Goal: Task Accomplishment & Management: Manage account settings

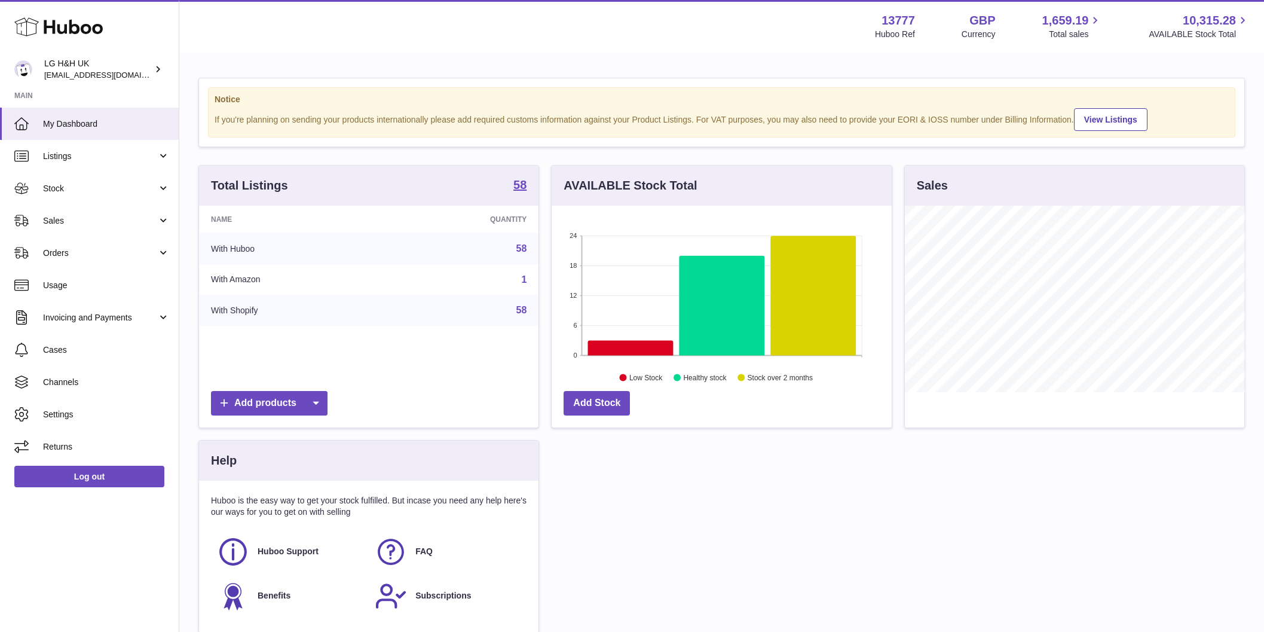
scroll to position [186, 340]
click at [79, 231] on link "Sales" at bounding box center [89, 220] width 179 height 32
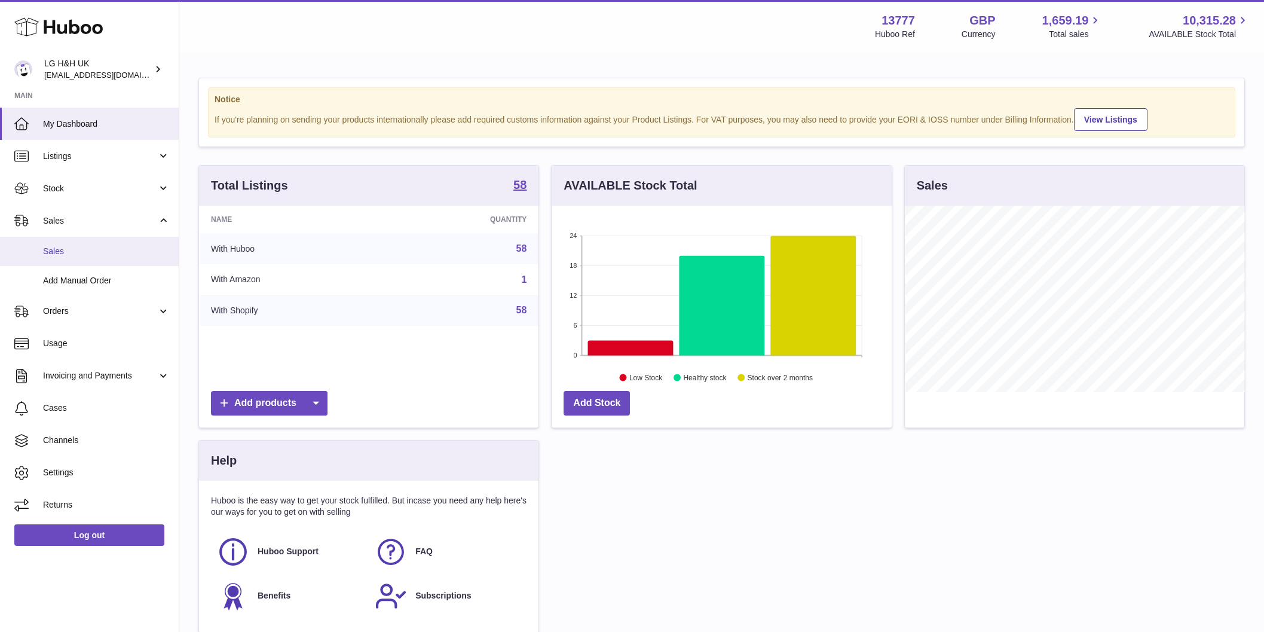
click at [73, 255] on span "Sales" at bounding box center [106, 251] width 127 height 11
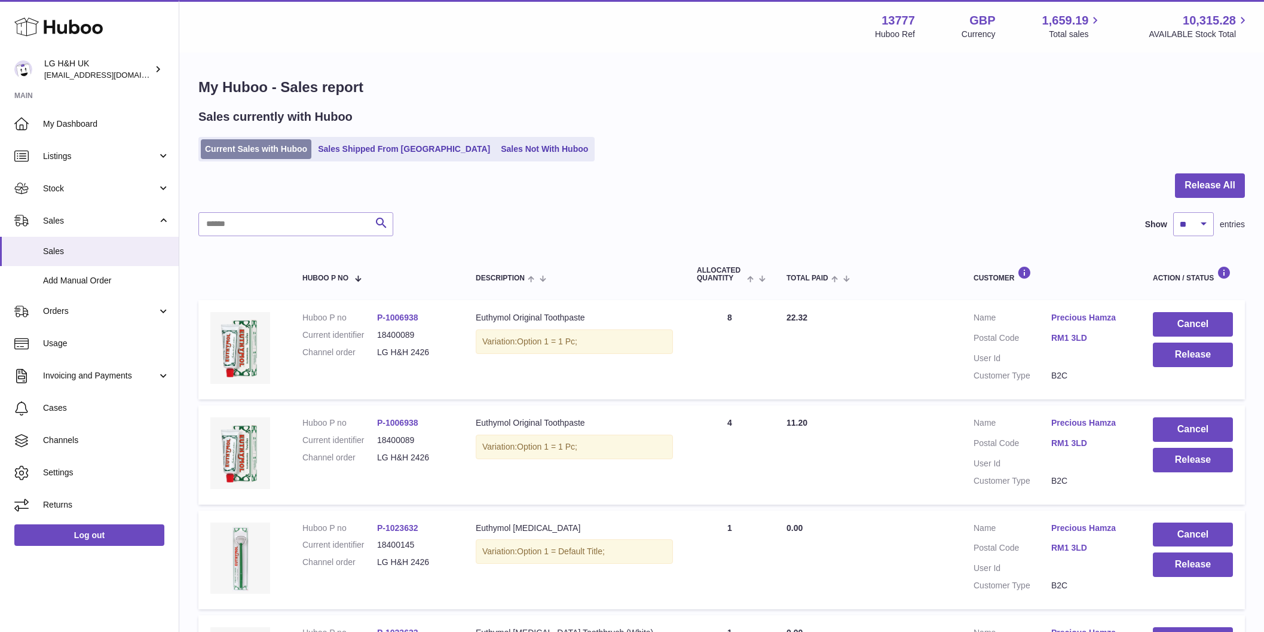
click at [251, 150] on link "Current Sales with Huboo" at bounding box center [256, 149] width 111 height 20
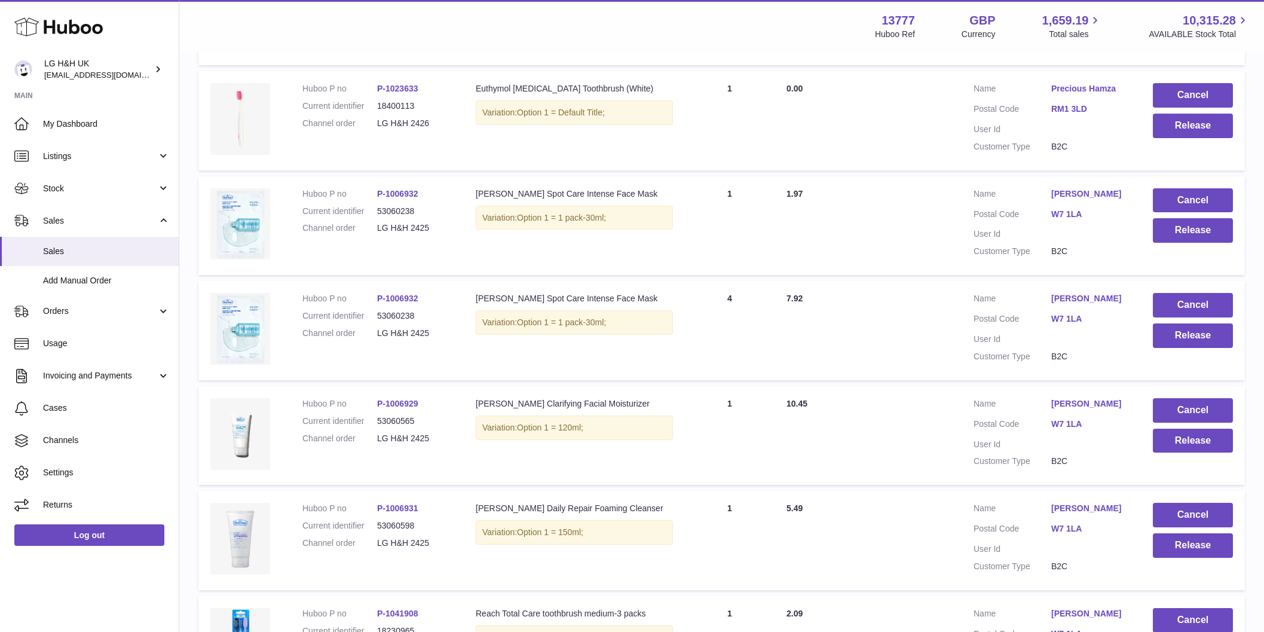
scroll to position [853, 0]
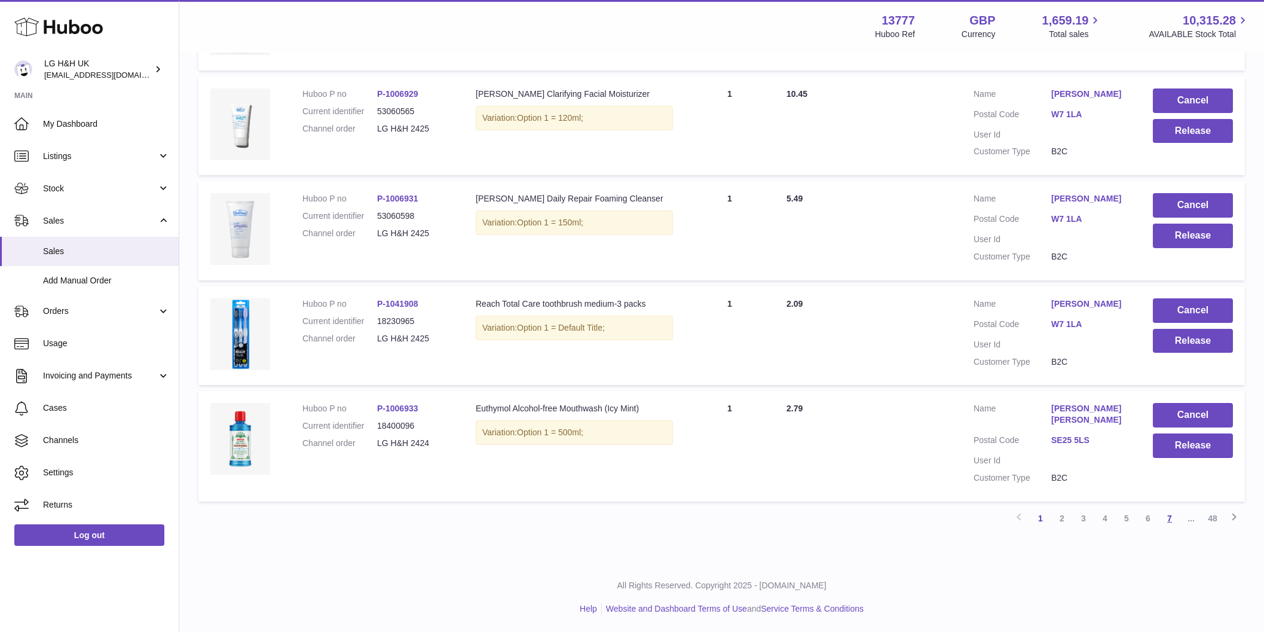
click at [1165, 510] on link "7" at bounding box center [1170, 518] width 22 height 22
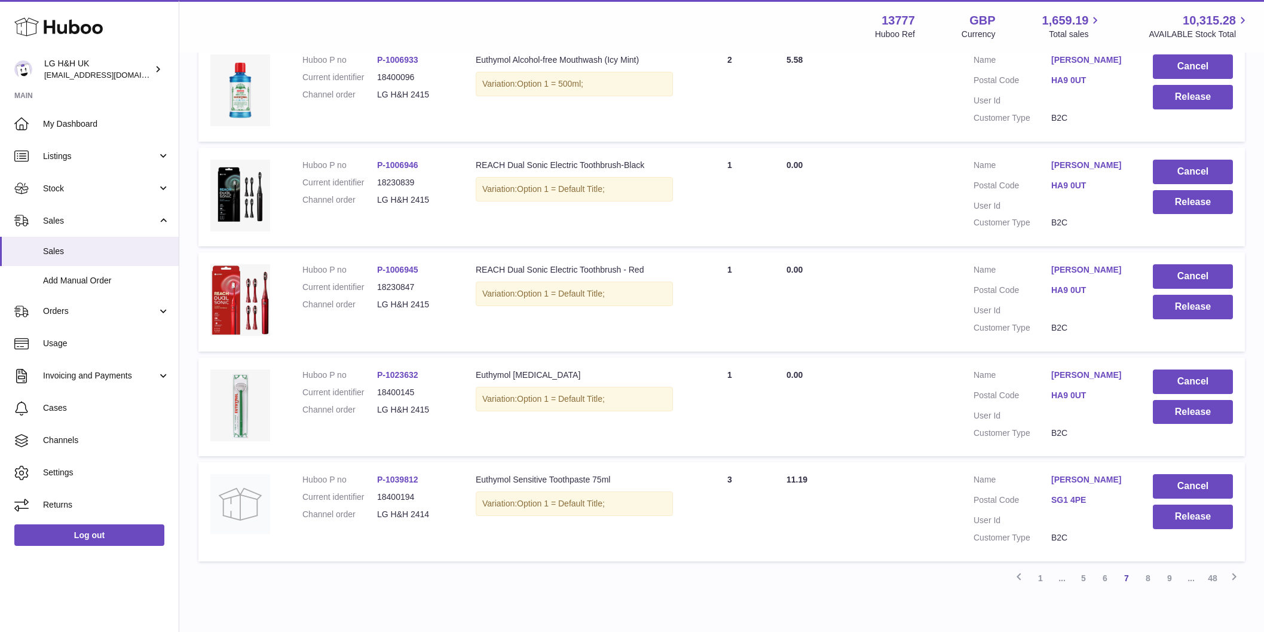
scroll to position [842, 0]
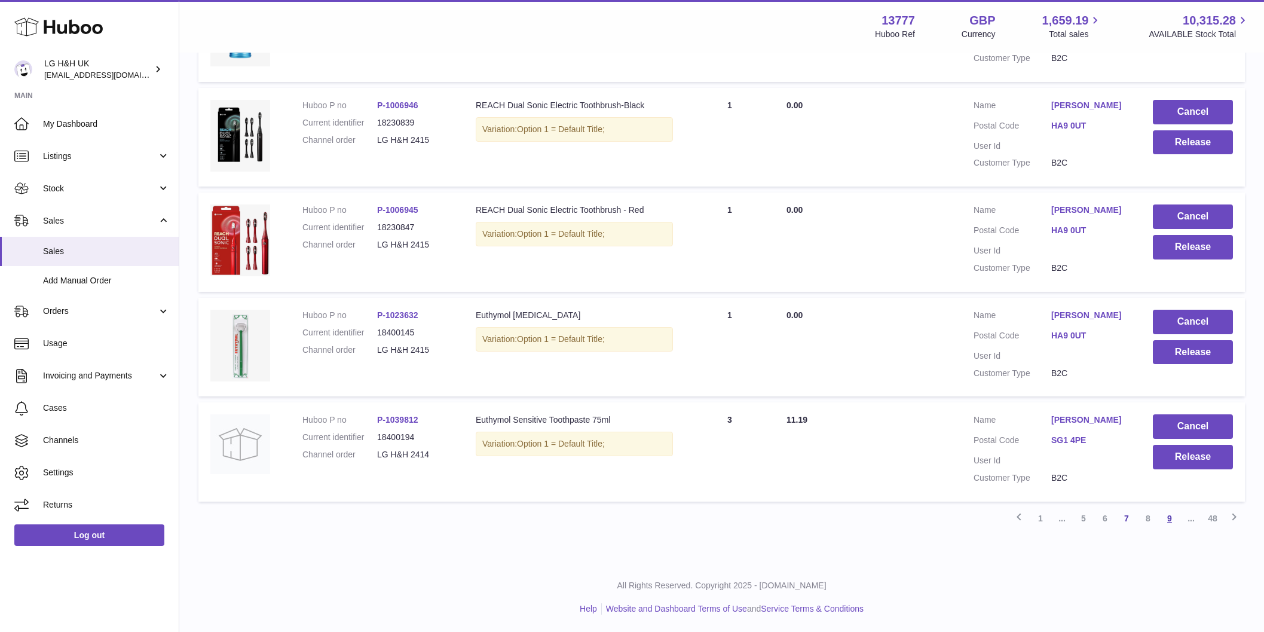
click at [1170, 520] on link "9" at bounding box center [1170, 518] width 22 height 22
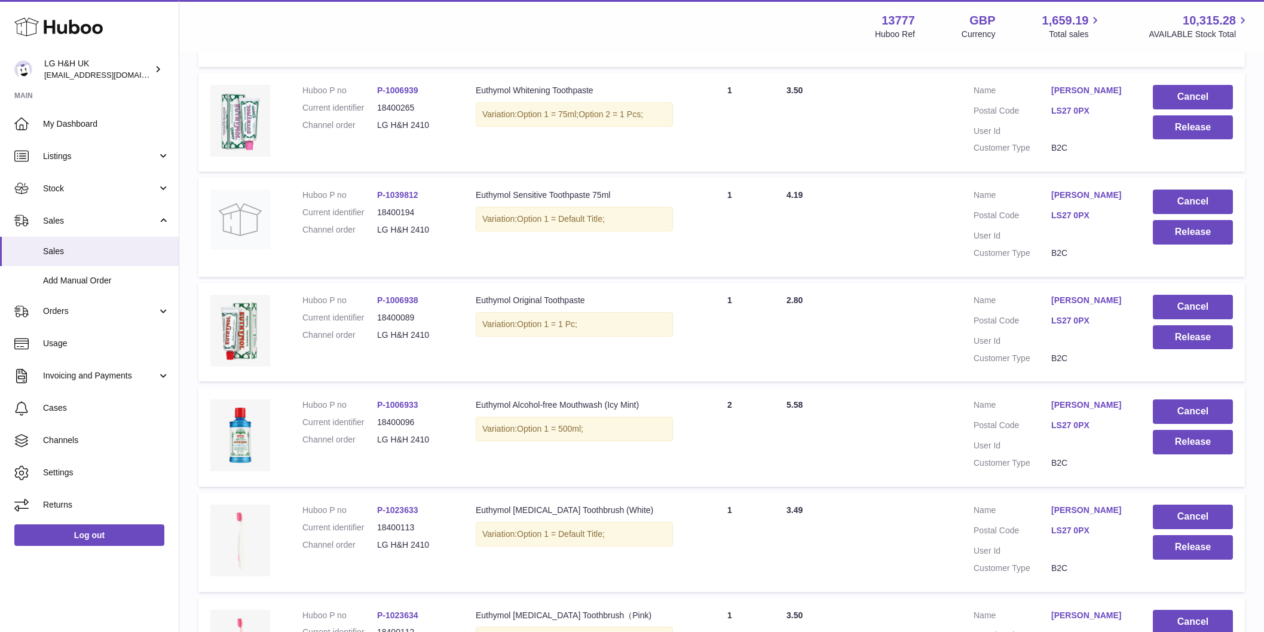
scroll to position [842, 0]
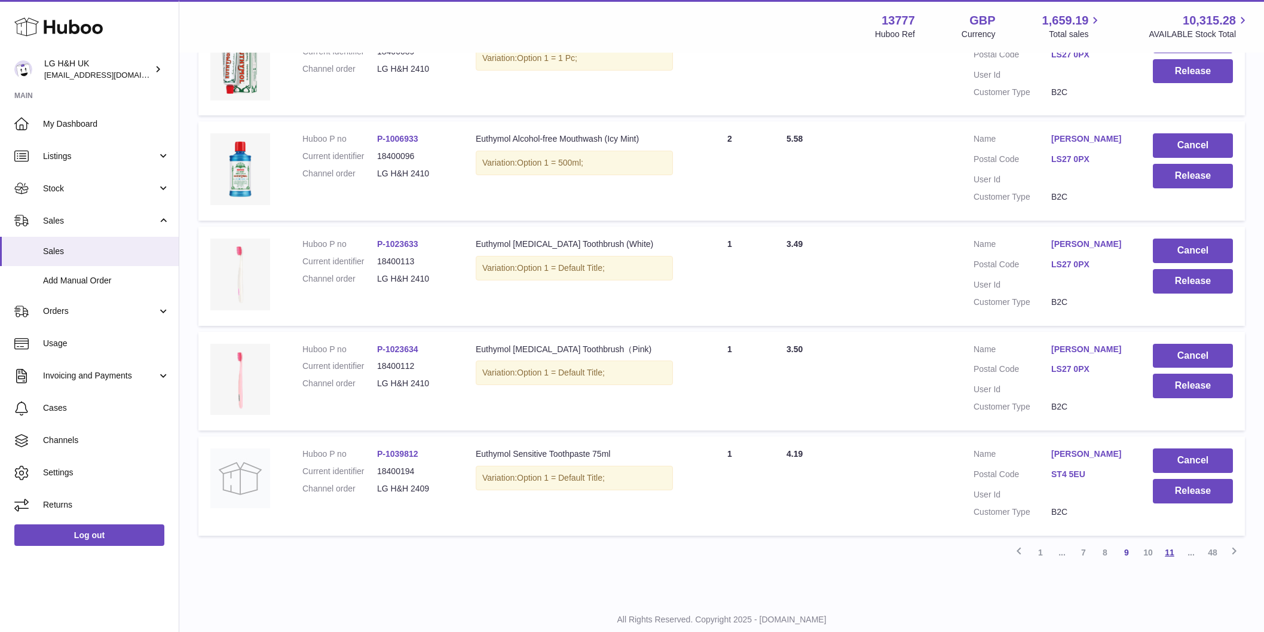
click at [1176, 541] on link "11" at bounding box center [1170, 552] width 22 height 22
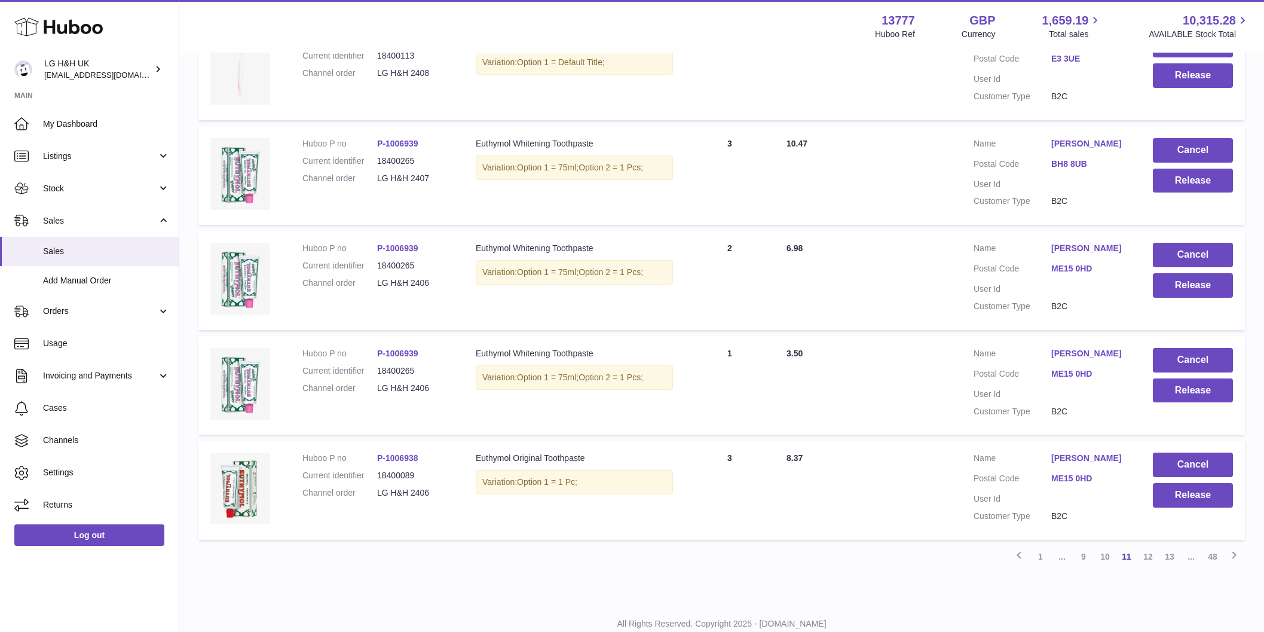
scroll to position [842, 0]
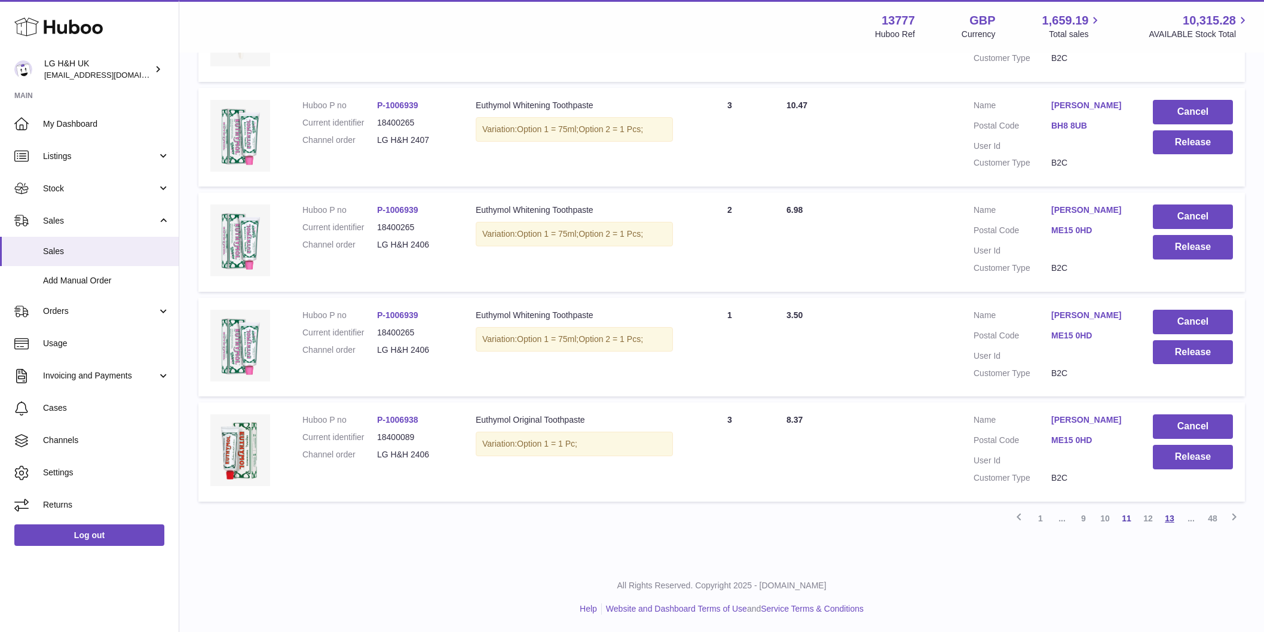
click at [1164, 508] on link "13" at bounding box center [1170, 518] width 22 height 22
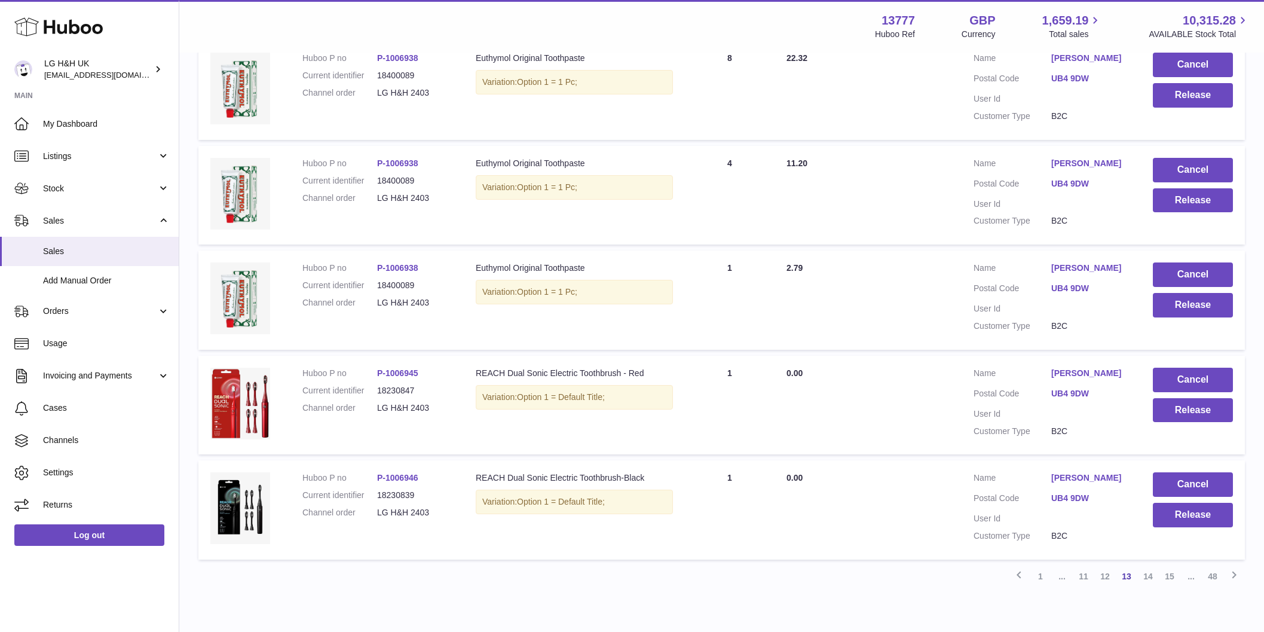
scroll to position [898, 0]
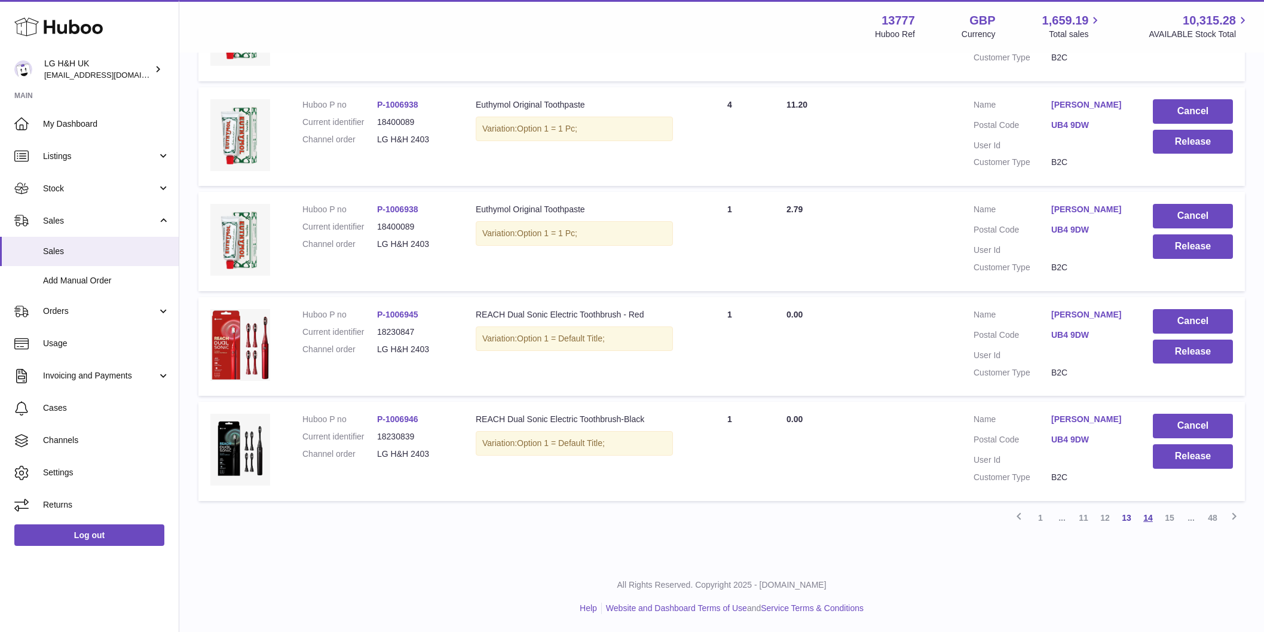
click at [1149, 513] on link "14" at bounding box center [1148, 518] width 22 height 22
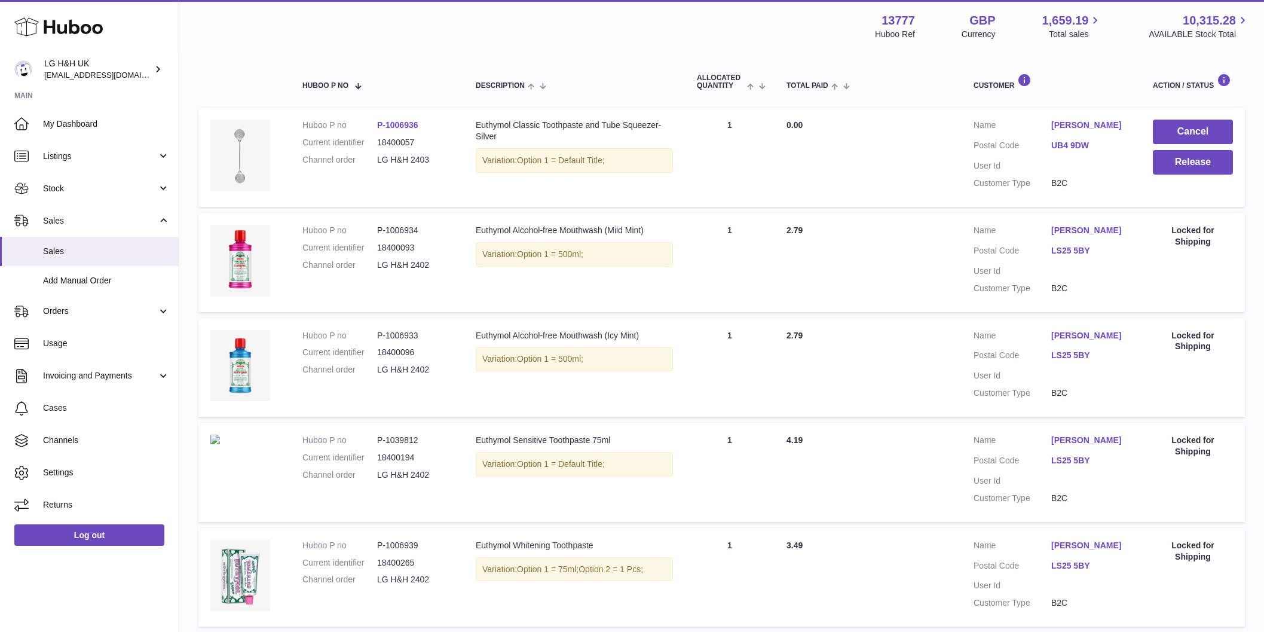
scroll to position [54, 0]
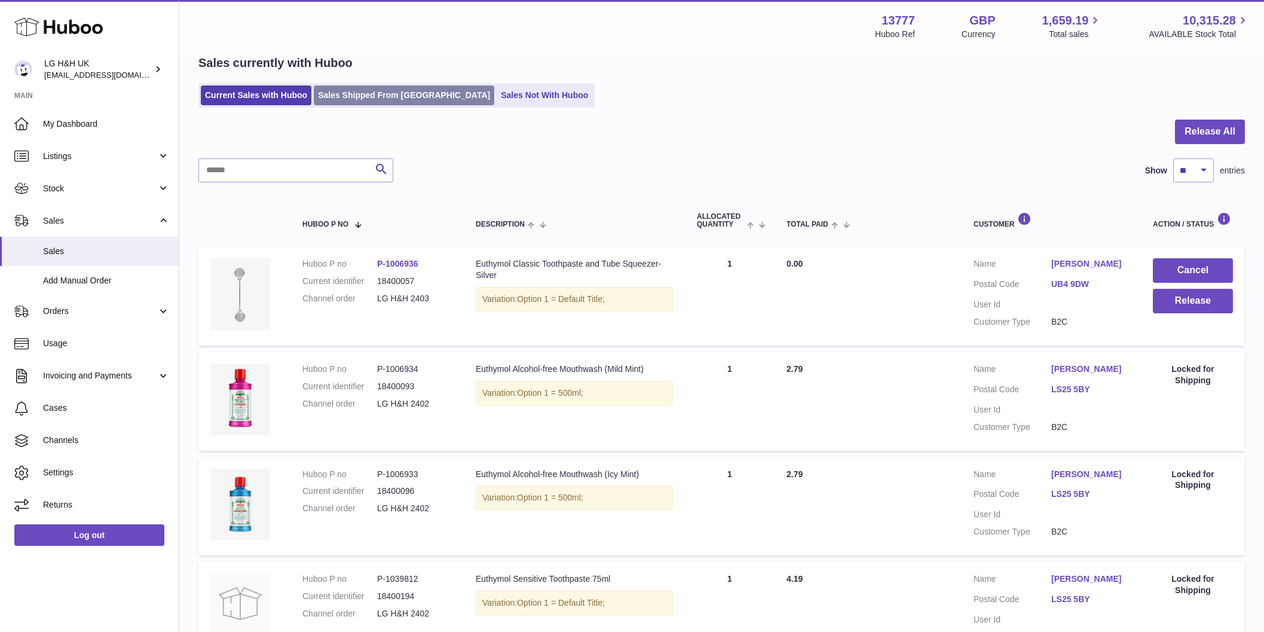
click at [370, 99] on link "Sales Shipped From [GEOGRAPHIC_DATA]" at bounding box center [404, 95] width 180 height 20
click at [1163, 301] on button "Release" at bounding box center [1193, 301] width 80 height 25
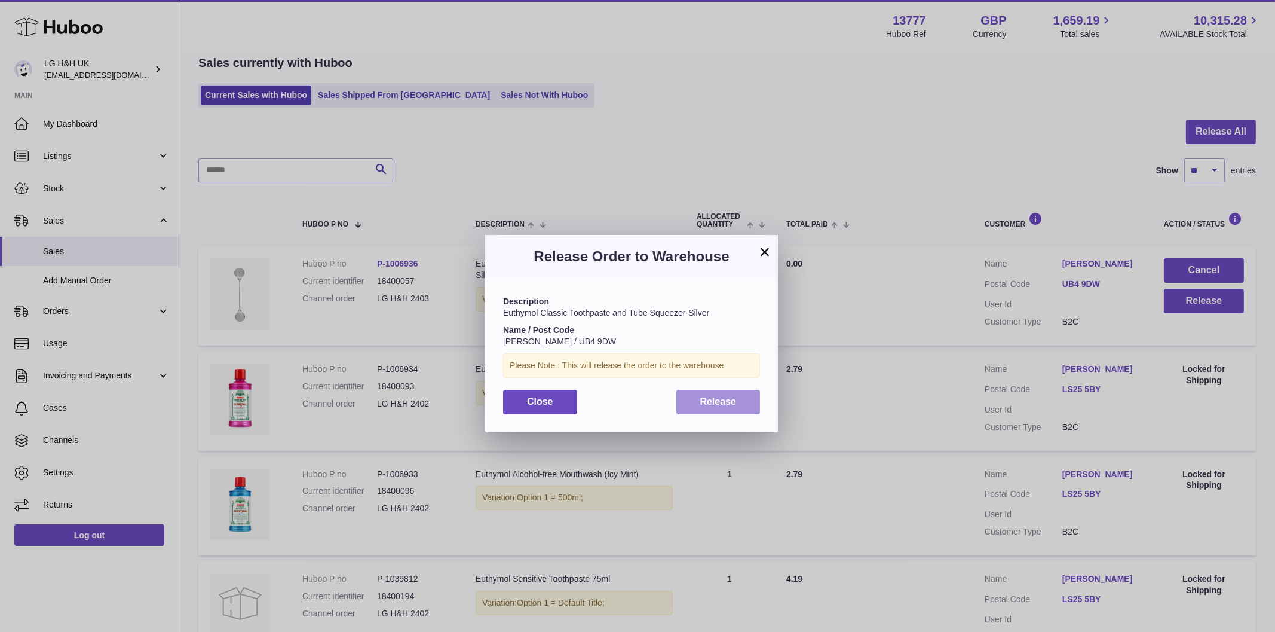
click at [695, 403] on button "Release" at bounding box center [719, 402] width 84 height 25
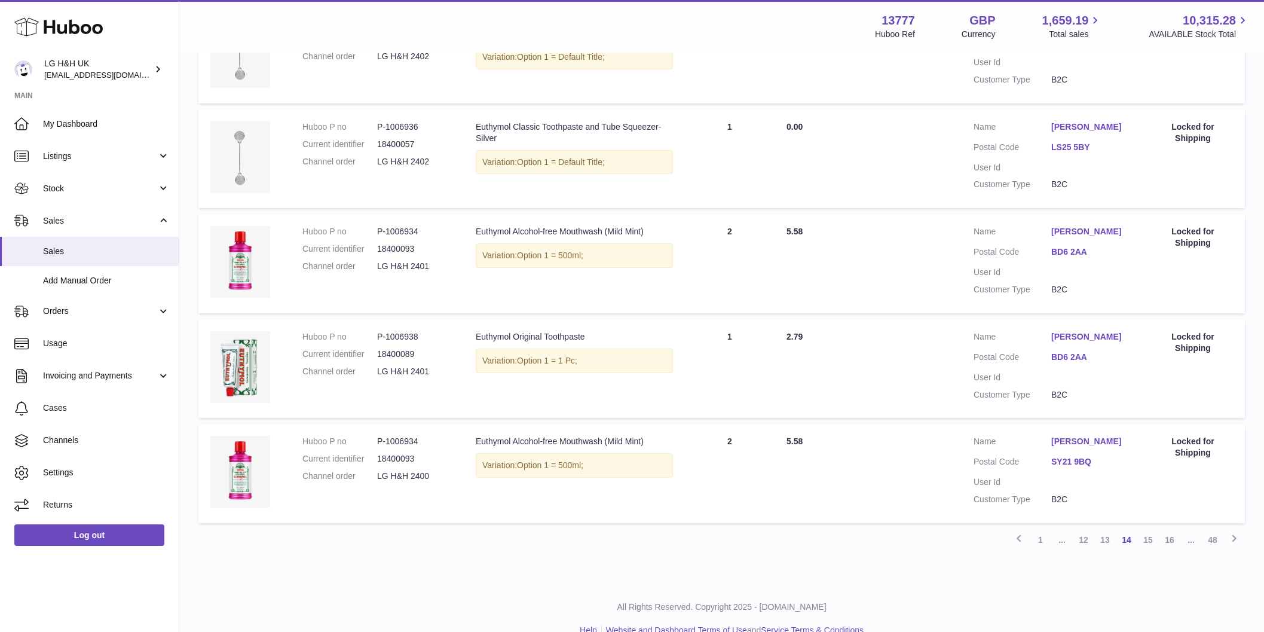
scroll to position [842, 0]
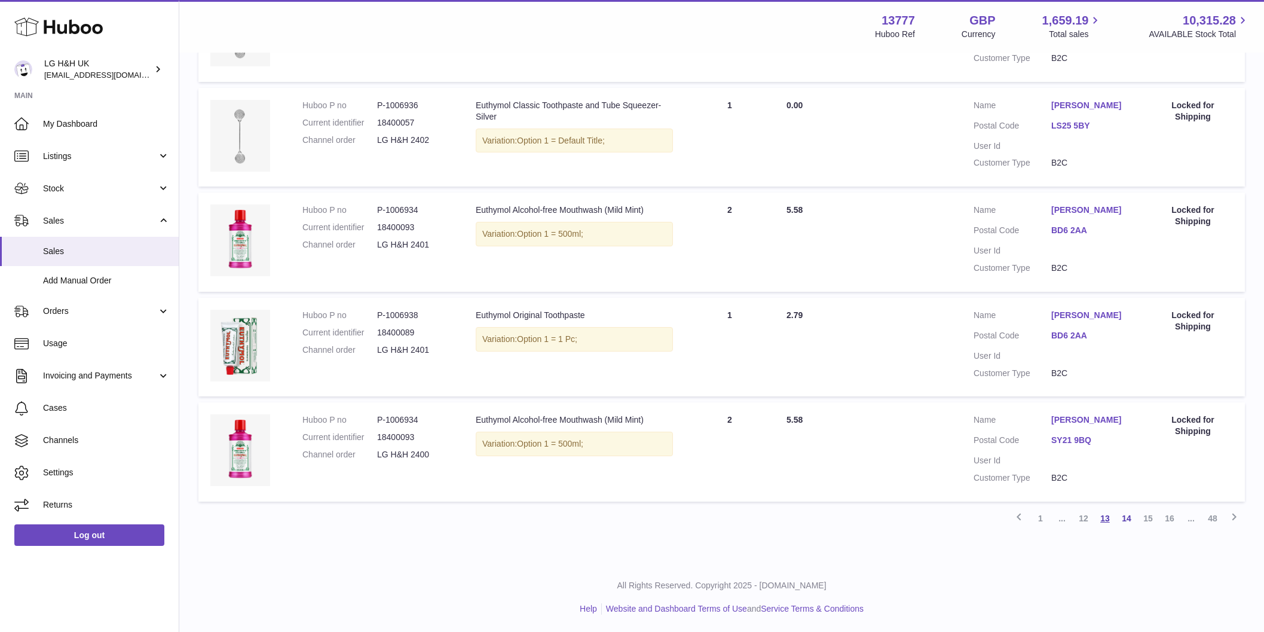
click at [1101, 519] on link "13" at bounding box center [1105, 518] width 22 height 22
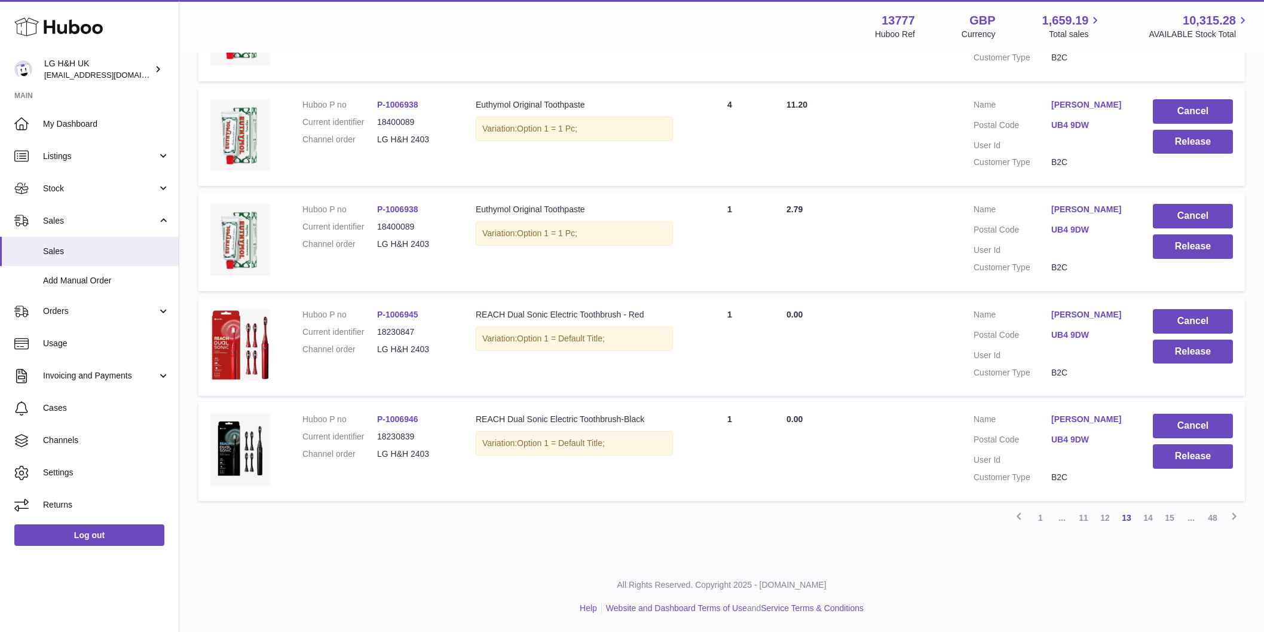
scroll to position [898, 0]
click at [1170, 463] on button "Release" at bounding box center [1193, 456] width 80 height 25
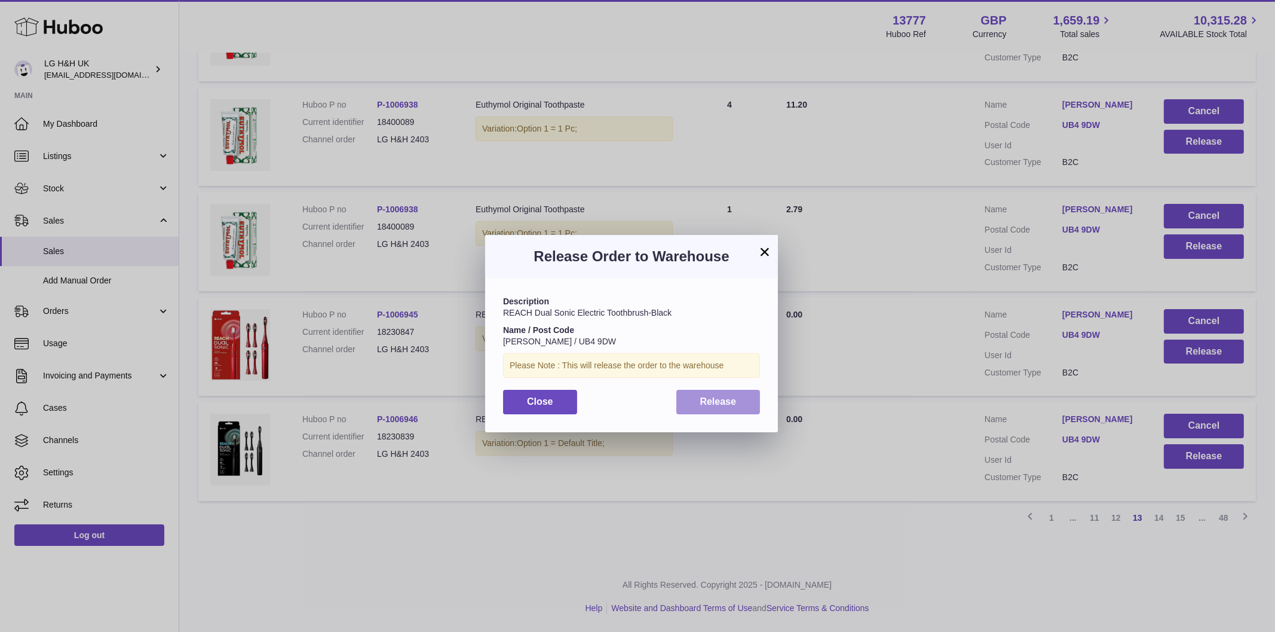
click at [723, 402] on span "Release" at bounding box center [718, 401] width 36 height 10
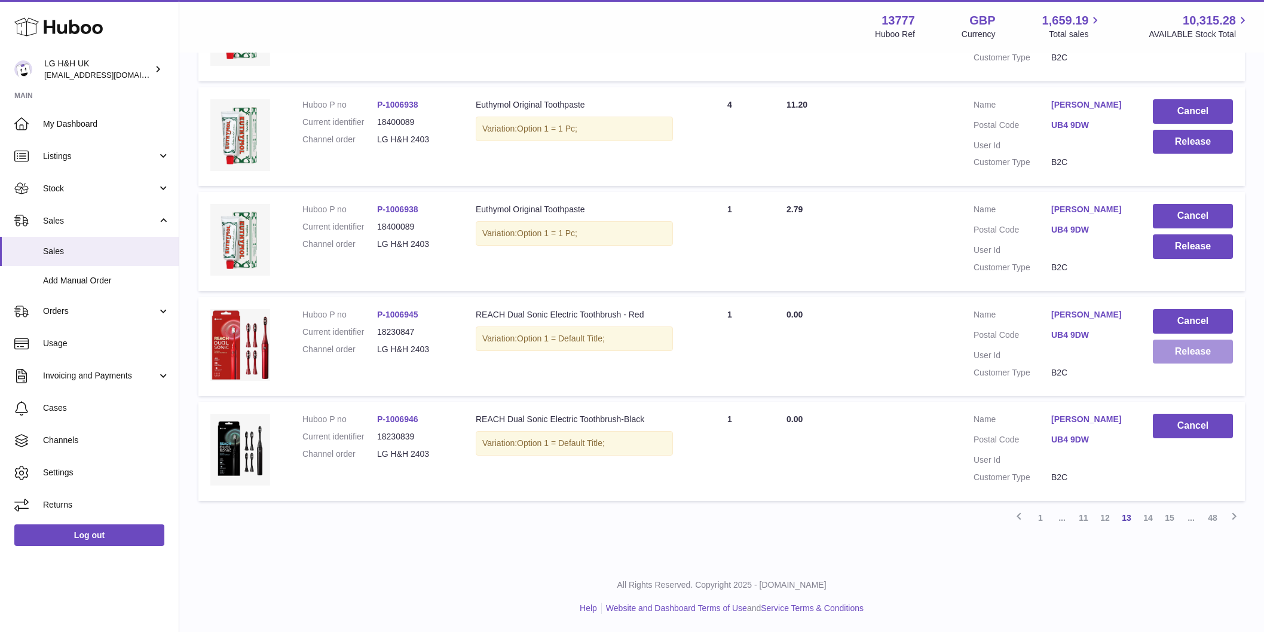
click at [1208, 351] on button "Release" at bounding box center [1193, 351] width 80 height 25
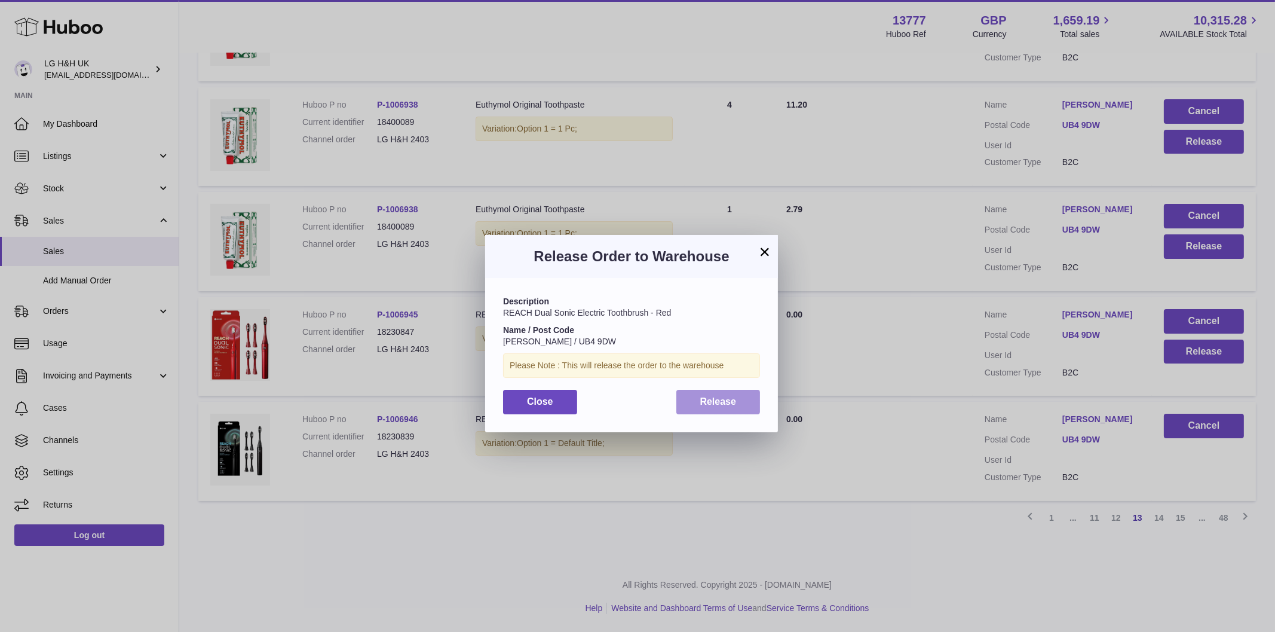
click at [700, 406] on span "Release" at bounding box center [718, 401] width 36 height 10
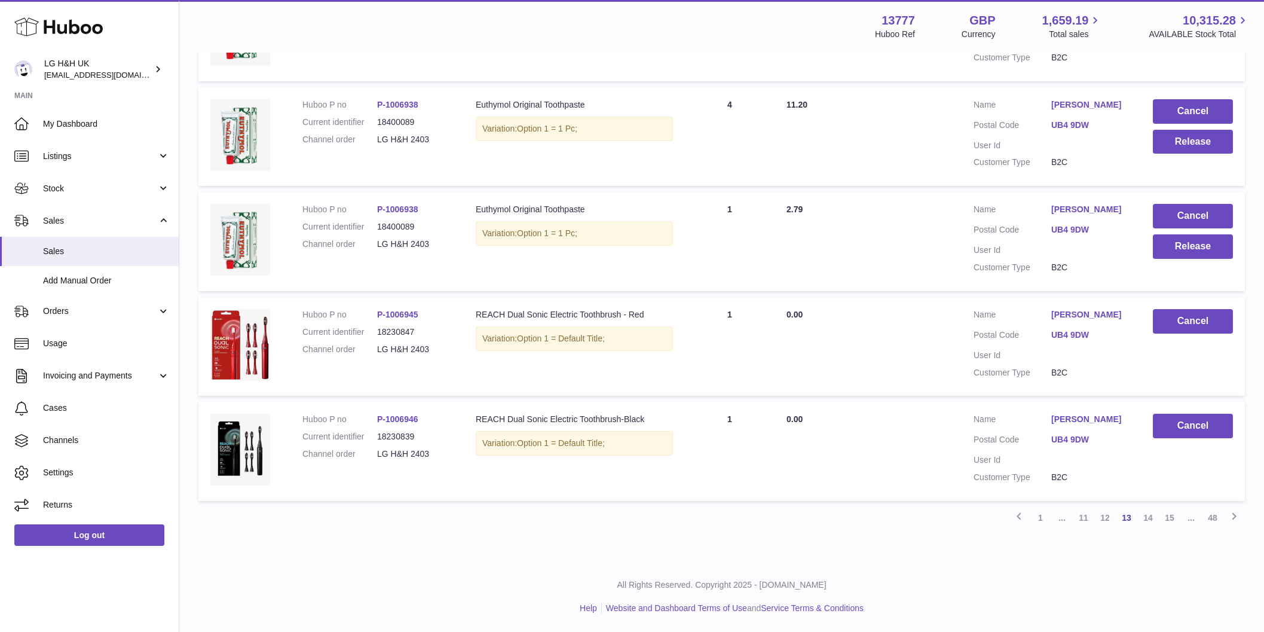
scroll to position [749, 0]
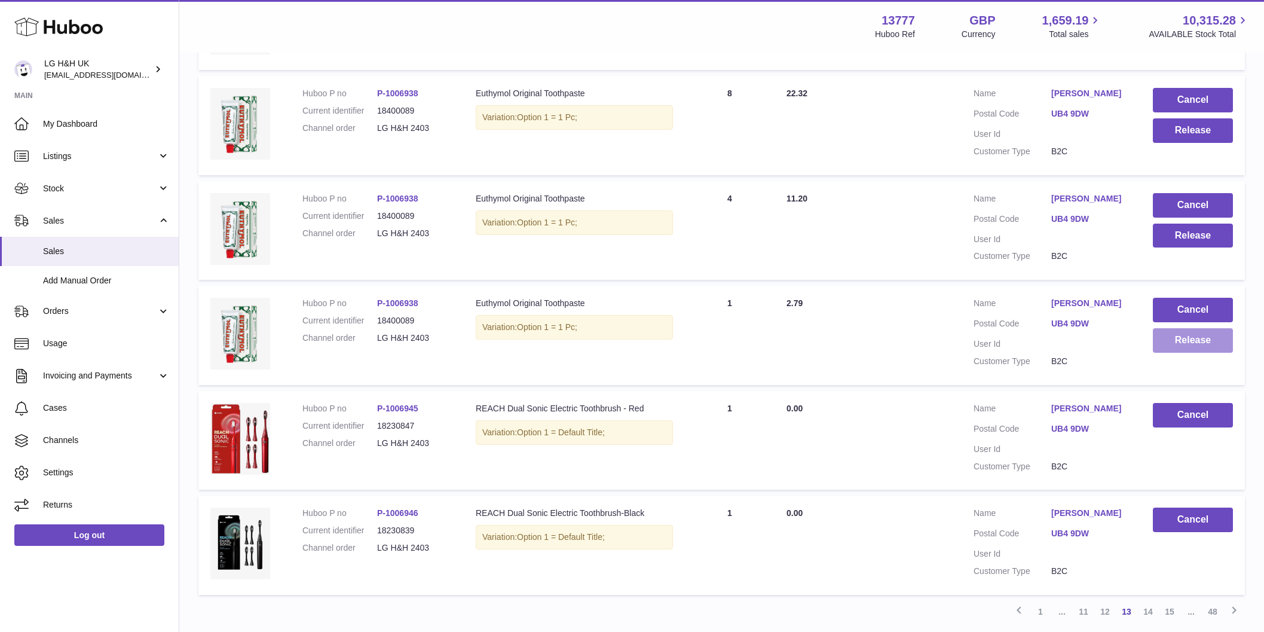
click at [1179, 353] on button "Release" at bounding box center [1193, 340] width 80 height 25
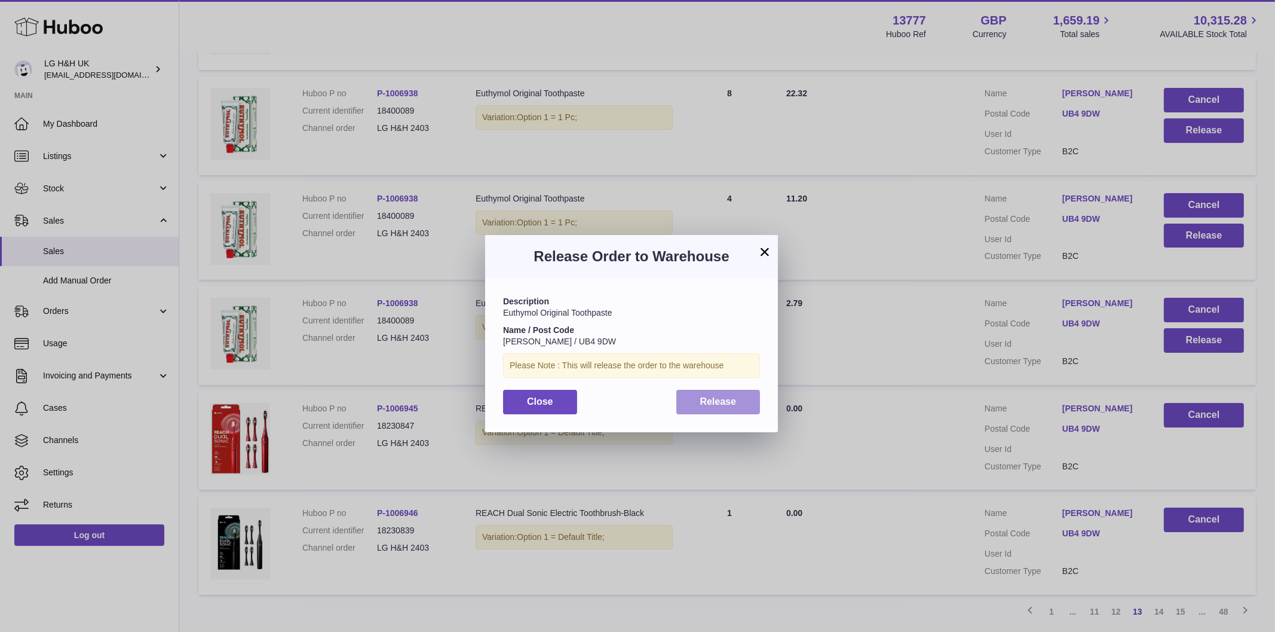
click at [732, 398] on span "Release" at bounding box center [718, 401] width 36 height 10
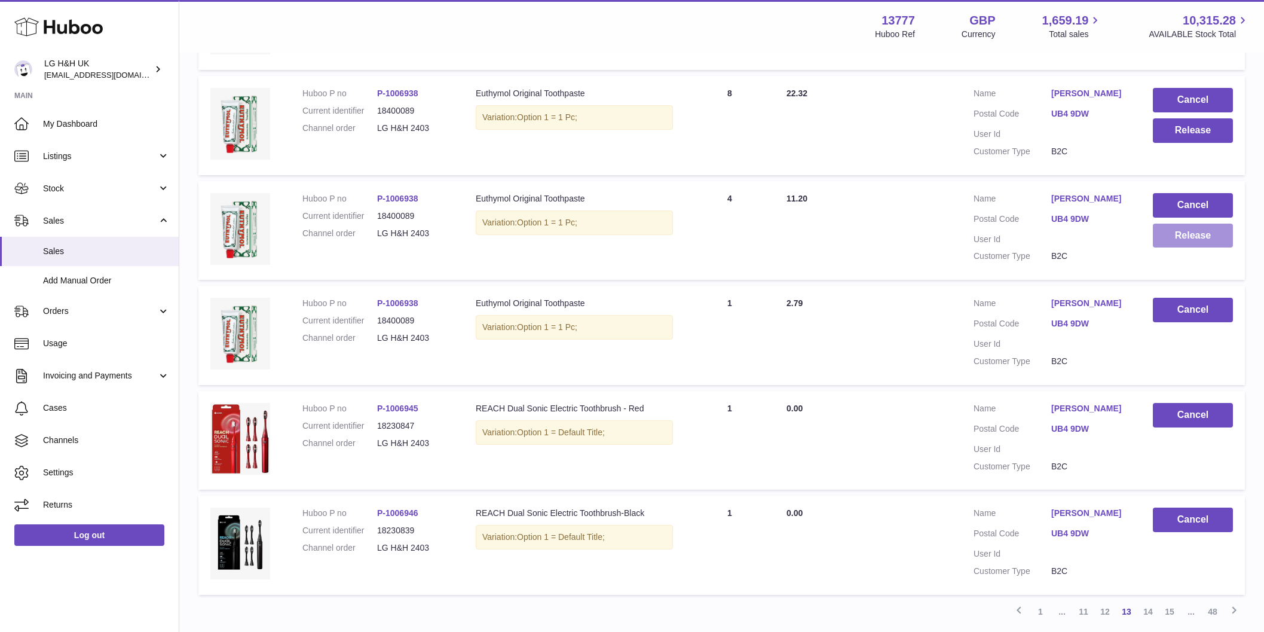
click at [1173, 248] on button "Release" at bounding box center [1193, 236] width 80 height 25
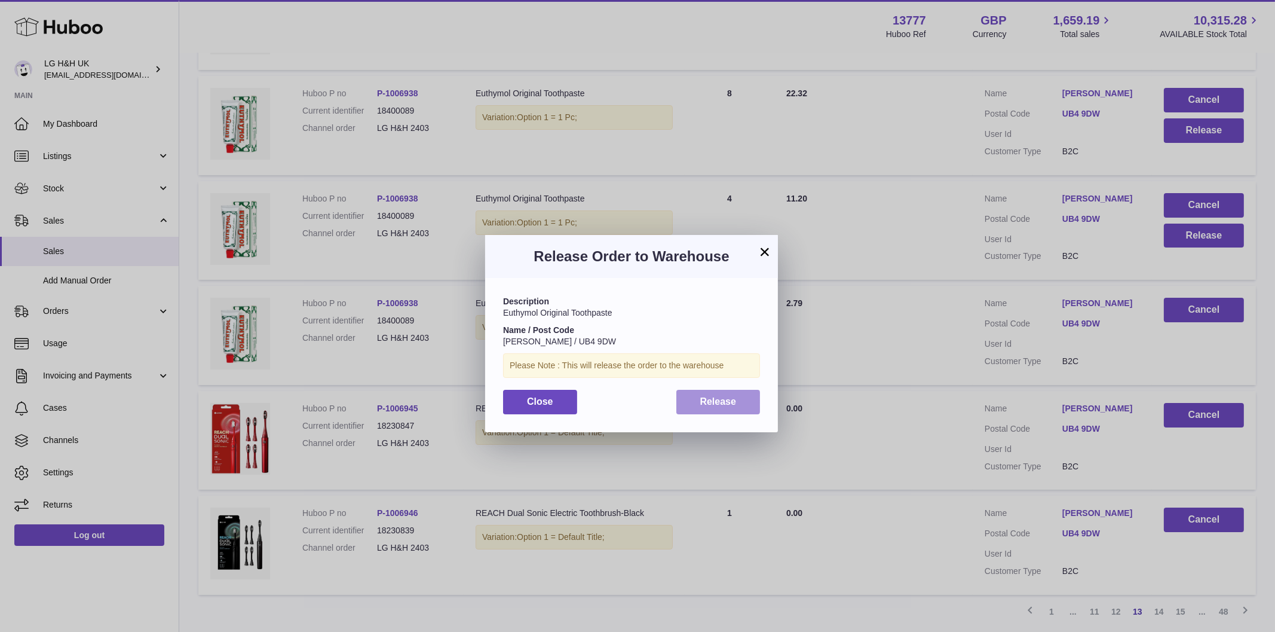
click at [717, 405] on span "Release" at bounding box center [718, 401] width 36 height 10
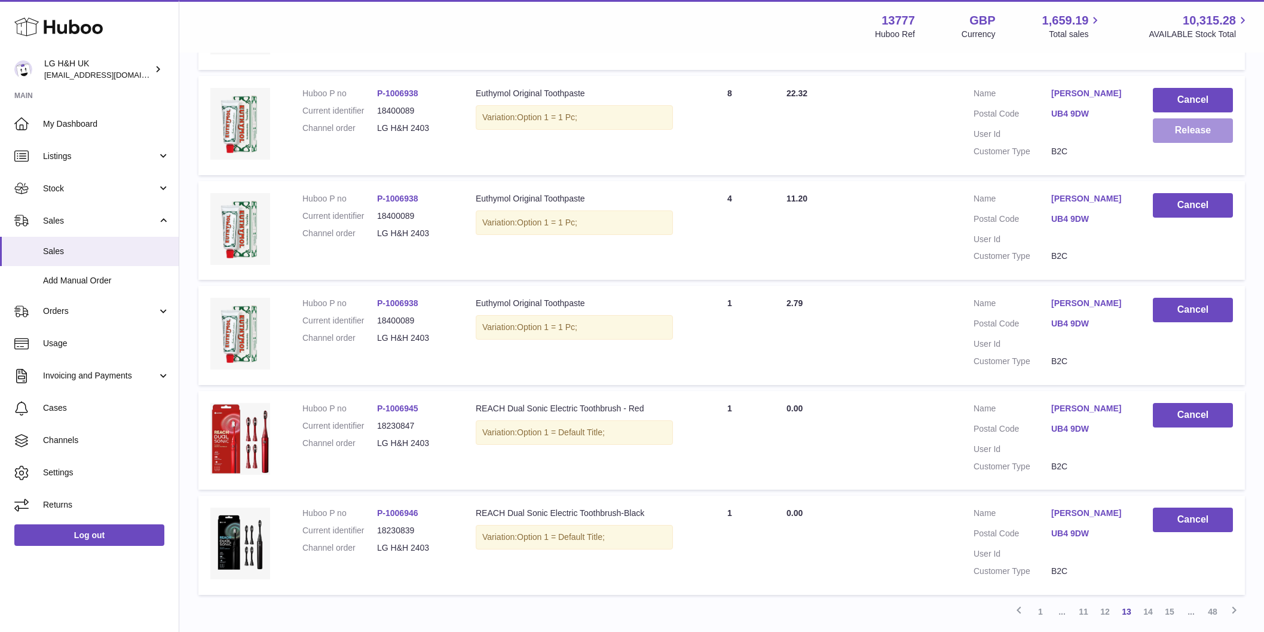
click at [1217, 143] on button "Release" at bounding box center [1193, 130] width 80 height 25
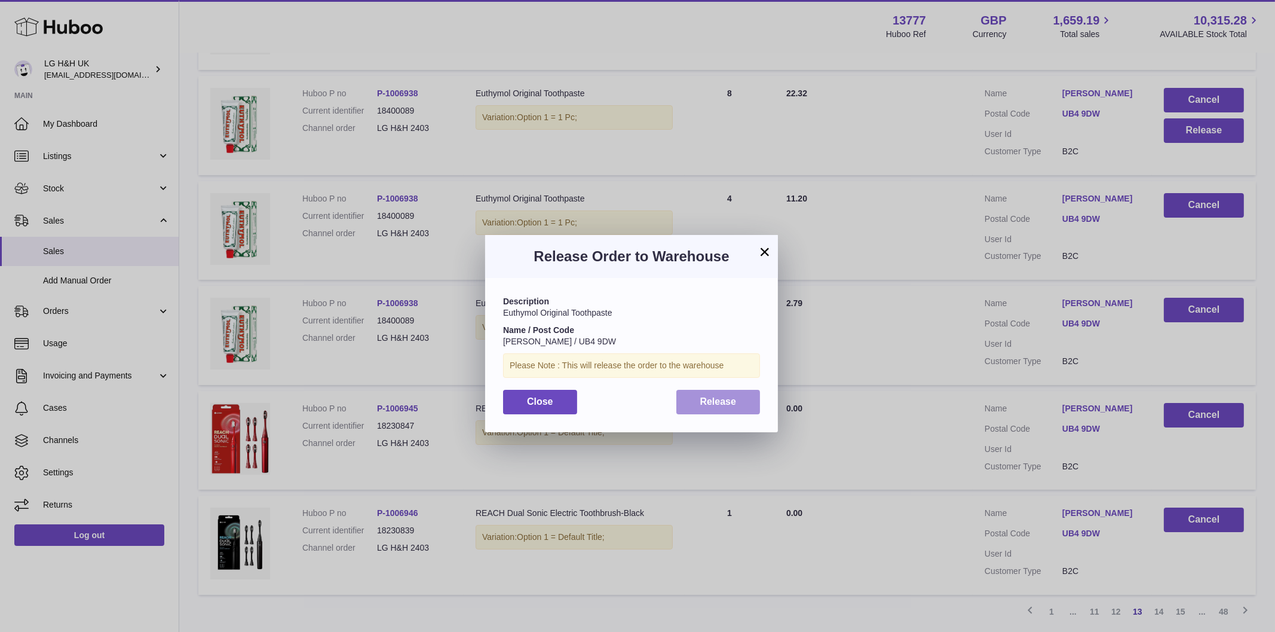
click at [743, 399] on button "Release" at bounding box center [719, 402] width 84 height 25
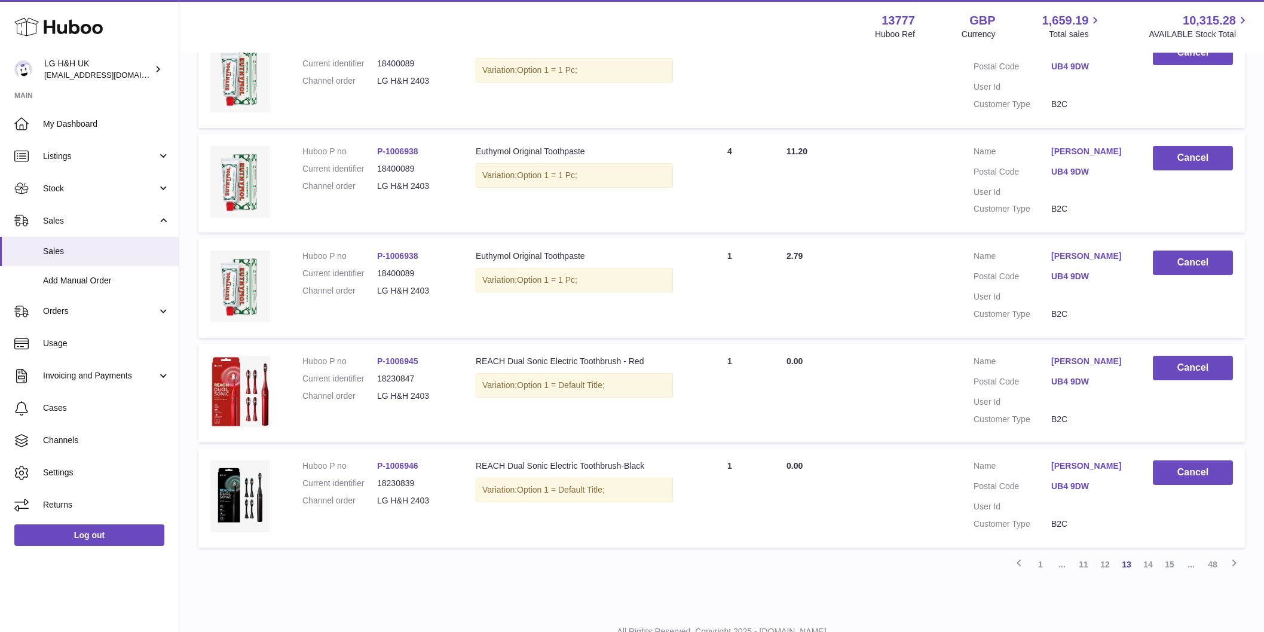
scroll to position [898, 0]
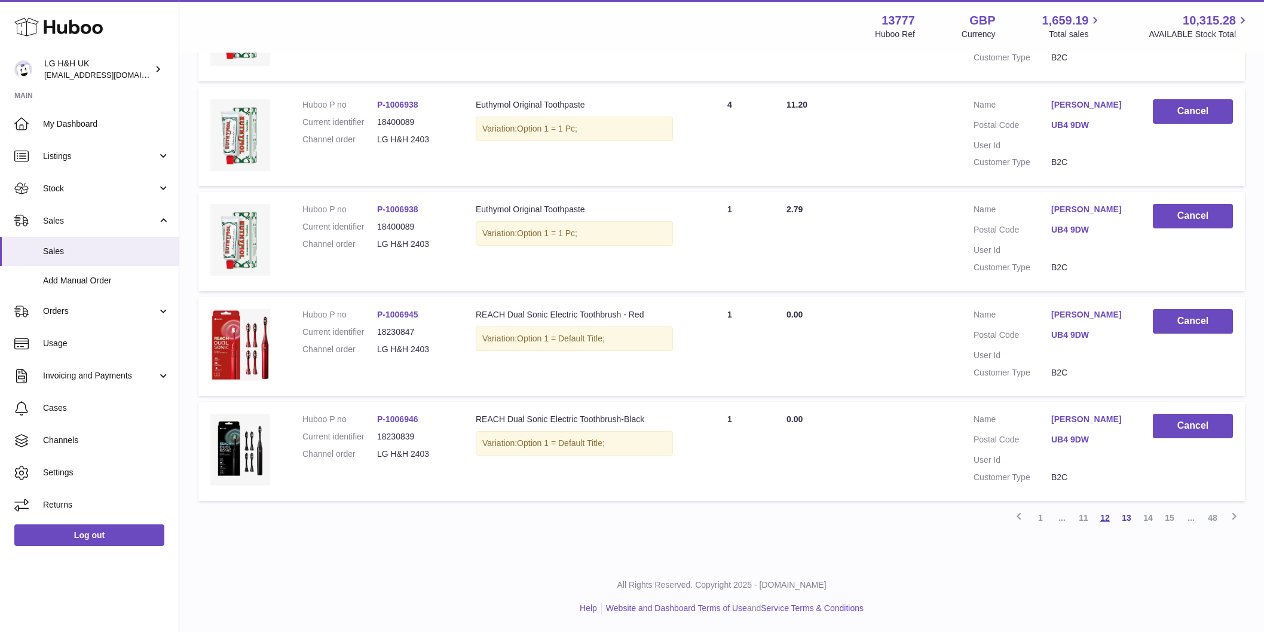
click at [1106, 522] on link "12" at bounding box center [1105, 518] width 22 height 22
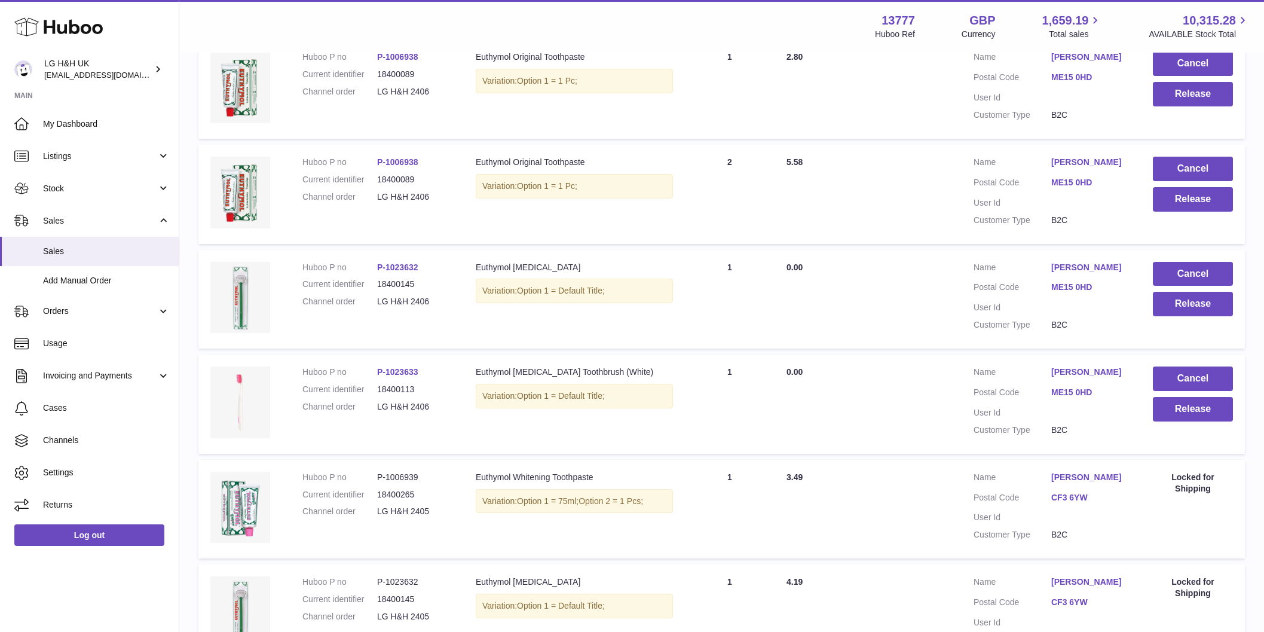
scroll to position [203, 0]
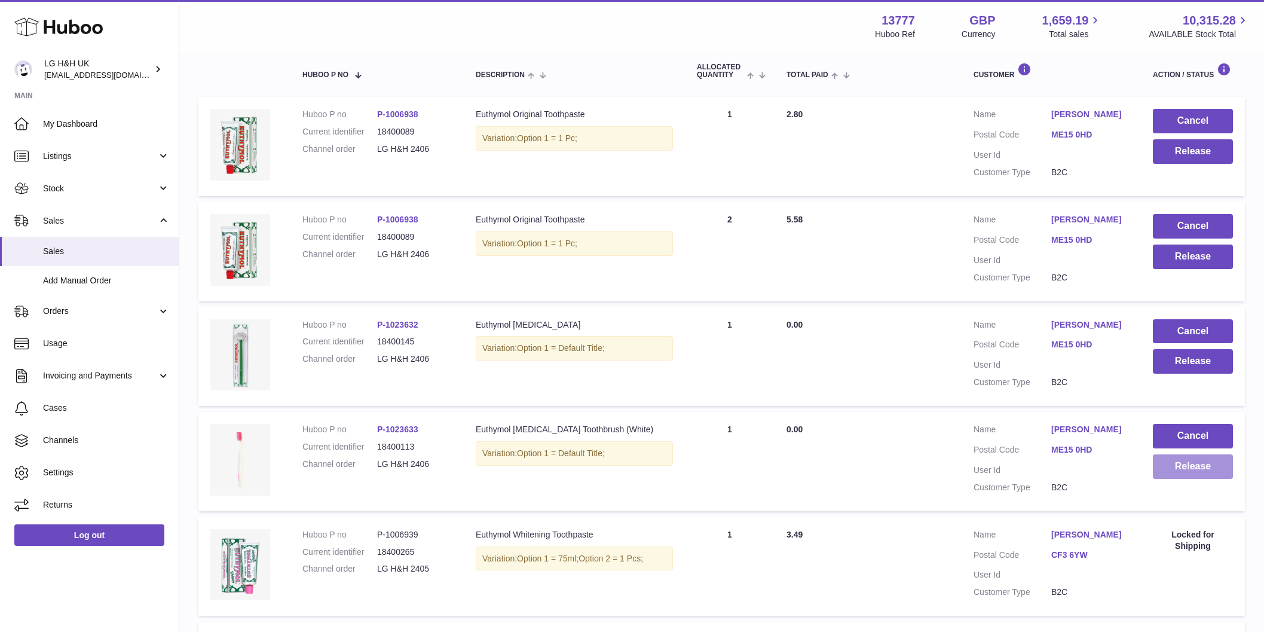
click at [1177, 468] on button "Release" at bounding box center [1193, 466] width 80 height 25
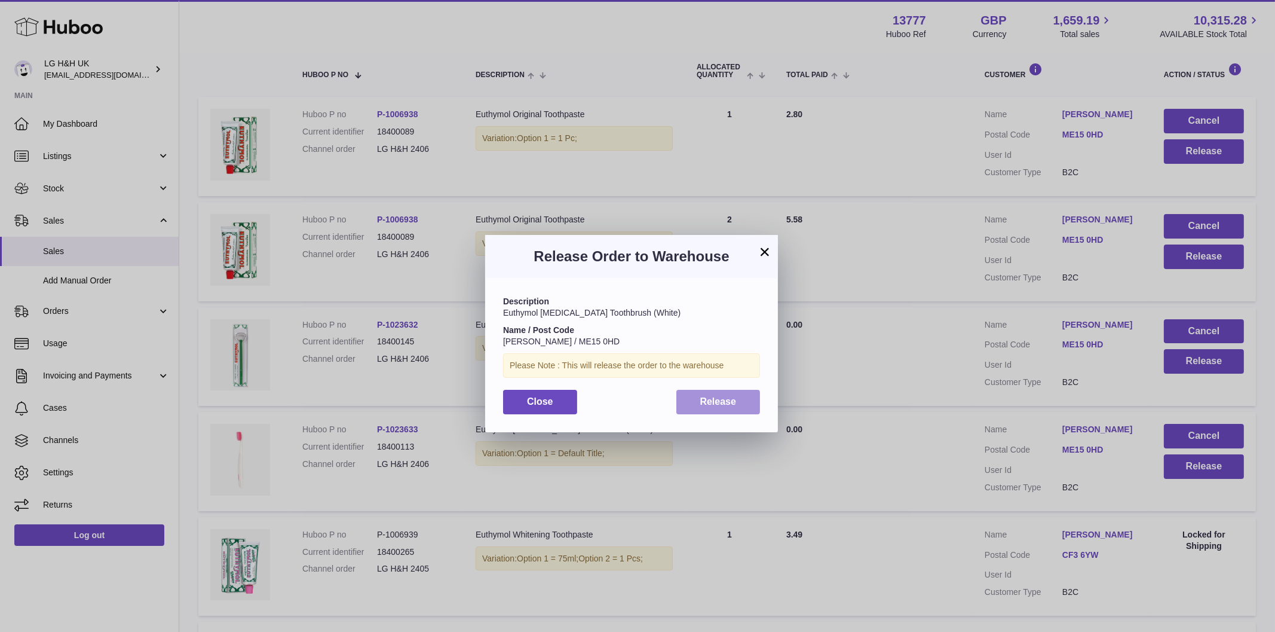
click at [720, 403] on span "Release" at bounding box center [718, 401] width 36 height 10
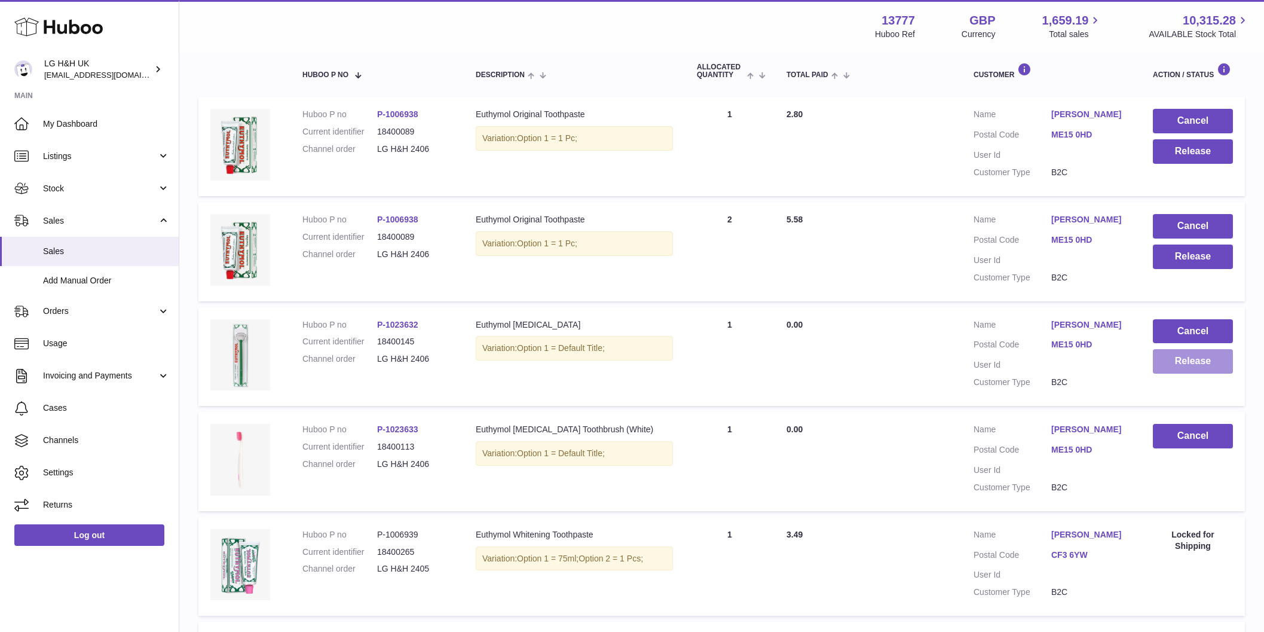
click at [1169, 354] on button "Release" at bounding box center [1193, 361] width 80 height 25
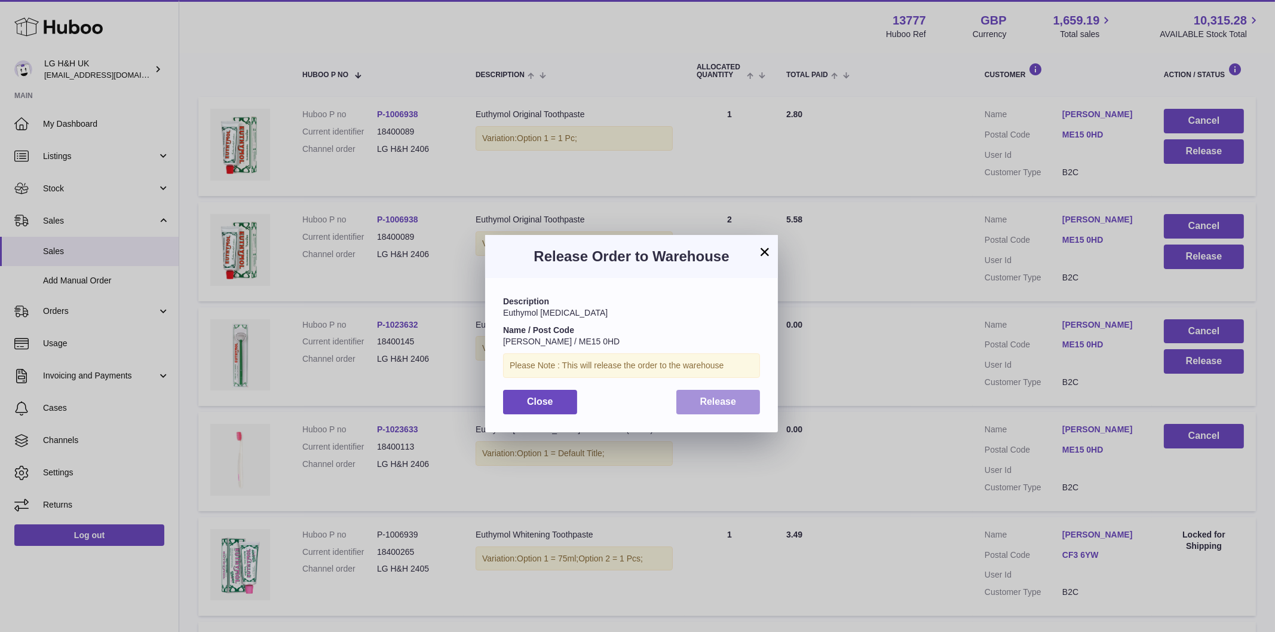
click at [709, 396] on span "Release" at bounding box center [718, 401] width 36 height 10
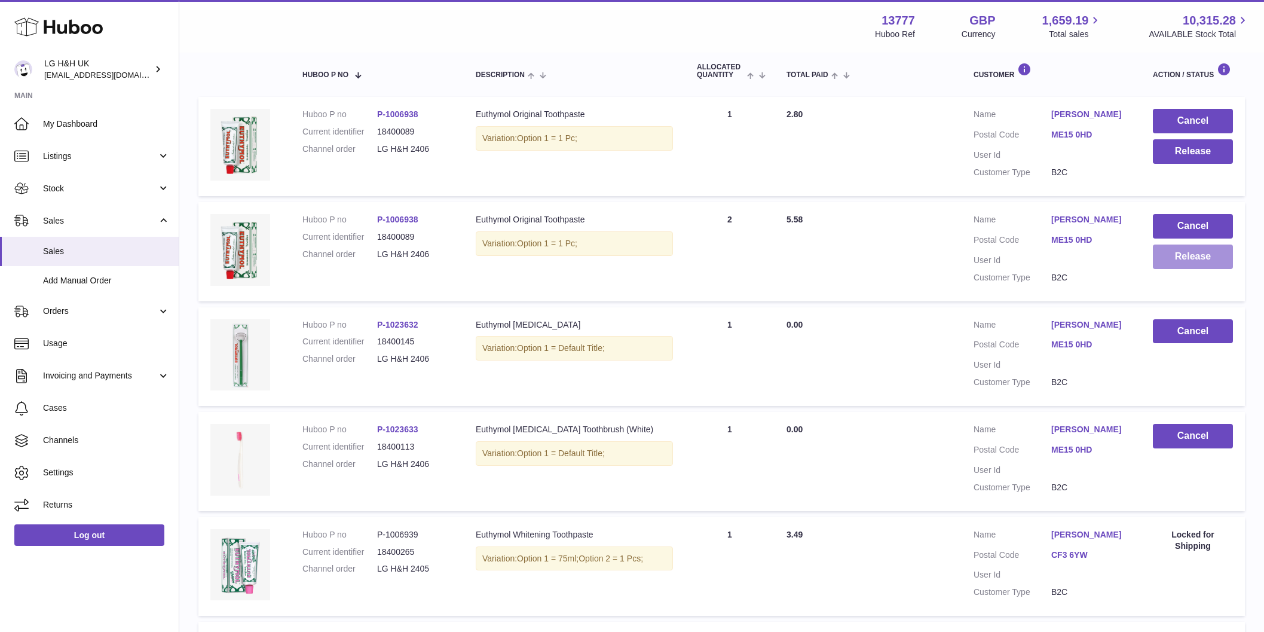
click at [1201, 256] on button "Release" at bounding box center [1193, 256] width 80 height 25
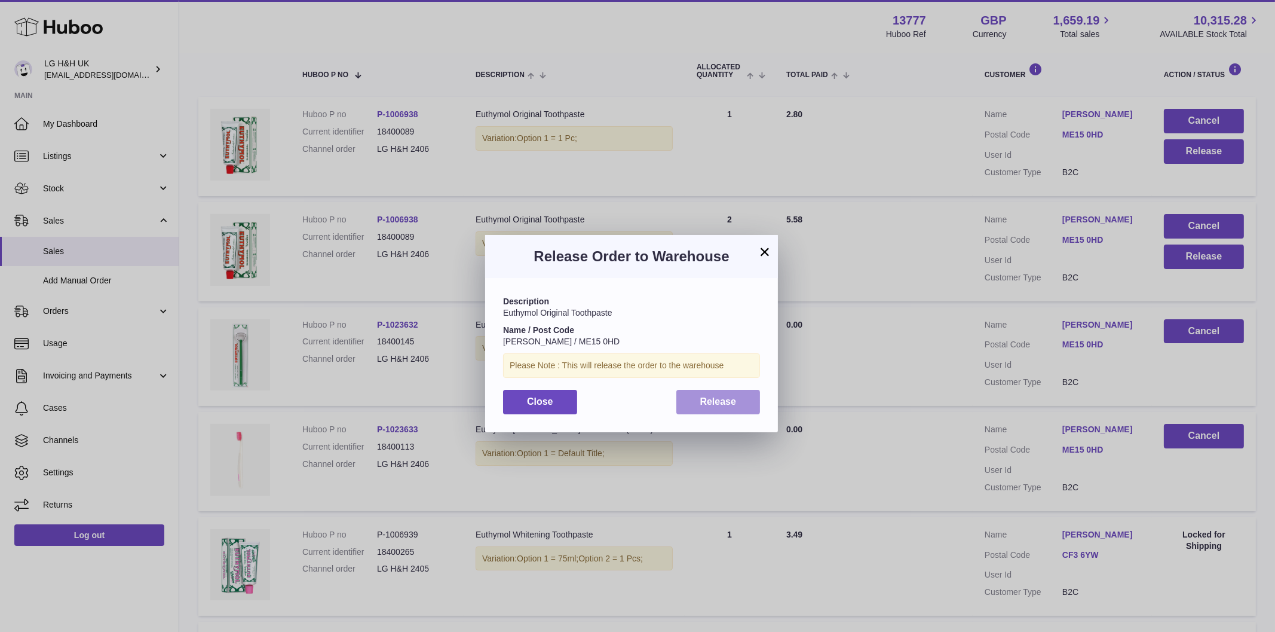
click at [718, 402] on span "Release" at bounding box center [718, 401] width 36 height 10
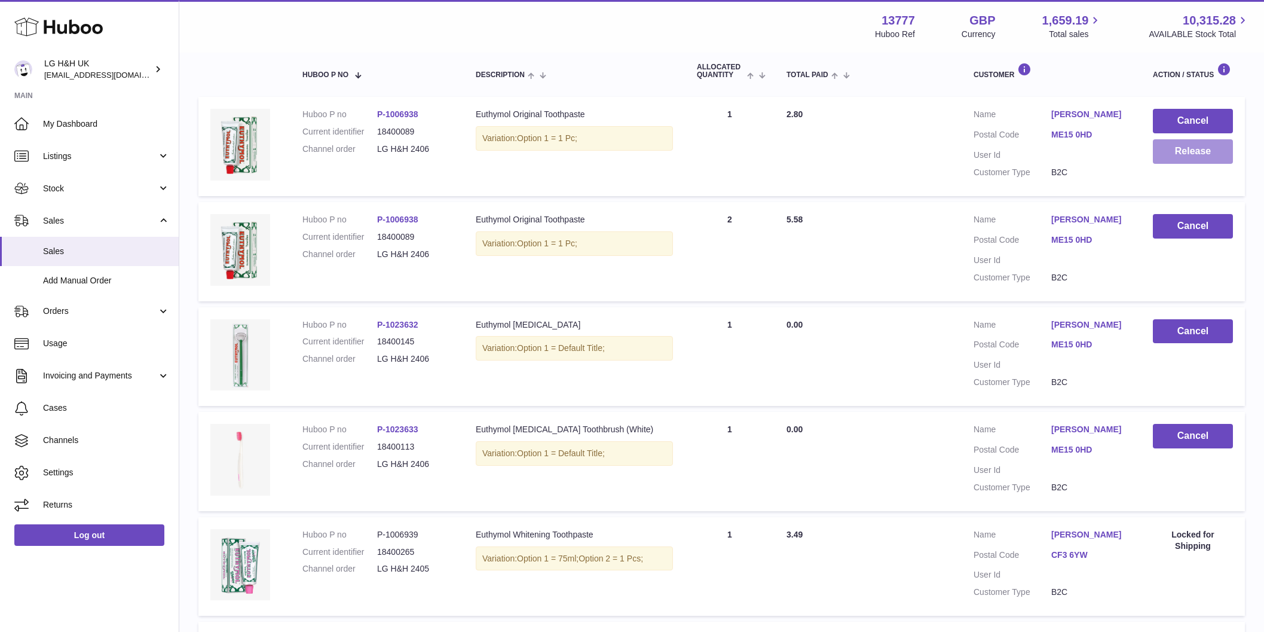
click at [1167, 157] on button "Release" at bounding box center [1193, 151] width 80 height 25
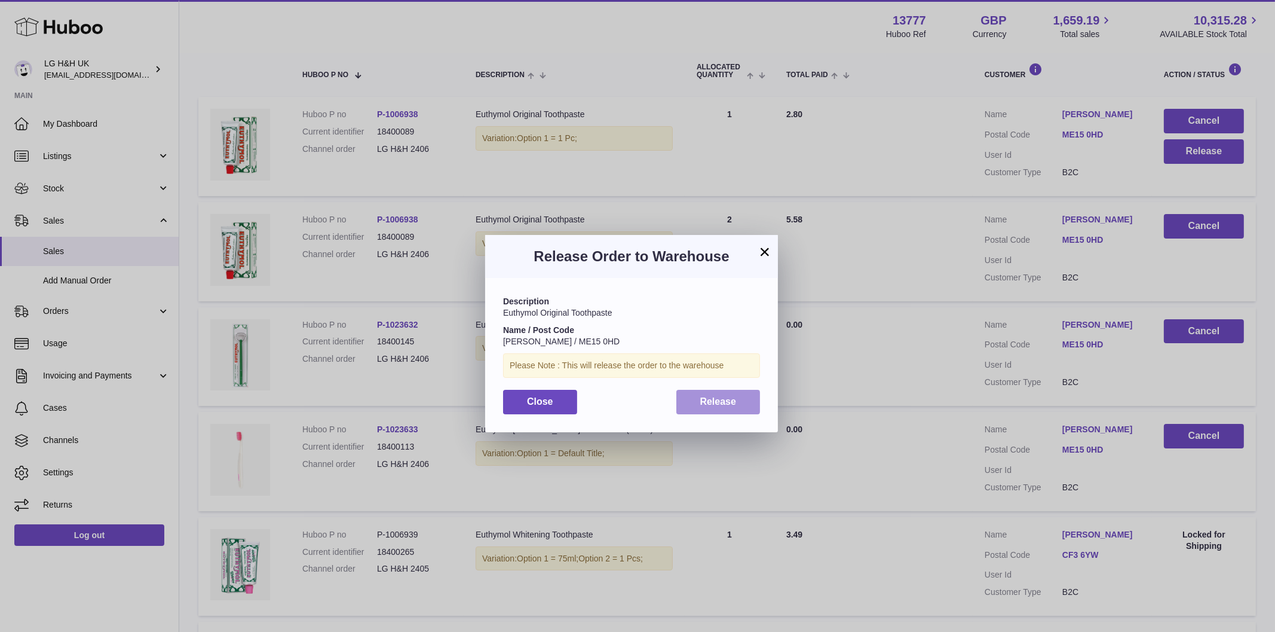
click at [720, 396] on span "Release" at bounding box center [718, 401] width 36 height 10
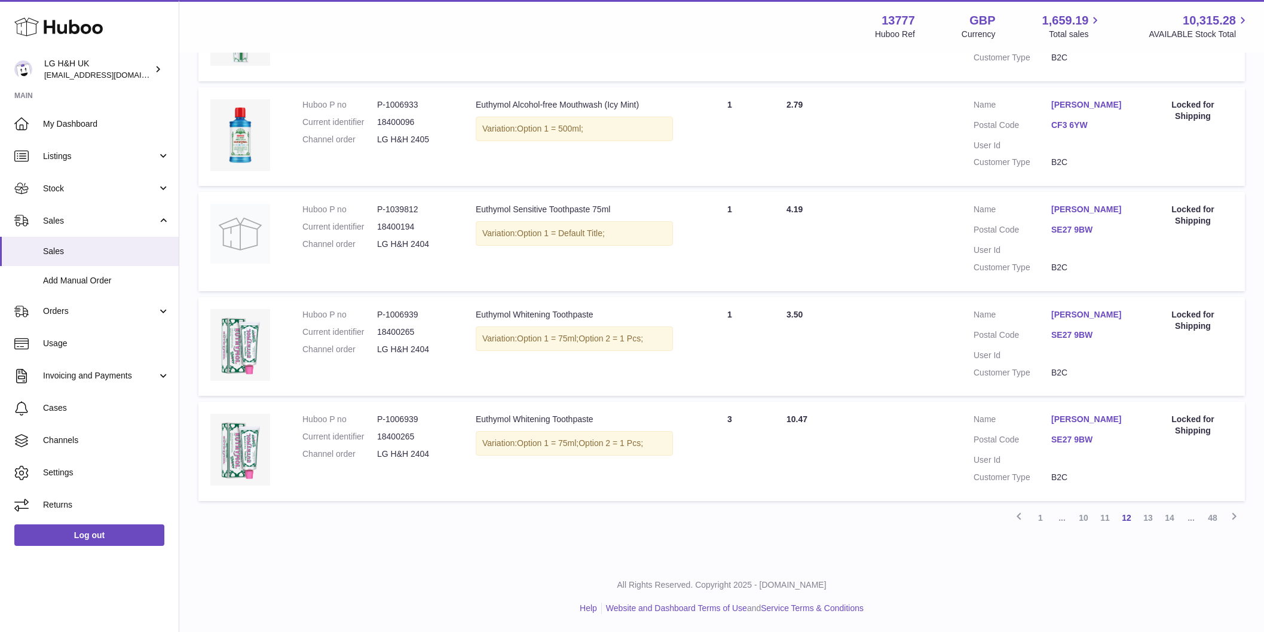
scroll to position [876, 0]
click at [1100, 515] on link "11" at bounding box center [1105, 518] width 22 height 22
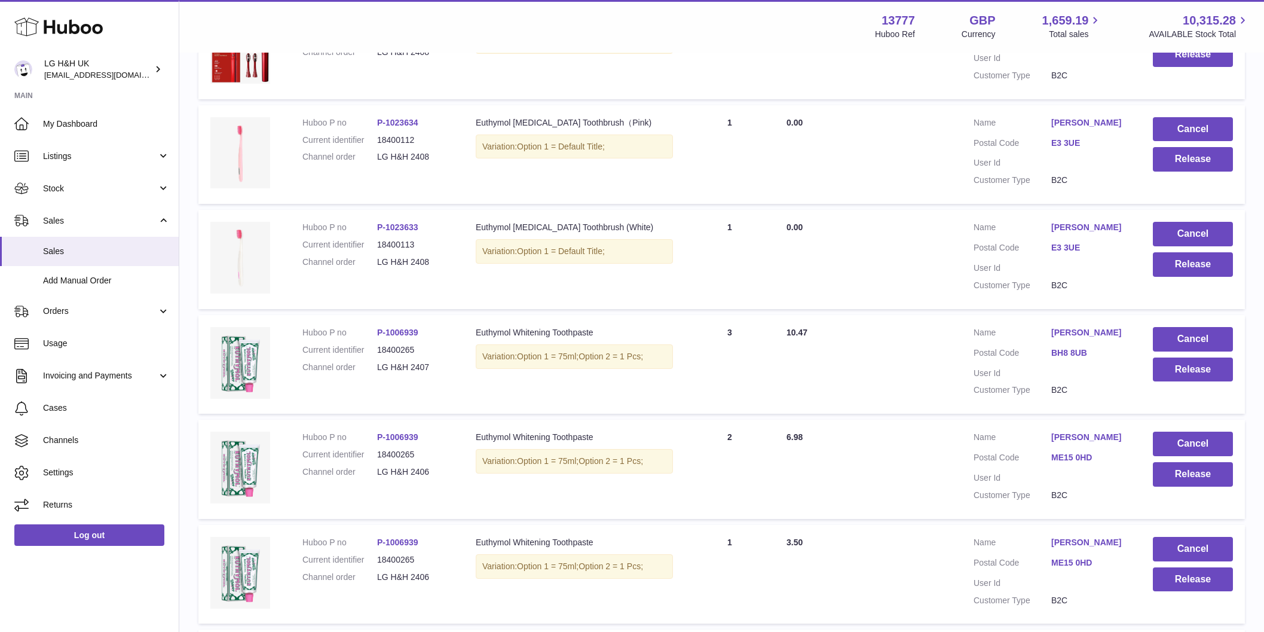
scroll to position [842, 0]
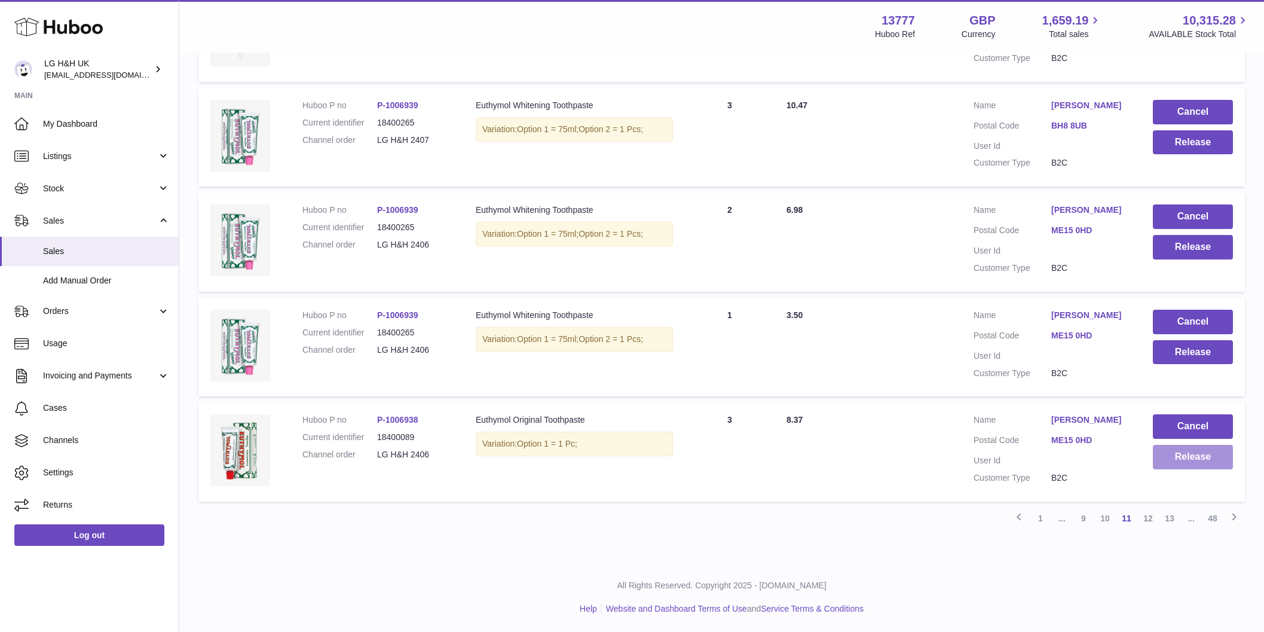
click at [1176, 466] on button "Release" at bounding box center [1193, 457] width 80 height 25
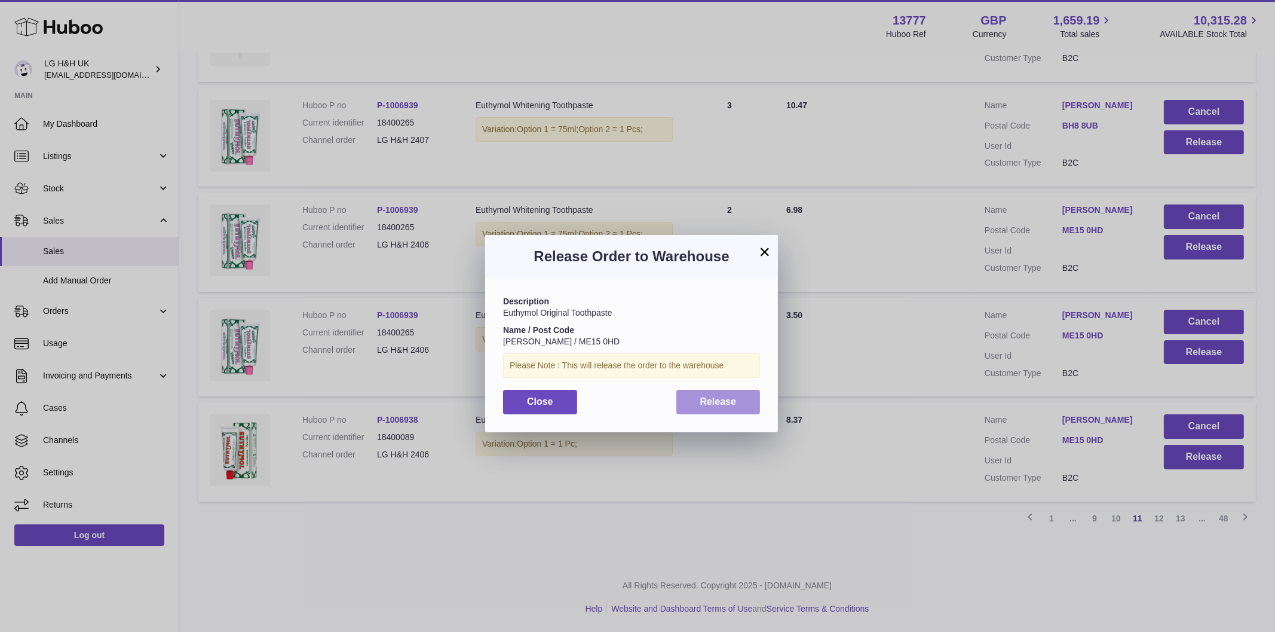
click at [717, 397] on span "Release" at bounding box center [718, 401] width 36 height 10
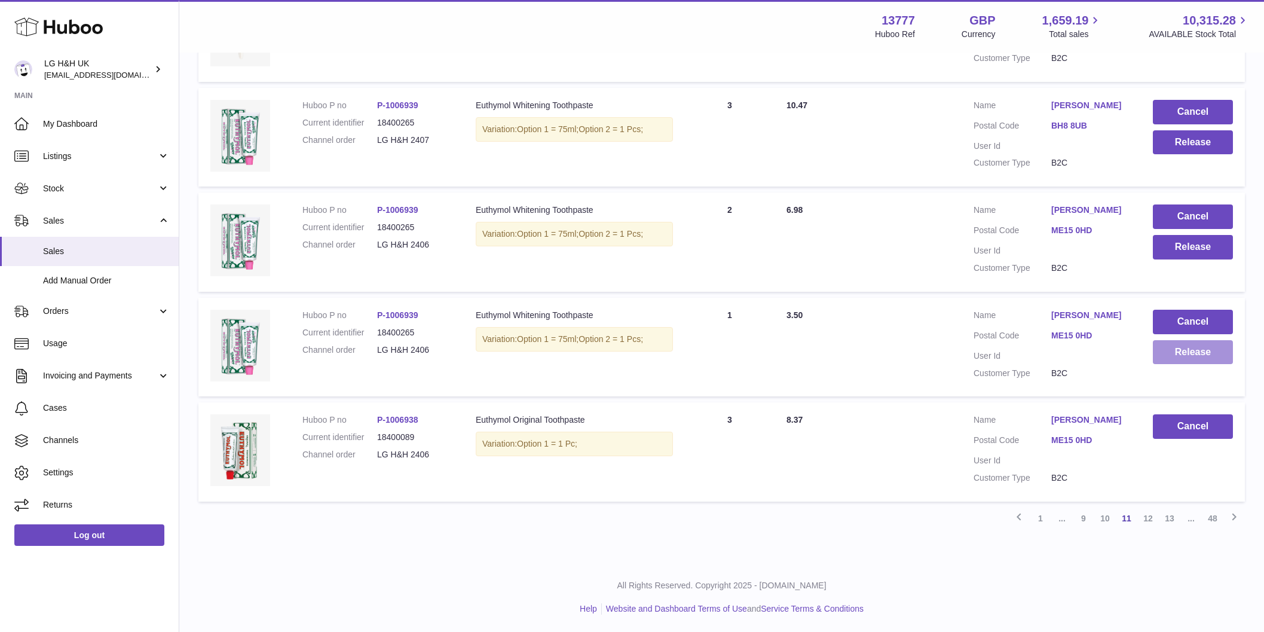
click at [1183, 357] on button "Release" at bounding box center [1193, 352] width 80 height 25
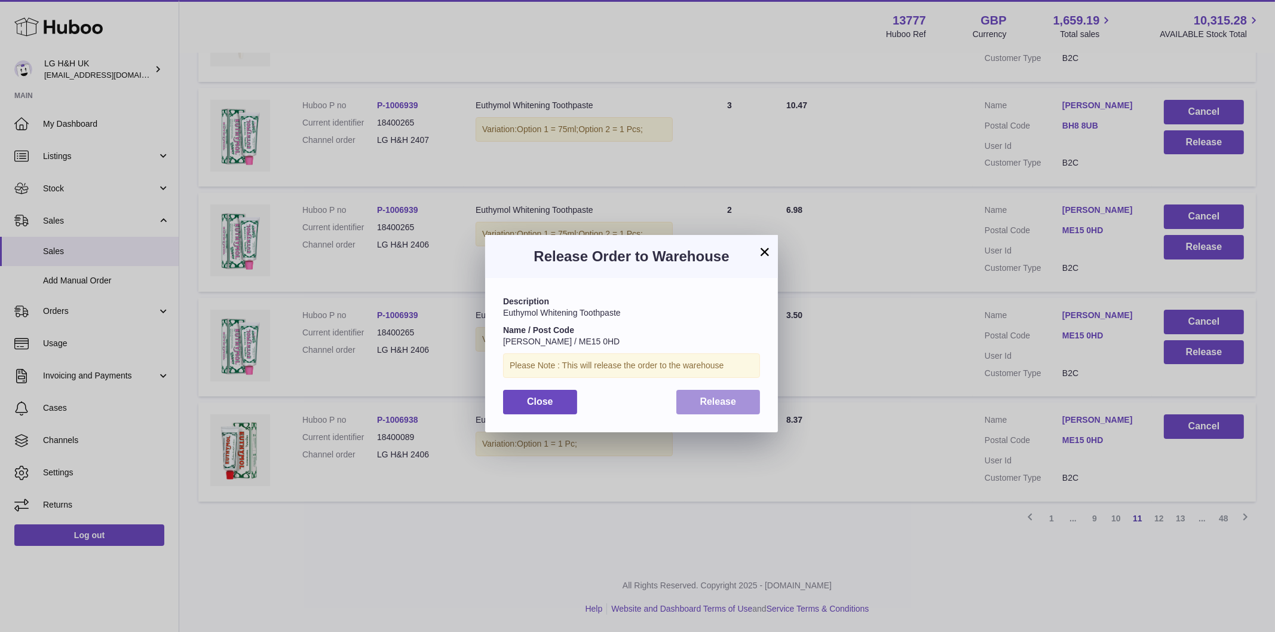
click at [752, 399] on button "Release" at bounding box center [719, 402] width 84 height 25
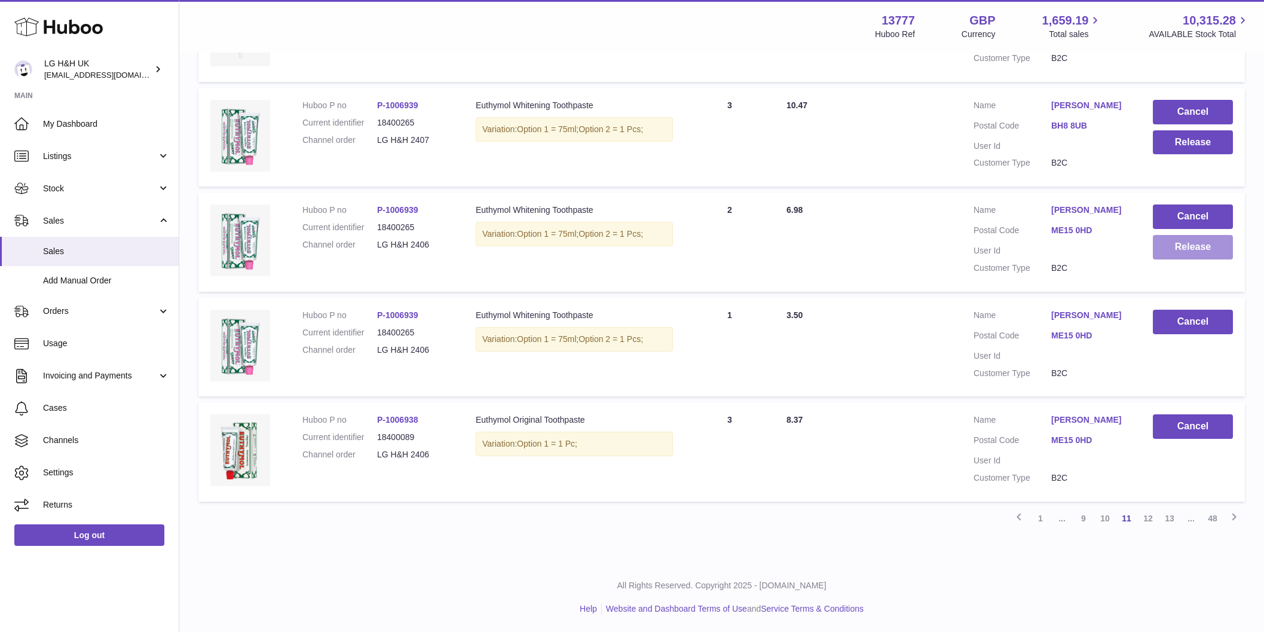
click at [1202, 255] on button "Release" at bounding box center [1193, 247] width 80 height 25
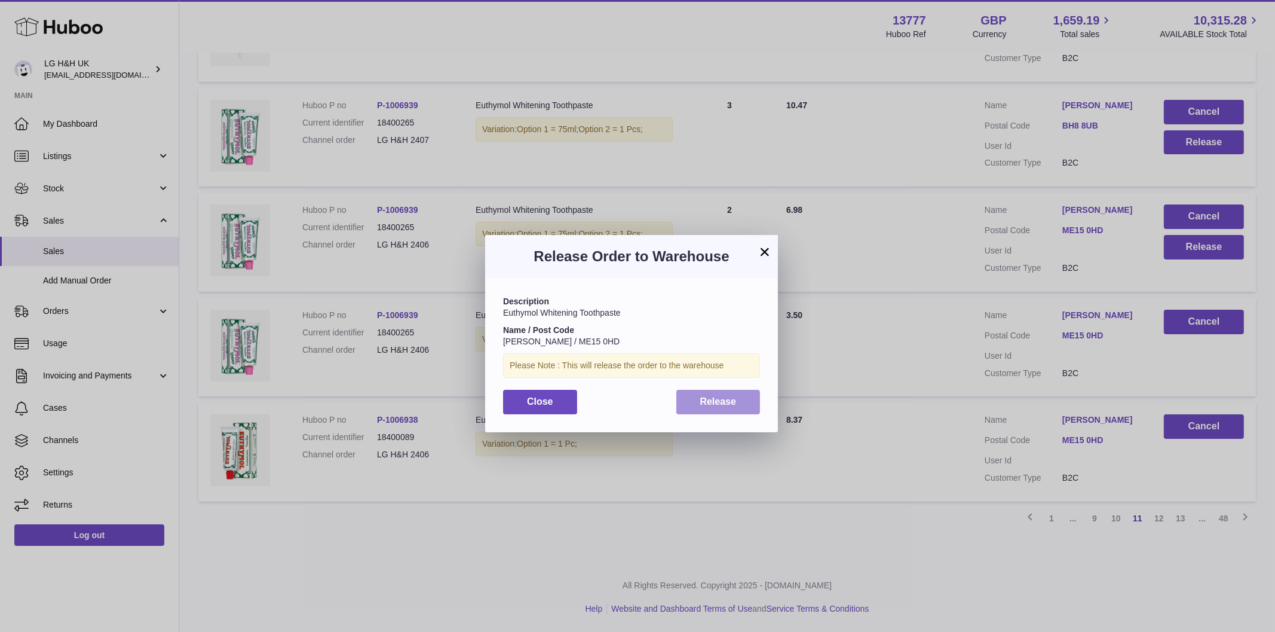
click at [712, 404] on span "Release" at bounding box center [718, 401] width 36 height 10
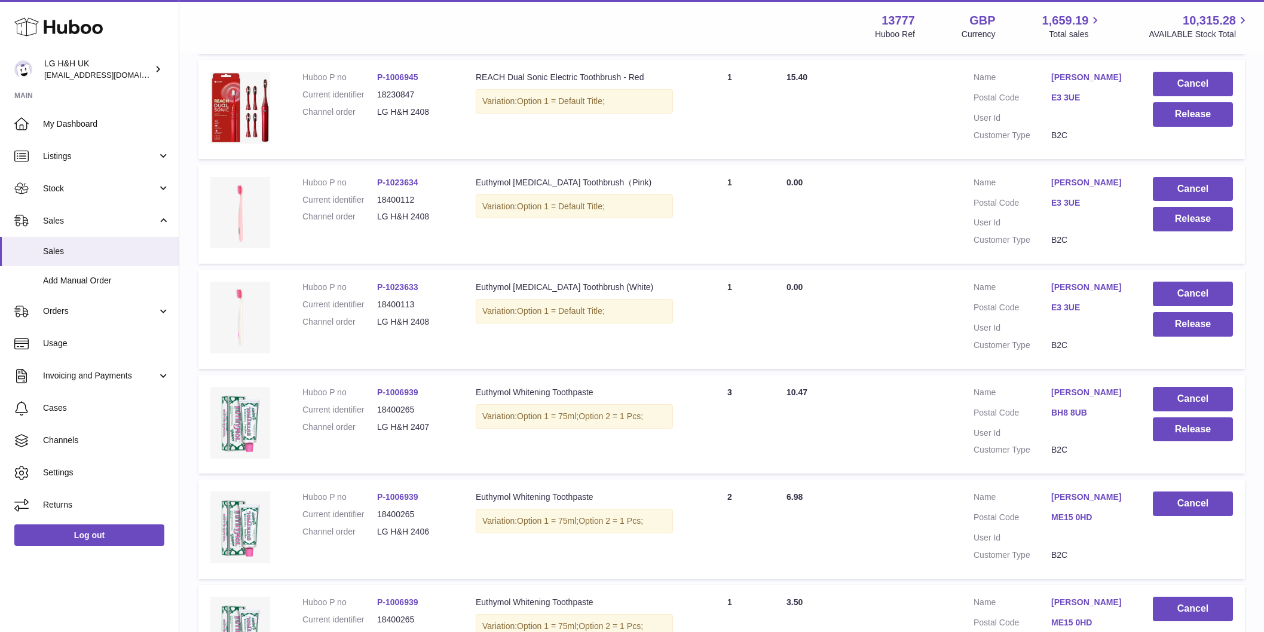
scroll to position [543, 0]
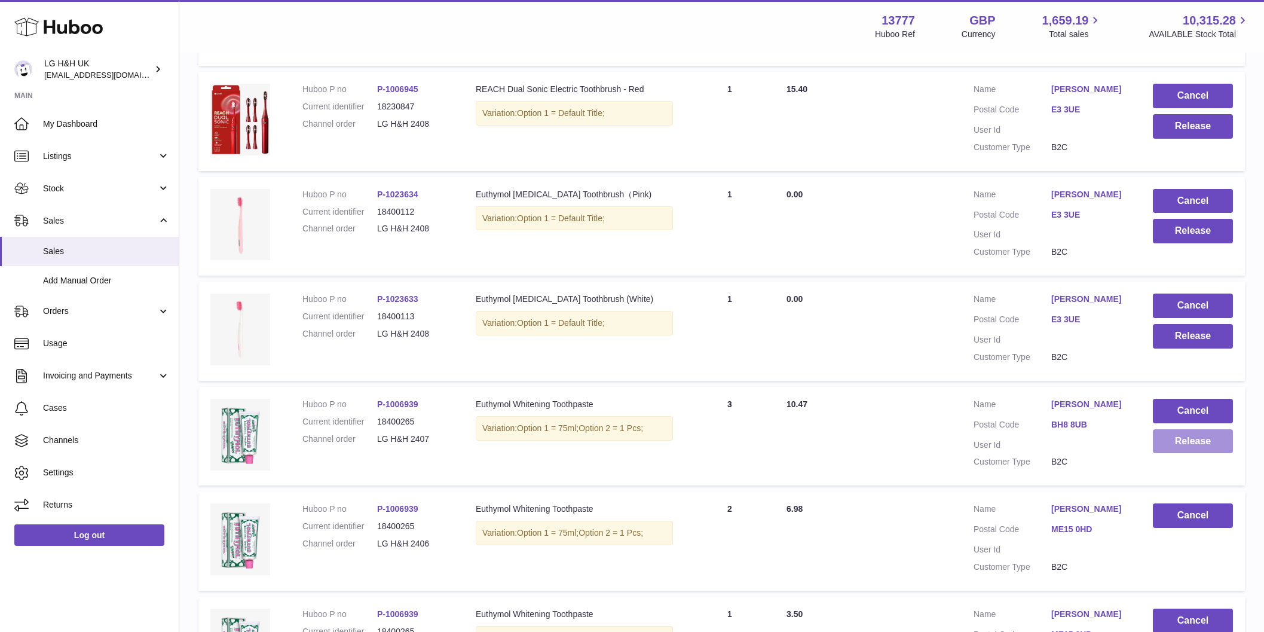
click at [1177, 441] on button "Release" at bounding box center [1193, 441] width 80 height 25
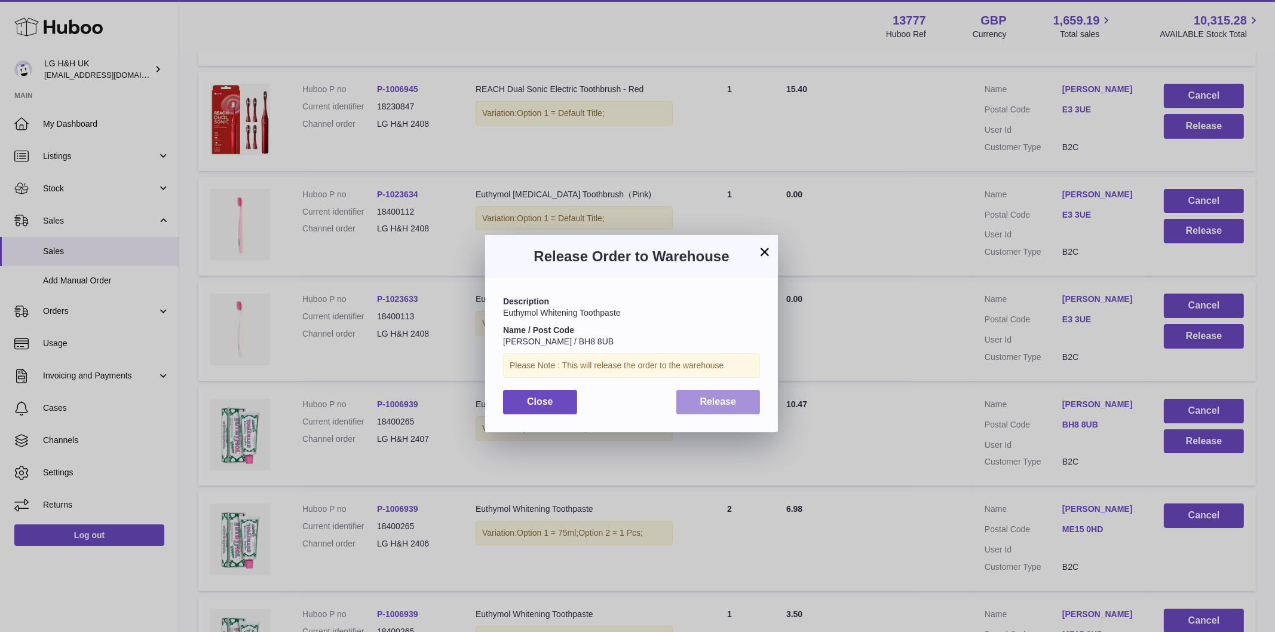
click at [735, 397] on span "Release" at bounding box center [718, 401] width 36 height 10
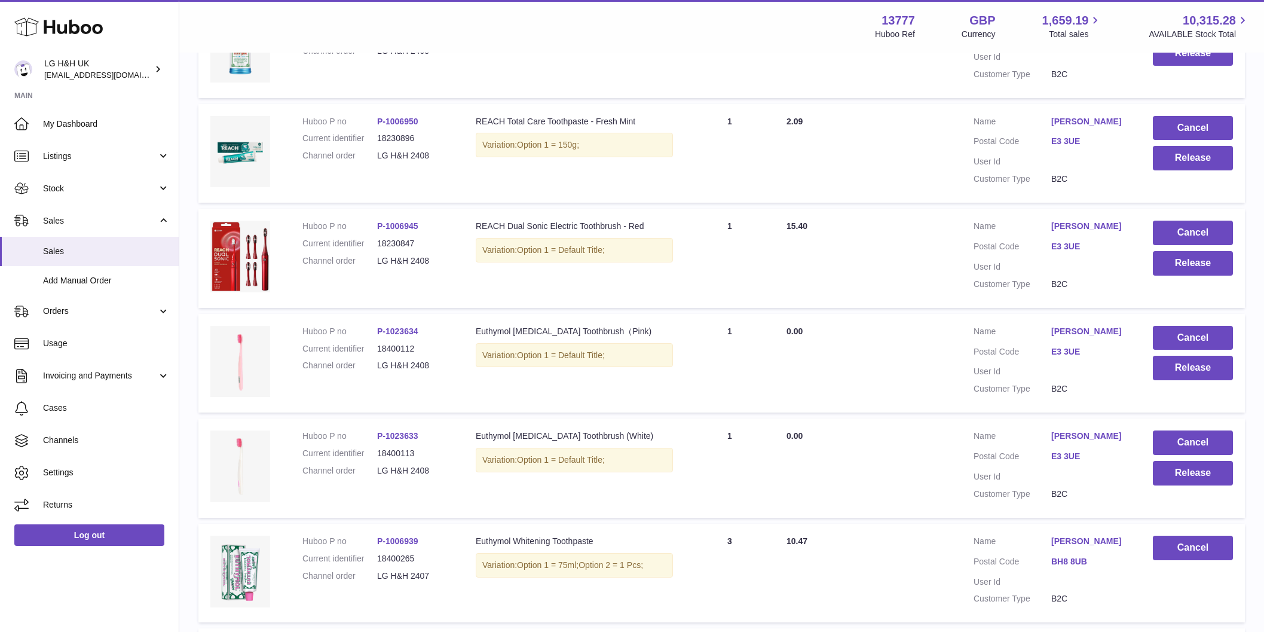
scroll to position [394, 0]
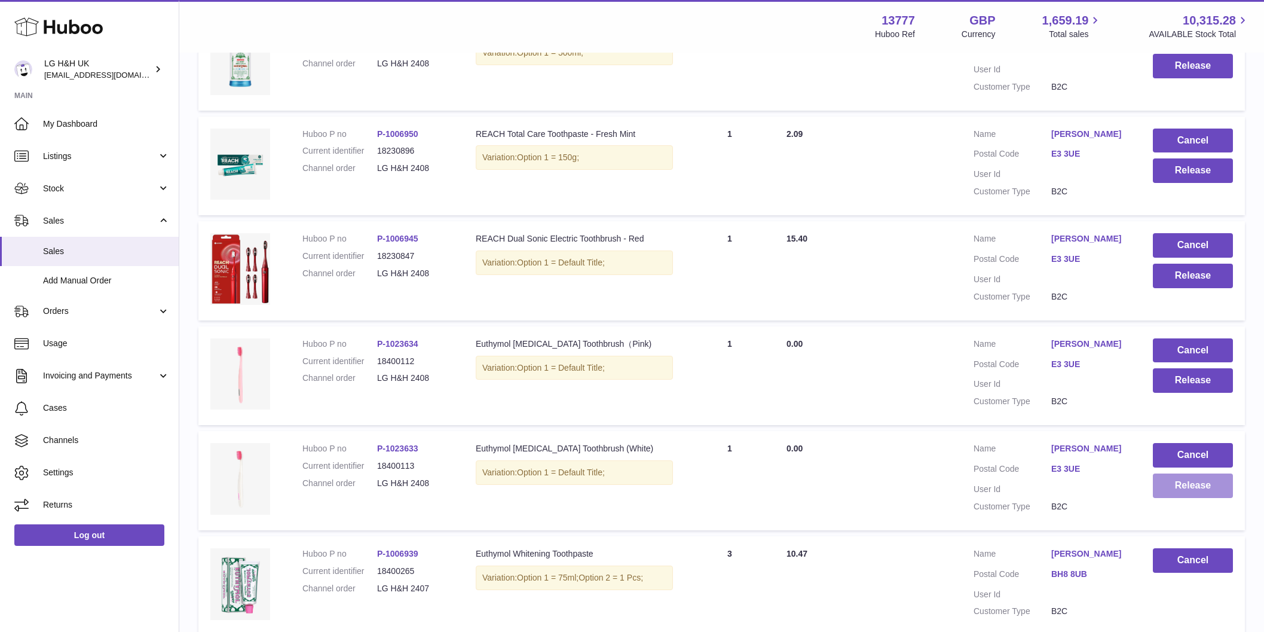
click at [1171, 485] on button "Release" at bounding box center [1193, 485] width 80 height 25
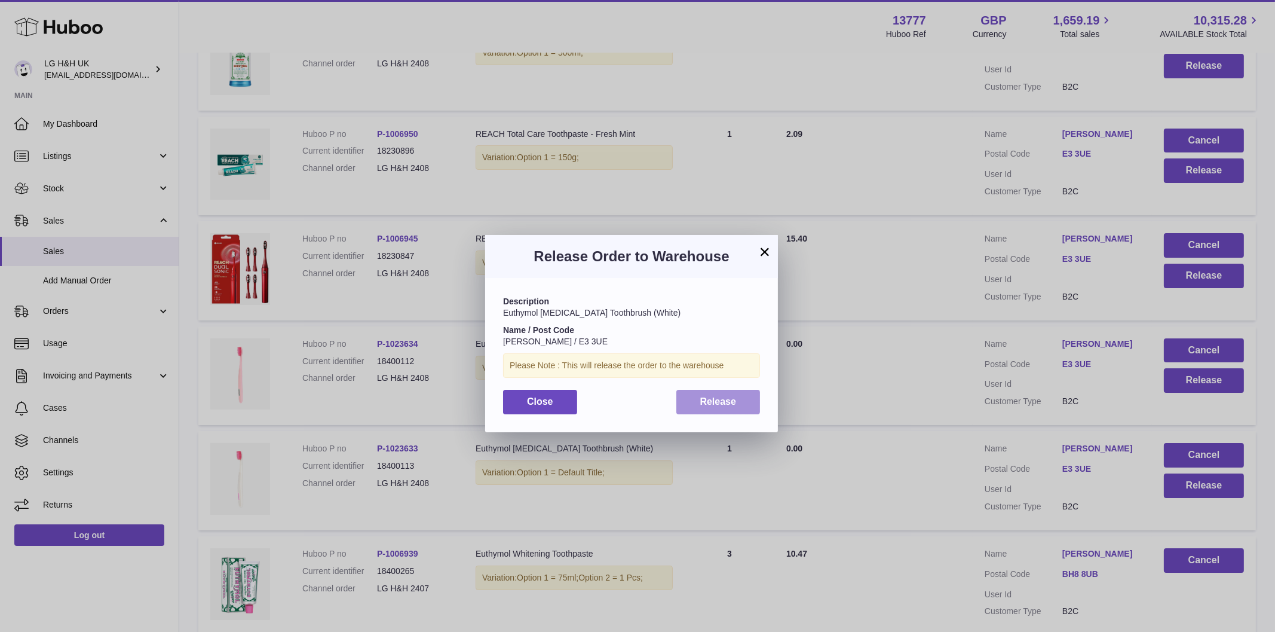
click at [743, 409] on button "Release" at bounding box center [719, 402] width 84 height 25
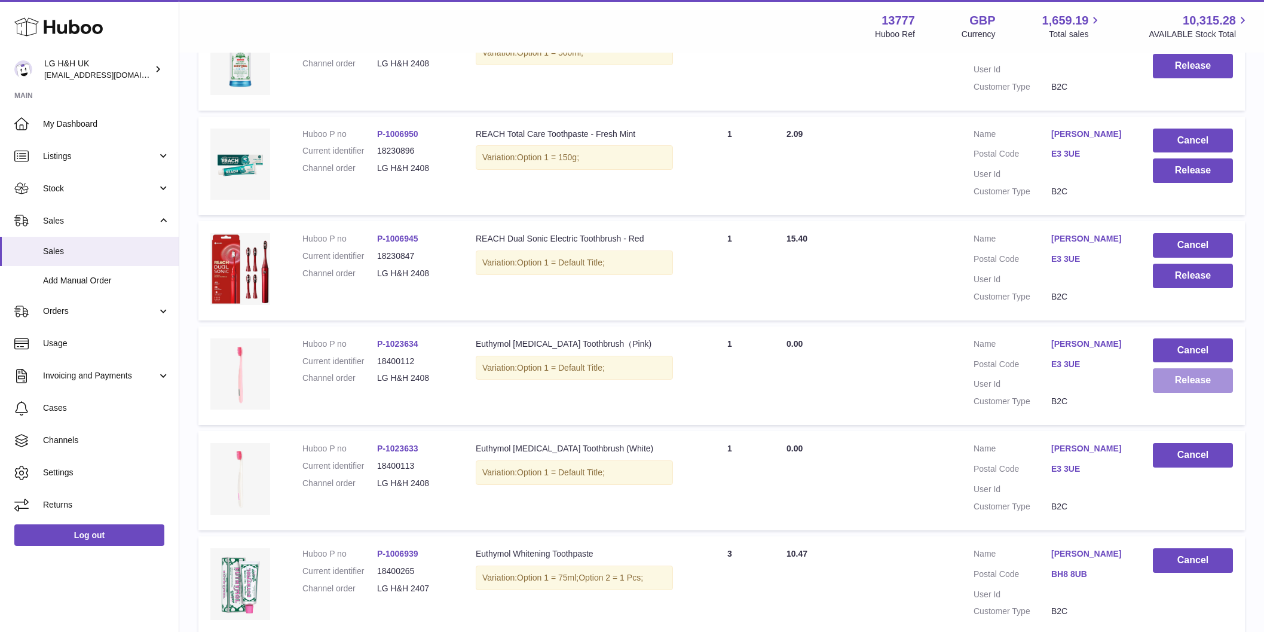
click at [1190, 381] on button "Release" at bounding box center [1193, 380] width 80 height 25
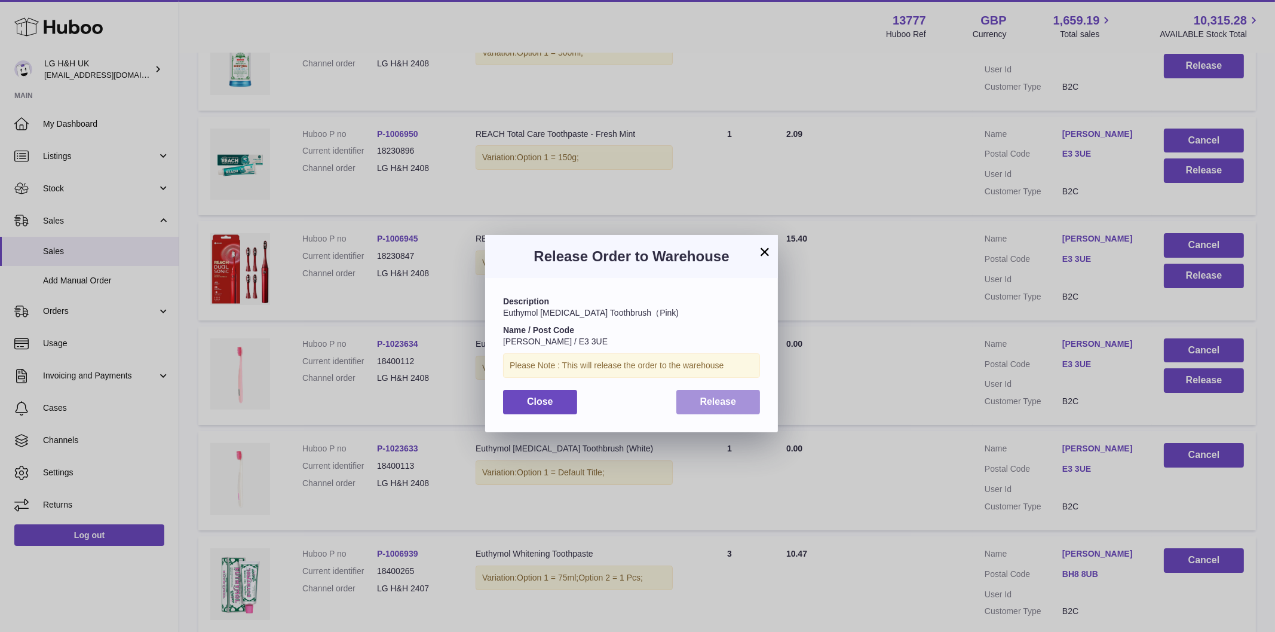
click at [732, 399] on span "Release" at bounding box center [718, 401] width 36 height 10
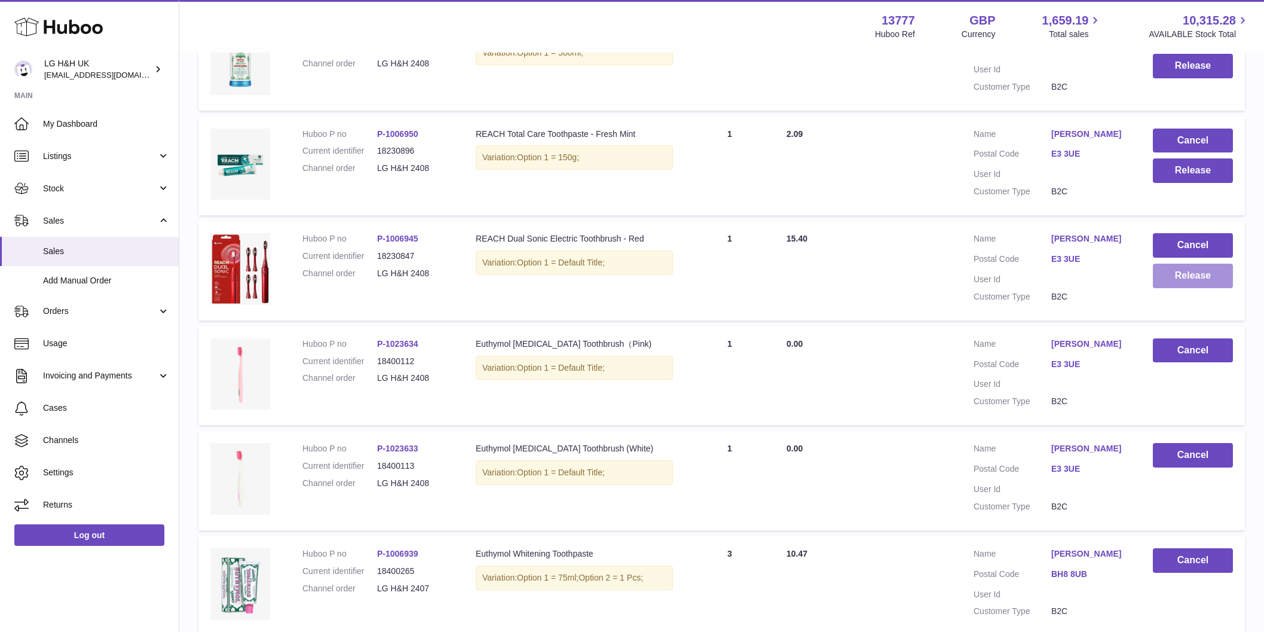
click at [1210, 282] on button "Release" at bounding box center [1193, 276] width 80 height 25
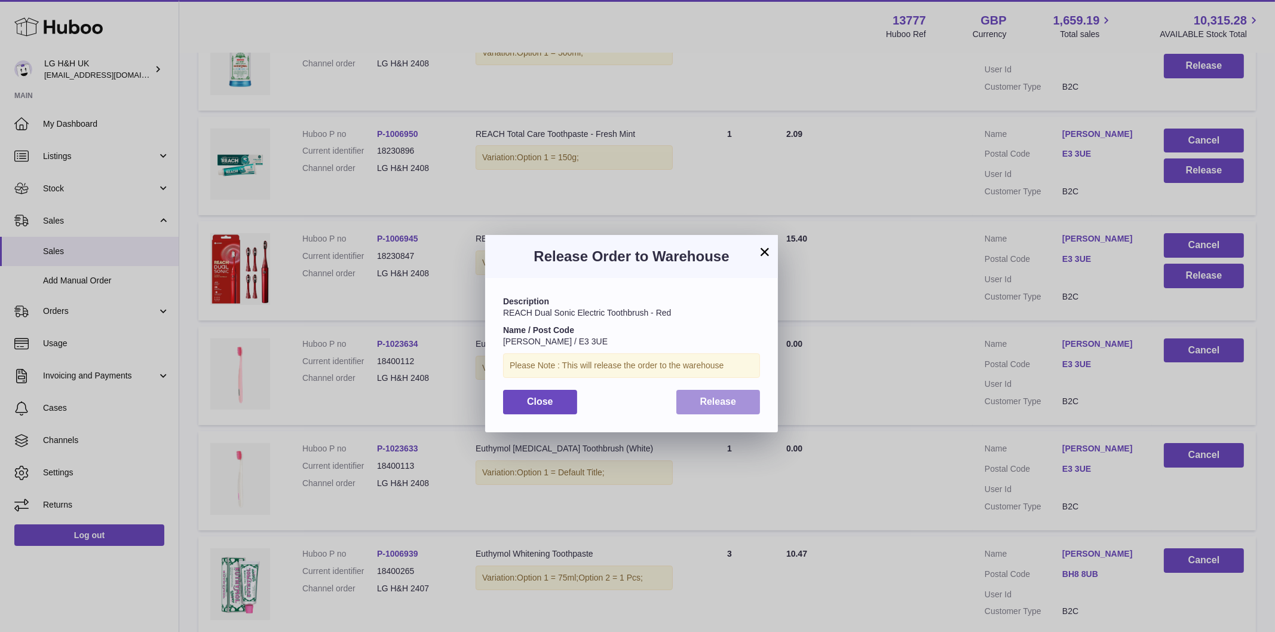
click at [736, 399] on span "Release" at bounding box center [718, 401] width 36 height 10
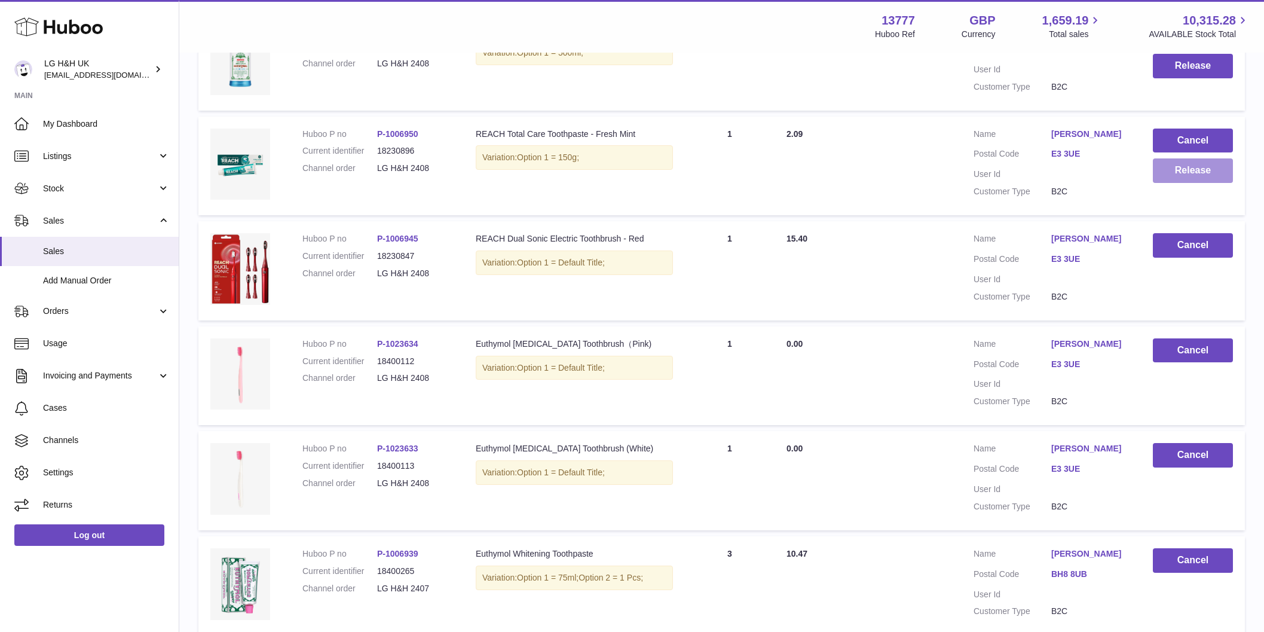
click at [1216, 177] on button "Release" at bounding box center [1193, 170] width 80 height 25
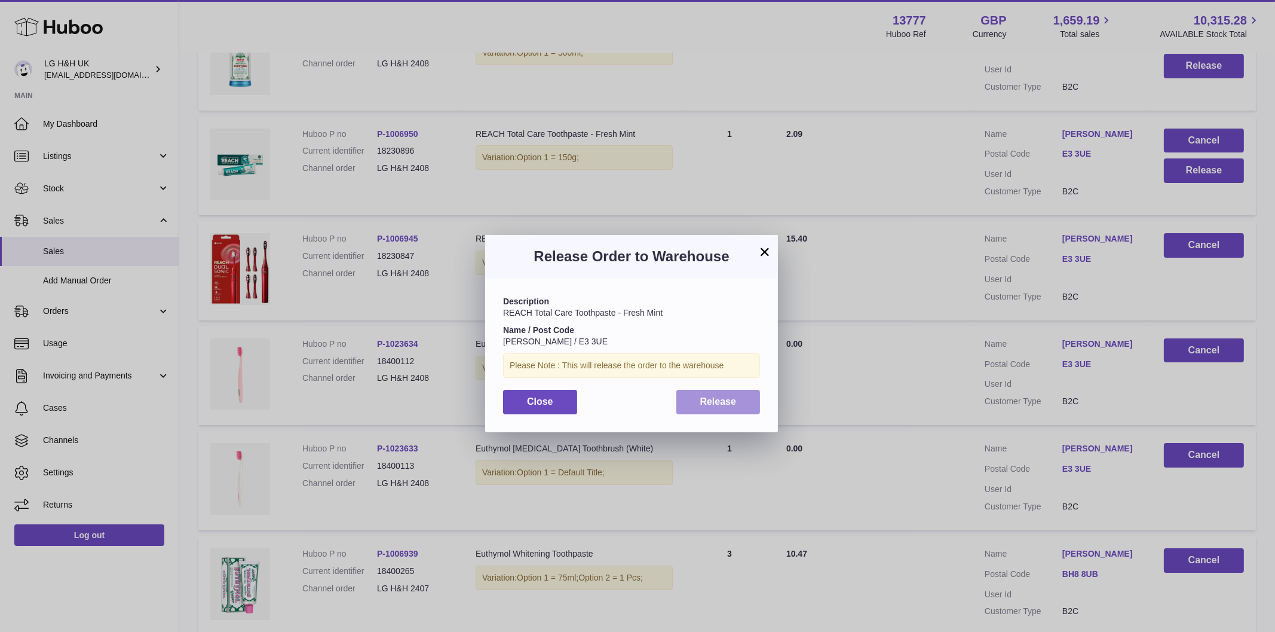
click at [733, 408] on button "Release" at bounding box center [719, 402] width 84 height 25
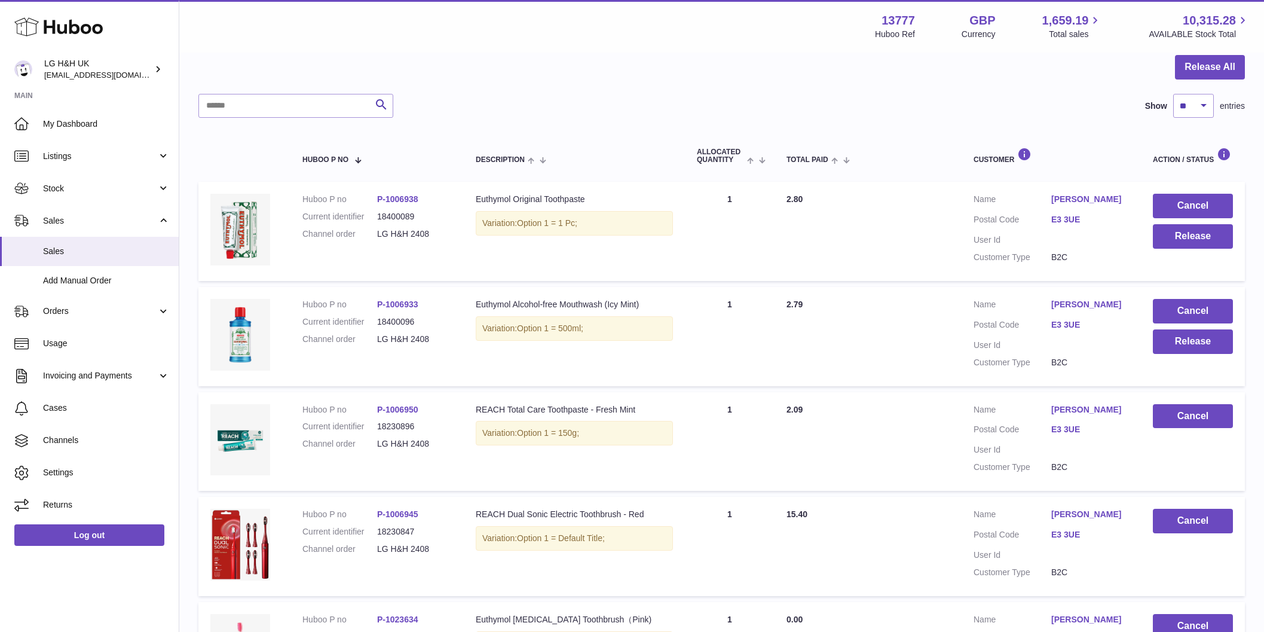
scroll to position [95, 0]
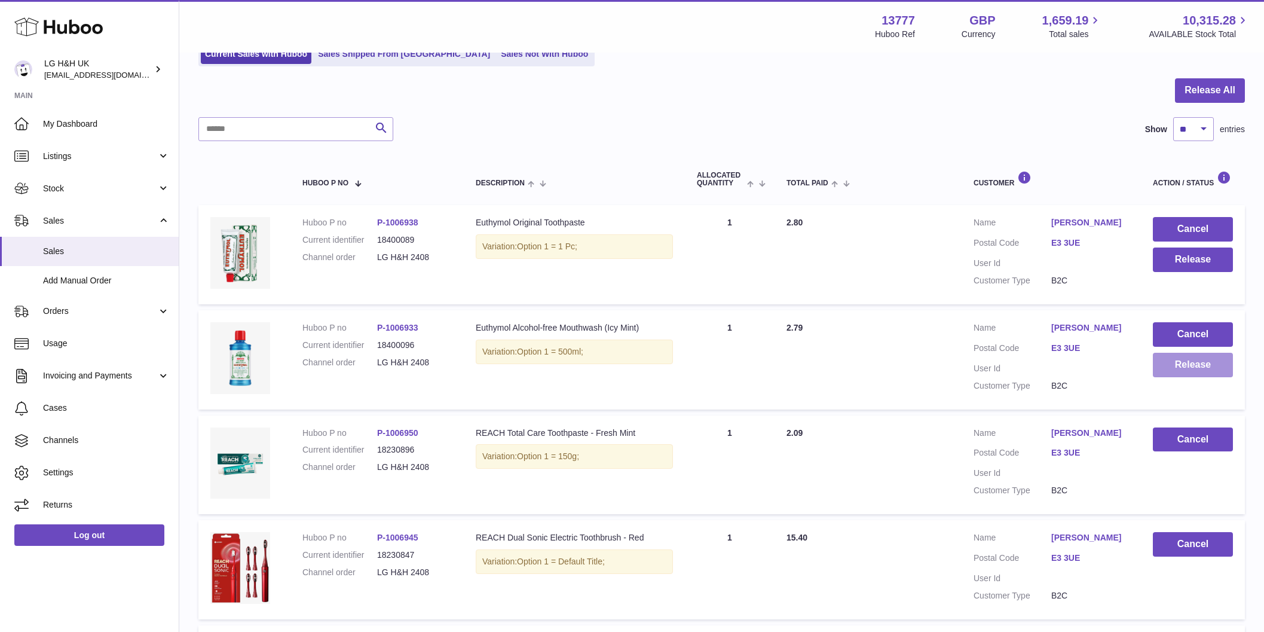
click at [1178, 364] on button "Release" at bounding box center [1193, 365] width 80 height 25
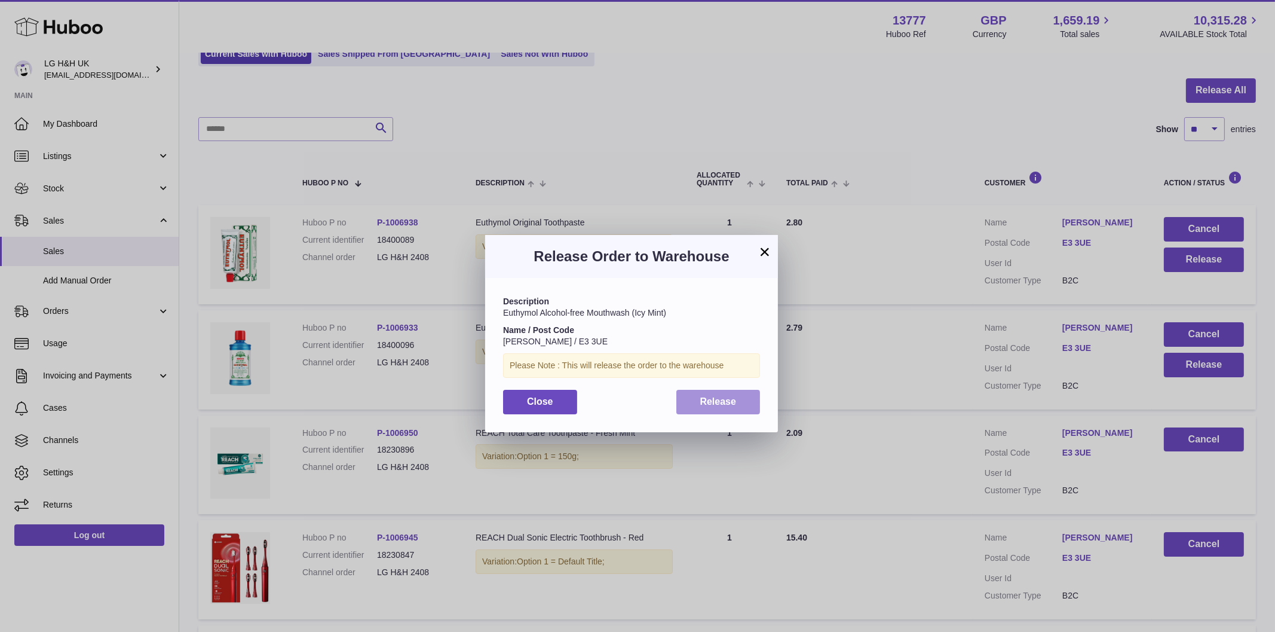
click at [742, 403] on button "Release" at bounding box center [719, 402] width 84 height 25
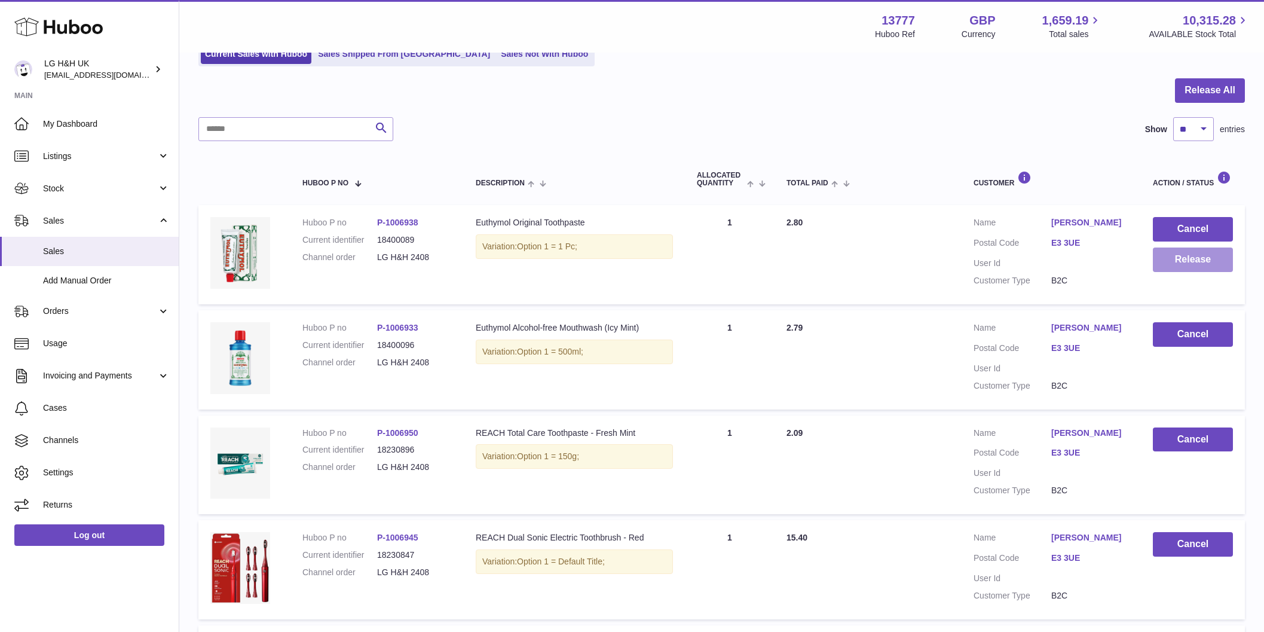
click at [1219, 267] on button "Release" at bounding box center [1193, 259] width 80 height 25
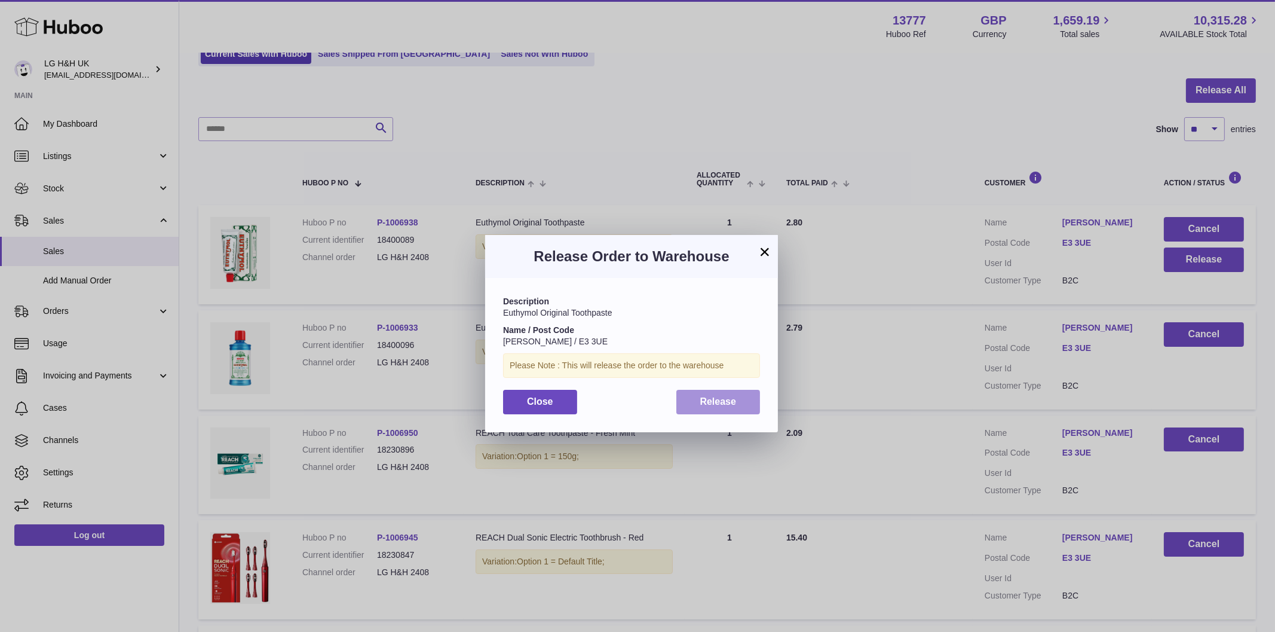
click at [693, 399] on button "Release" at bounding box center [719, 402] width 84 height 25
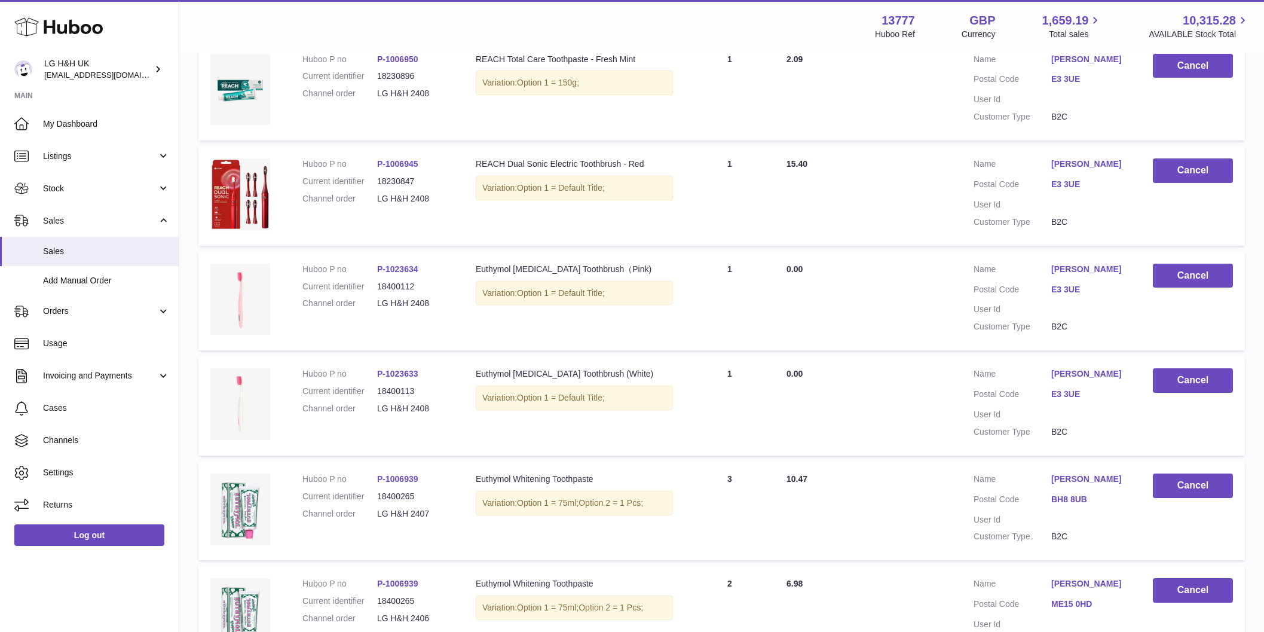
scroll to position [842, 0]
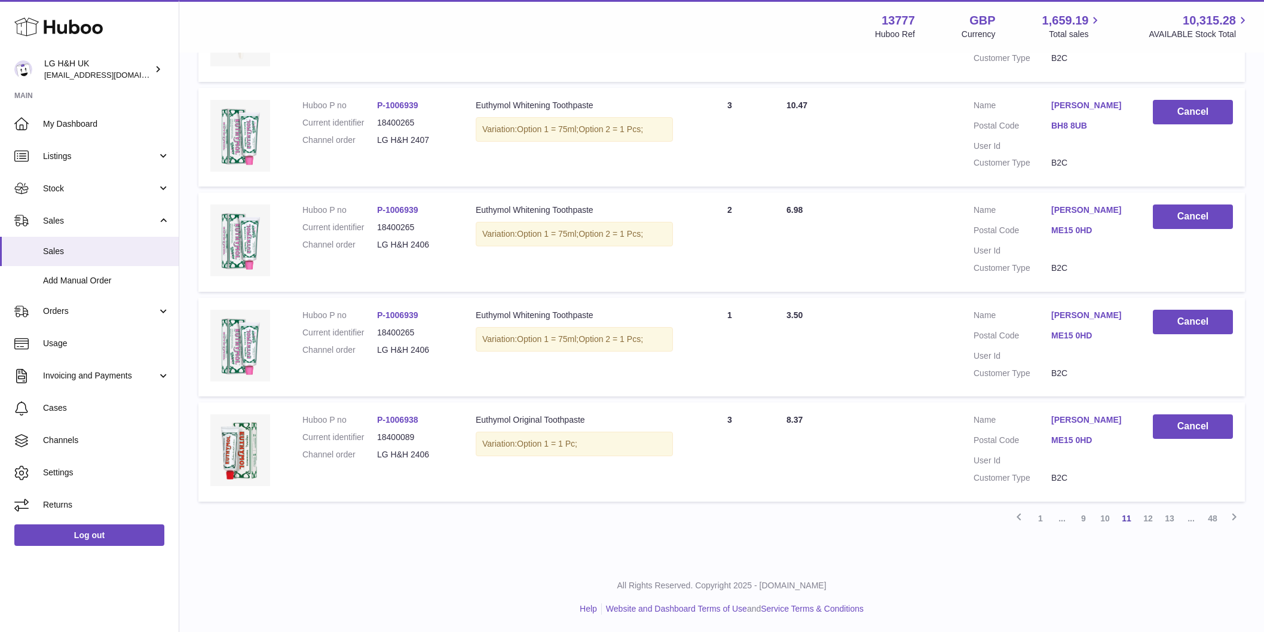
click at [1103, 513] on link "10" at bounding box center [1105, 518] width 22 height 22
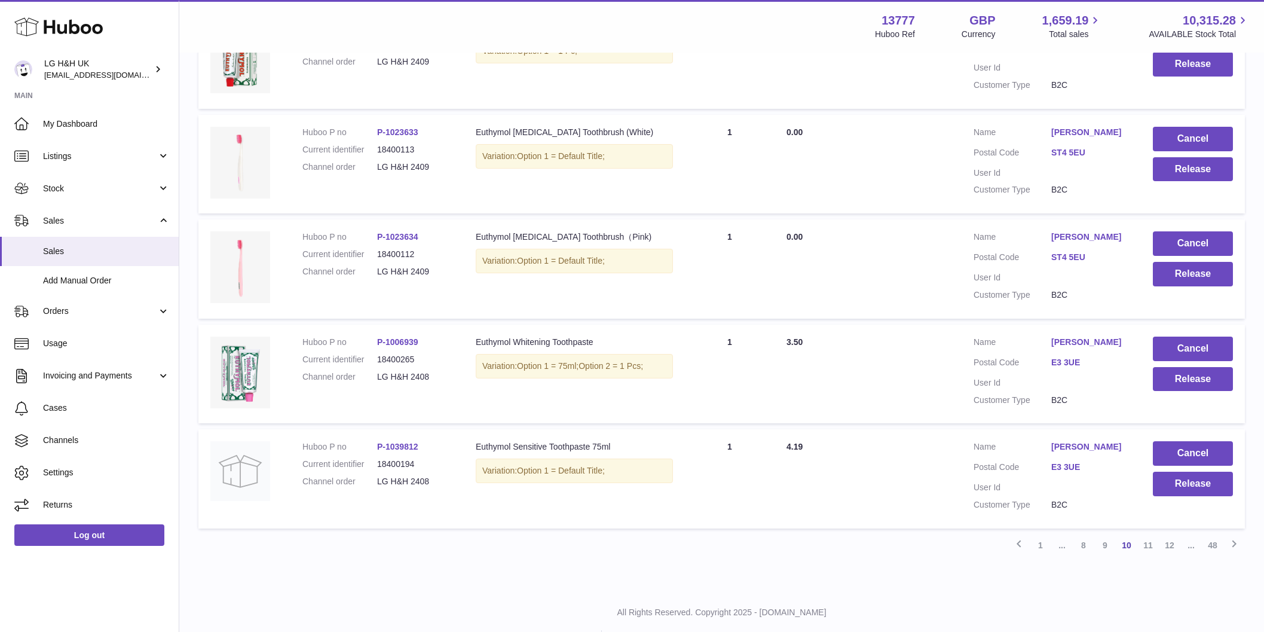
scroll to position [842, 0]
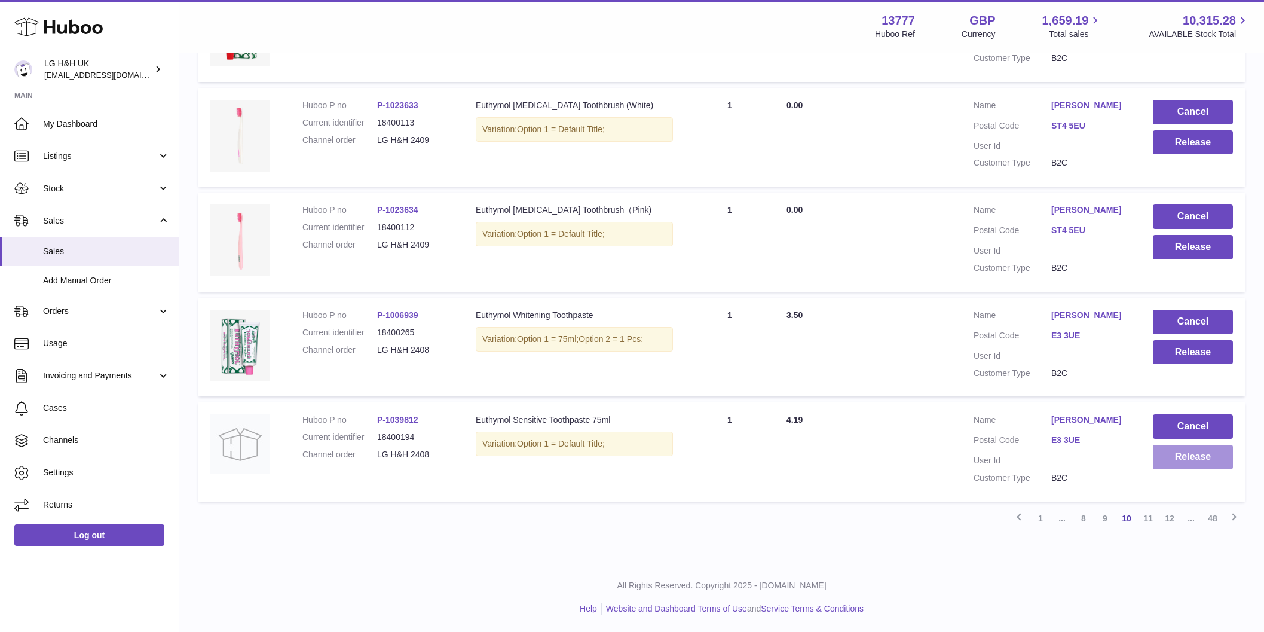
click at [1187, 466] on button "Release" at bounding box center [1193, 457] width 80 height 25
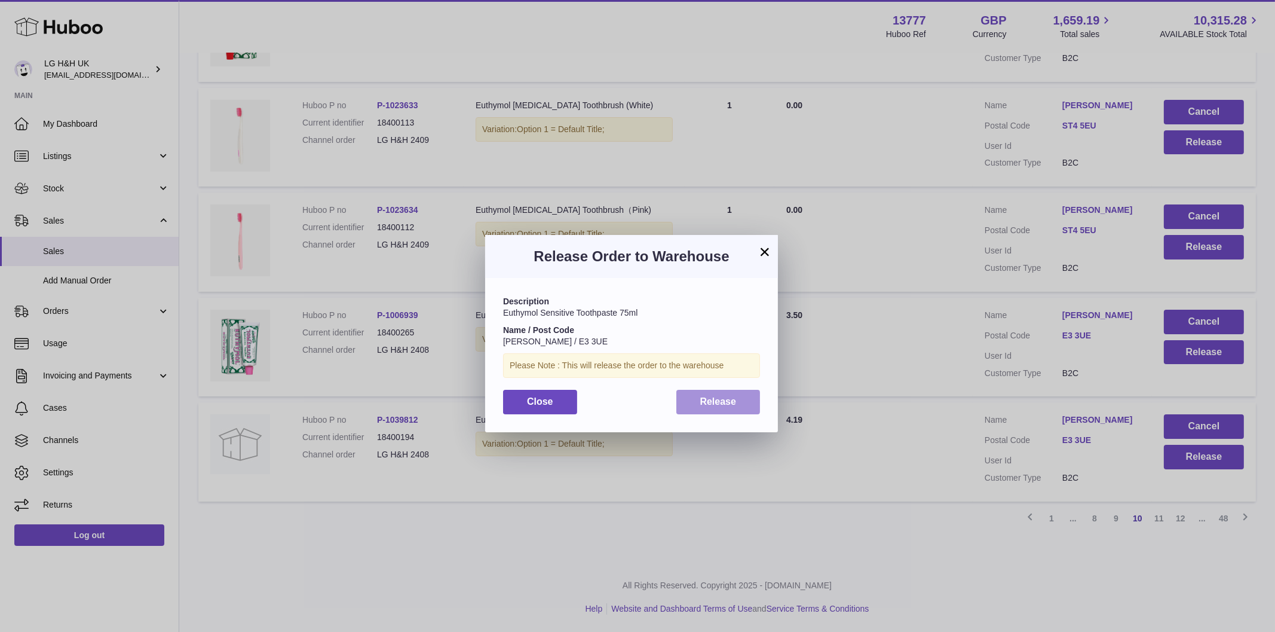
click at [733, 411] on button "Release" at bounding box center [719, 402] width 84 height 25
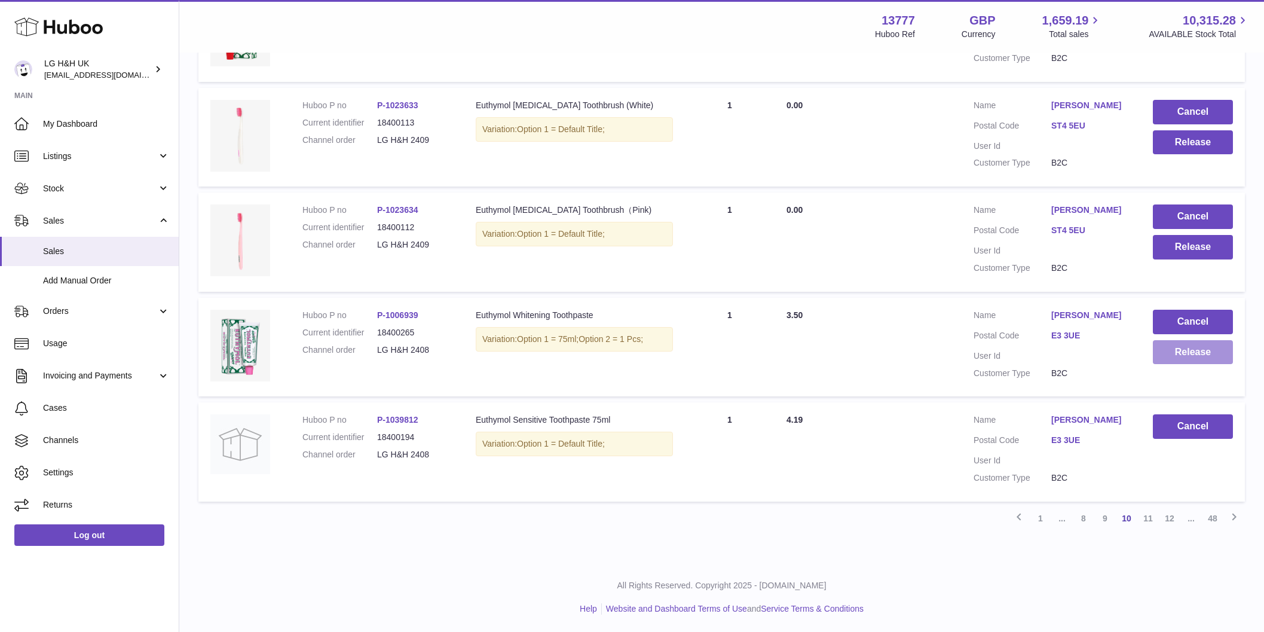
click at [1186, 351] on button "Release" at bounding box center [1193, 352] width 80 height 25
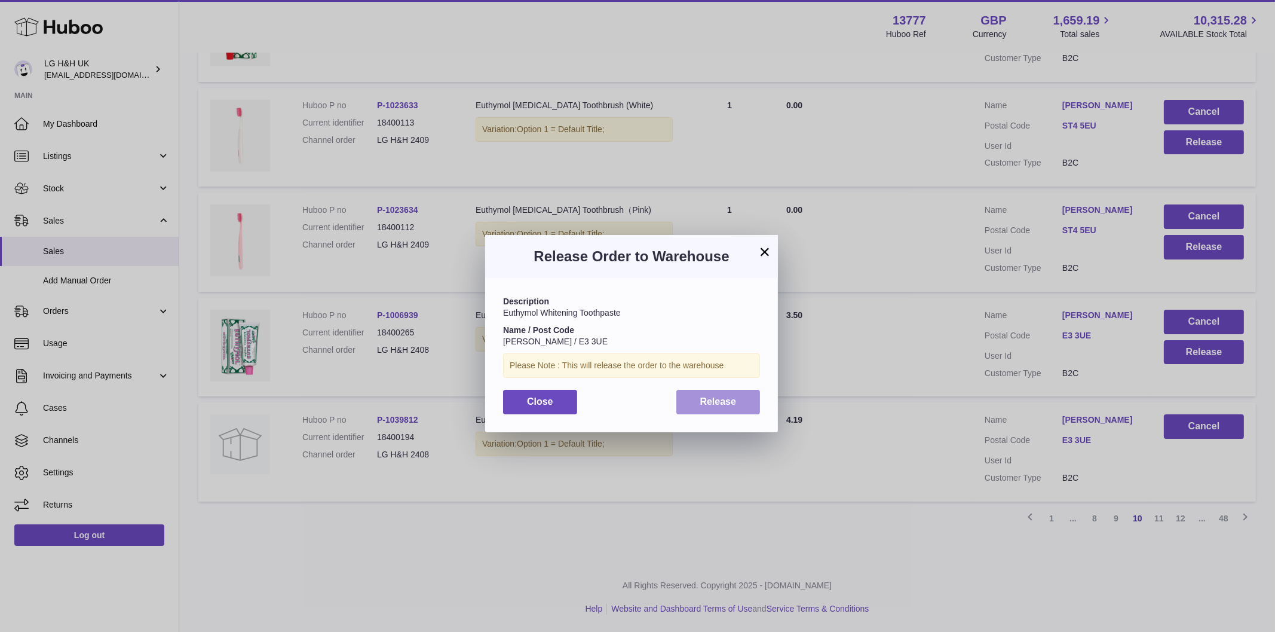
click at [714, 397] on span "Release" at bounding box center [718, 401] width 36 height 10
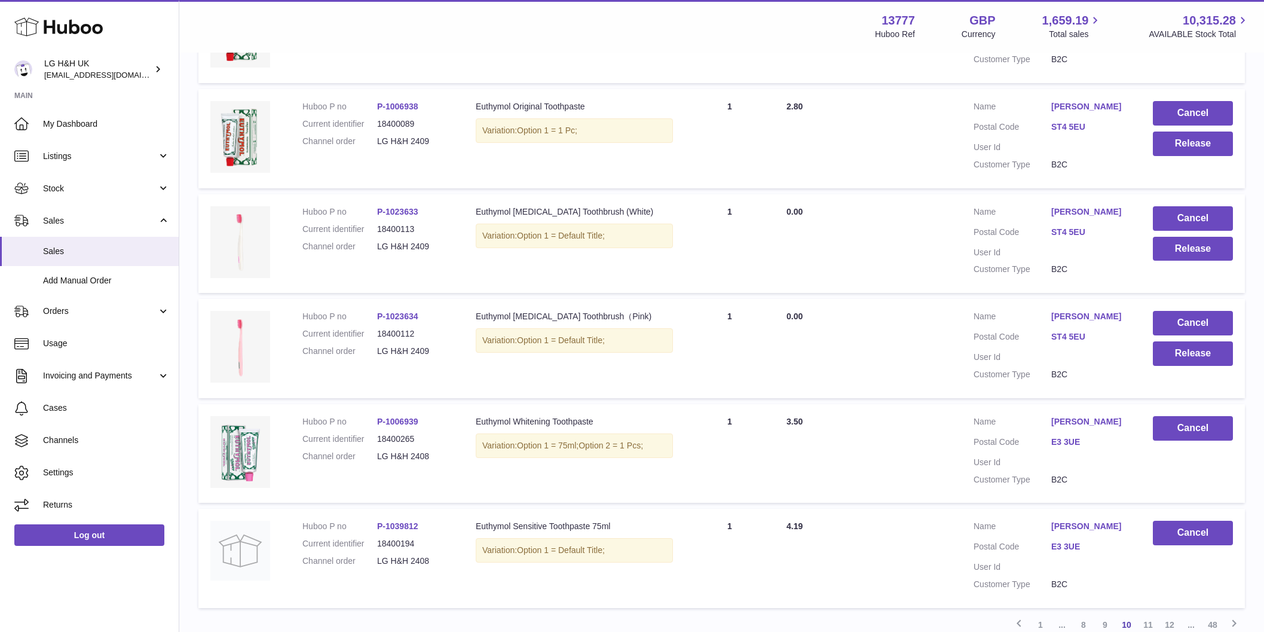
scroll to position [618, 0]
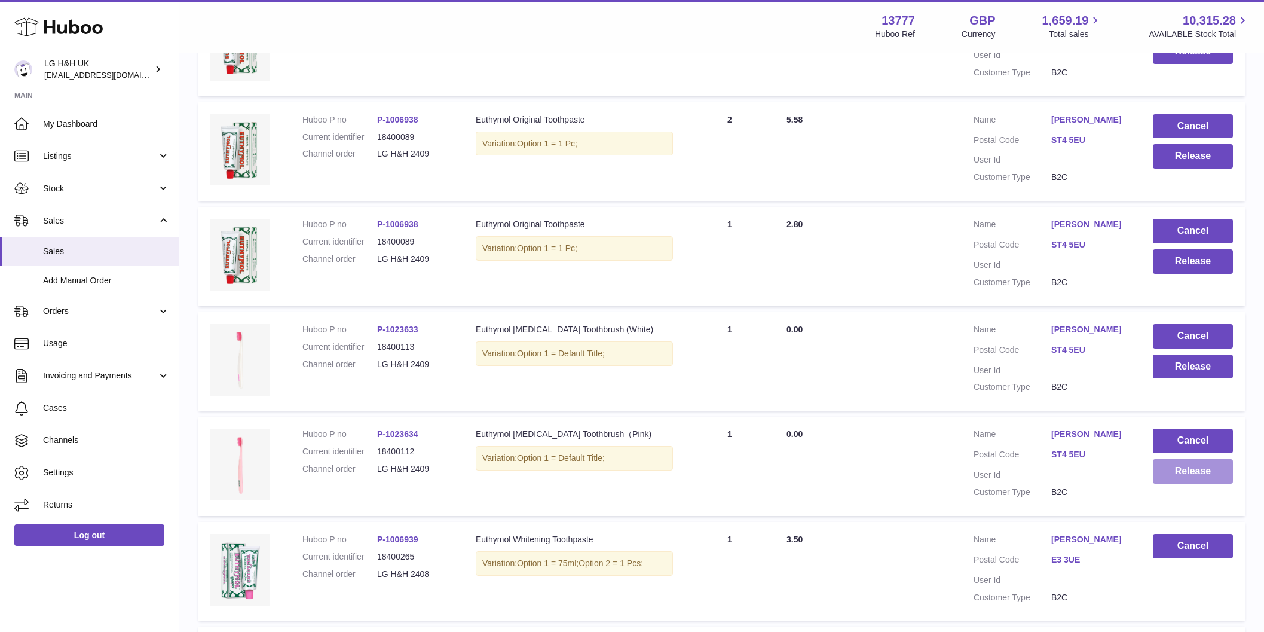
click at [1199, 478] on button "Release" at bounding box center [1193, 471] width 80 height 25
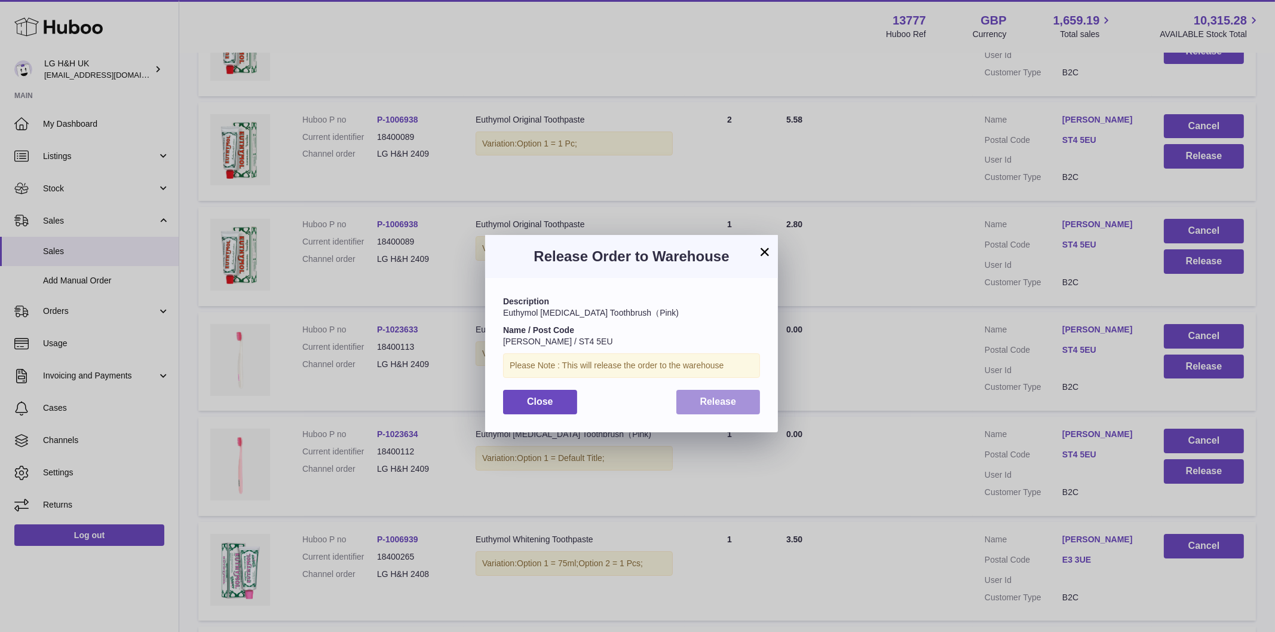
click at [743, 408] on button "Release" at bounding box center [719, 402] width 84 height 25
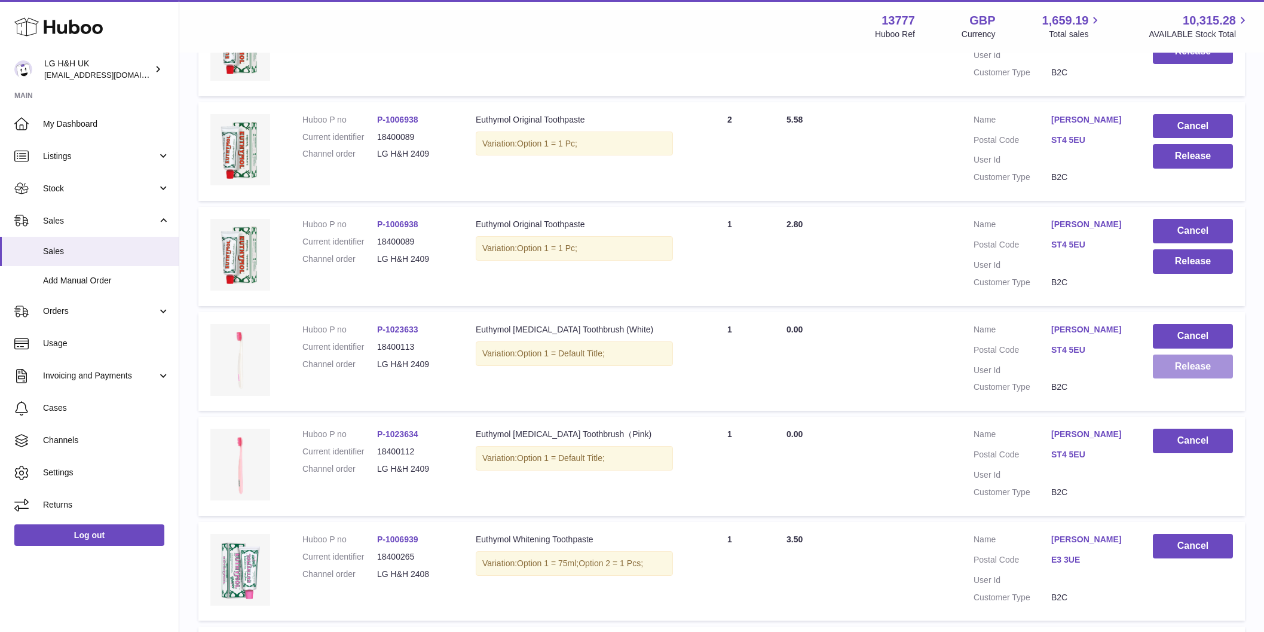
click at [1198, 369] on button "Release" at bounding box center [1193, 366] width 80 height 25
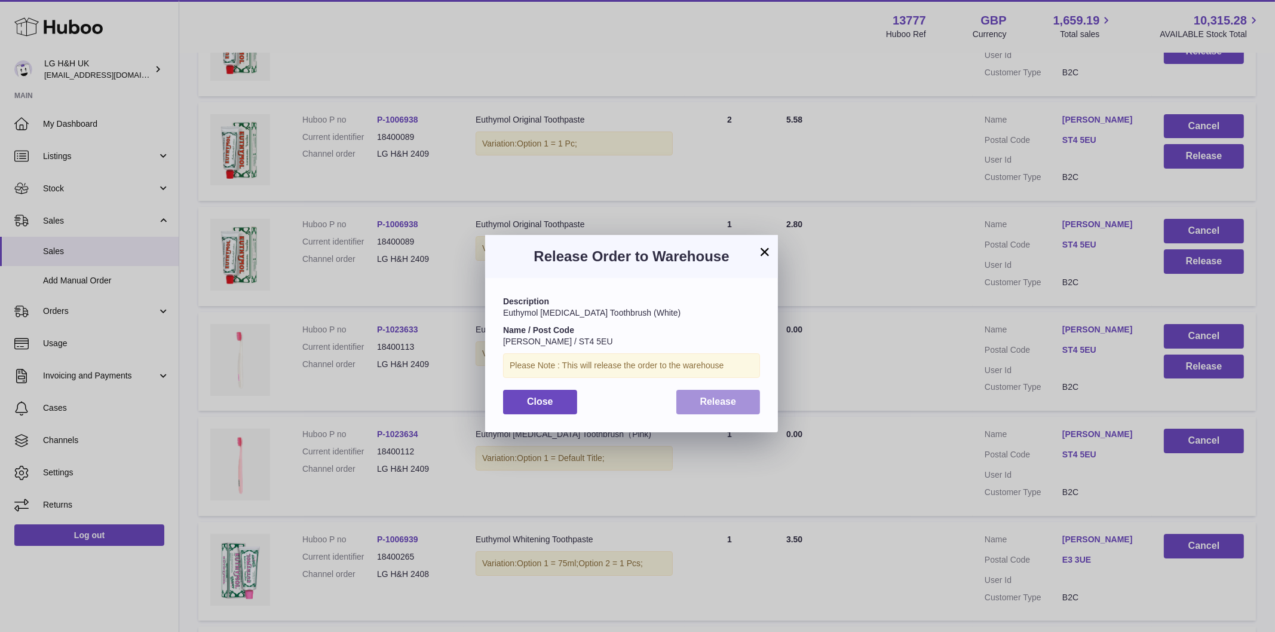
click at [729, 402] on span "Release" at bounding box center [718, 401] width 36 height 10
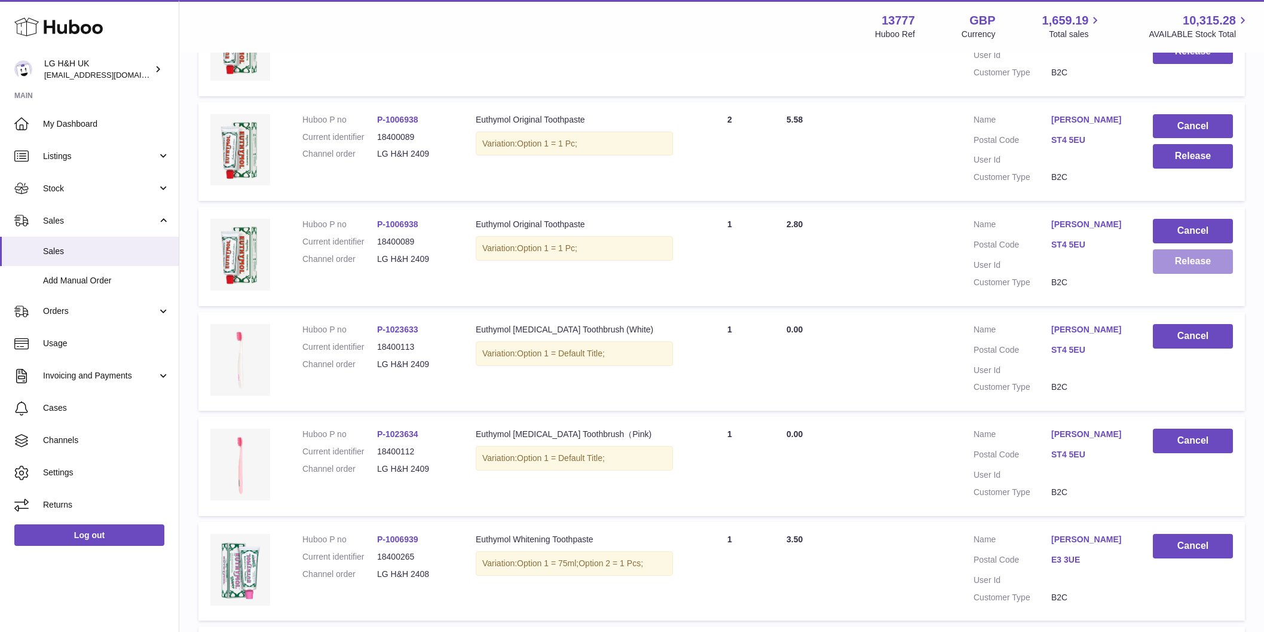
click at [1207, 261] on button "Release" at bounding box center [1193, 261] width 80 height 25
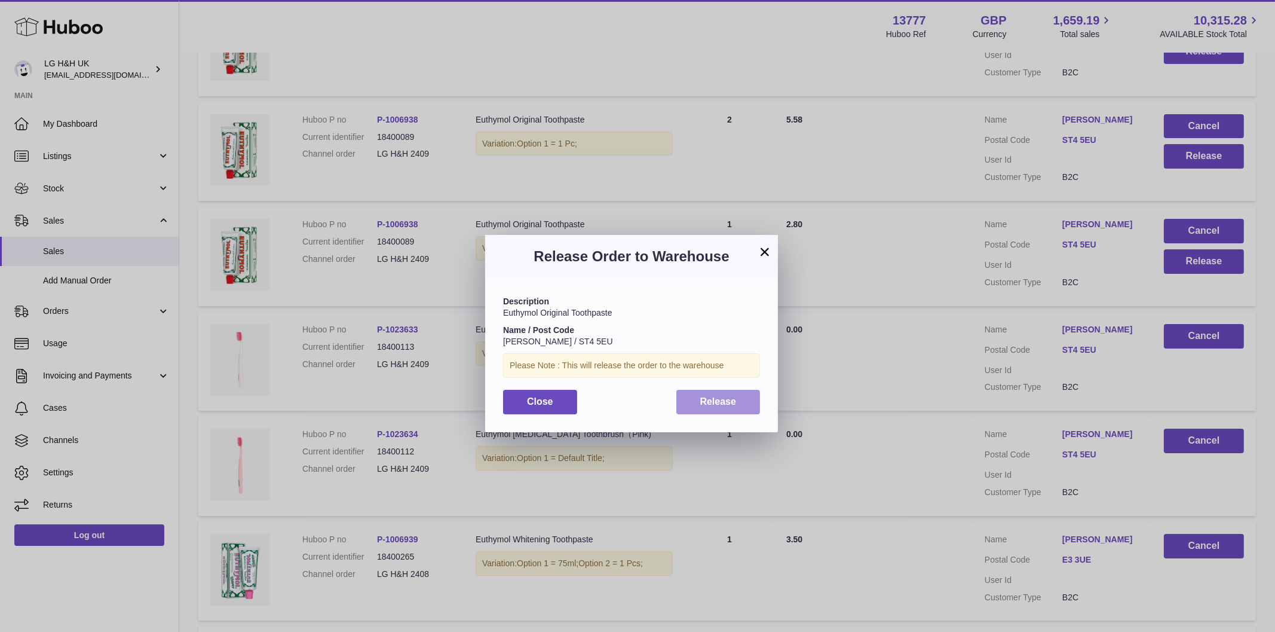
click at [729, 394] on button "Release" at bounding box center [719, 402] width 84 height 25
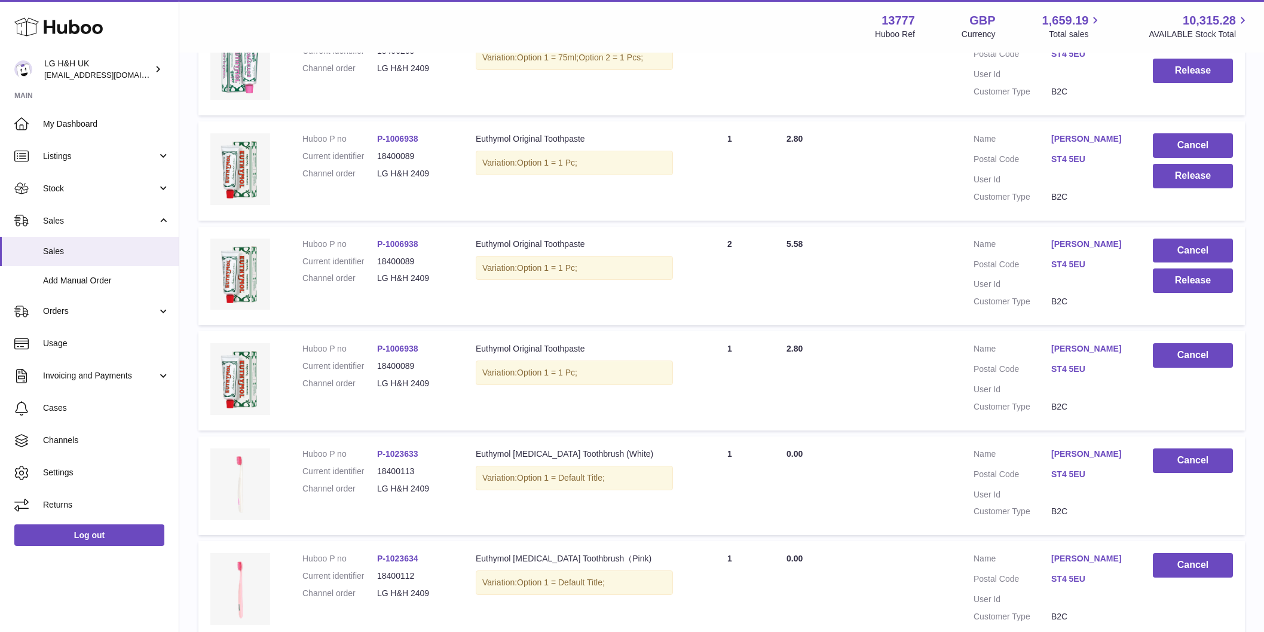
scroll to position [394, 0]
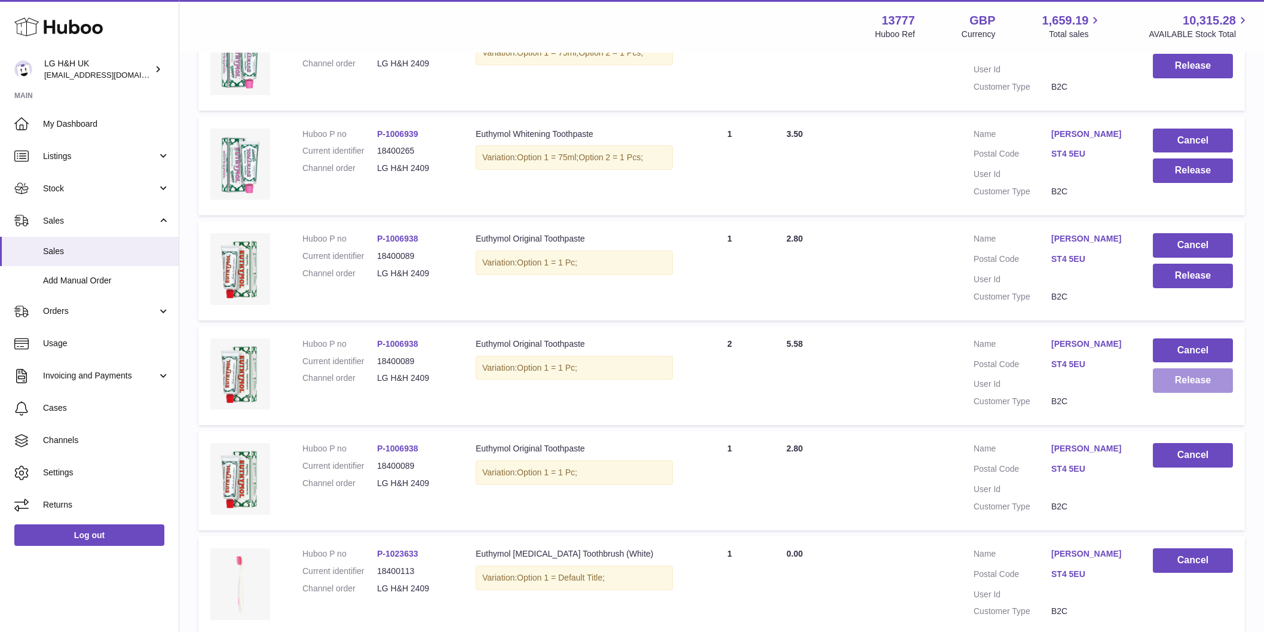
click at [1169, 384] on button "Release" at bounding box center [1193, 380] width 80 height 25
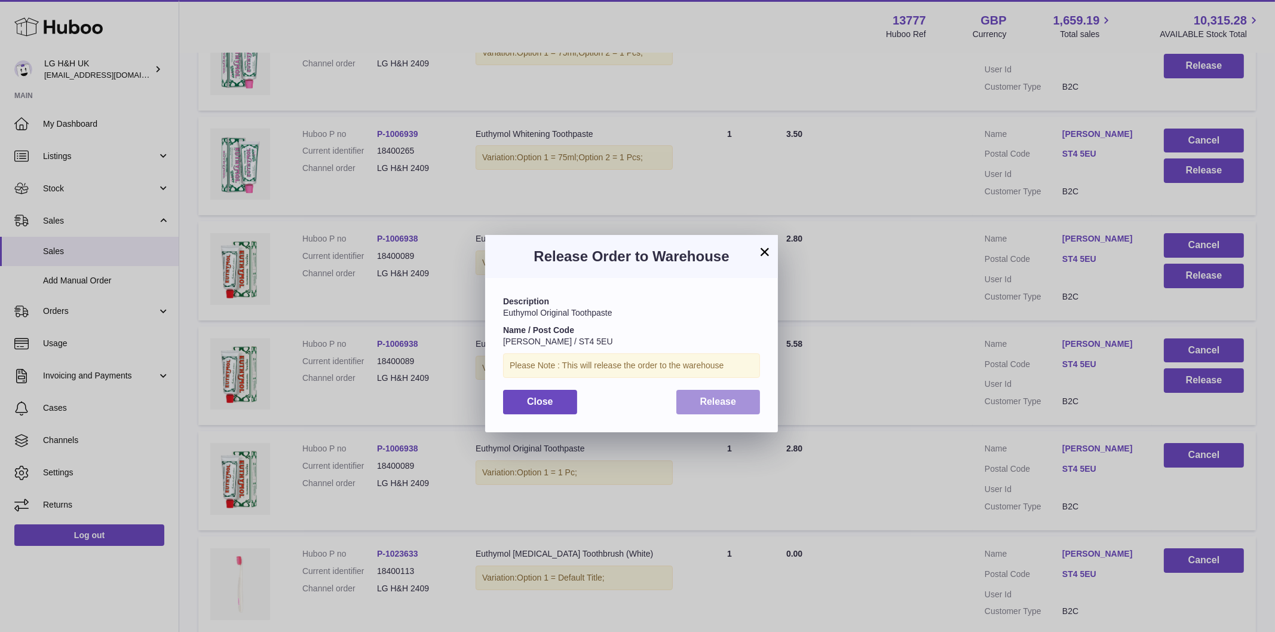
click at [700, 399] on span "Release" at bounding box center [718, 401] width 36 height 10
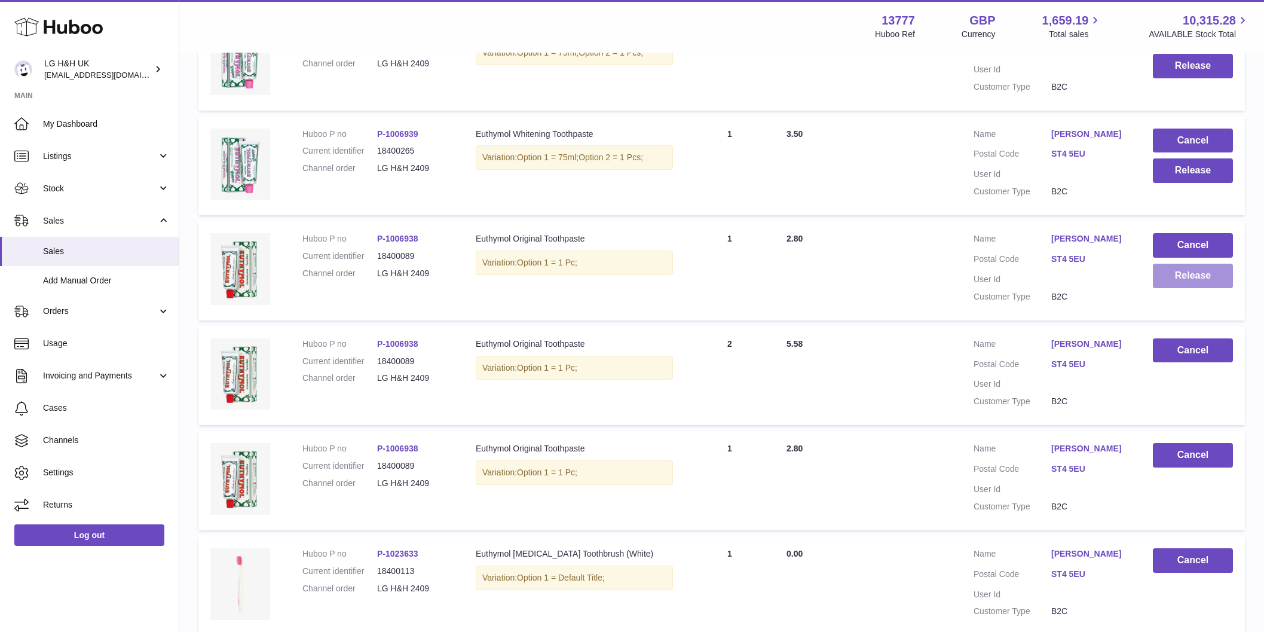
click at [1180, 279] on button "Release" at bounding box center [1193, 276] width 80 height 25
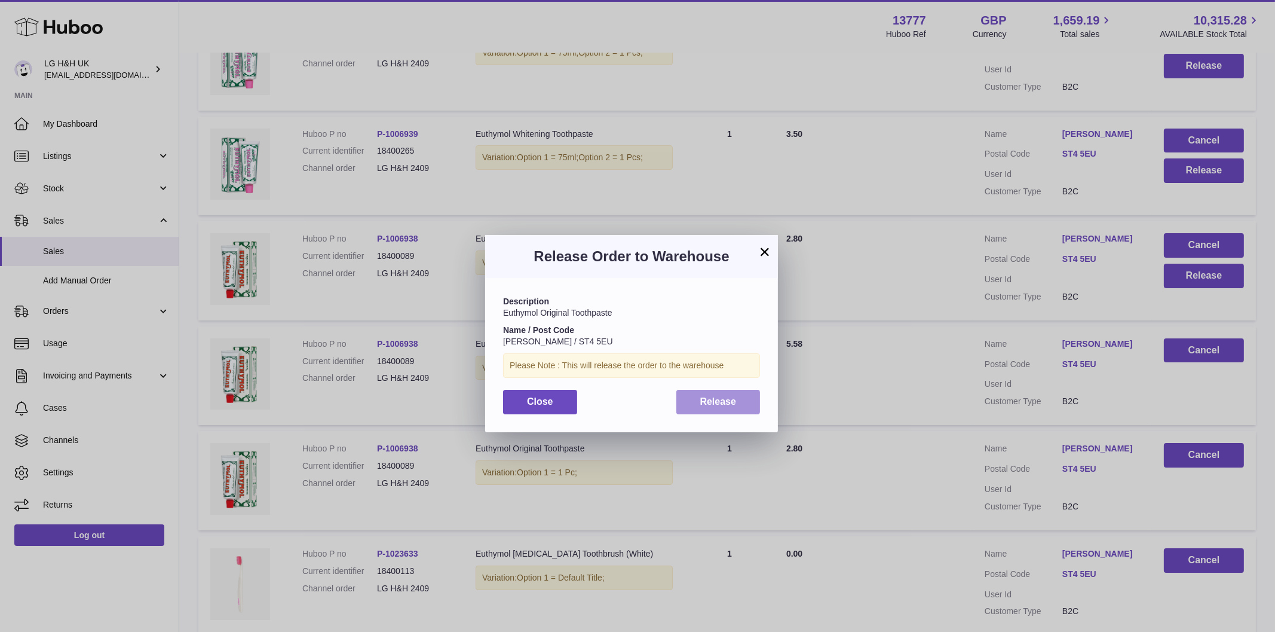
click at [722, 404] on span "Release" at bounding box center [718, 401] width 36 height 10
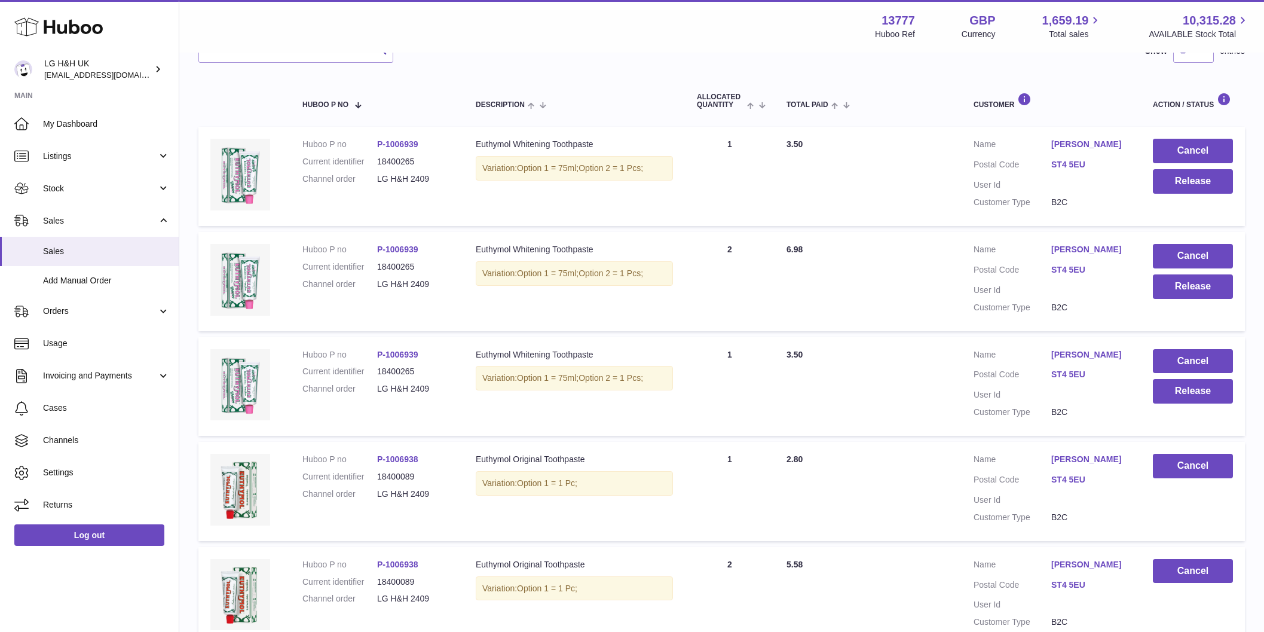
scroll to position [170, 0]
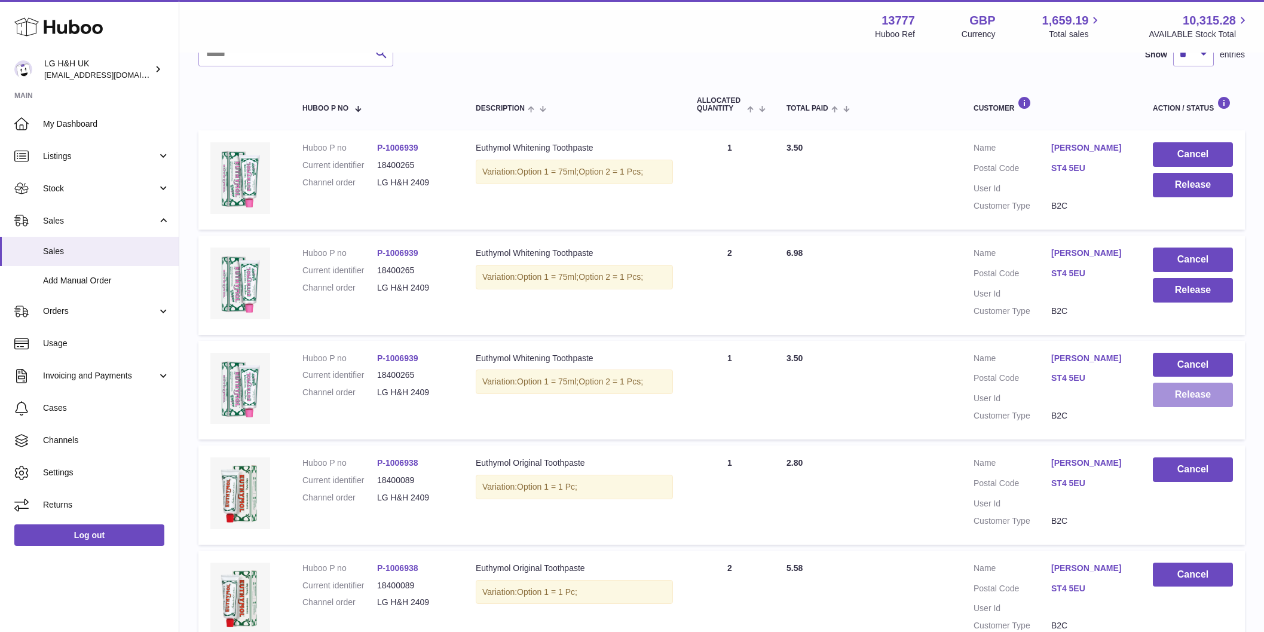
click at [1174, 402] on button "Release" at bounding box center [1193, 394] width 80 height 25
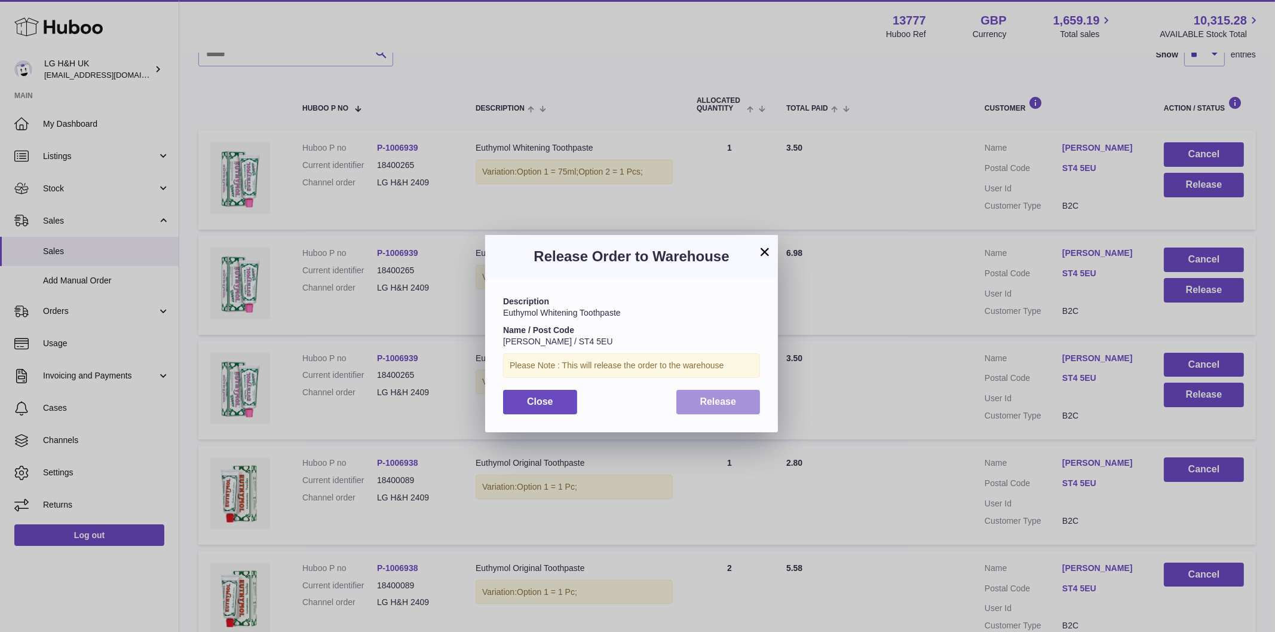
click at [738, 396] on button "Release" at bounding box center [719, 402] width 84 height 25
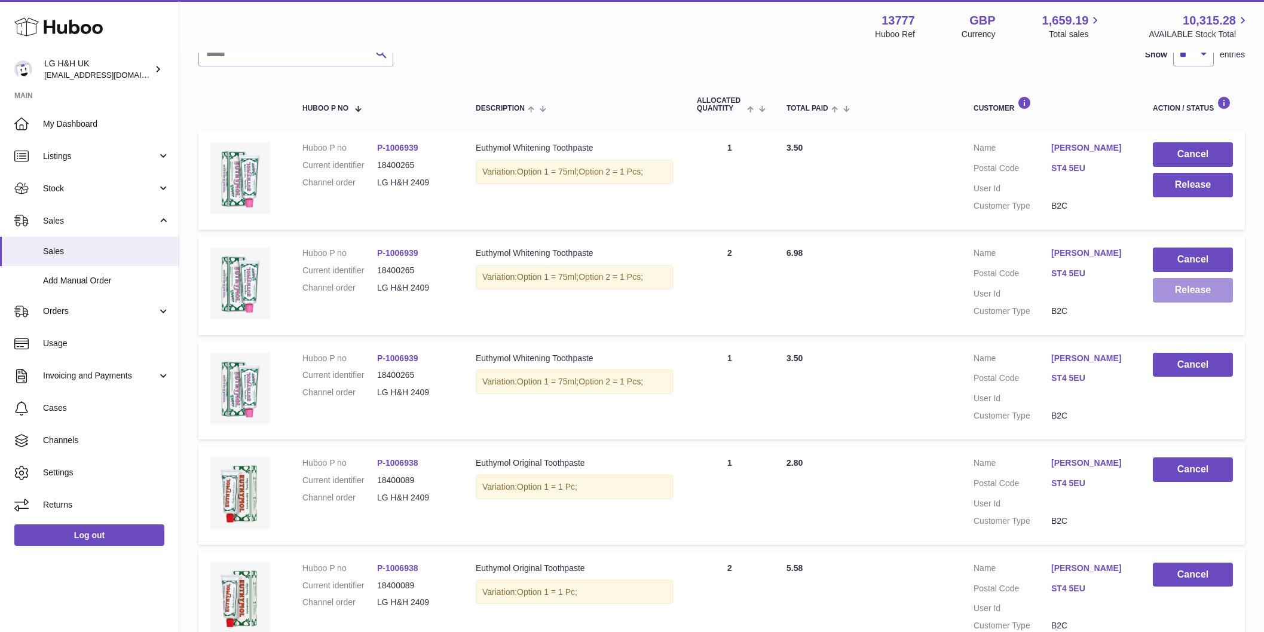
click at [1171, 295] on button "Release" at bounding box center [1193, 290] width 80 height 25
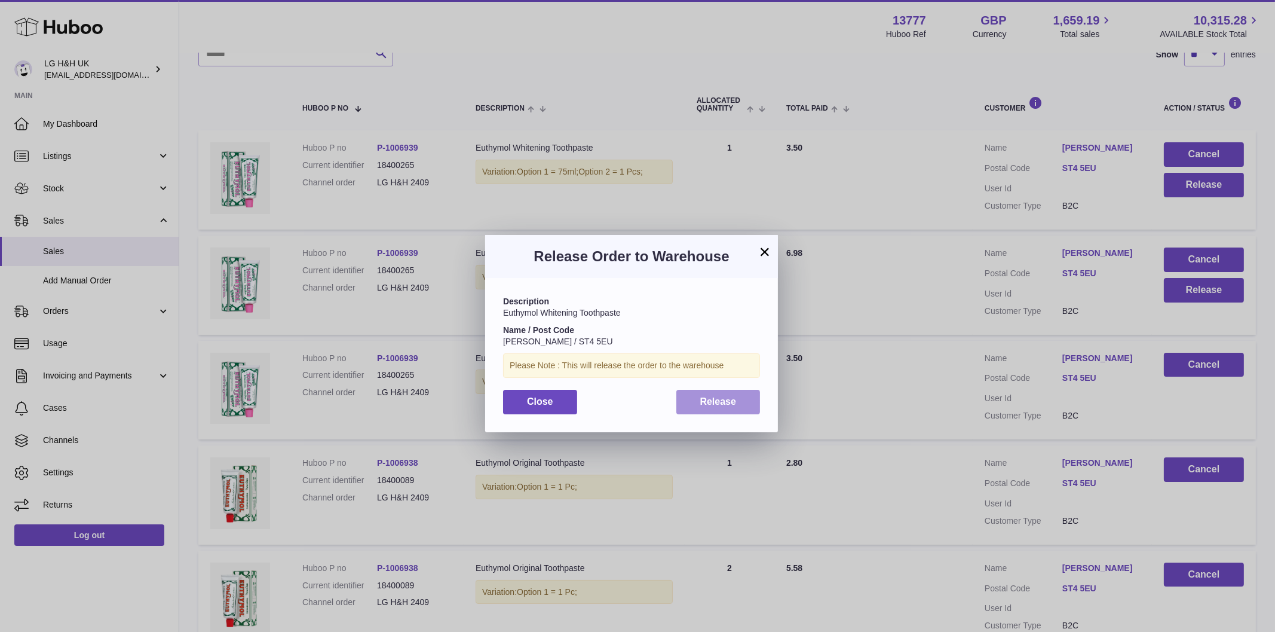
click at [747, 400] on button "Release" at bounding box center [719, 402] width 84 height 25
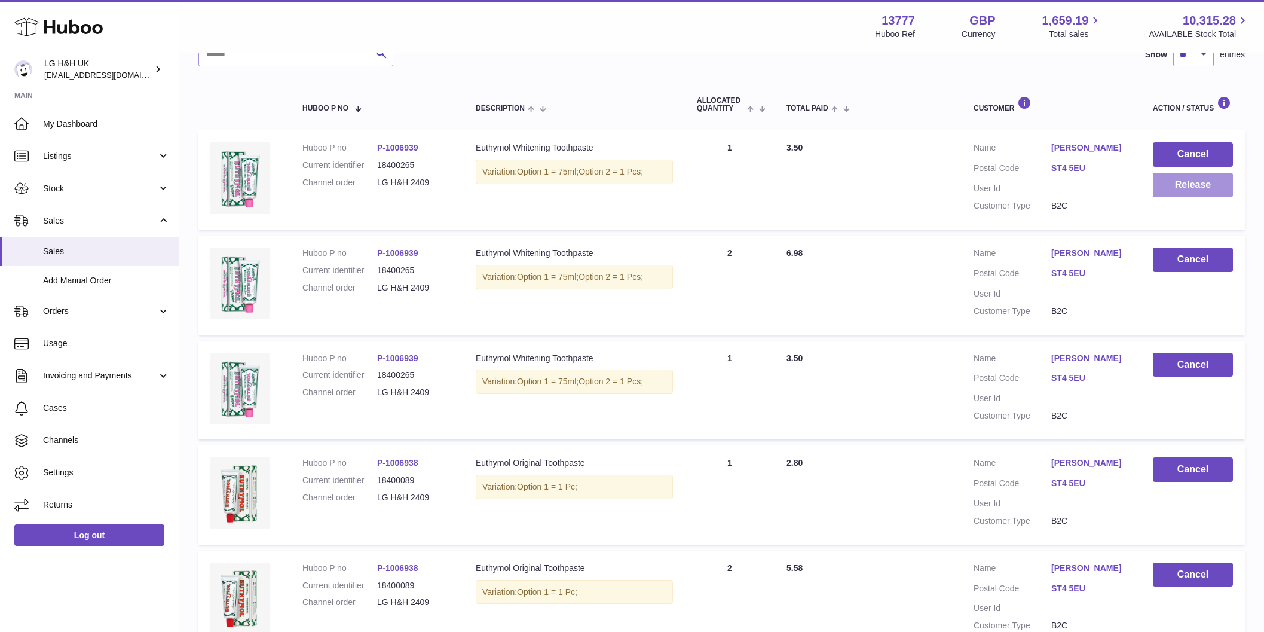
click at [1208, 189] on button "Release" at bounding box center [1193, 185] width 80 height 25
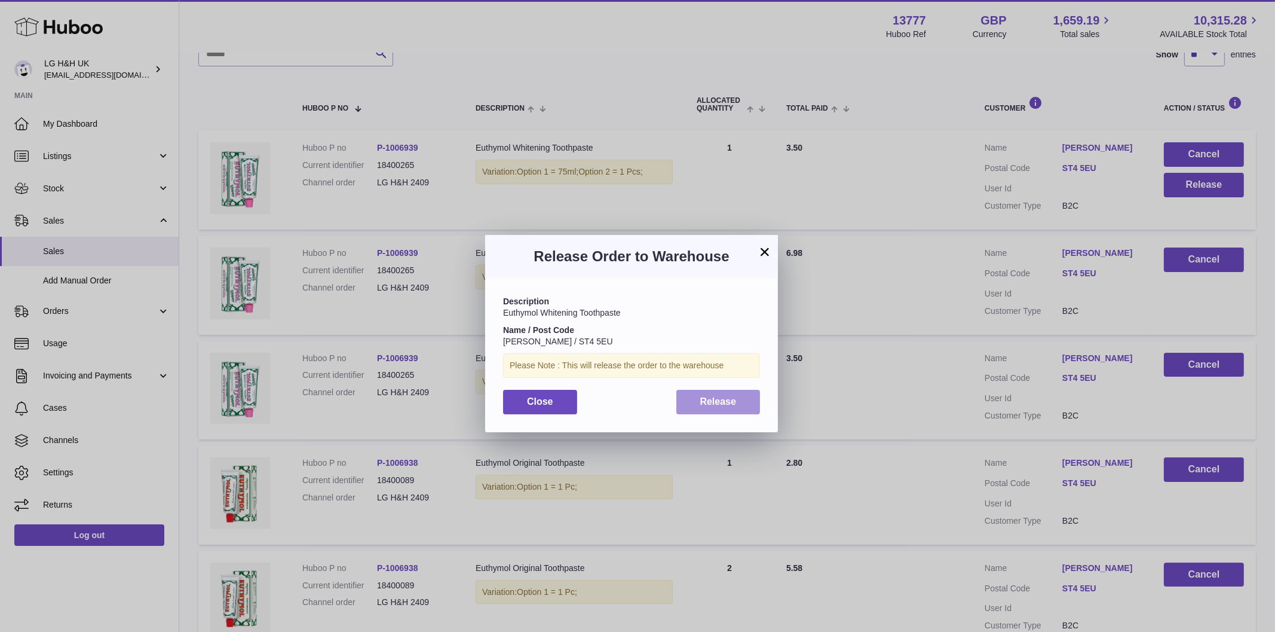
click at [724, 396] on span "Release" at bounding box center [718, 401] width 36 height 10
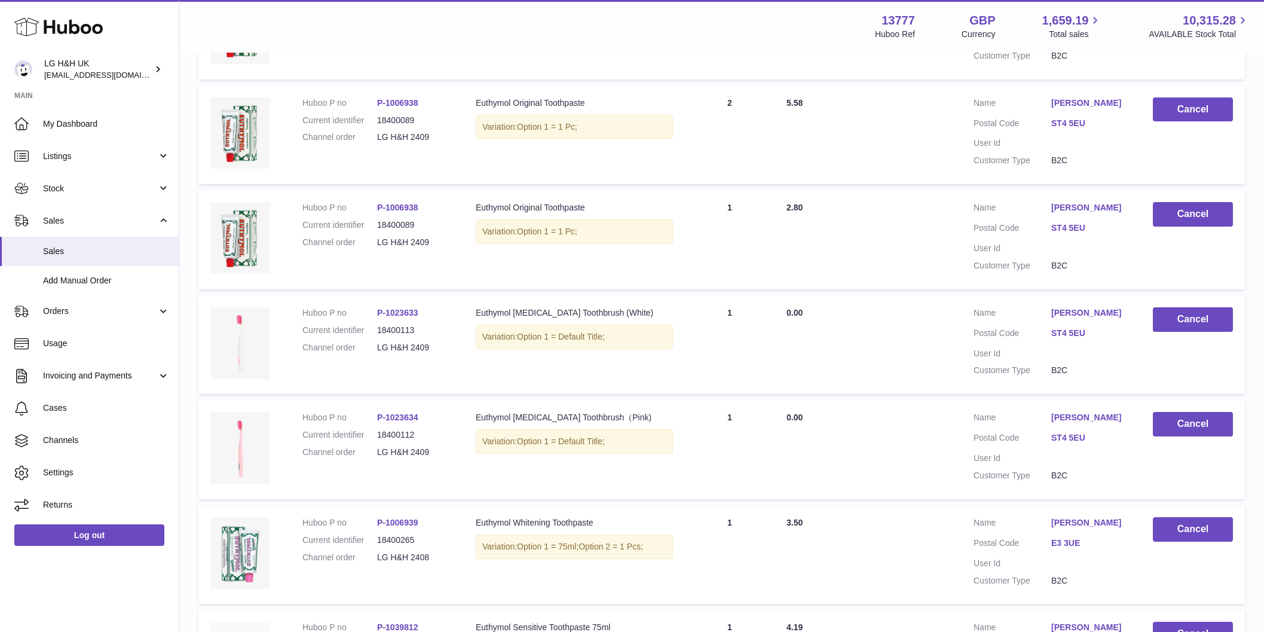
scroll to position [842, 0]
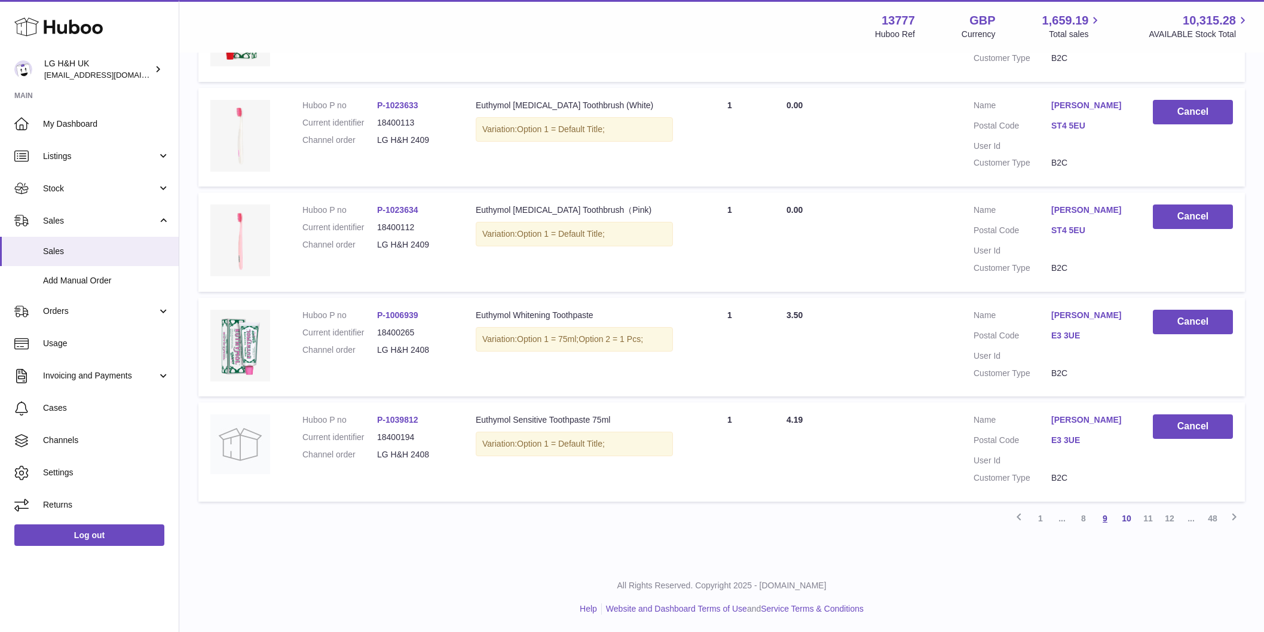
click at [1103, 521] on link "9" at bounding box center [1105, 518] width 22 height 22
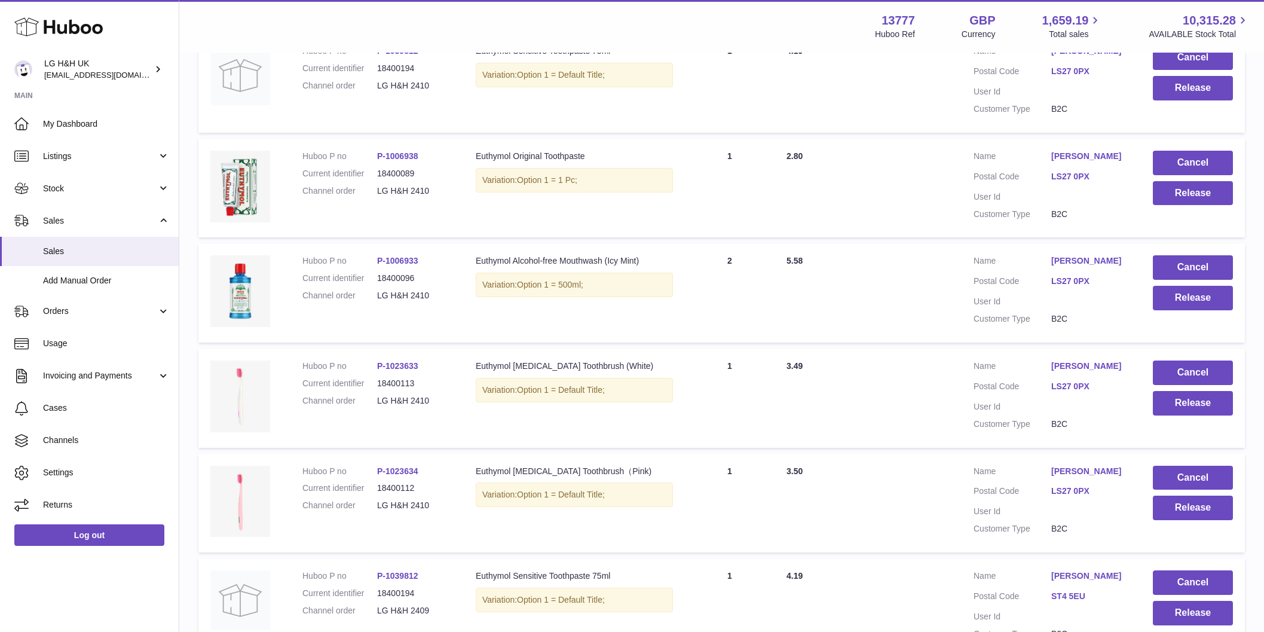
scroll to position [842, 0]
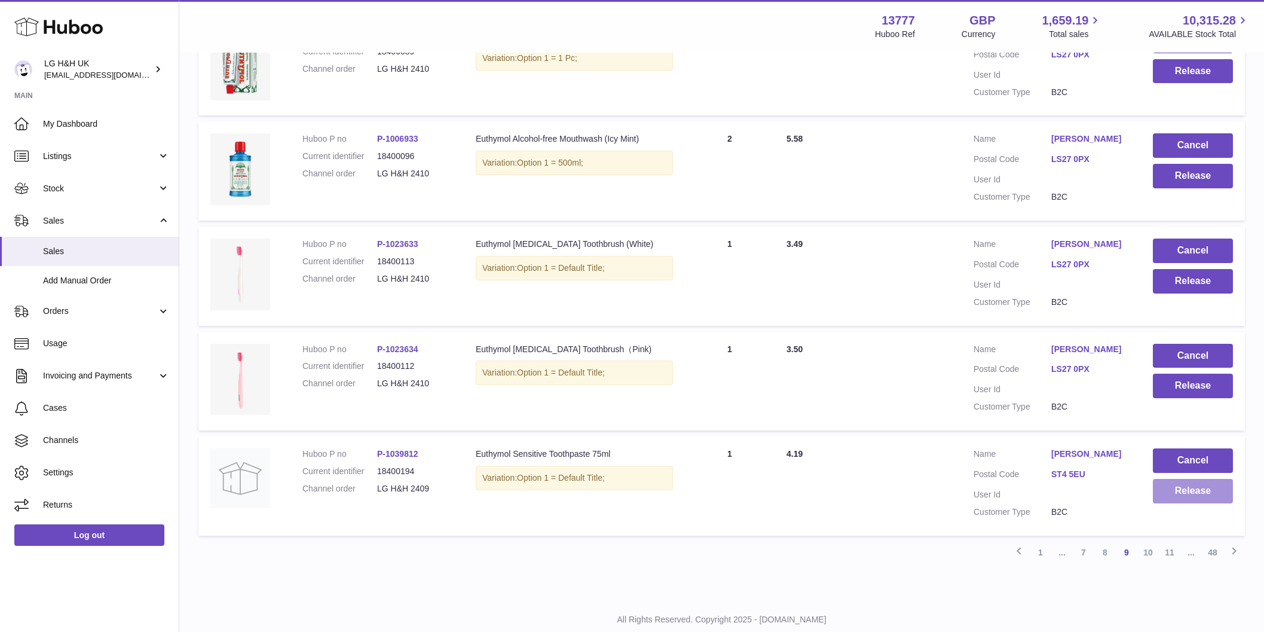
click at [1198, 479] on button "Release" at bounding box center [1193, 491] width 80 height 25
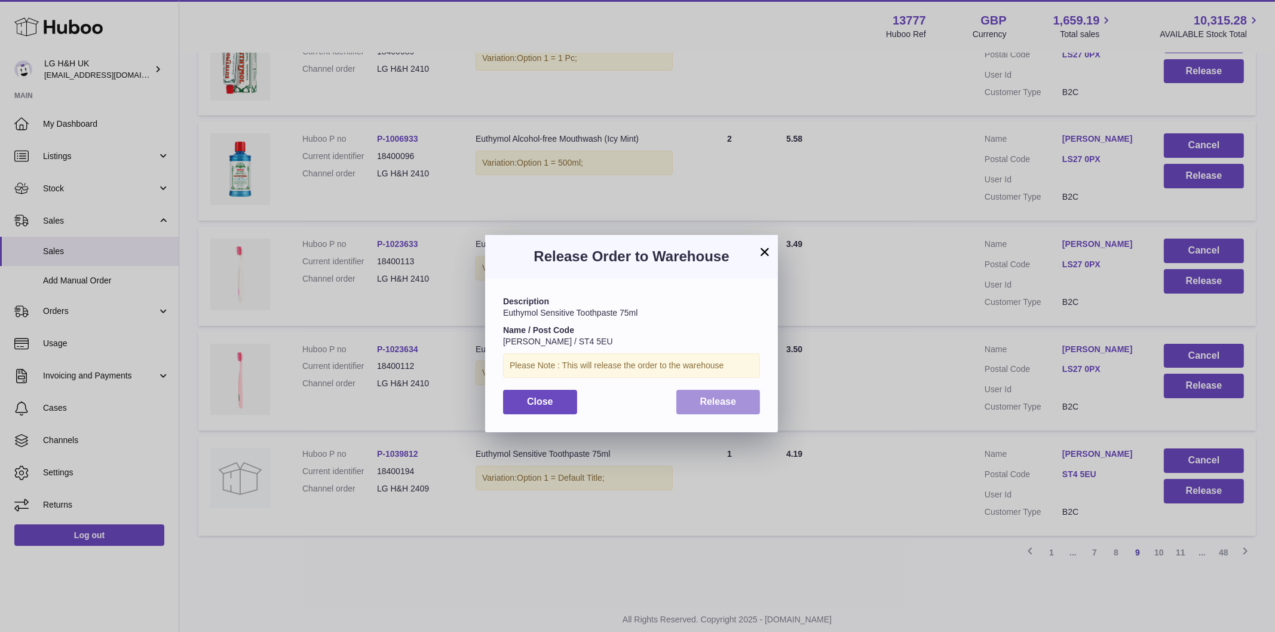
click at [702, 397] on span "Release" at bounding box center [718, 401] width 36 height 10
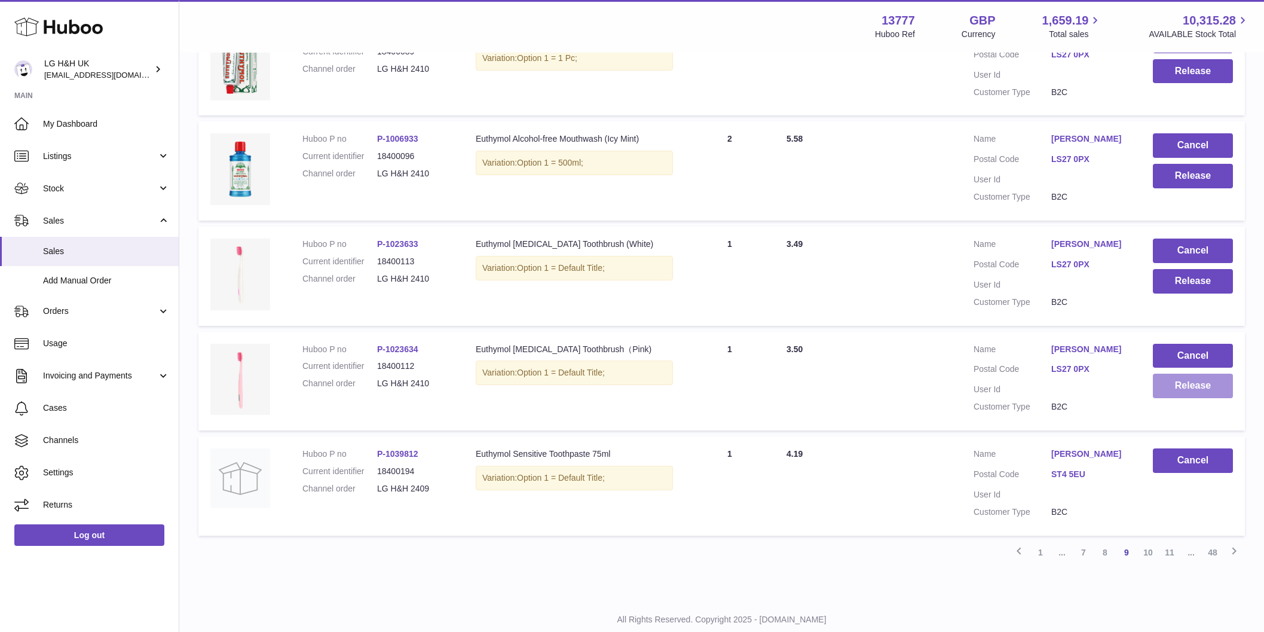
click at [1169, 374] on button "Release" at bounding box center [1193, 386] width 80 height 25
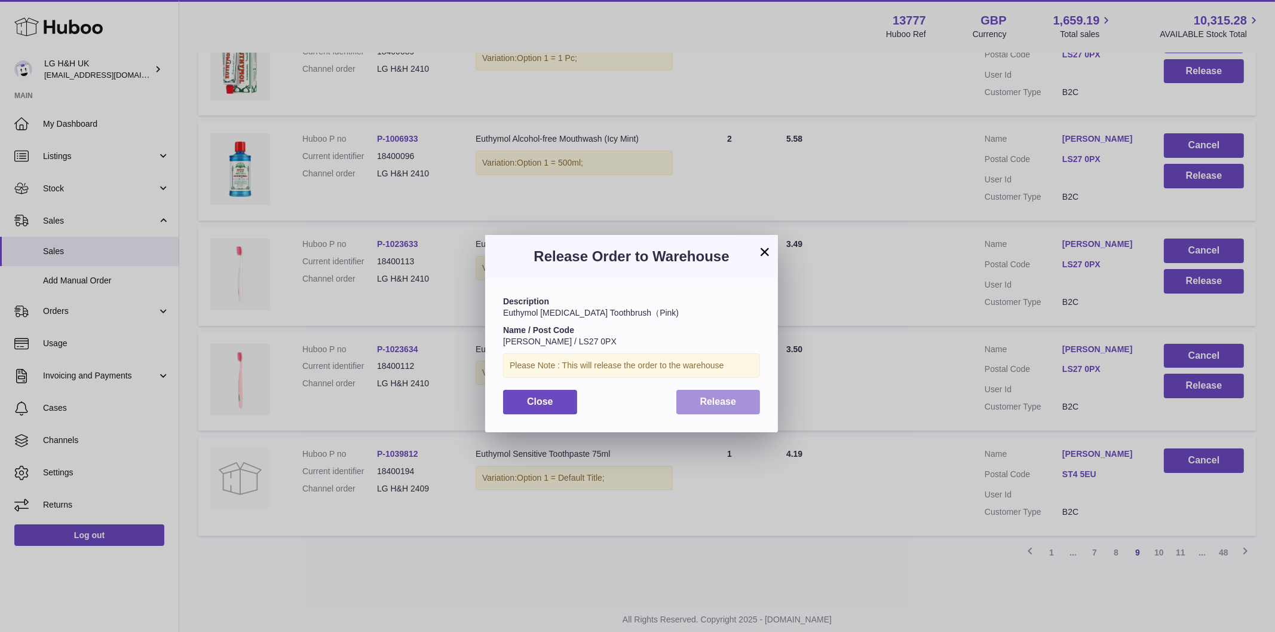
click at [736, 399] on span "Release" at bounding box center [718, 401] width 36 height 10
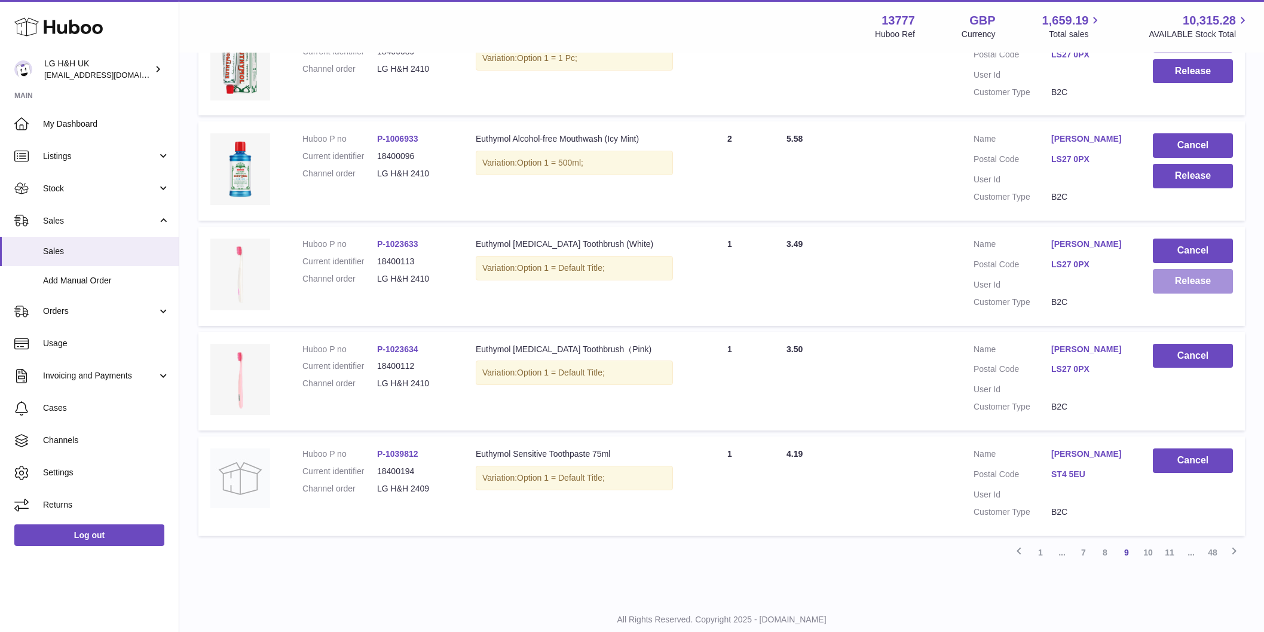
click at [1193, 269] on button "Release" at bounding box center [1193, 281] width 80 height 25
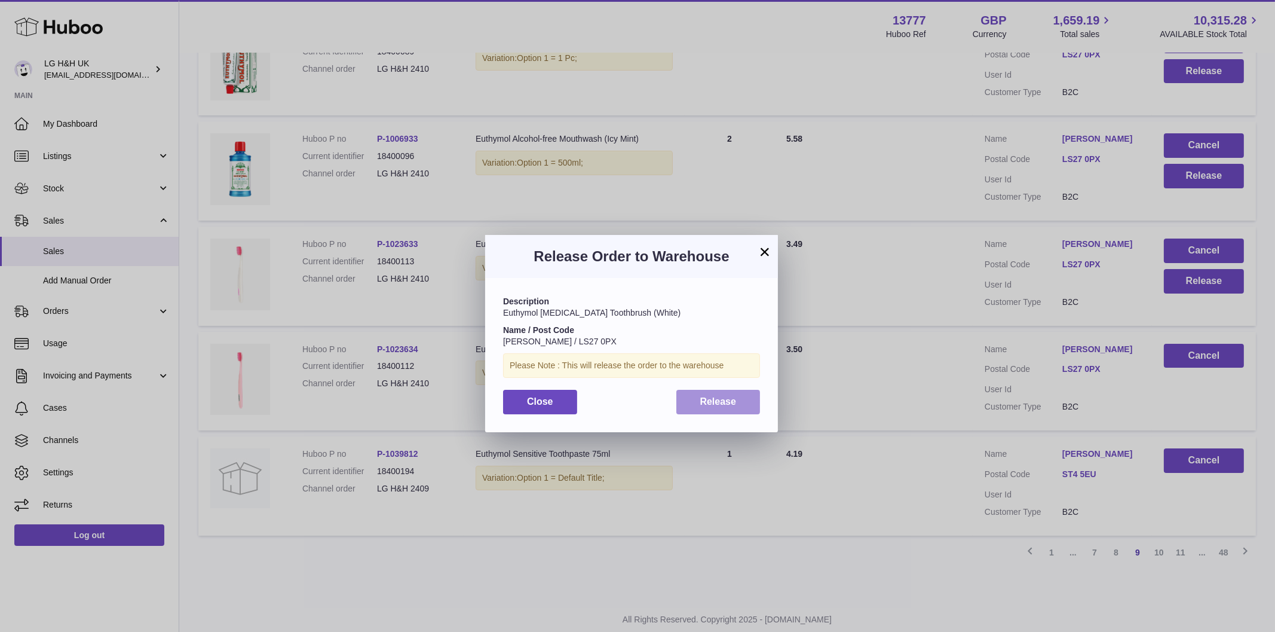
click at [711, 402] on span "Release" at bounding box center [718, 401] width 36 height 10
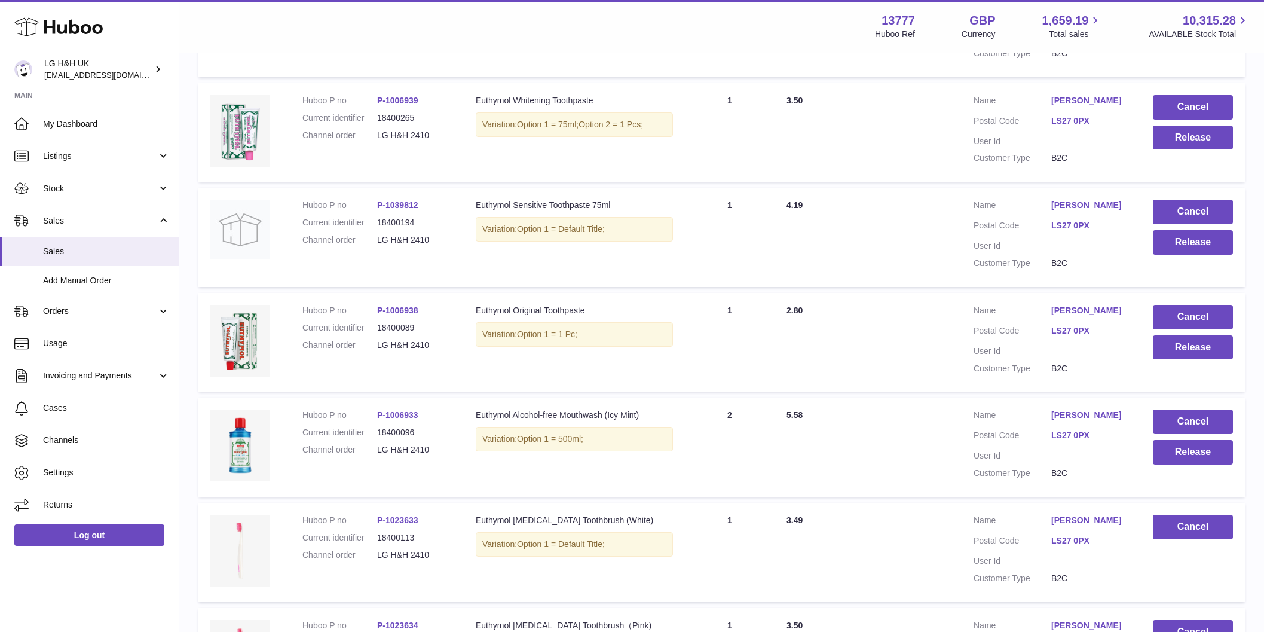
scroll to position [543, 0]
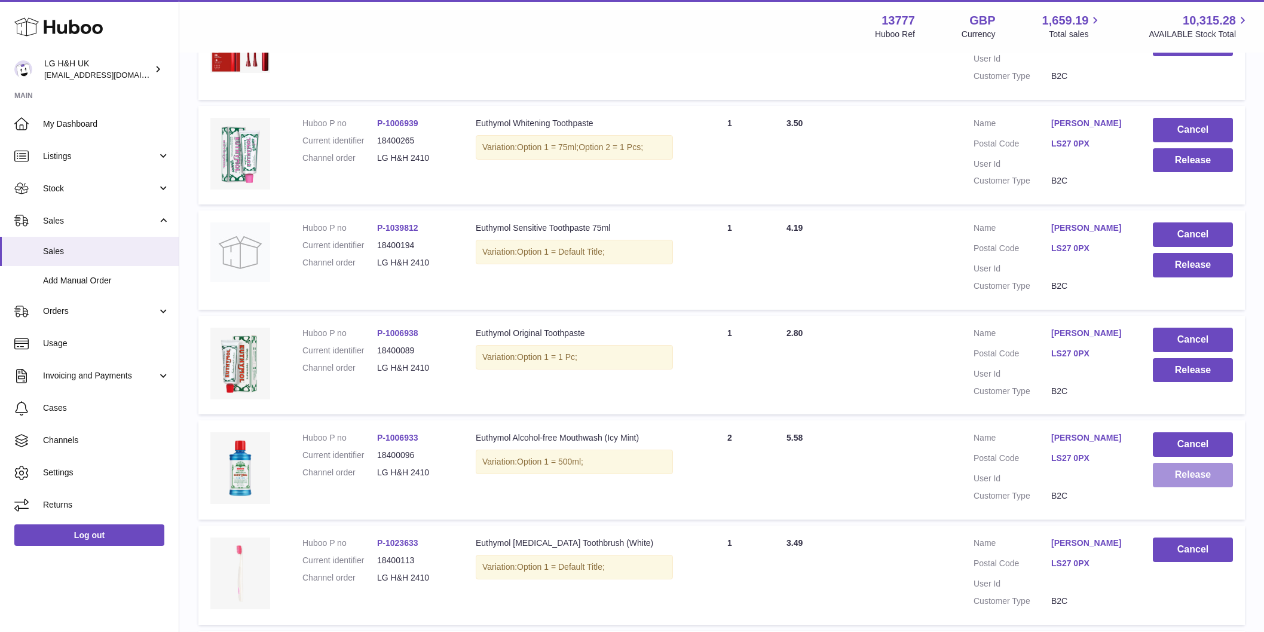
click at [1165, 463] on button "Release" at bounding box center [1193, 475] width 80 height 25
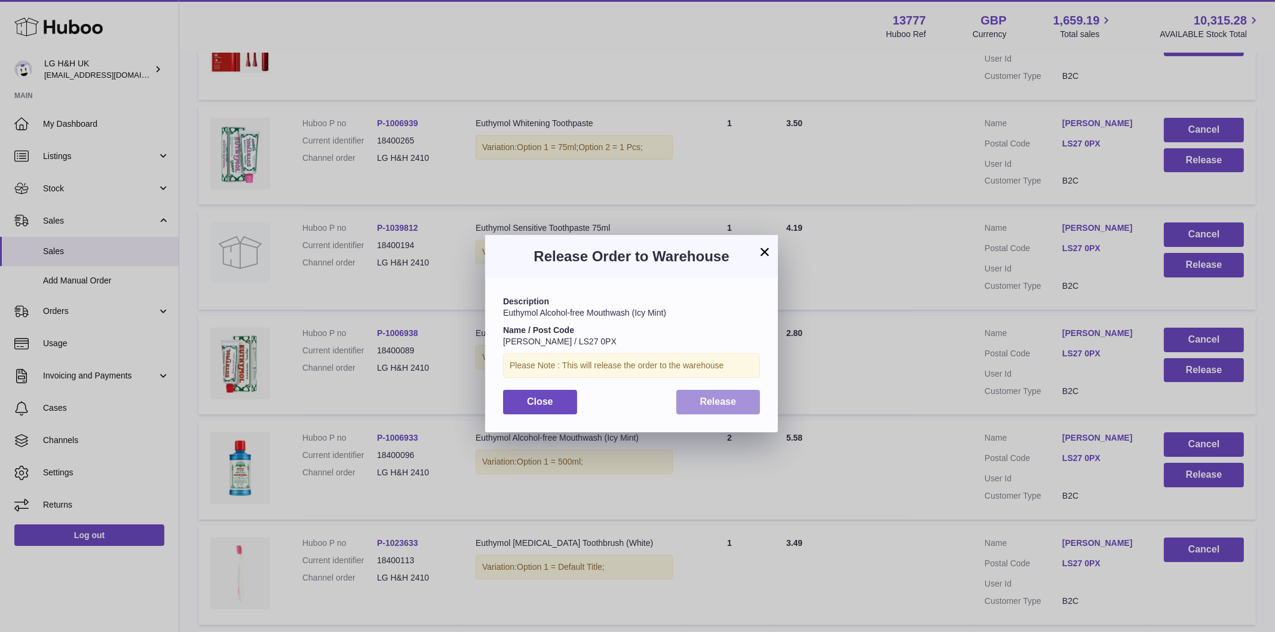
click at [688, 403] on button "Release" at bounding box center [719, 402] width 84 height 25
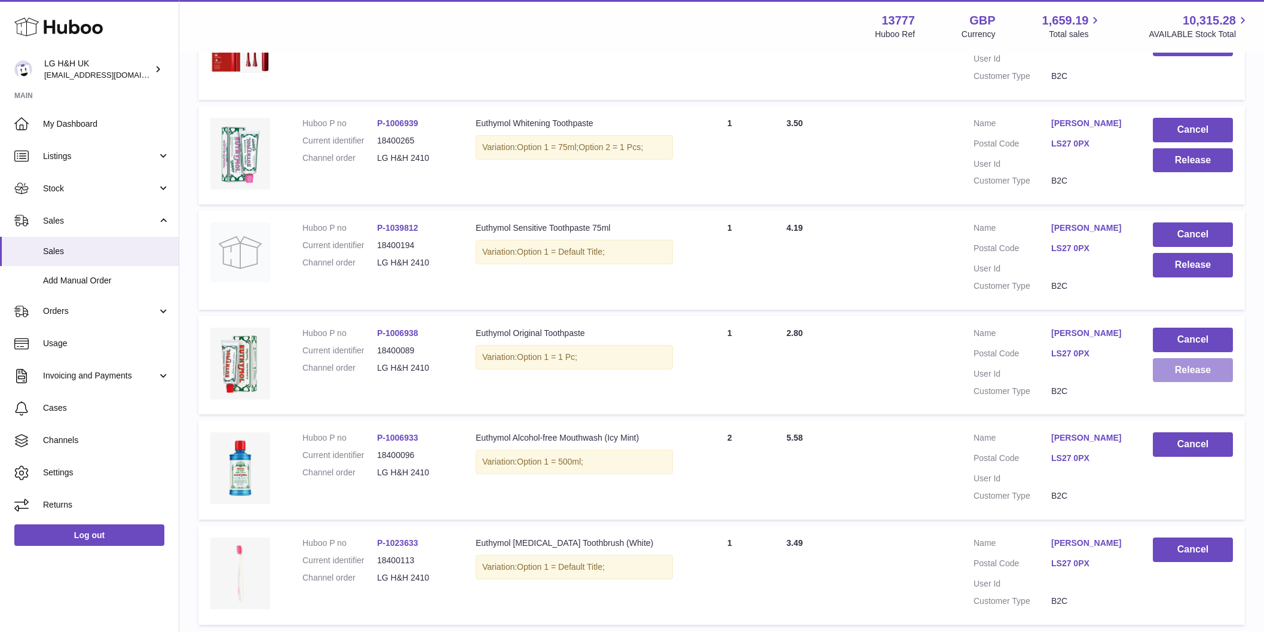
click at [1158, 358] on button "Release" at bounding box center [1193, 370] width 80 height 25
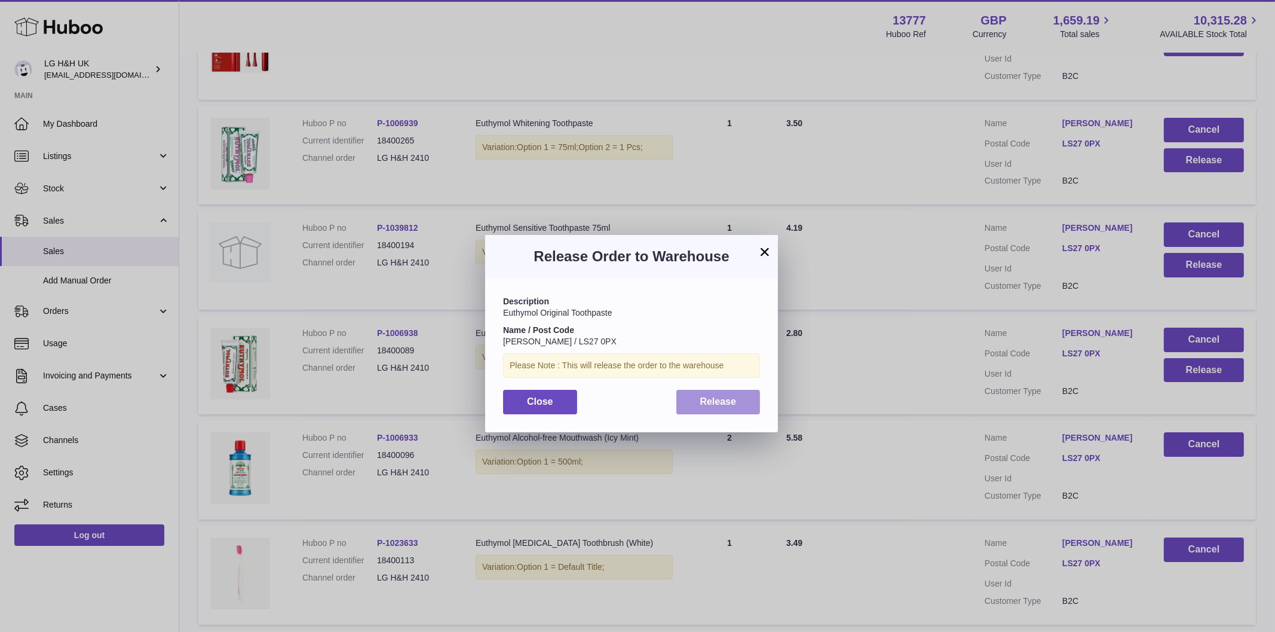
click at [753, 400] on button "Release" at bounding box center [719, 402] width 84 height 25
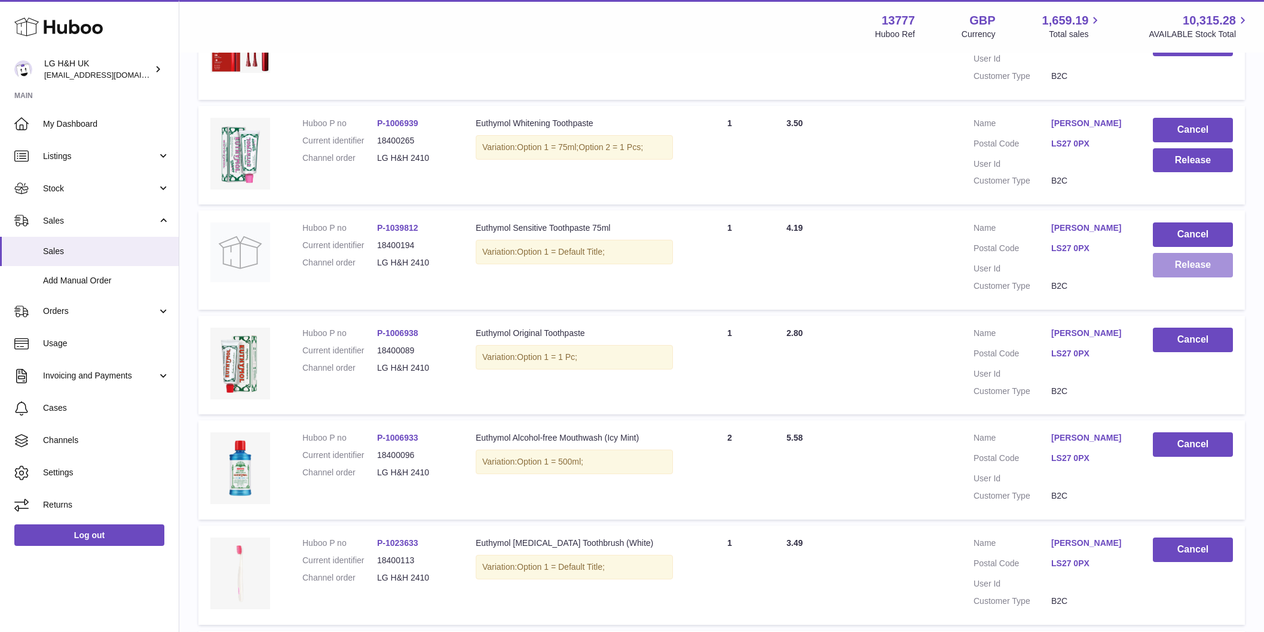
click at [1187, 253] on button "Release" at bounding box center [1193, 265] width 80 height 25
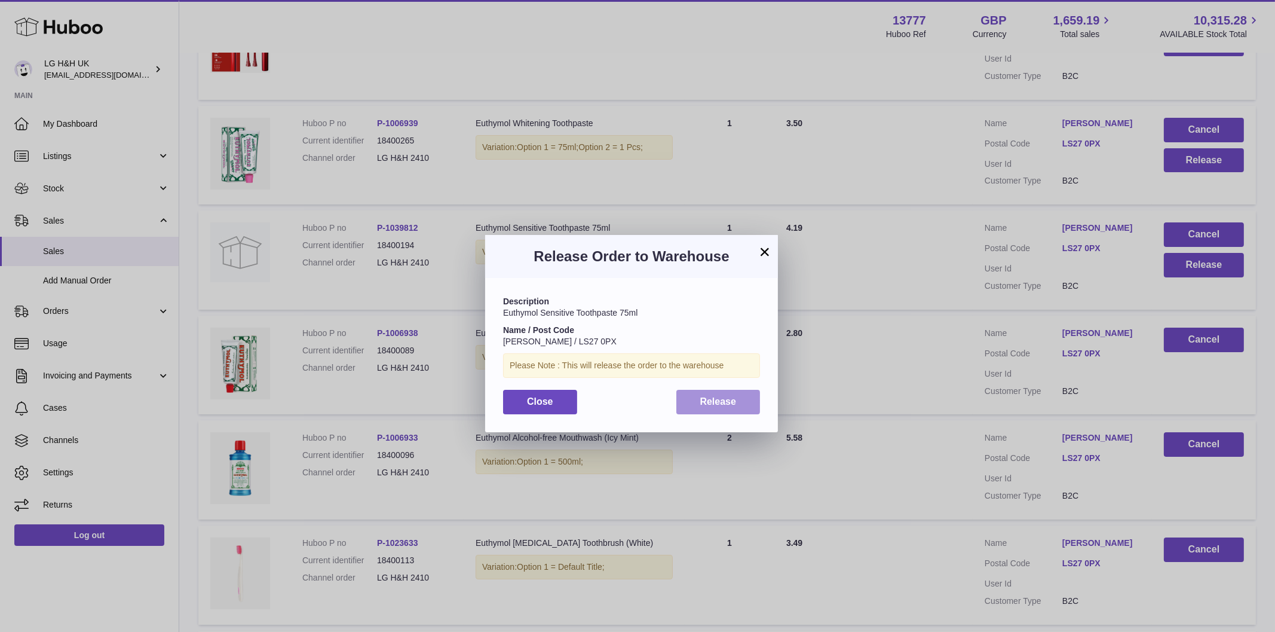
click at [726, 401] on span "Release" at bounding box center [718, 401] width 36 height 10
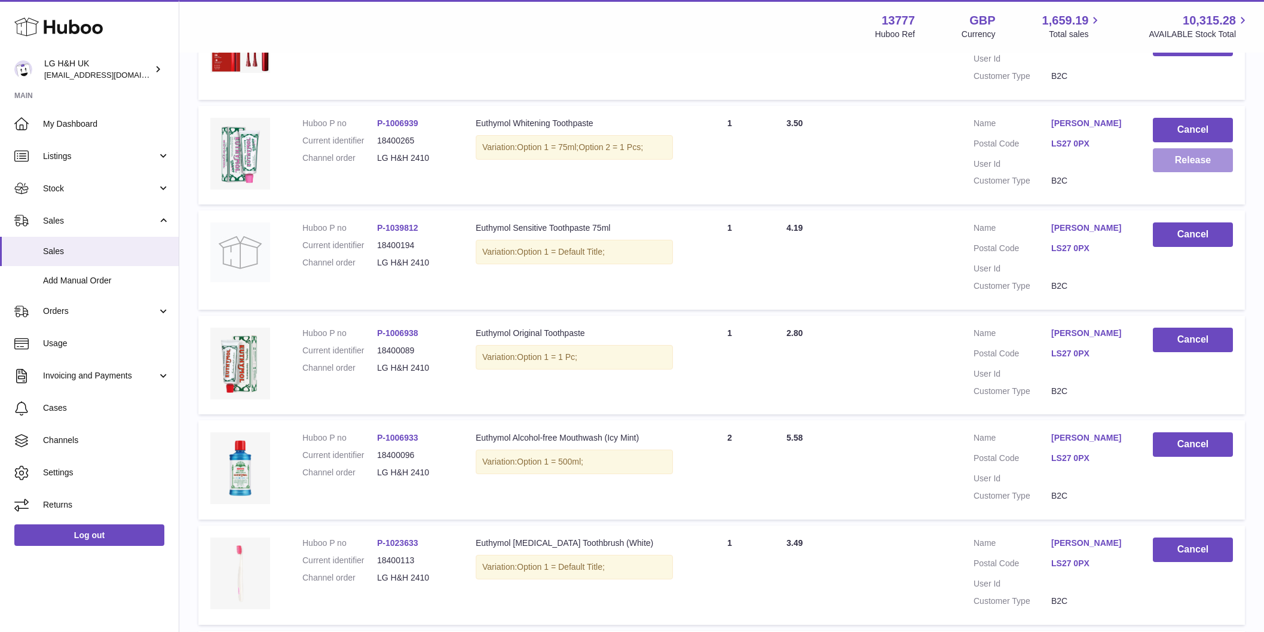
click at [1161, 148] on button "Release" at bounding box center [1193, 160] width 80 height 25
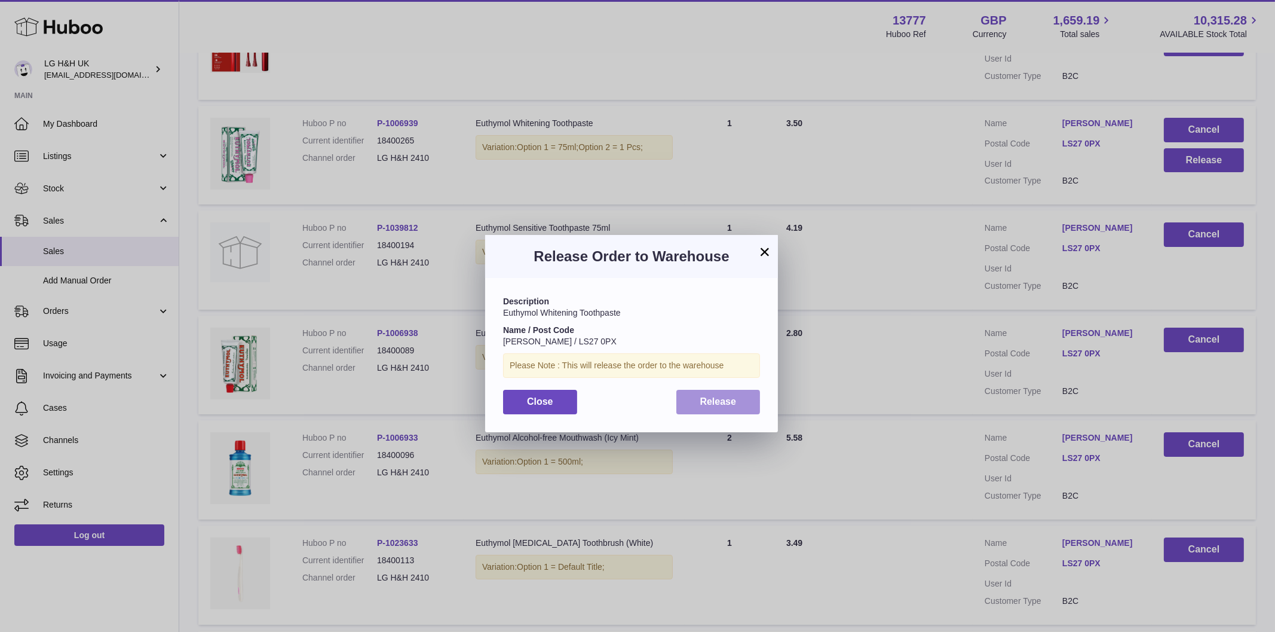
click at [726, 390] on button "Release" at bounding box center [719, 402] width 84 height 25
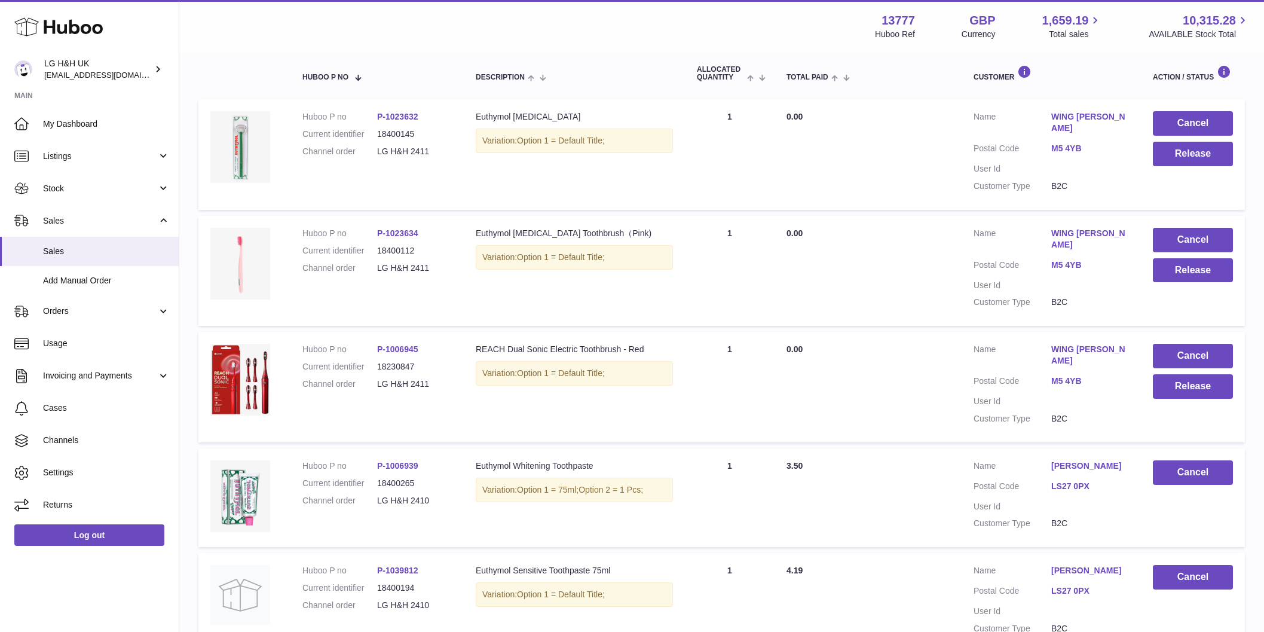
scroll to position [170, 0]
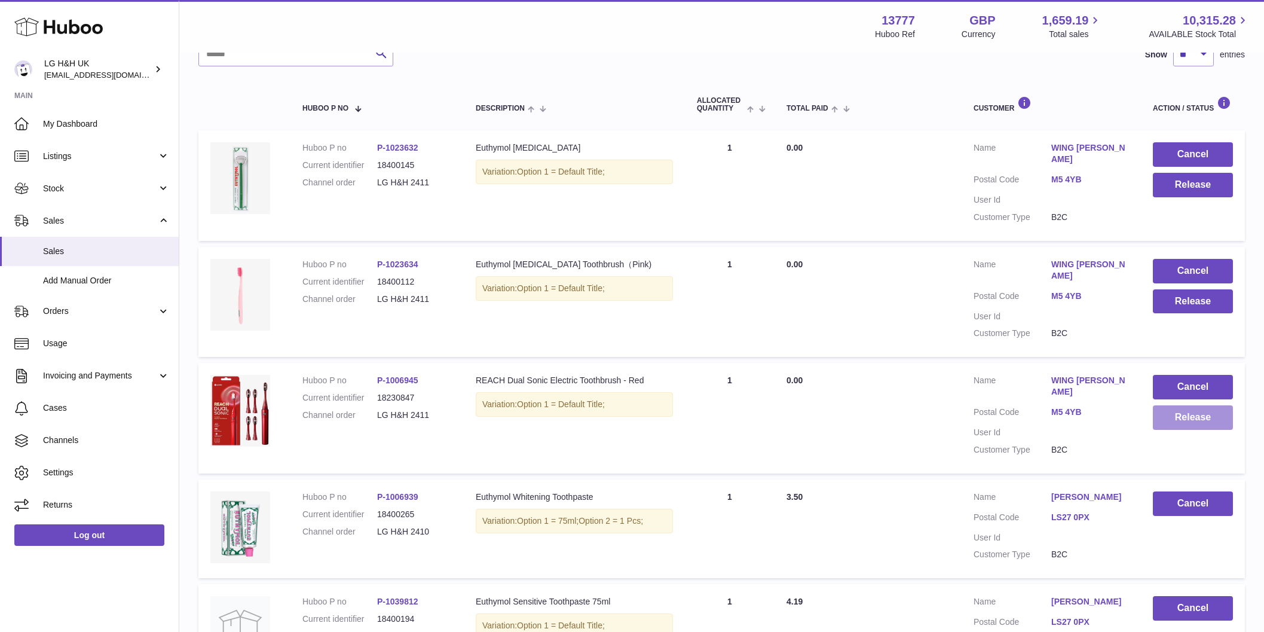
click at [1217, 405] on button "Release" at bounding box center [1193, 417] width 80 height 25
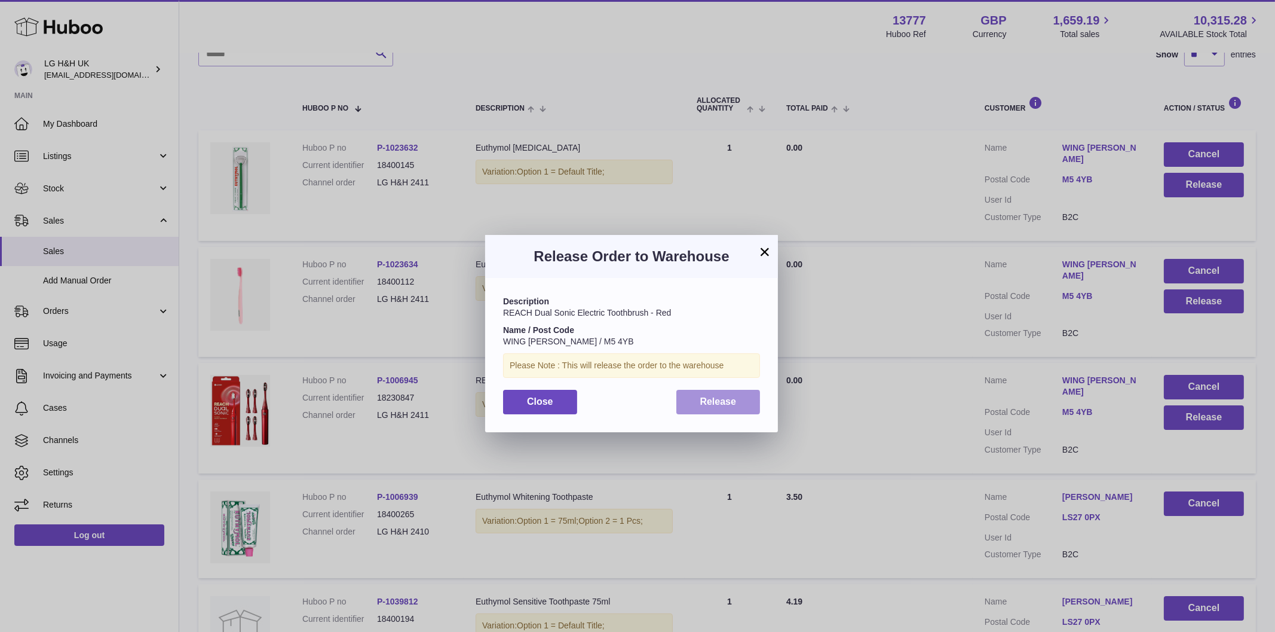
click at [736, 409] on button "Release" at bounding box center [719, 402] width 84 height 25
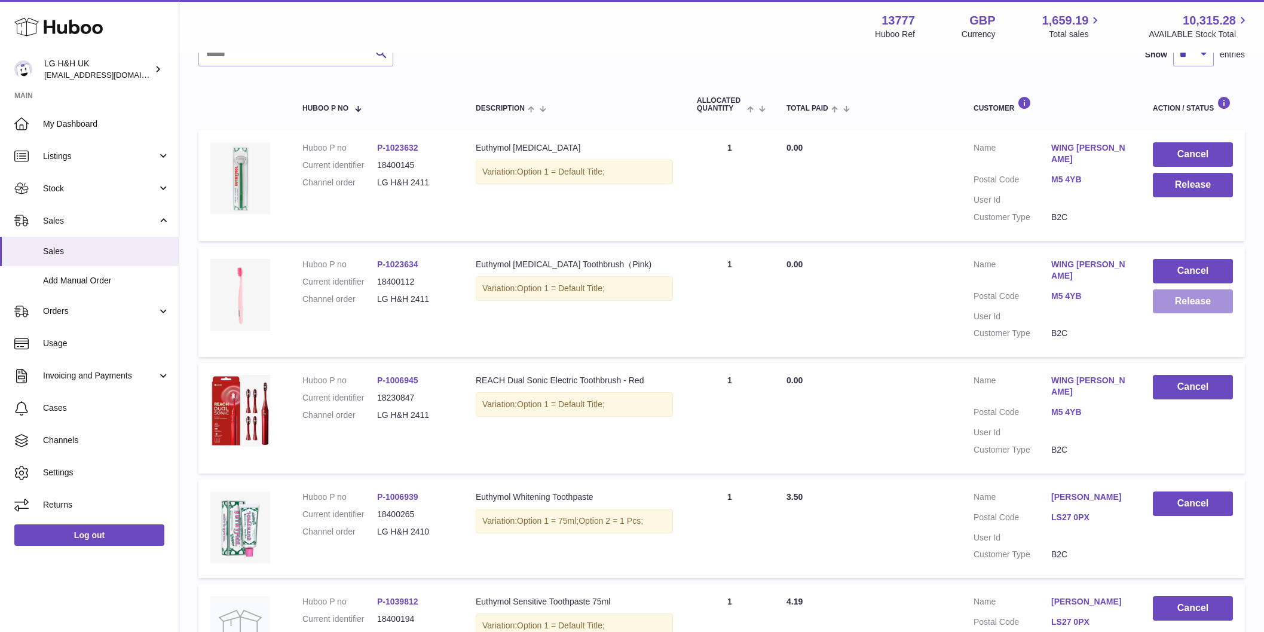
click at [1184, 291] on button "Release" at bounding box center [1193, 301] width 80 height 25
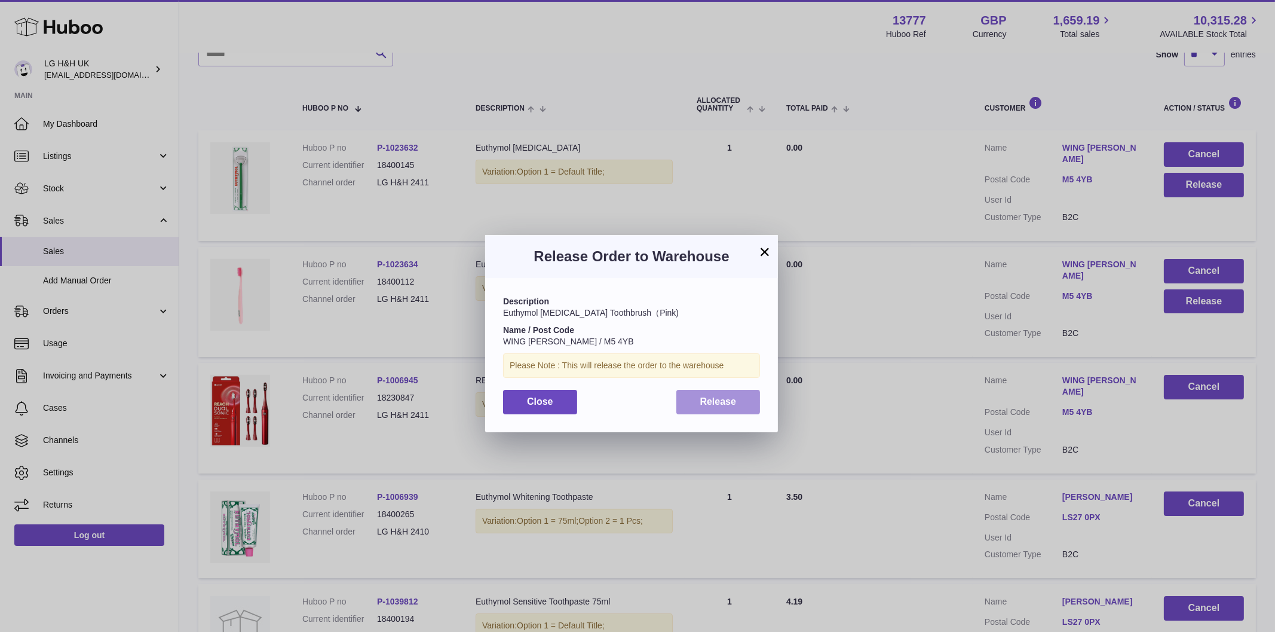
click at [744, 408] on button "Release" at bounding box center [719, 402] width 84 height 25
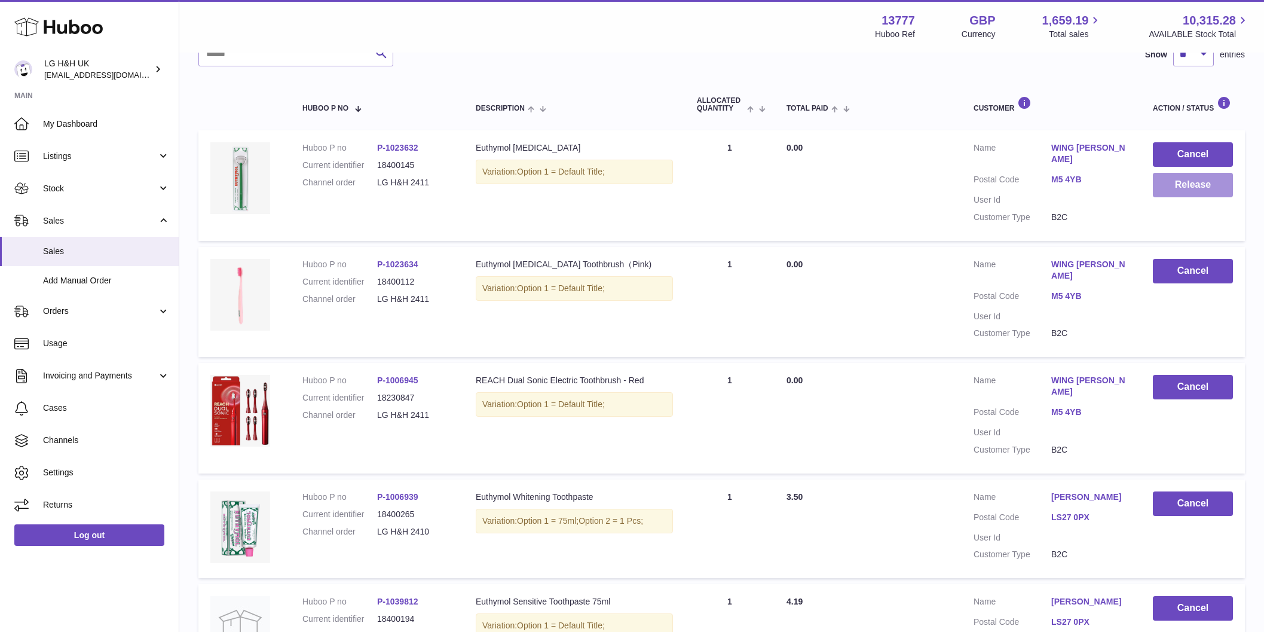
click at [1181, 189] on button "Release" at bounding box center [1193, 185] width 80 height 25
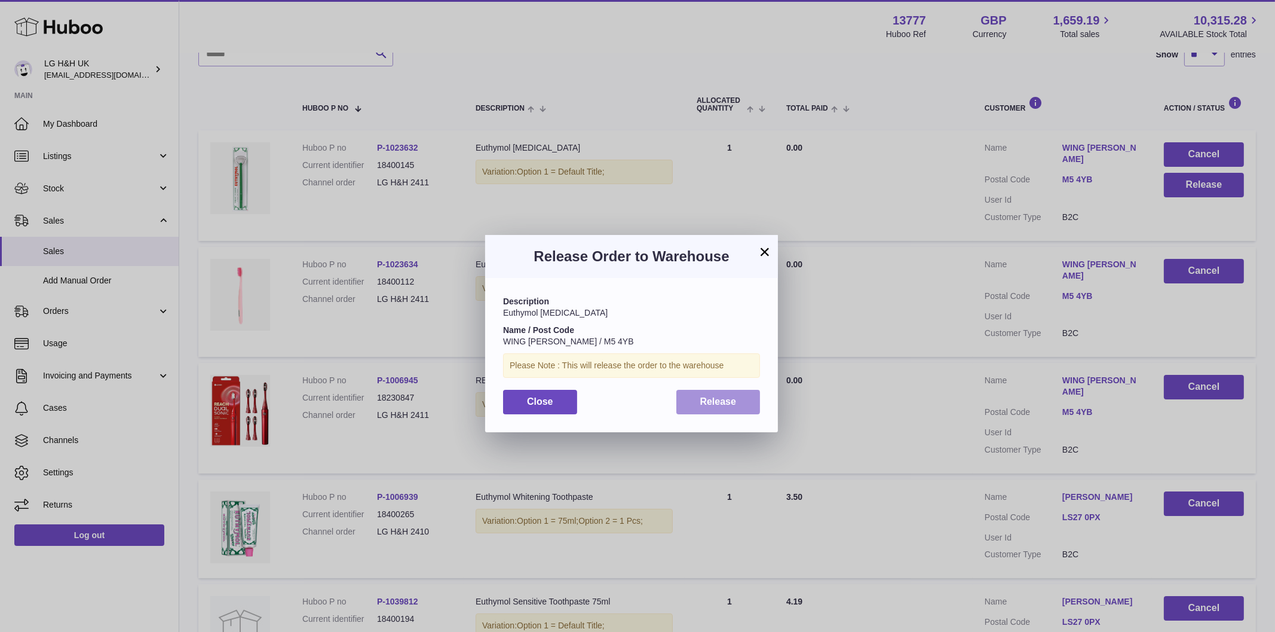
click at [719, 403] on span "Release" at bounding box center [718, 401] width 36 height 10
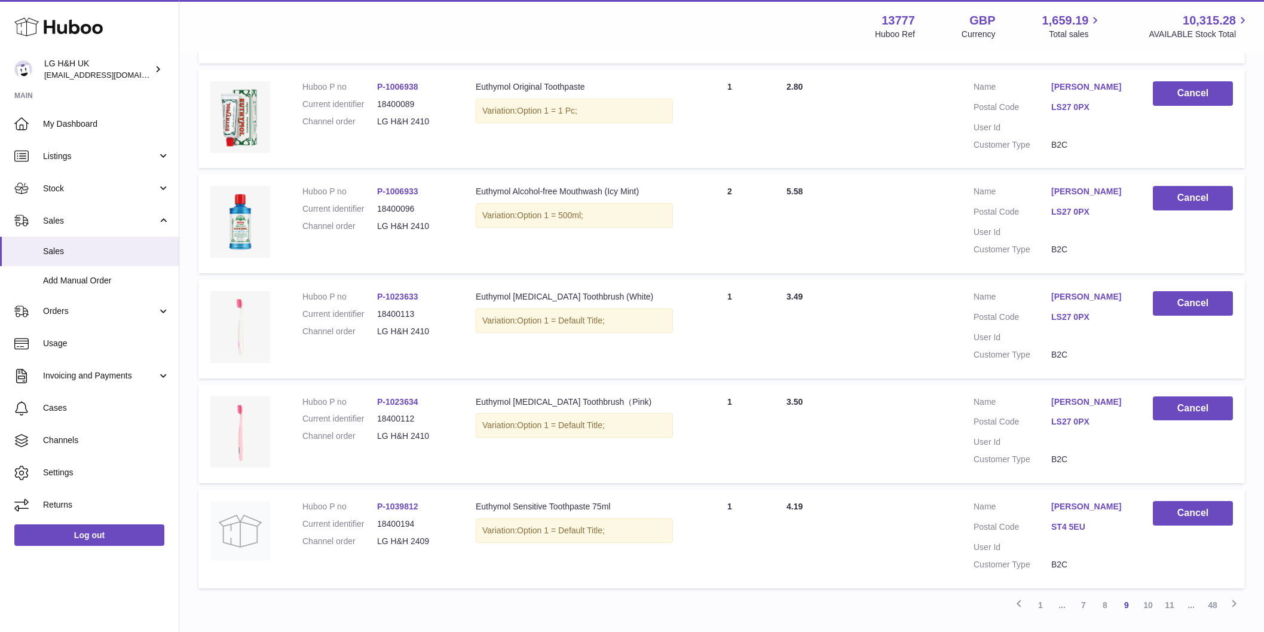
scroll to position [842, 0]
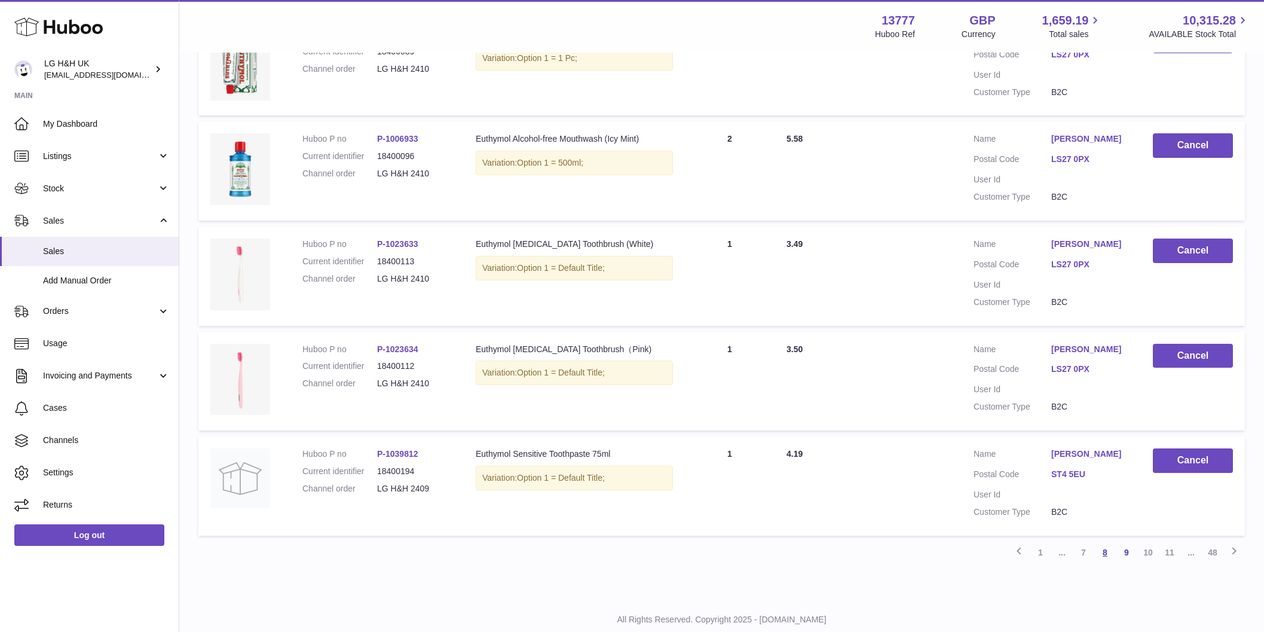
click at [1109, 541] on link "8" at bounding box center [1105, 552] width 22 height 22
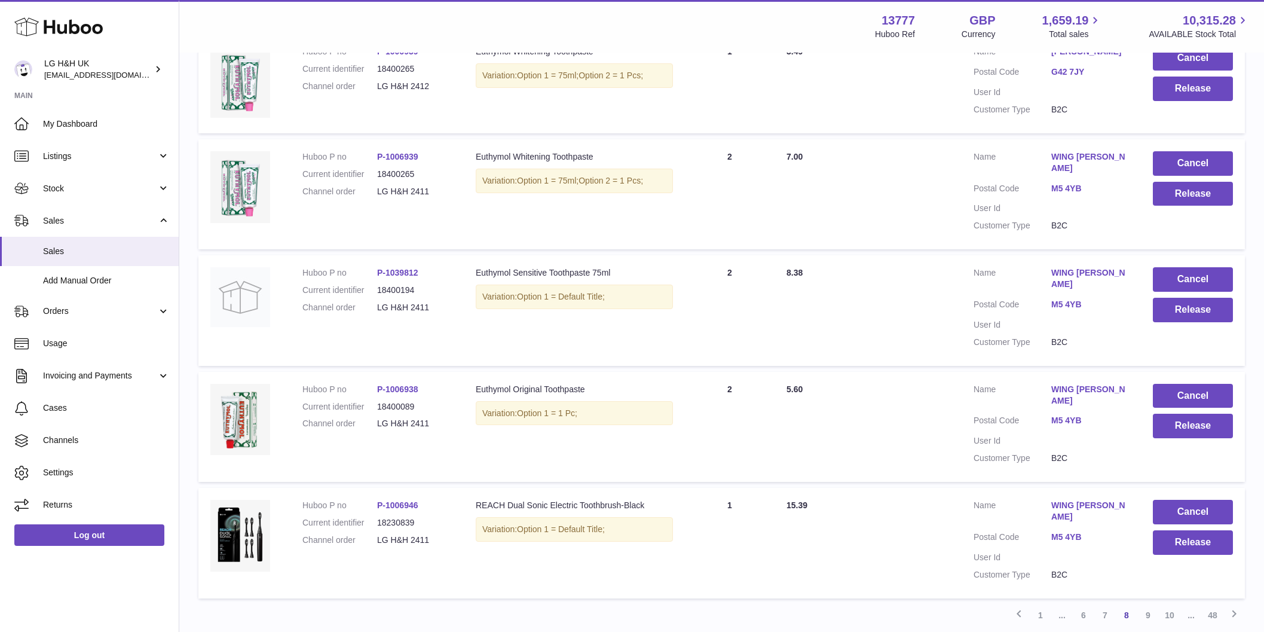
scroll to position [842, 0]
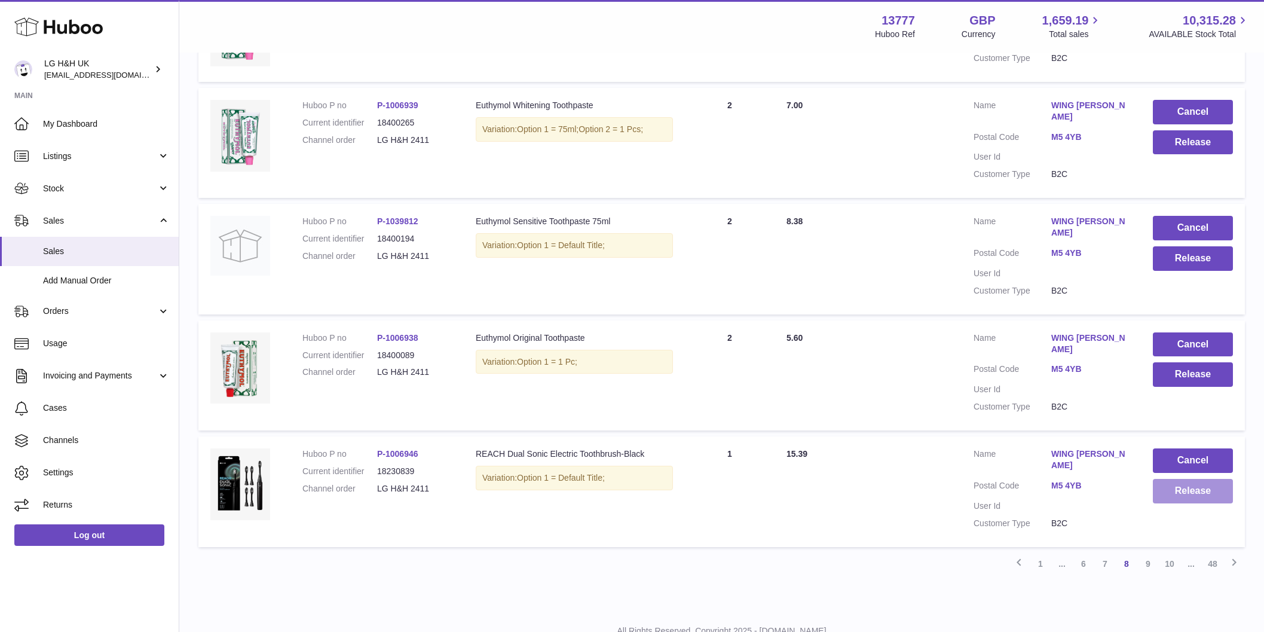
click at [1177, 479] on button "Release" at bounding box center [1193, 491] width 80 height 25
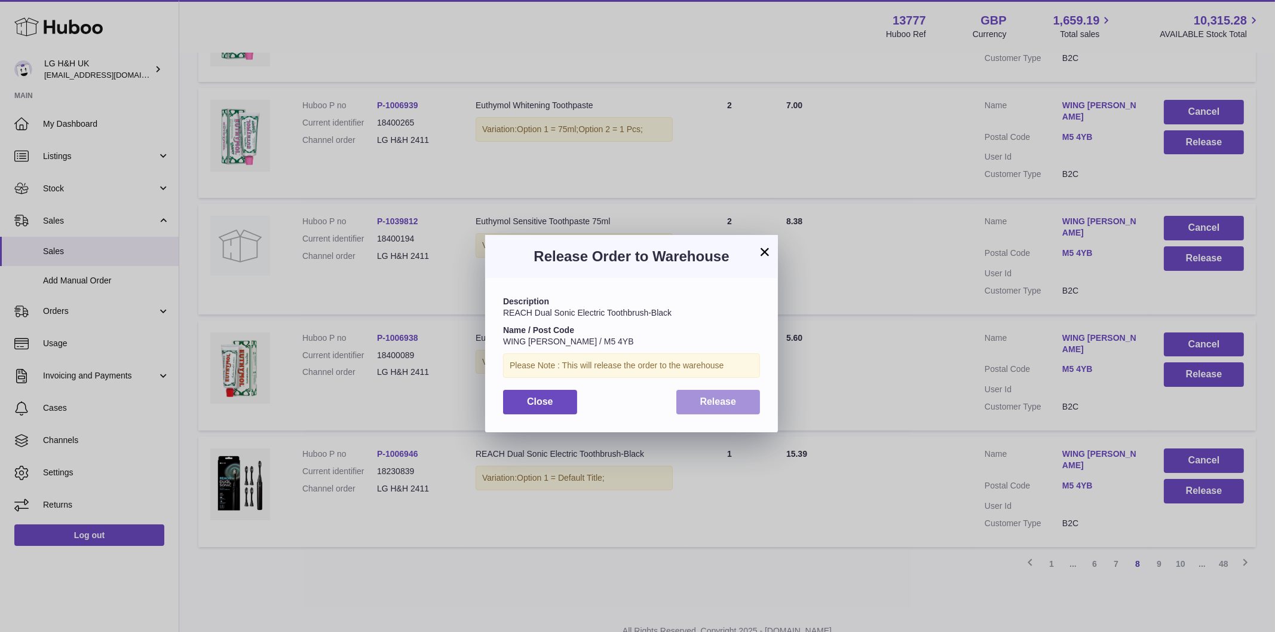
click at [733, 402] on span "Release" at bounding box center [718, 401] width 36 height 10
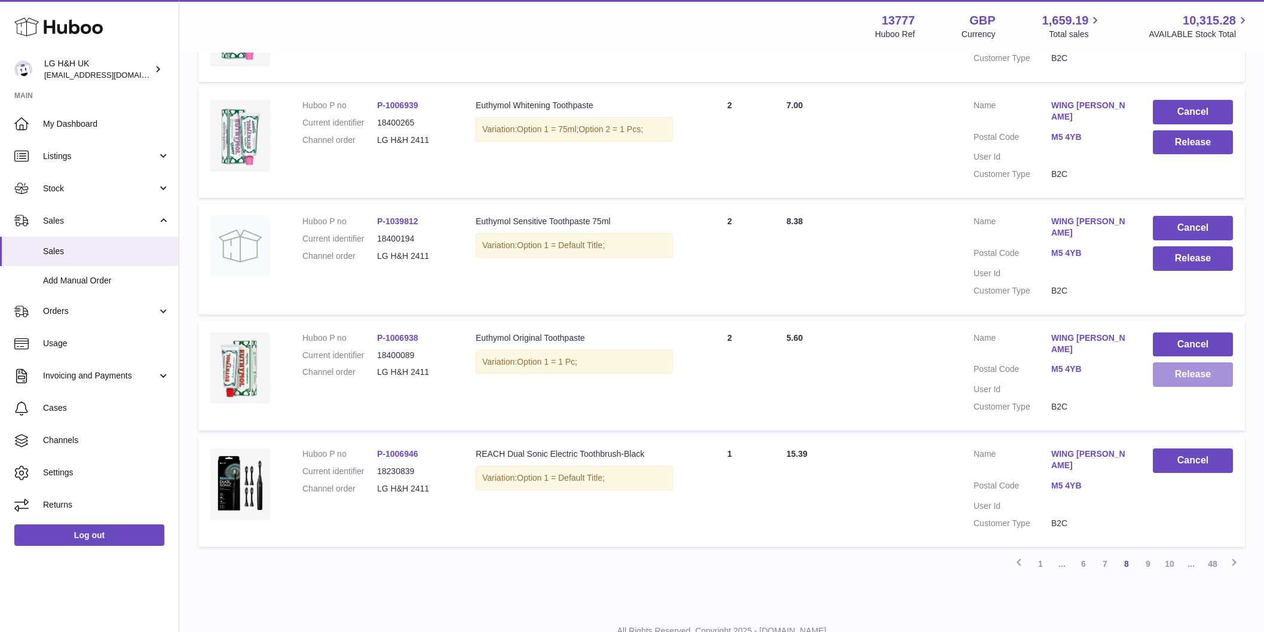
click at [1169, 362] on button "Release" at bounding box center [1193, 374] width 80 height 25
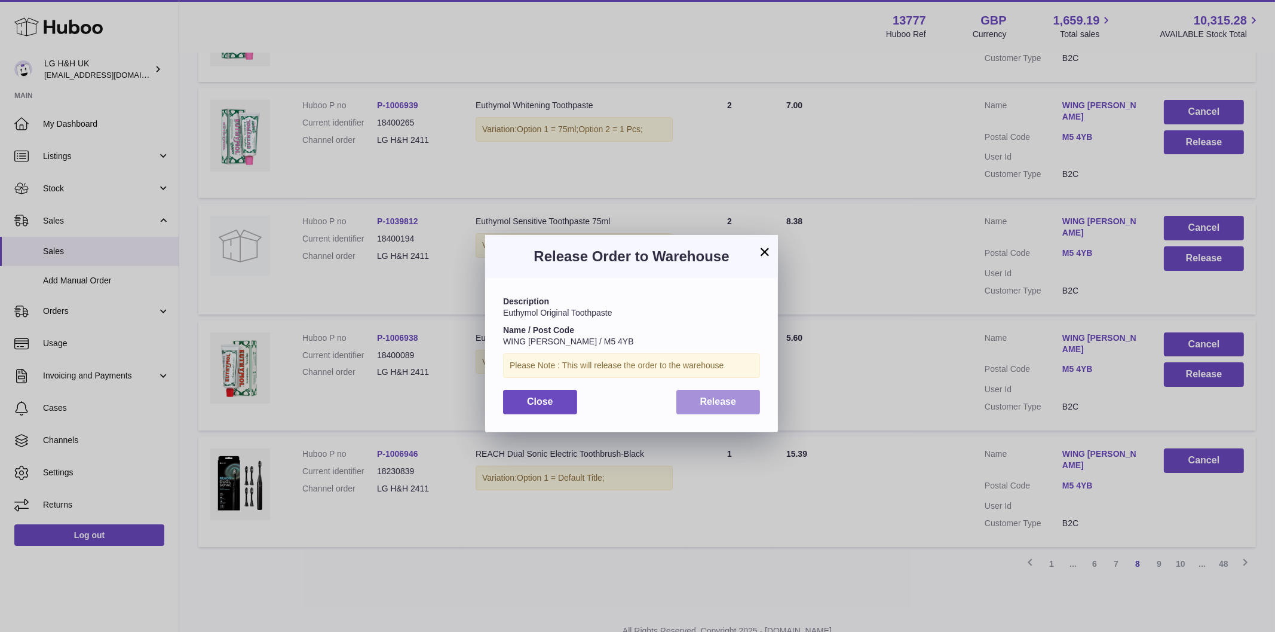
click at [723, 395] on button "Release" at bounding box center [719, 402] width 84 height 25
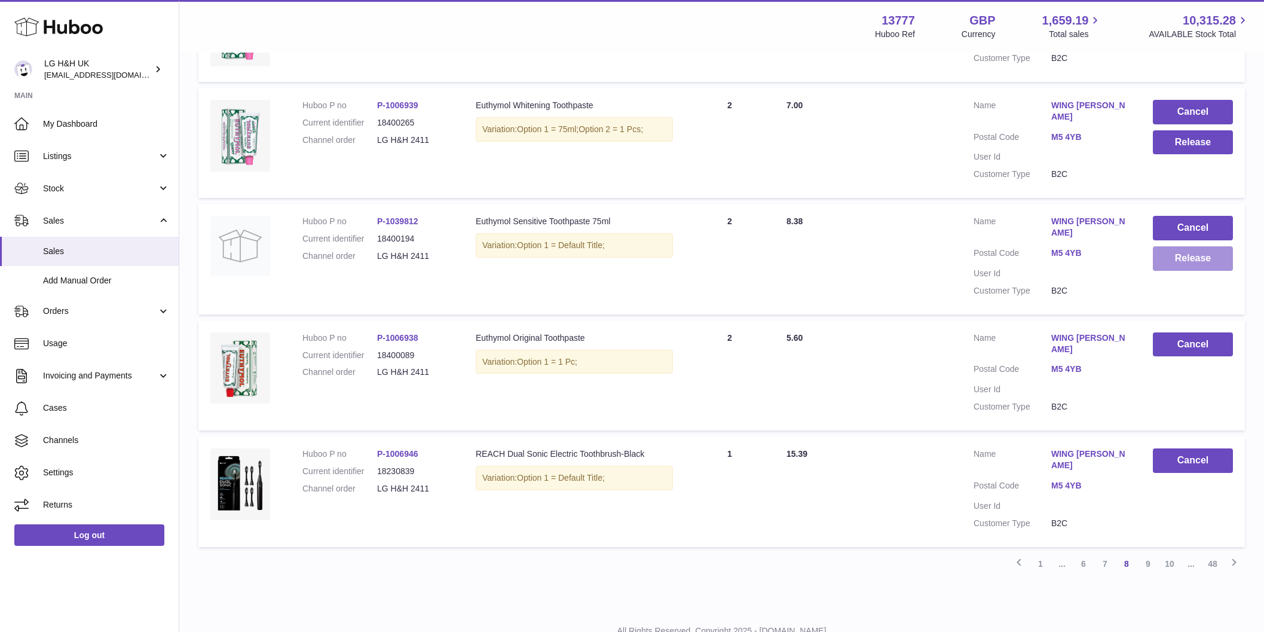
click at [1216, 246] on button "Release" at bounding box center [1193, 258] width 80 height 25
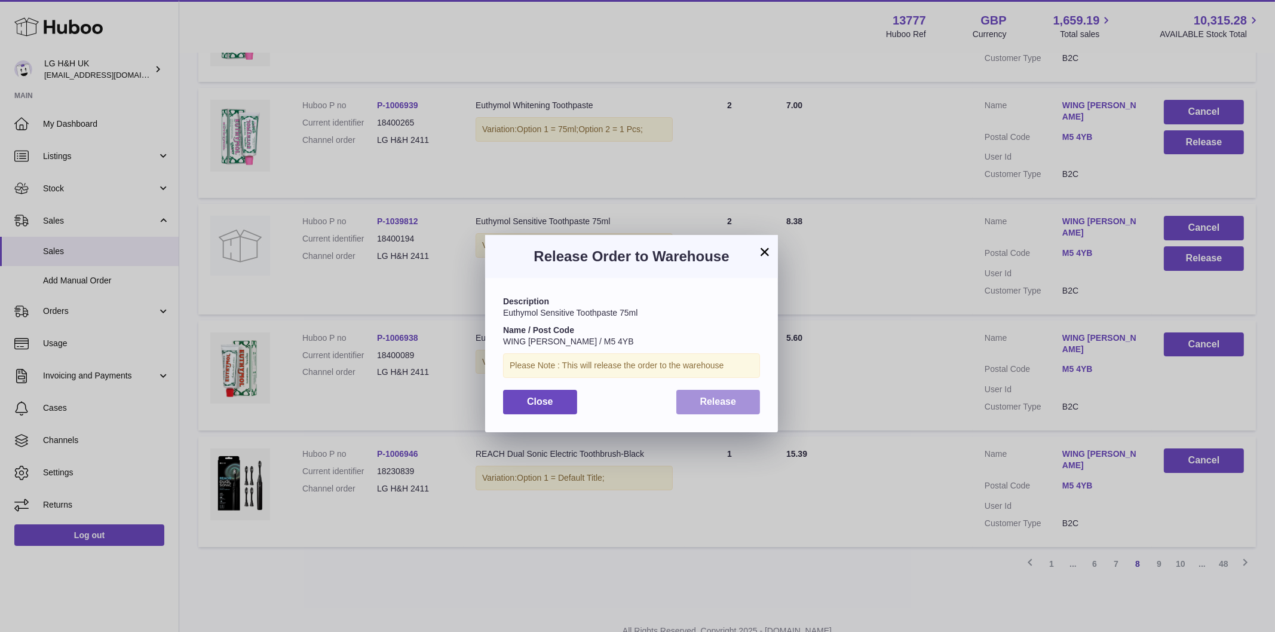
click at [729, 408] on button "Release" at bounding box center [719, 402] width 84 height 25
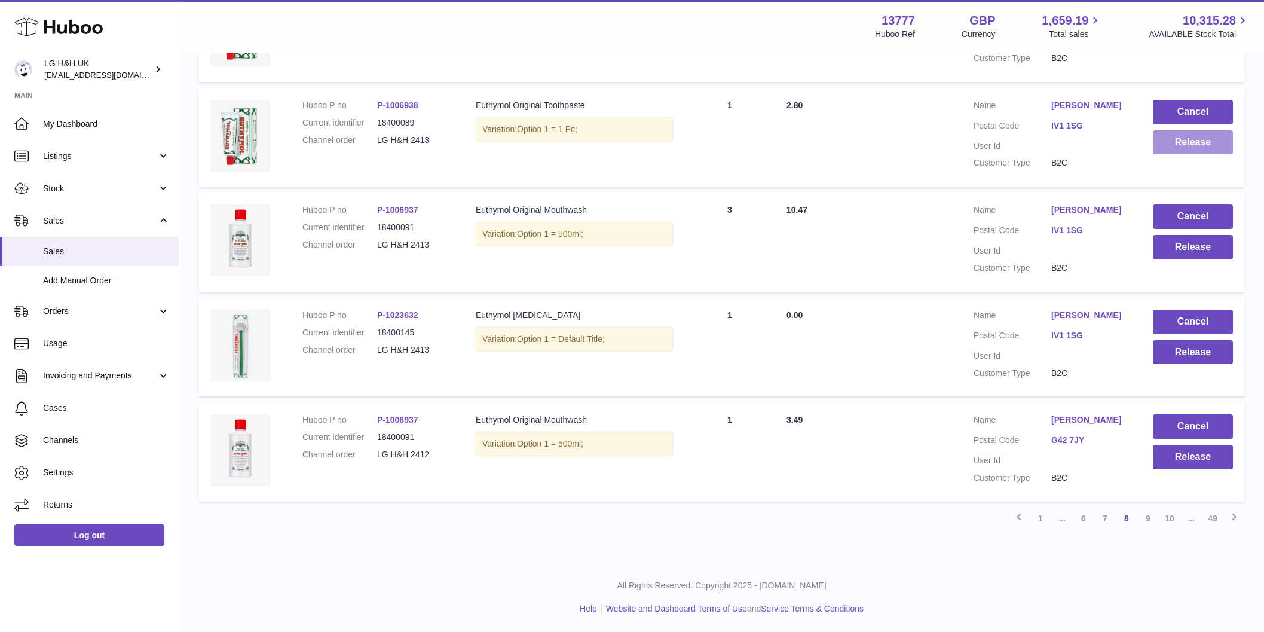
click at [1176, 142] on button "Release" at bounding box center [1193, 142] width 80 height 25
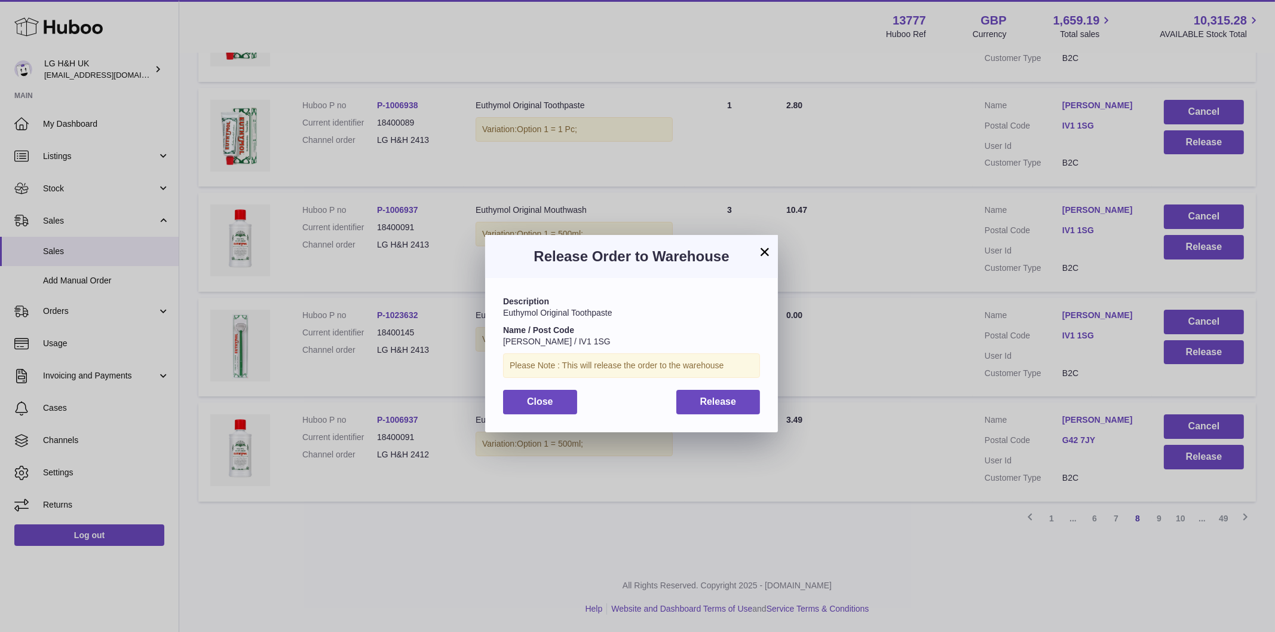
click at [751, 249] on h3 "Release Order to Warehouse" at bounding box center [631, 256] width 257 height 19
click at [767, 253] on button "×" at bounding box center [765, 251] width 14 height 14
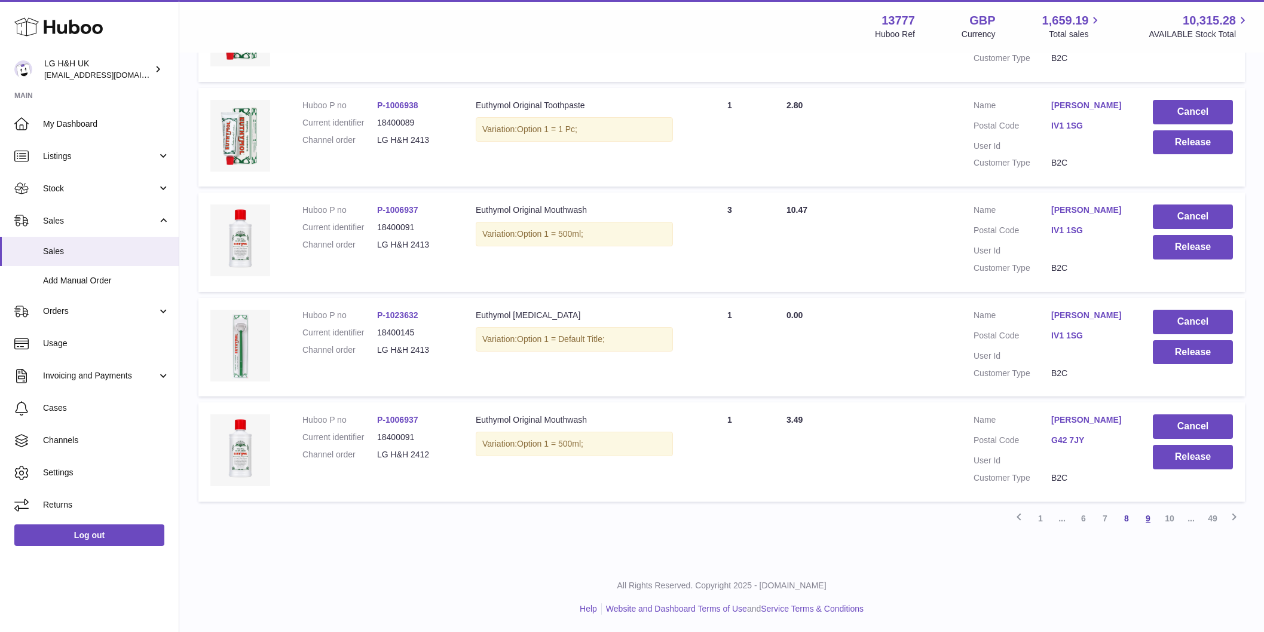
click at [1150, 518] on link "9" at bounding box center [1148, 518] width 22 height 22
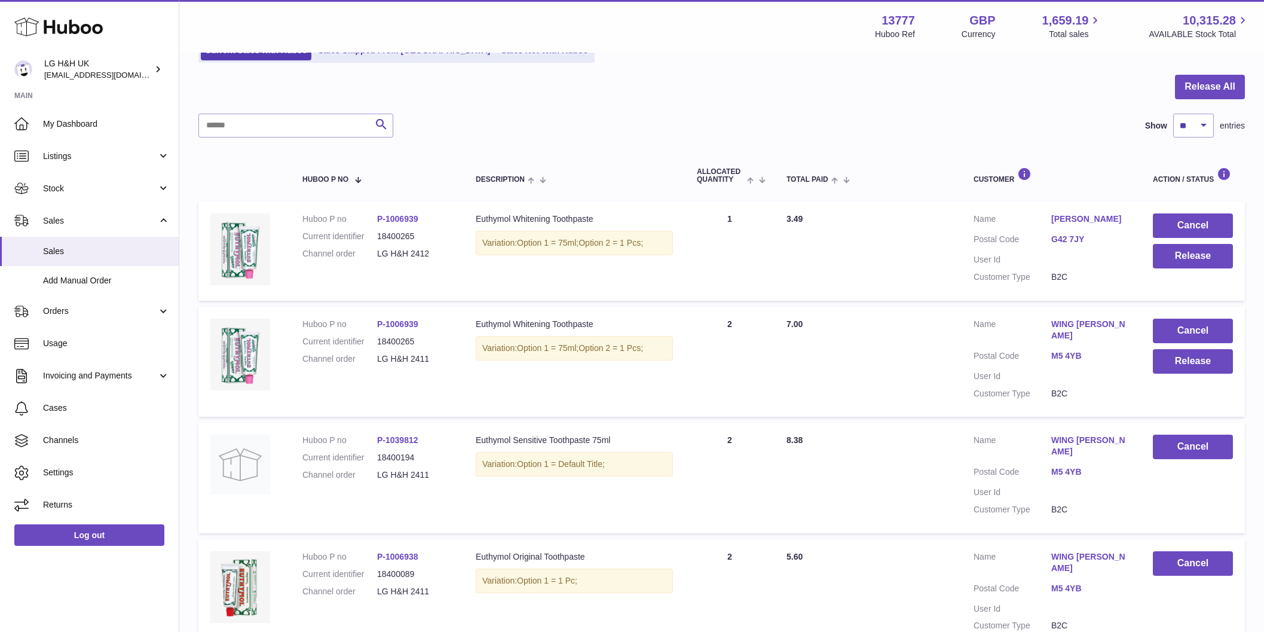
scroll to position [128, 0]
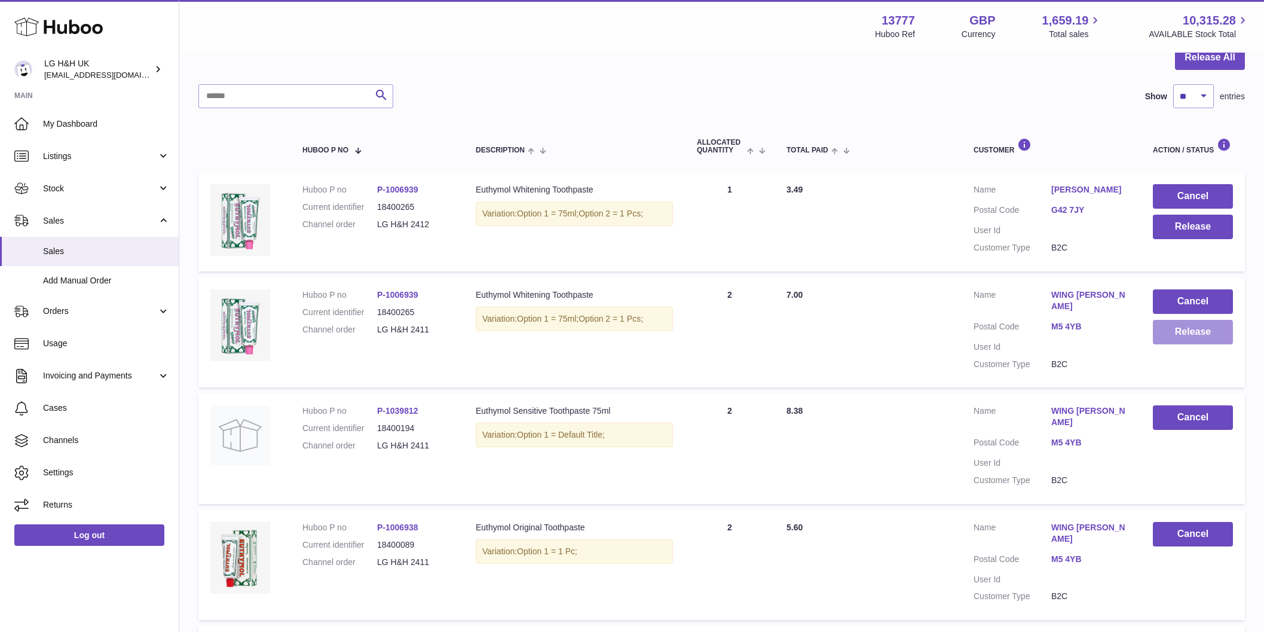
click at [1195, 338] on button "Release" at bounding box center [1193, 332] width 80 height 25
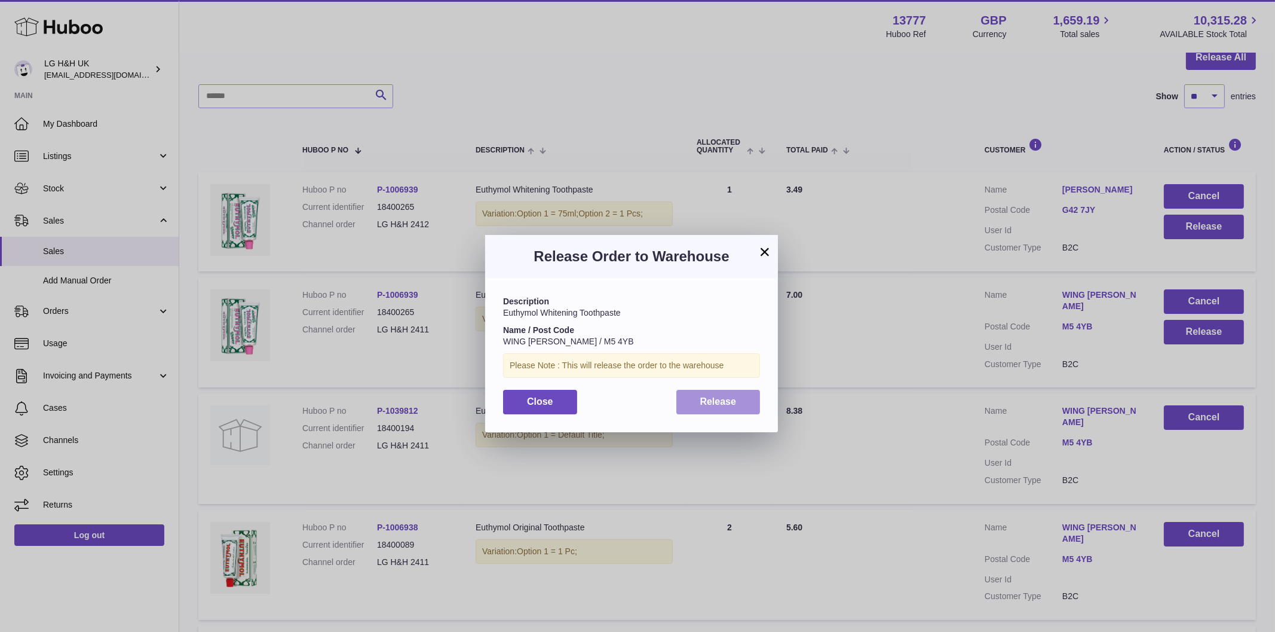
click at [722, 397] on span "Release" at bounding box center [718, 401] width 36 height 10
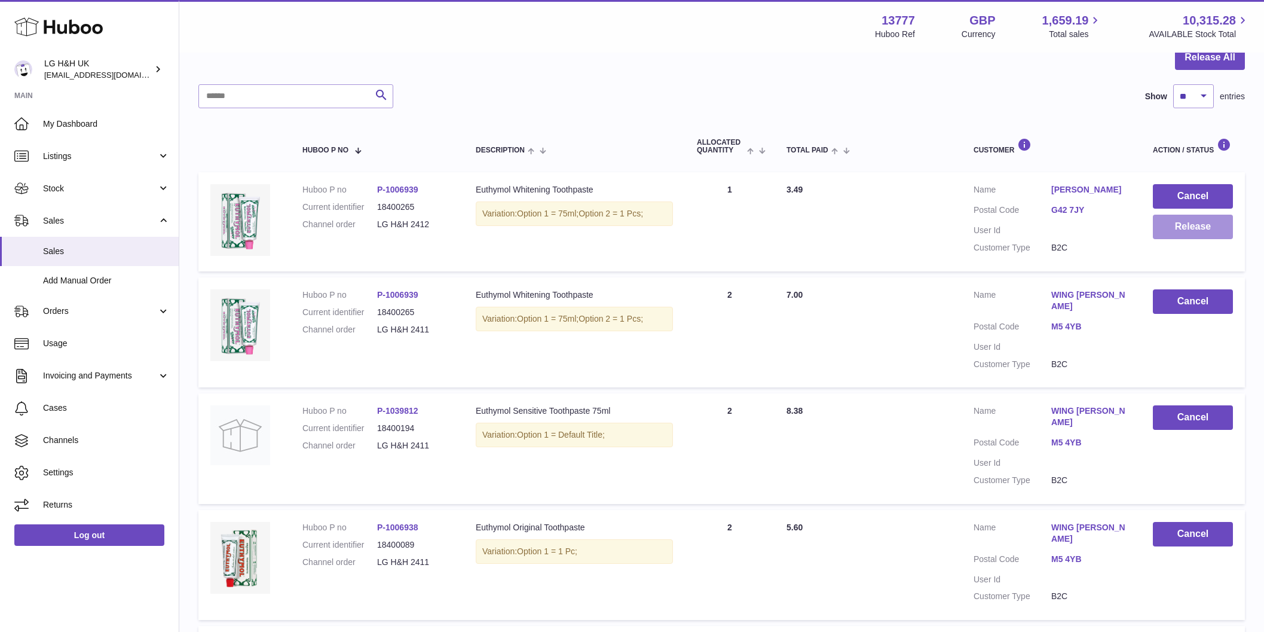
click at [1176, 223] on button "Release" at bounding box center [1193, 227] width 80 height 25
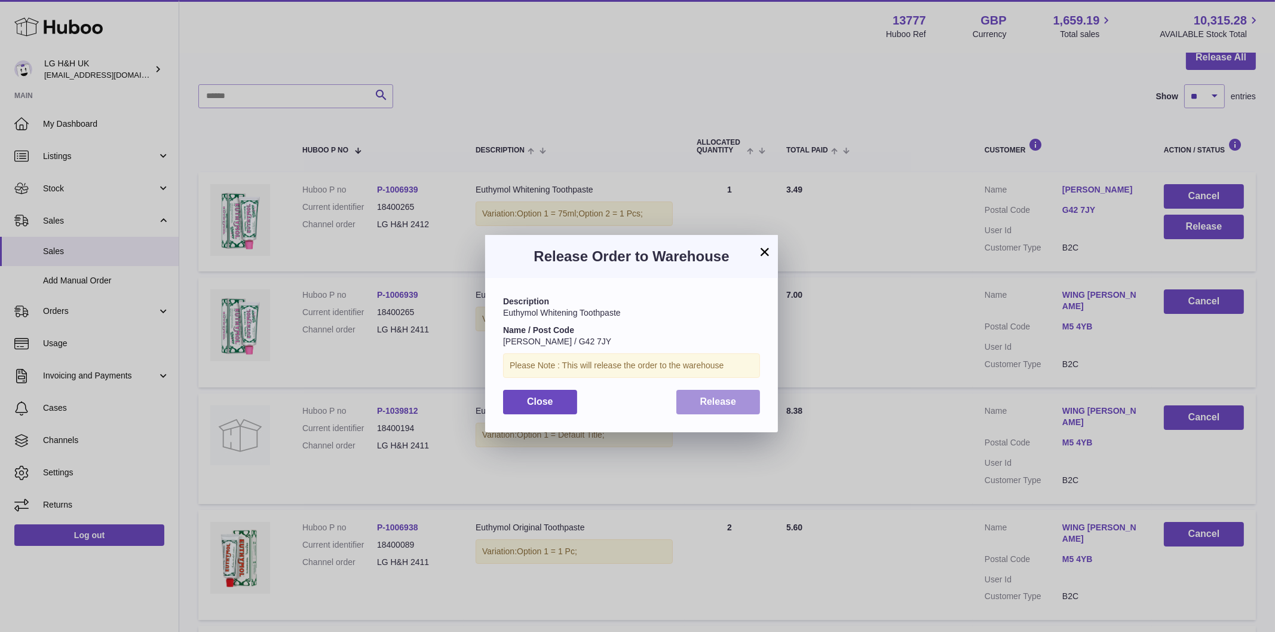
click at [720, 406] on button "Release" at bounding box center [719, 402] width 84 height 25
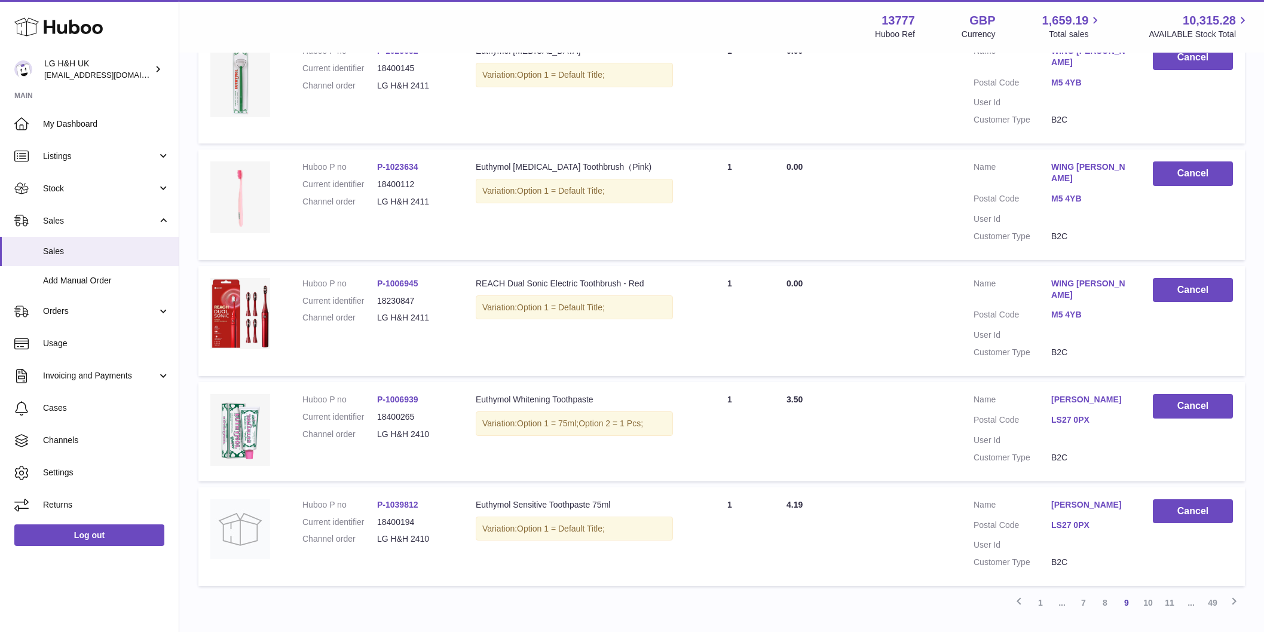
scroll to position [842, 0]
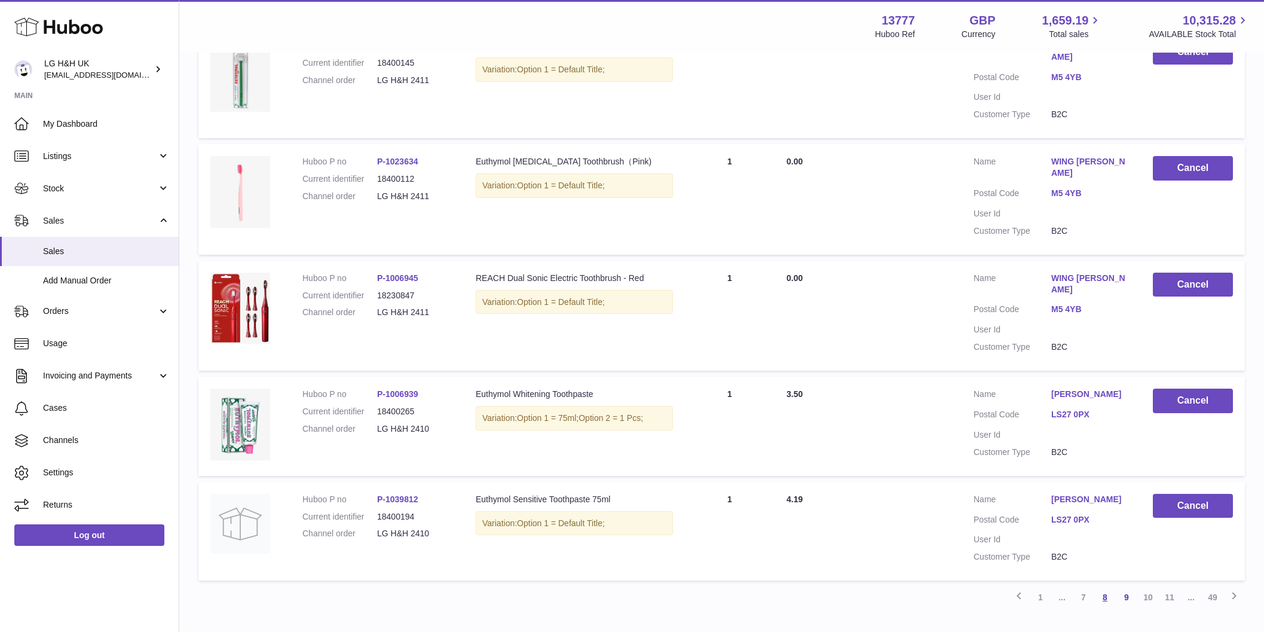
click at [1108, 586] on link "8" at bounding box center [1105, 597] width 22 height 22
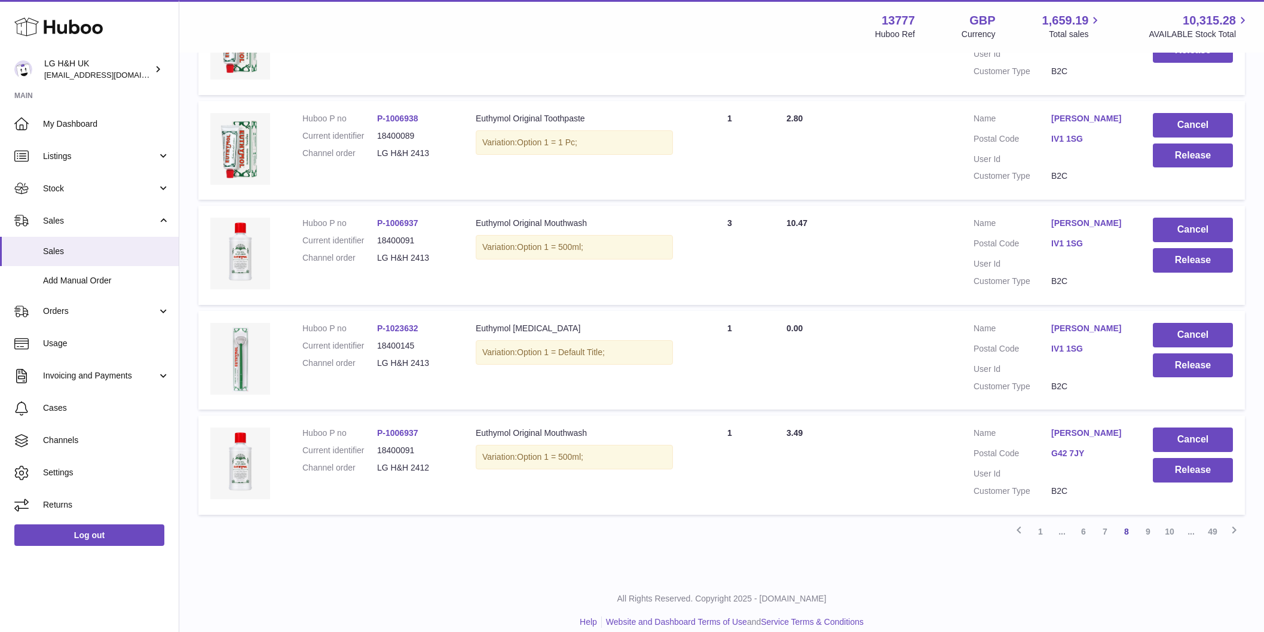
scroll to position [842, 0]
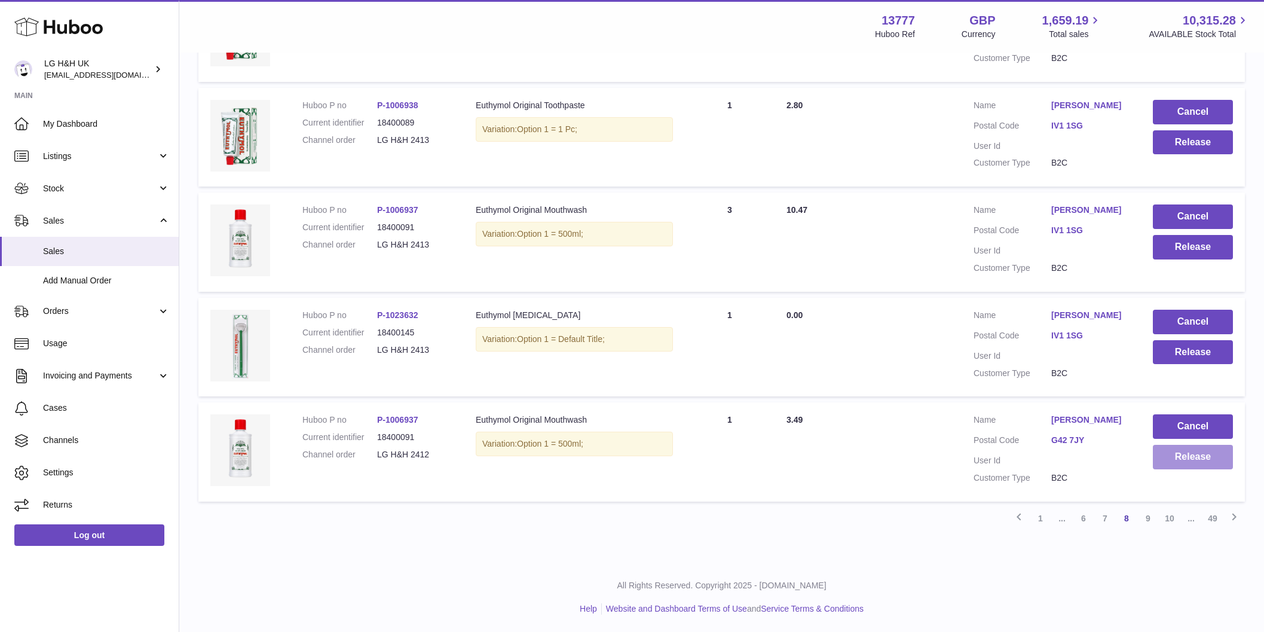
click at [1174, 457] on button "Release" at bounding box center [1193, 457] width 80 height 25
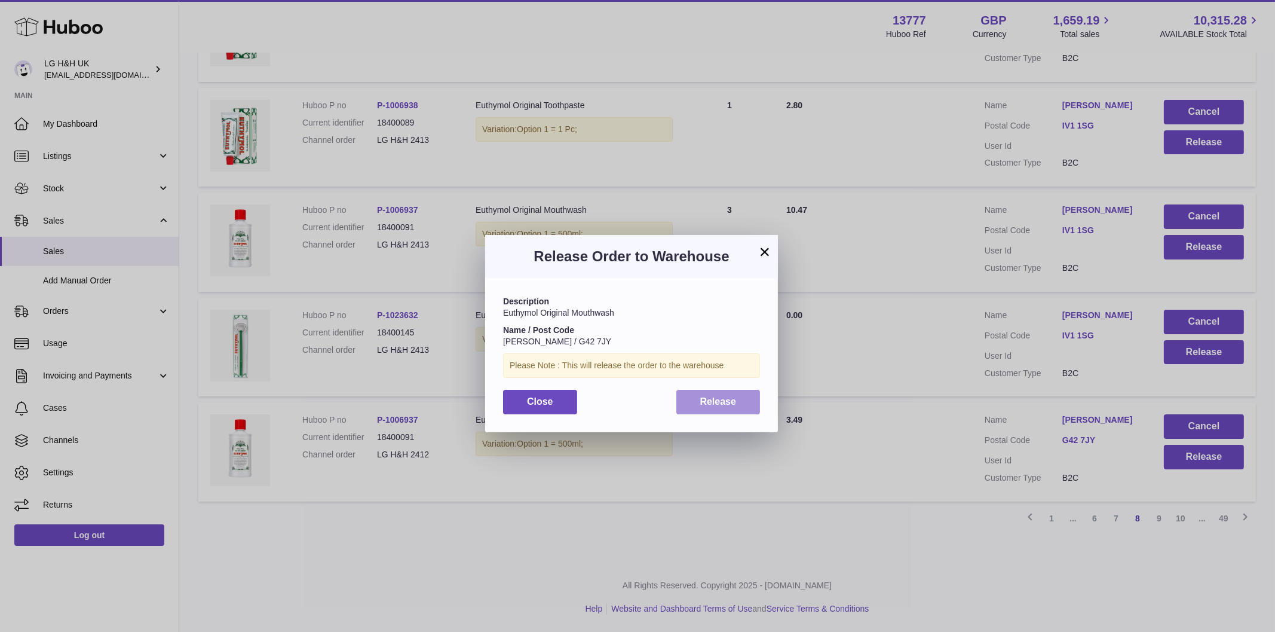
click at [718, 408] on button "Release" at bounding box center [719, 402] width 84 height 25
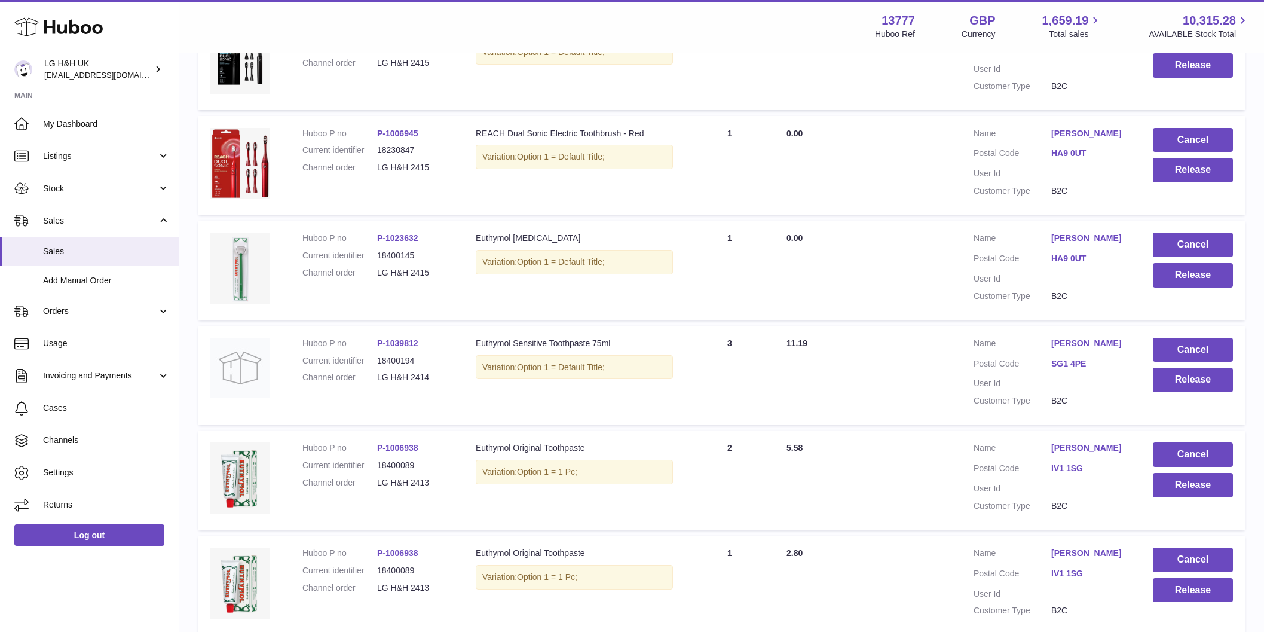
scroll to position [747, 0]
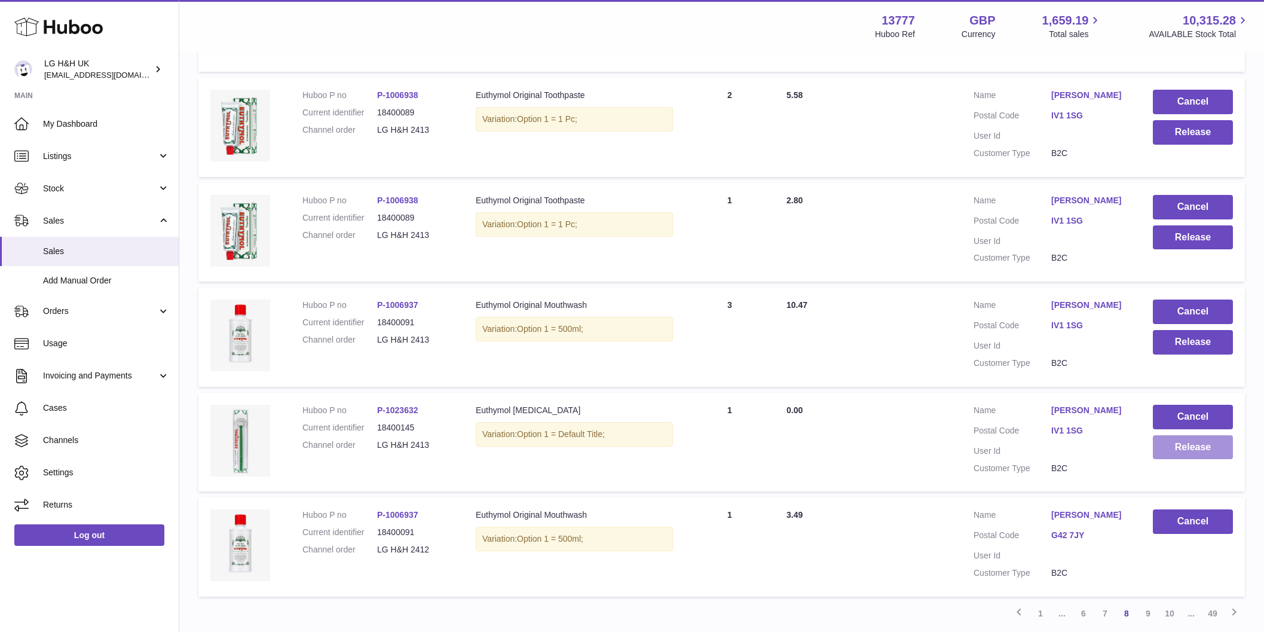
click at [1177, 455] on button "Release" at bounding box center [1193, 447] width 80 height 25
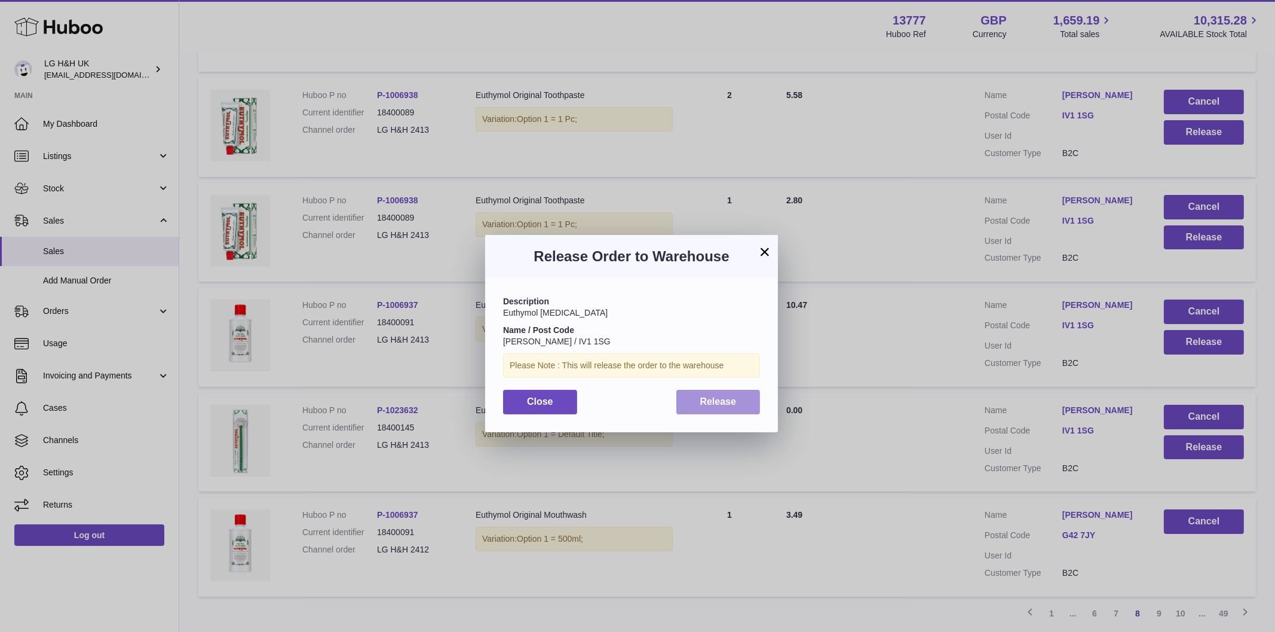
click at [742, 408] on button "Release" at bounding box center [719, 402] width 84 height 25
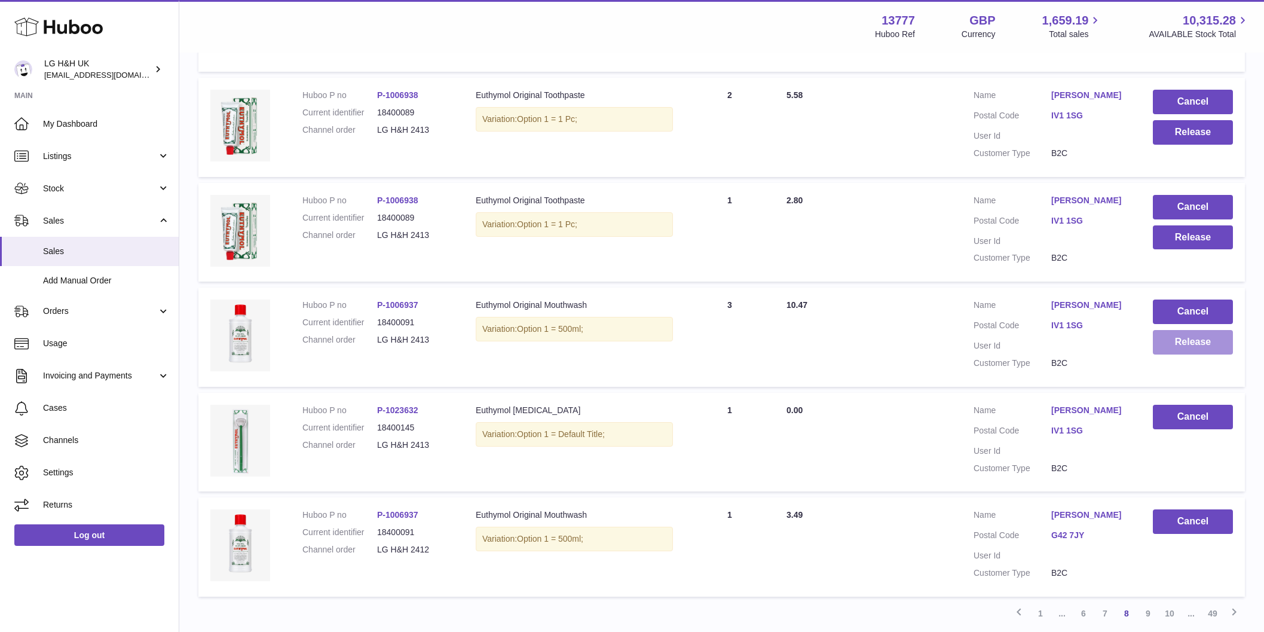
click at [1202, 342] on button "Release" at bounding box center [1193, 342] width 80 height 25
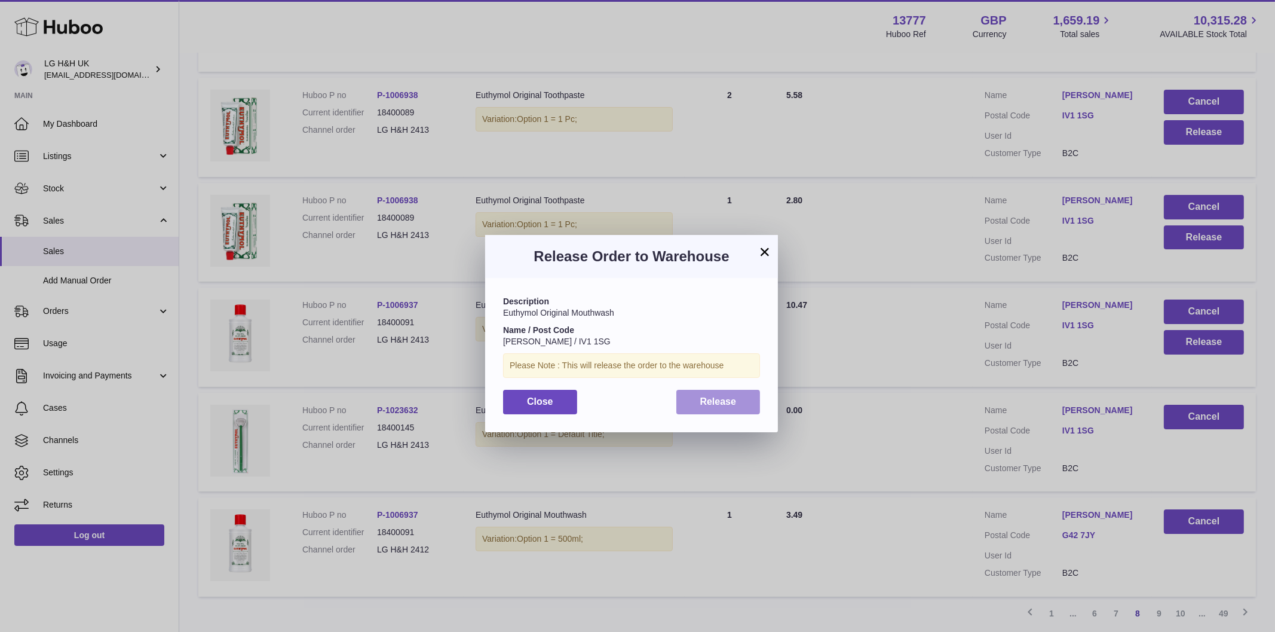
click at [728, 402] on span "Release" at bounding box center [718, 401] width 36 height 10
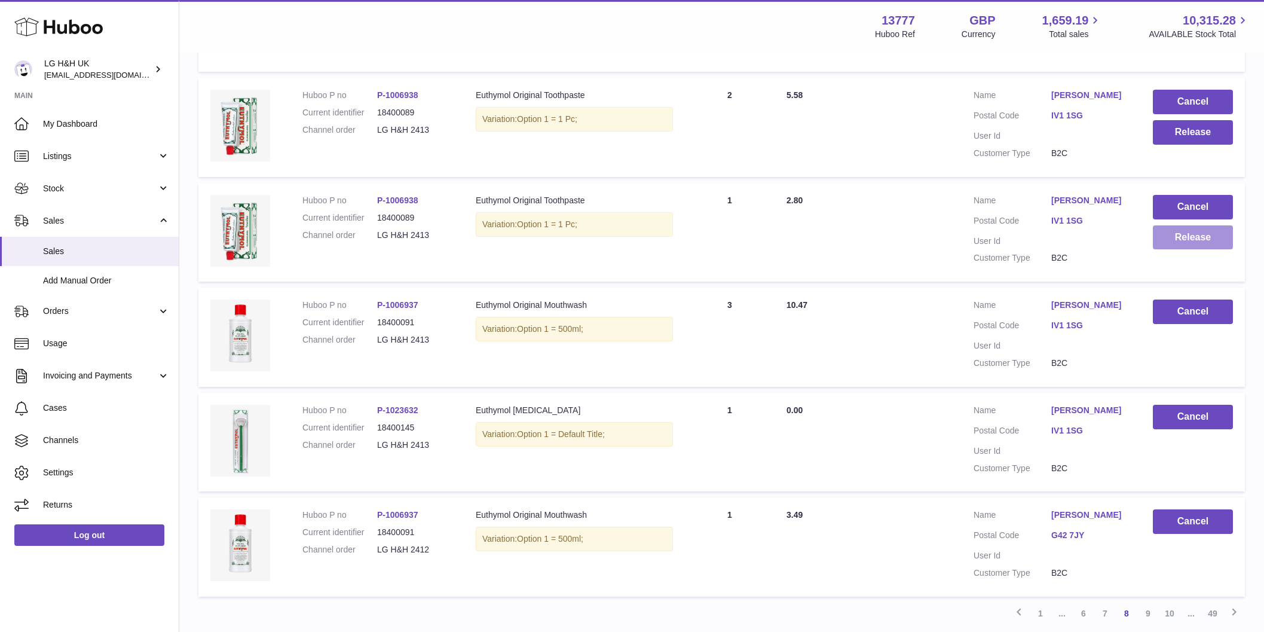
click at [1173, 238] on button "Release" at bounding box center [1193, 237] width 80 height 25
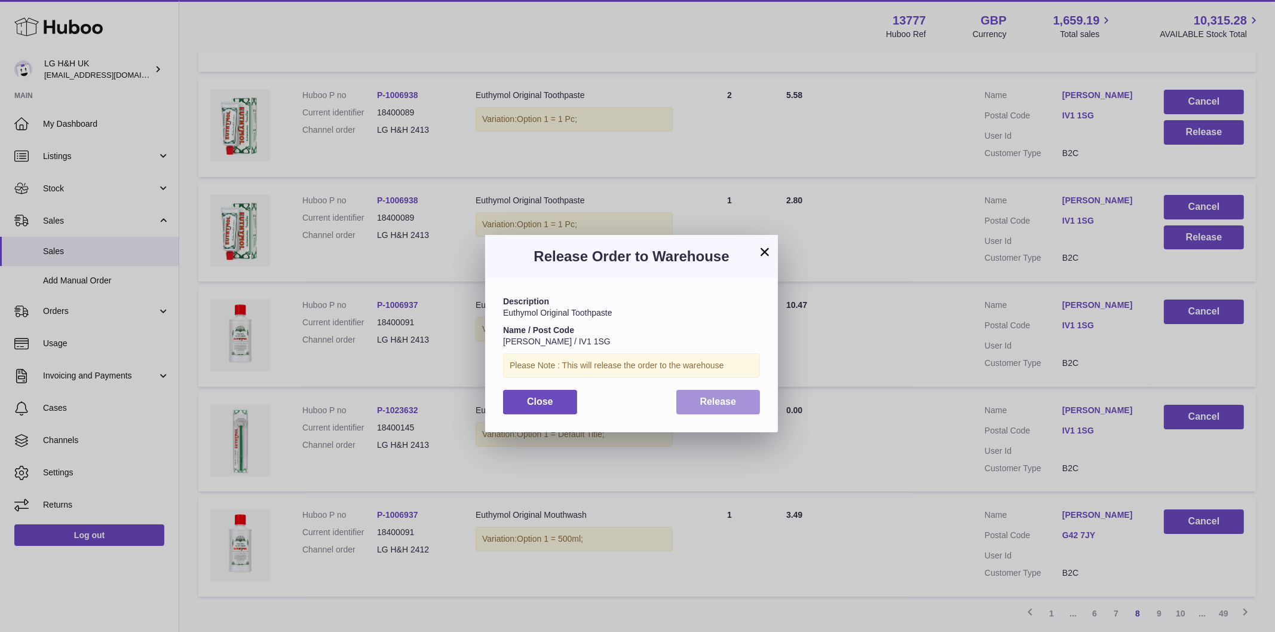
click at [742, 403] on button "Release" at bounding box center [719, 402] width 84 height 25
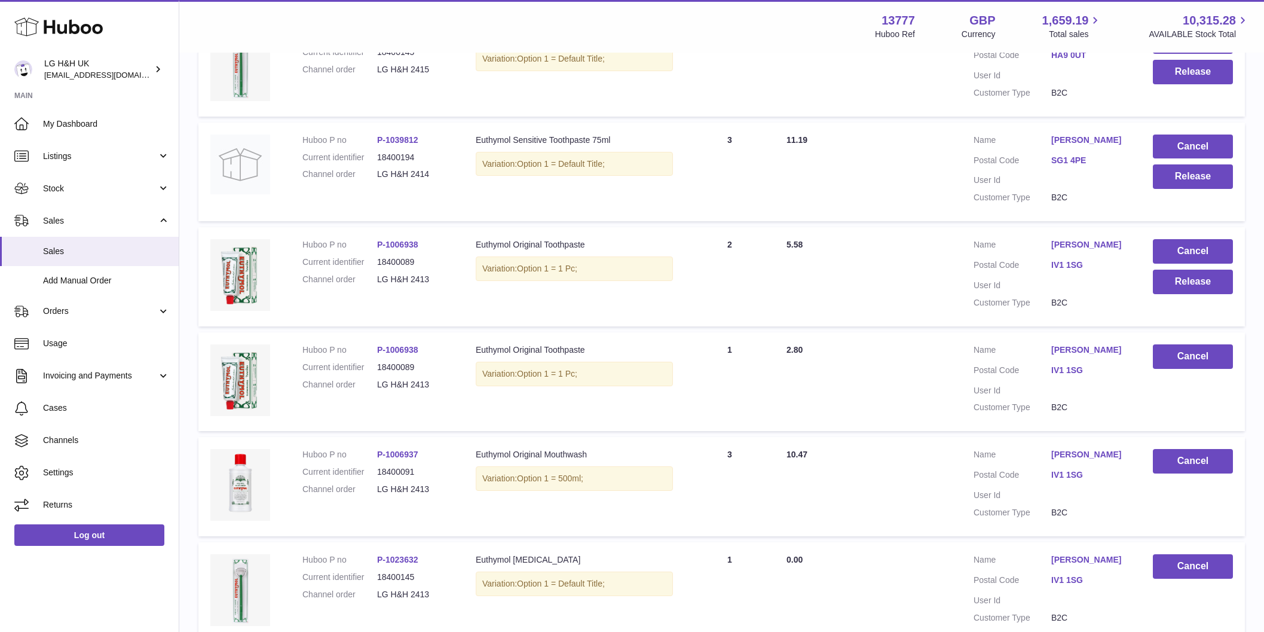
scroll to position [597, 0]
click at [1165, 283] on button "Release" at bounding box center [1193, 282] width 80 height 25
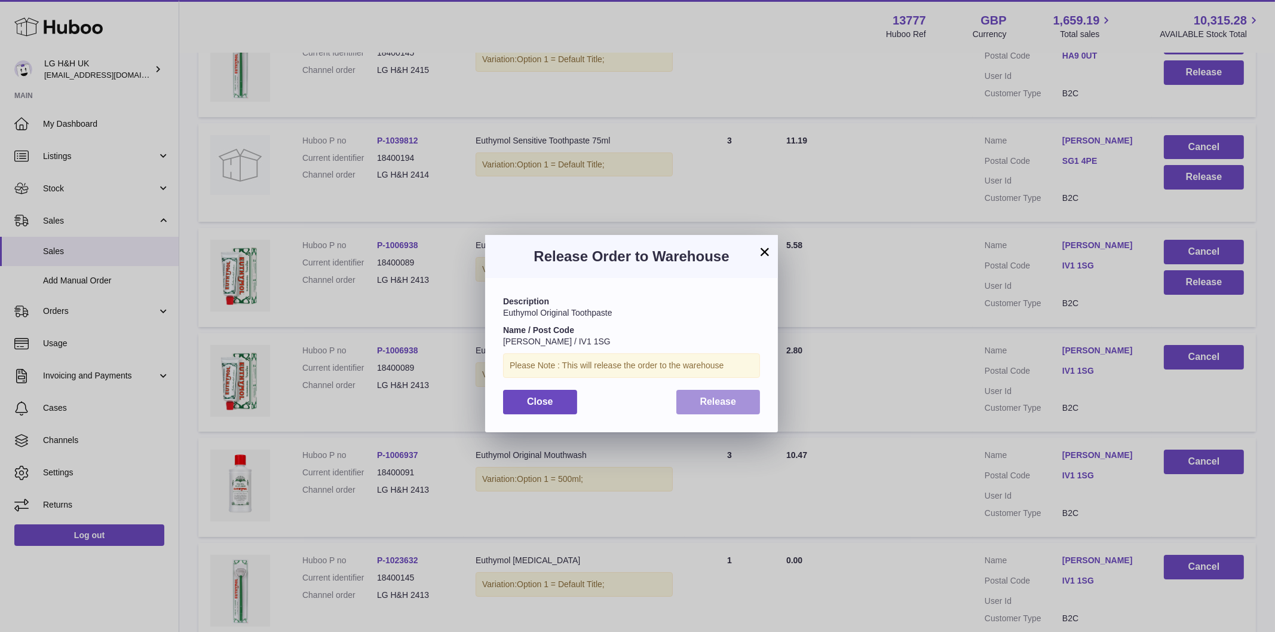
click at [738, 397] on button "Release" at bounding box center [719, 402] width 84 height 25
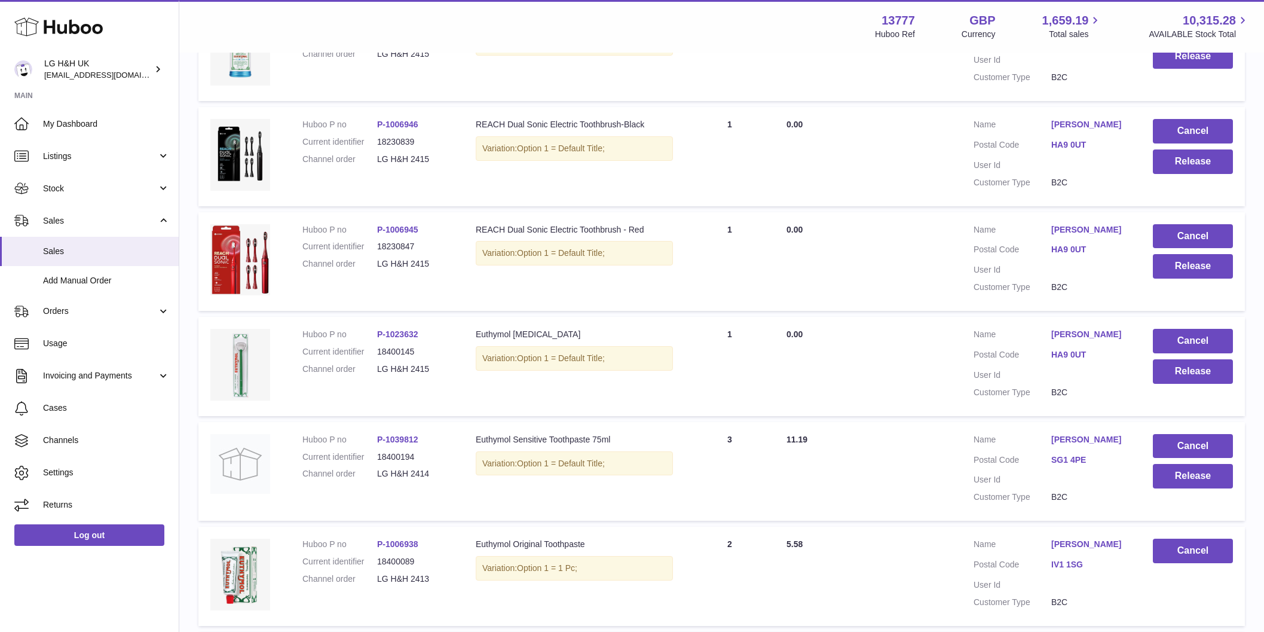
scroll to position [522, 0]
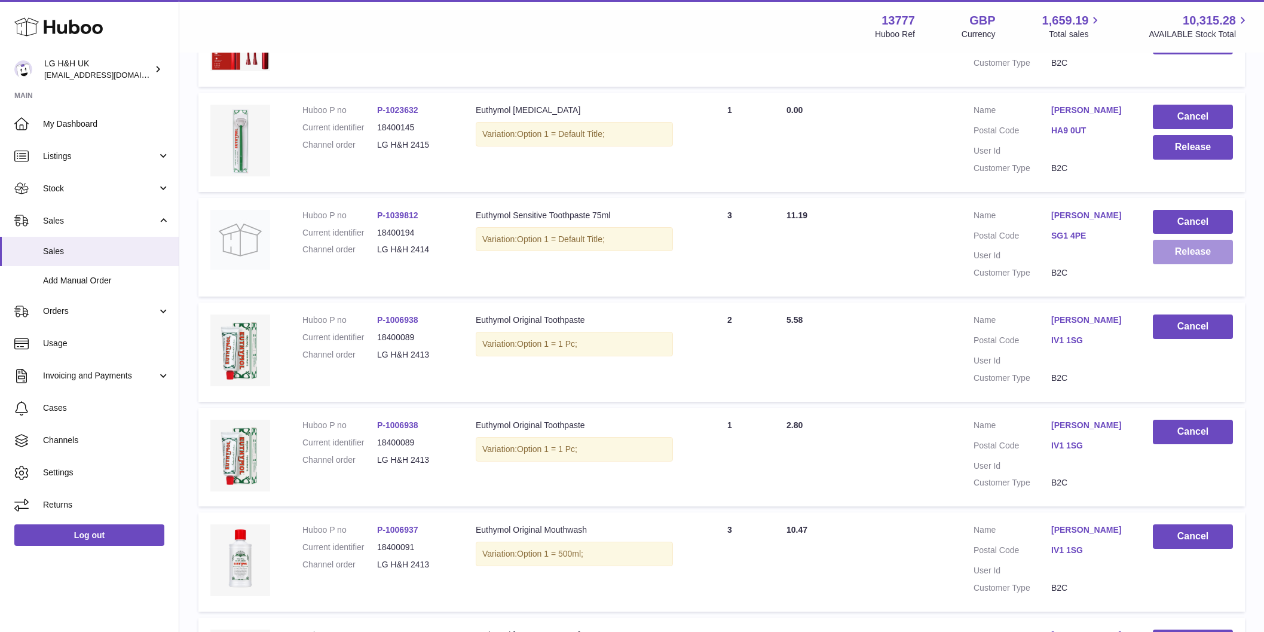
click at [1189, 256] on button "Release" at bounding box center [1193, 252] width 80 height 25
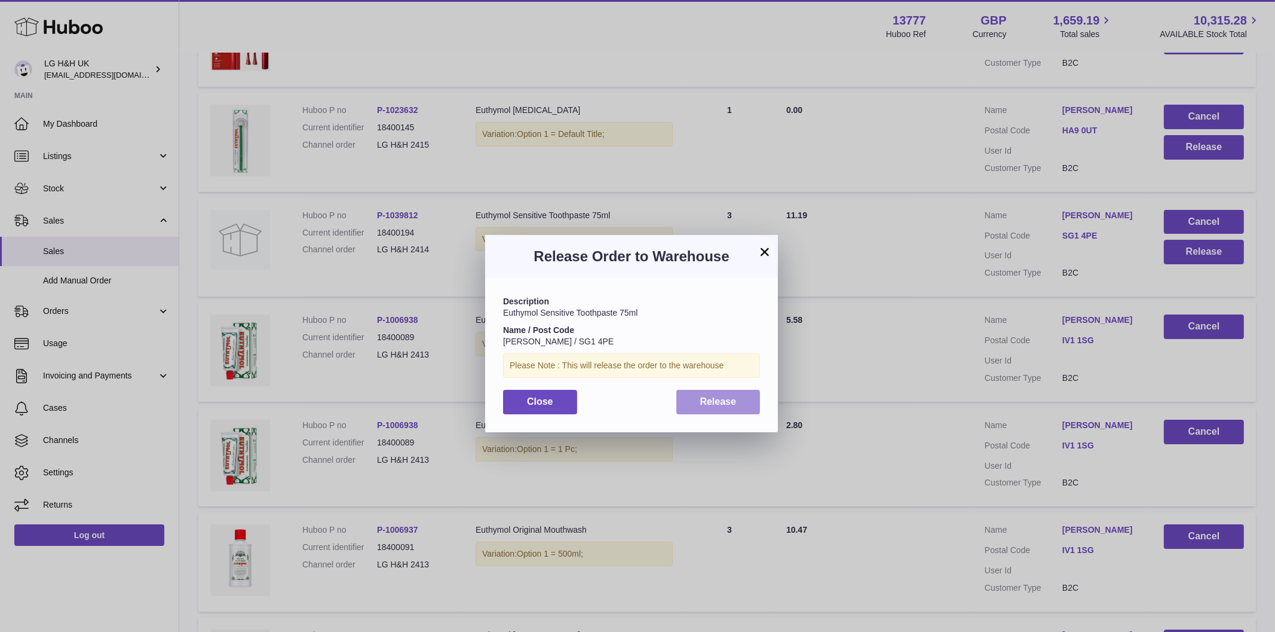
click at [709, 397] on span "Release" at bounding box center [718, 401] width 36 height 10
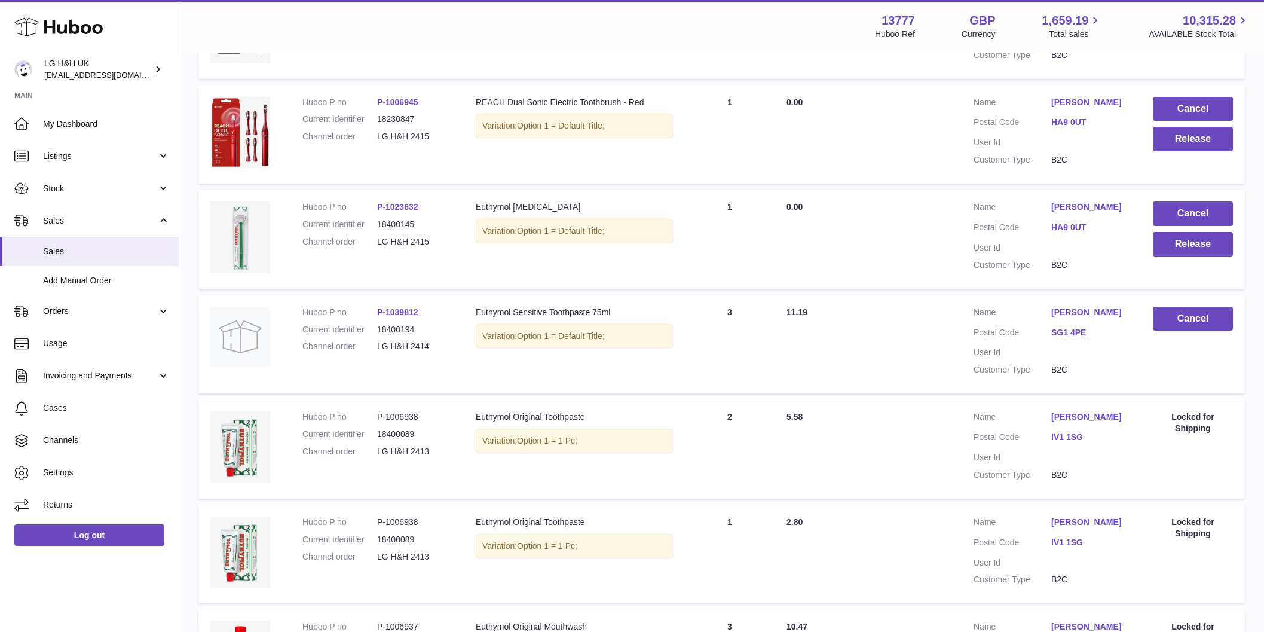
scroll to position [298, 0]
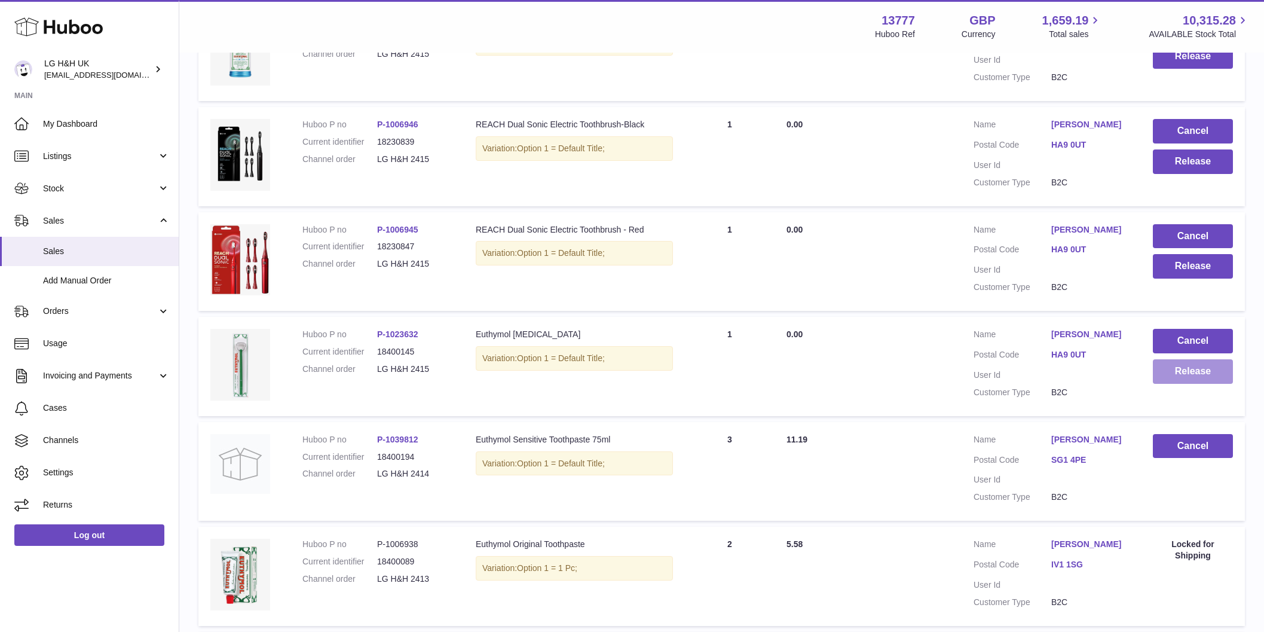
click at [1178, 361] on button "Release" at bounding box center [1193, 371] width 80 height 25
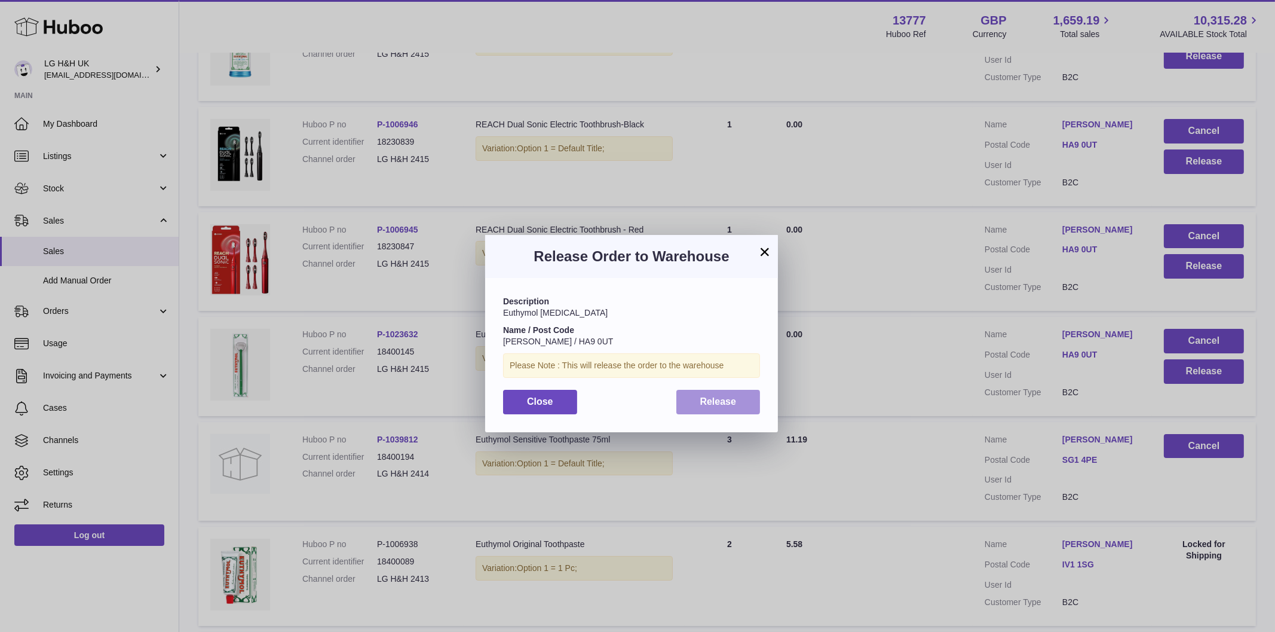
click at [720, 402] on span "Release" at bounding box center [718, 401] width 36 height 10
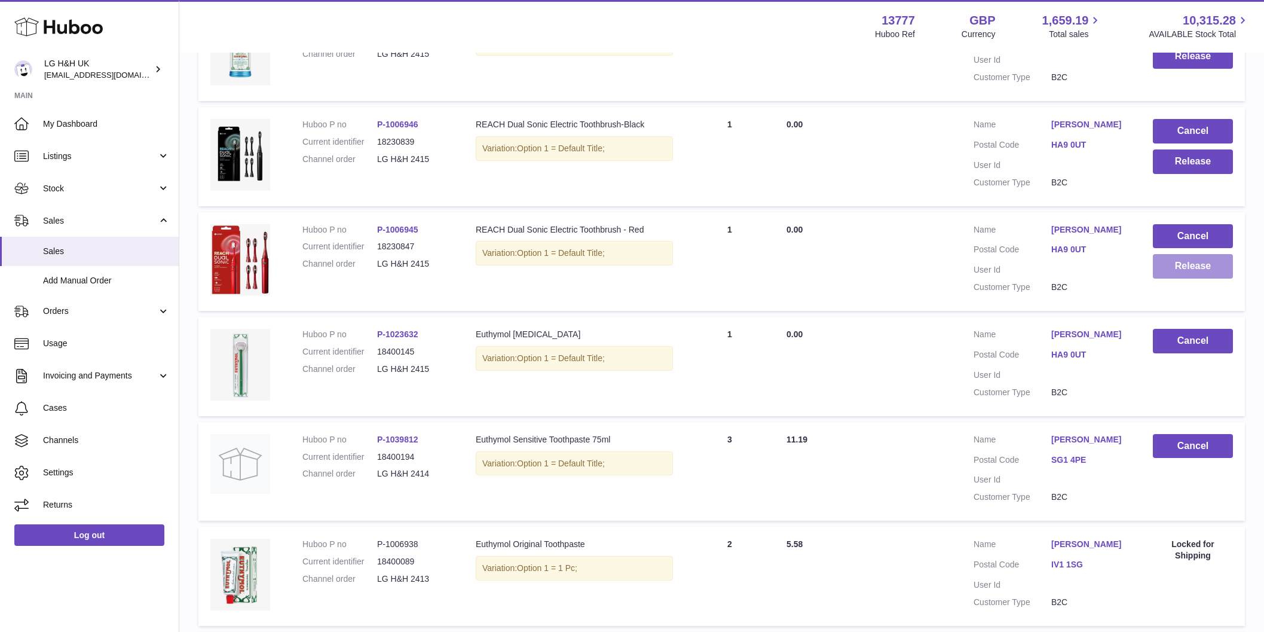
click at [1158, 262] on button "Release" at bounding box center [1193, 266] width 80 height 25
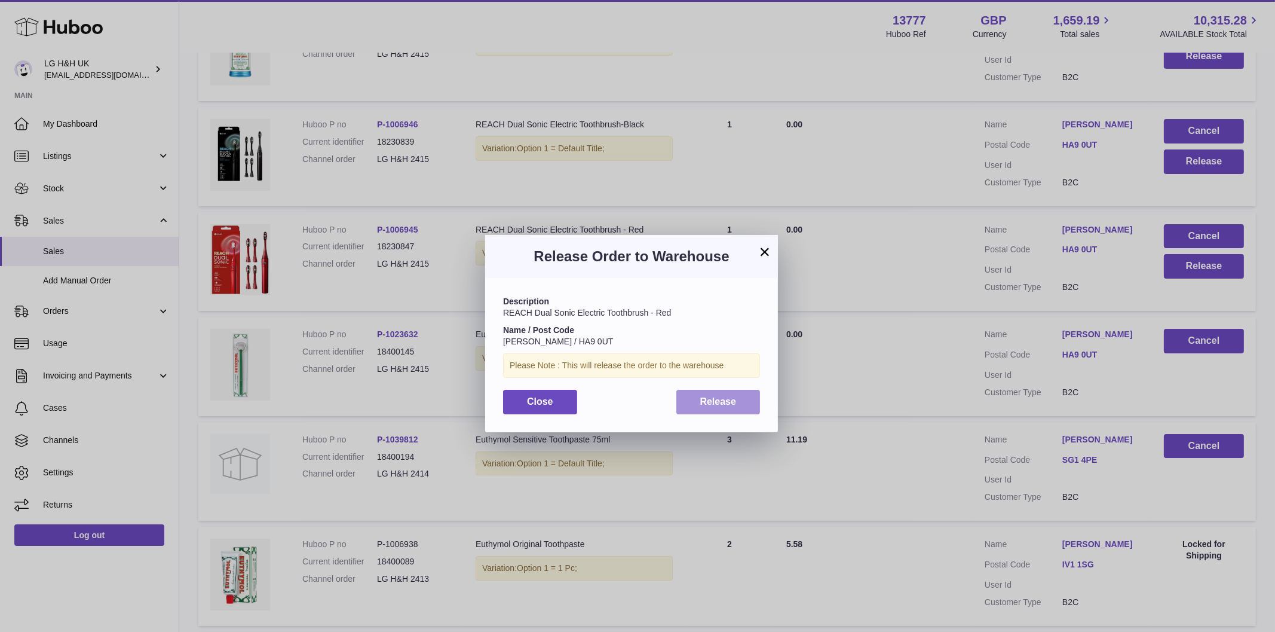
click at [748, 413] on button "Release" at bounding box center [719, 402] width 84 height 25
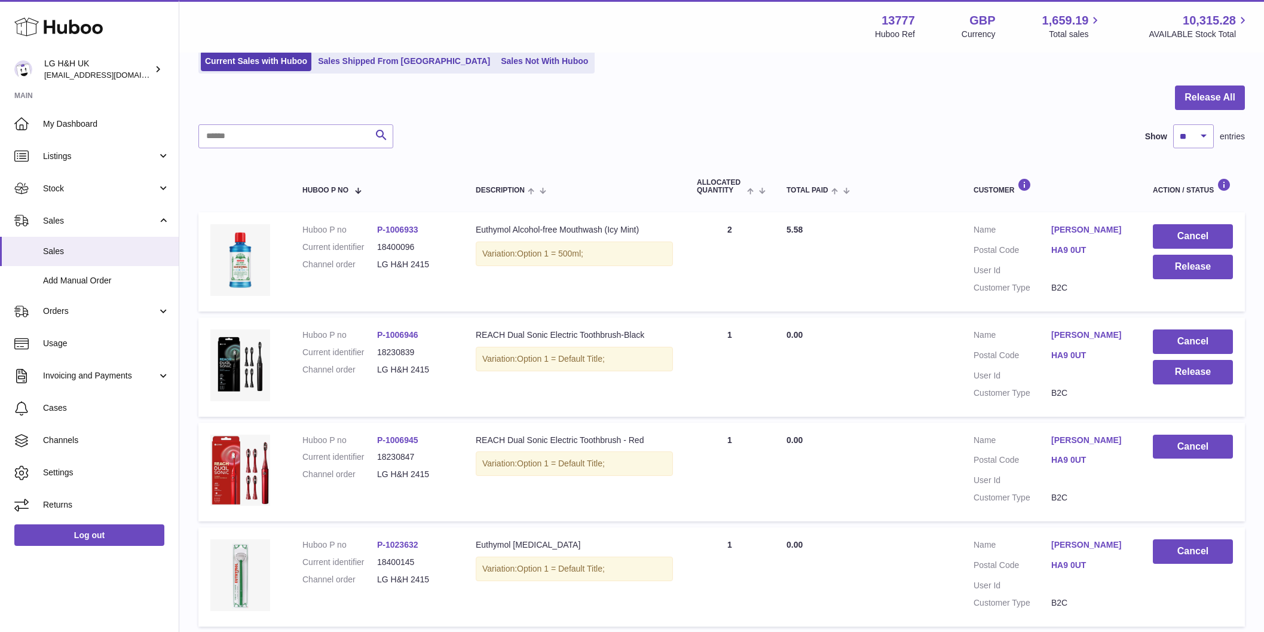
scroll to position [74, 0]
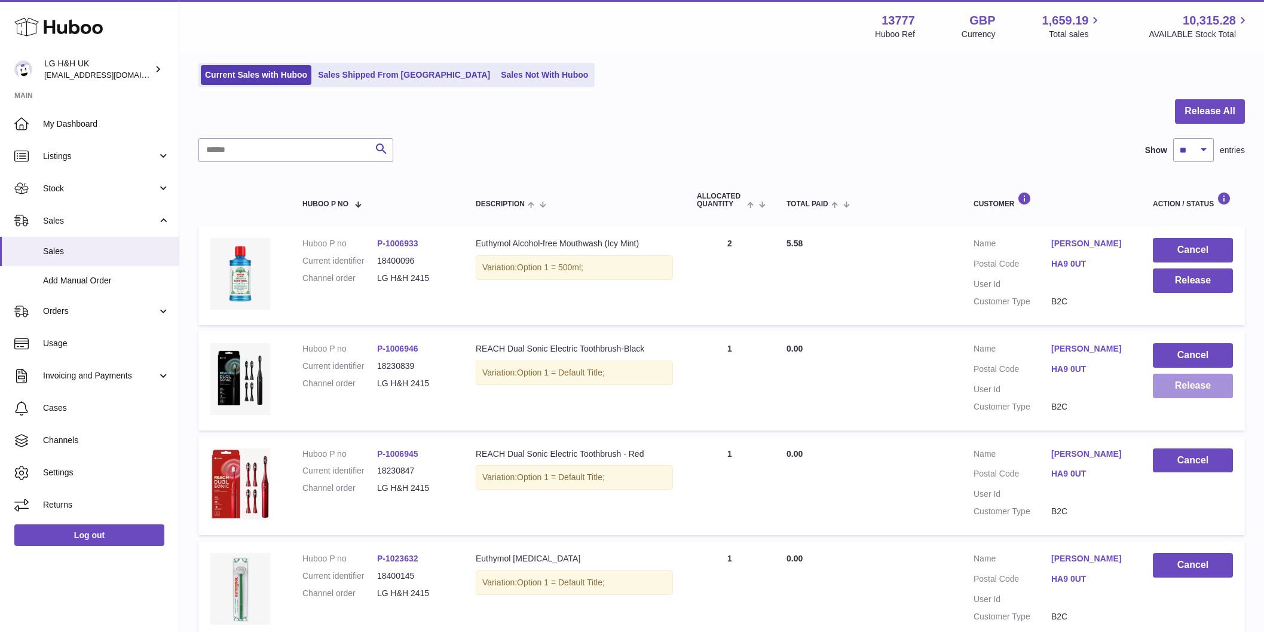
click at [1184, 378] on button "Release" at bounding box center [1193, 386] width 80 height 25
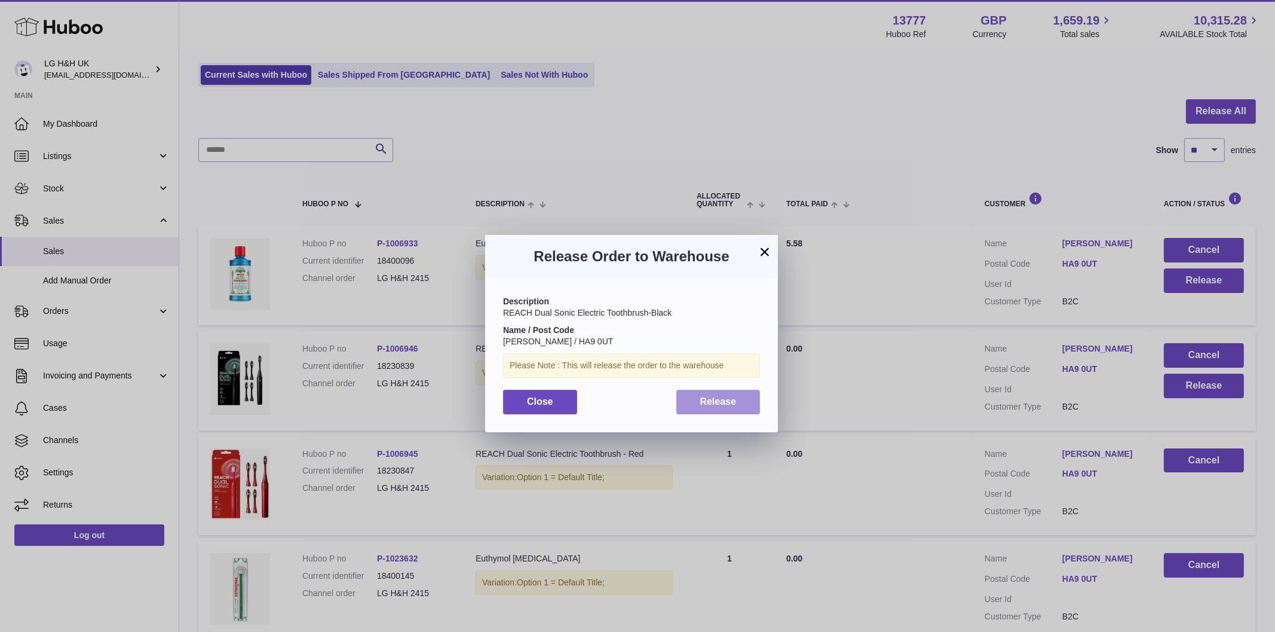
click at [715, 403] on span "Release" at bounding box center [718, 401] width 36 height 10
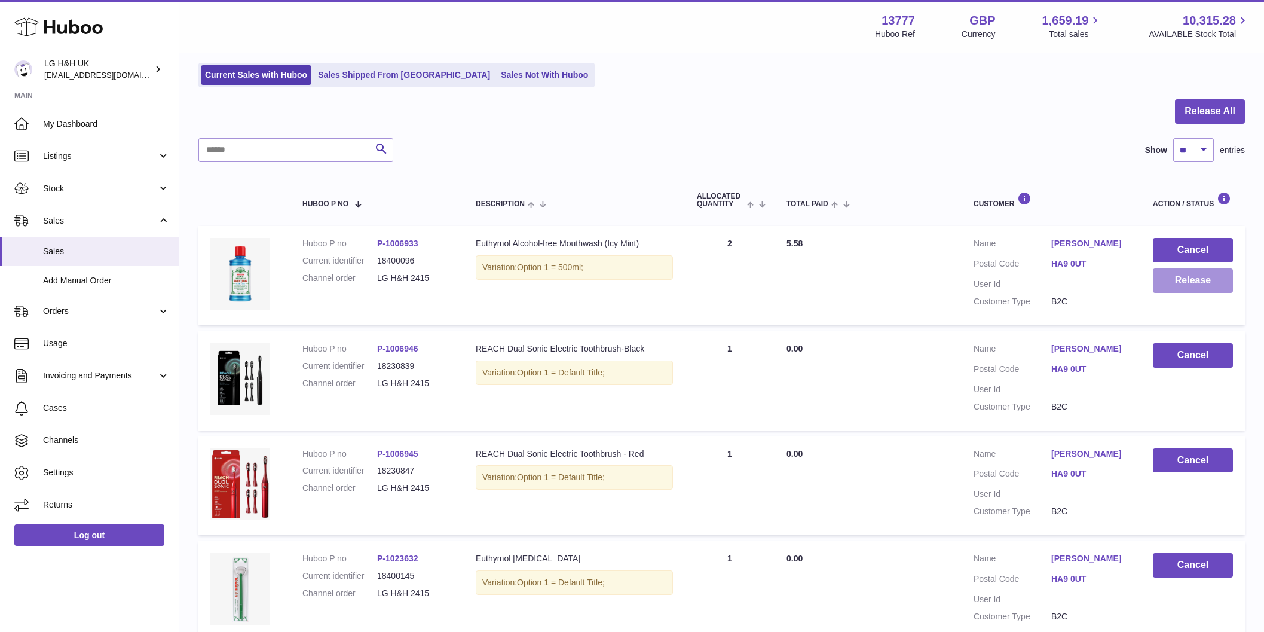
click at [1176, 281] on button "Release" at bounding box center [1193, 280] width 80 height 25
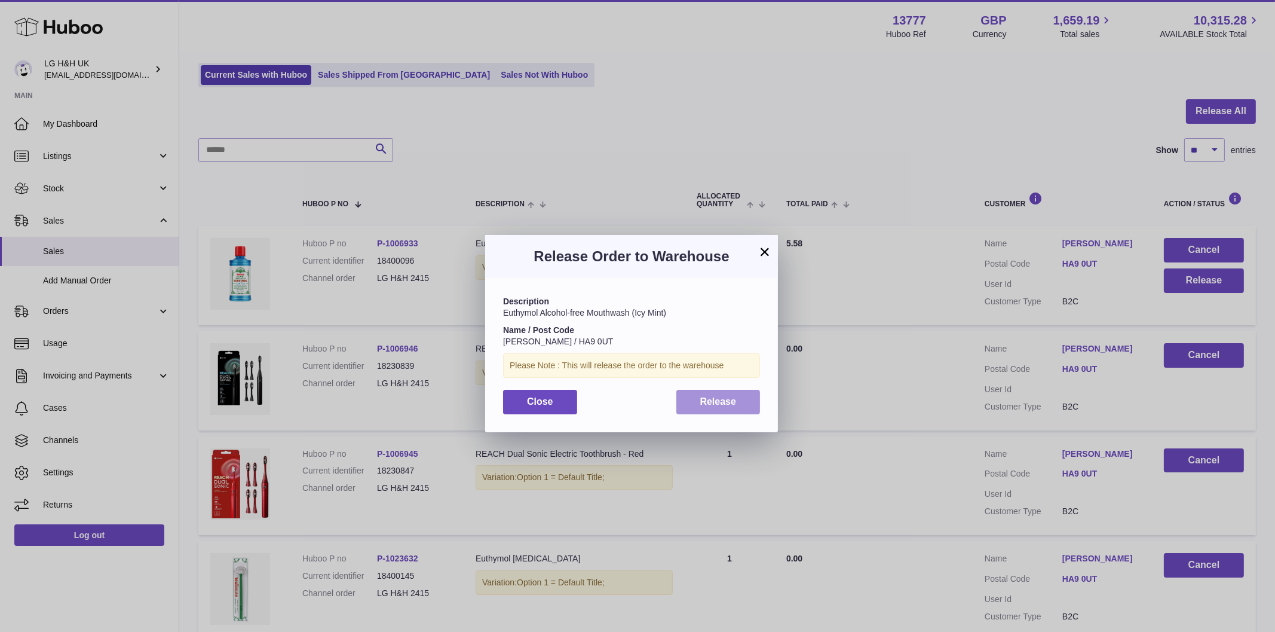
click at [714, 404] on span "Release" at bounding box center [718, 401] width 36 height 10
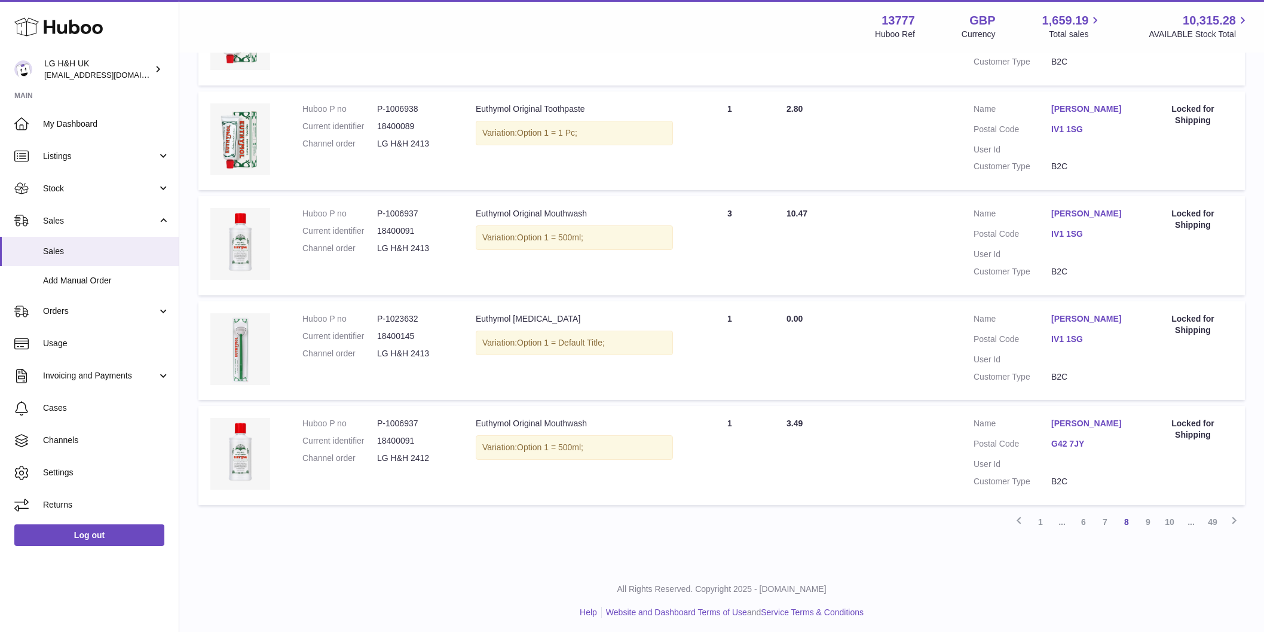
scroll to position [842, 0]
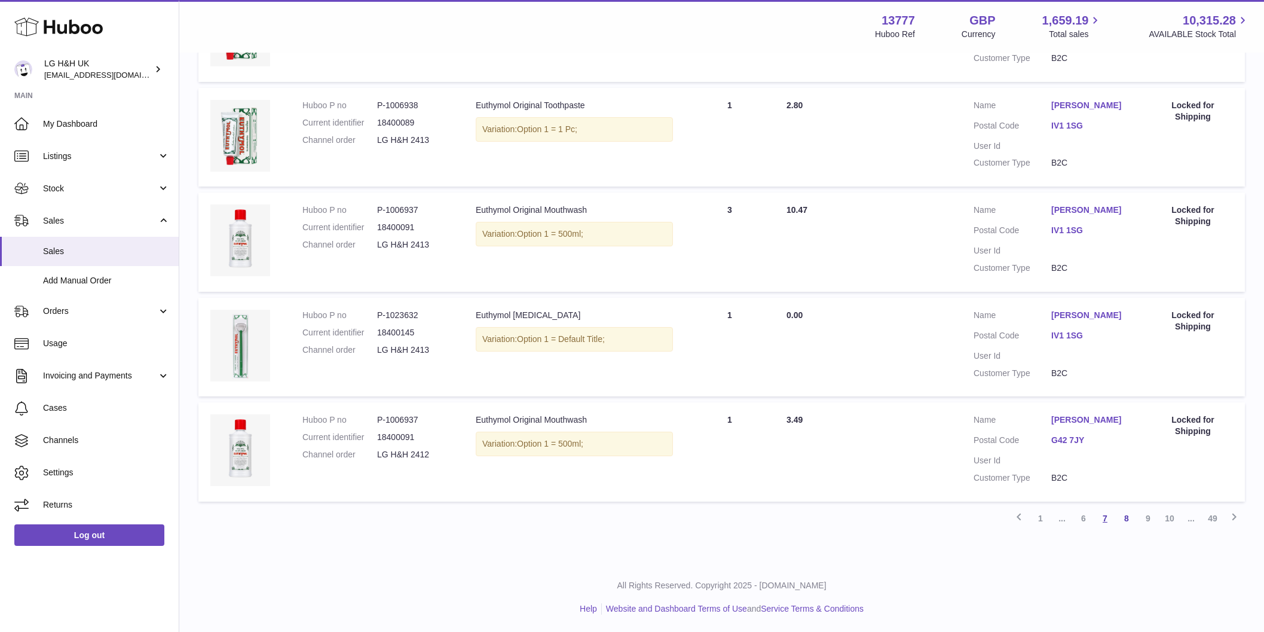
click at [1105, 521] on link "7" at bounding box center [1105, 518] width 22 height 22
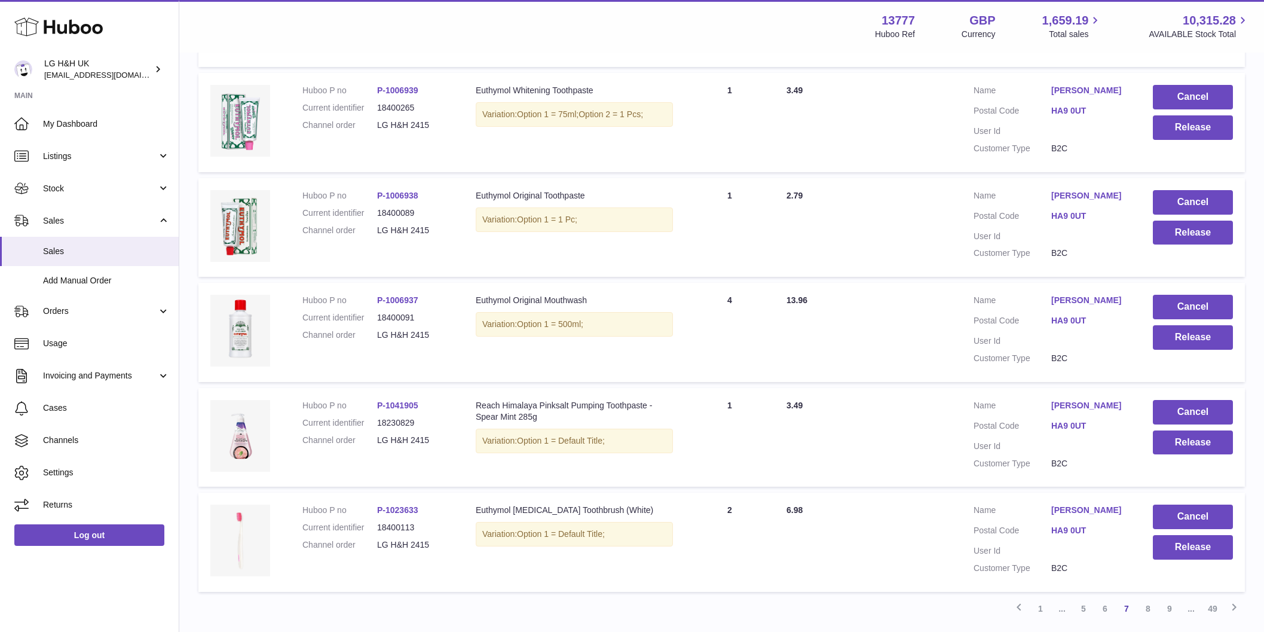
scroll to position [842, 0]
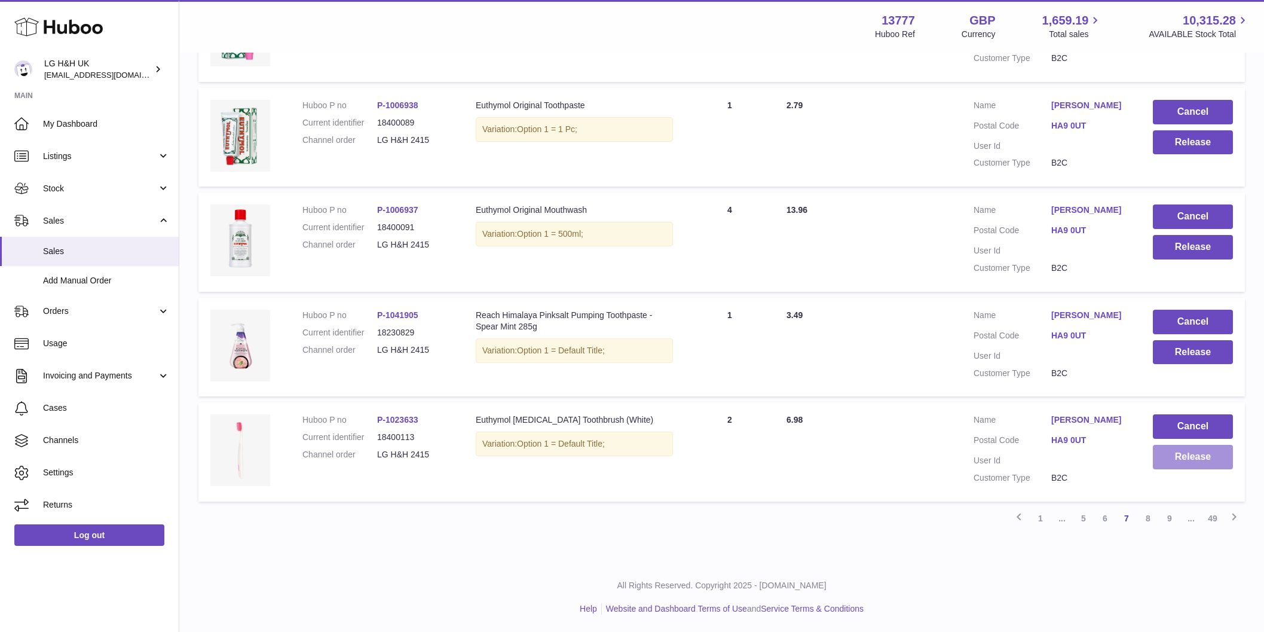
click at [1175, 467] on button "Release" at bounding box center [1193, 457] width 80 height 25
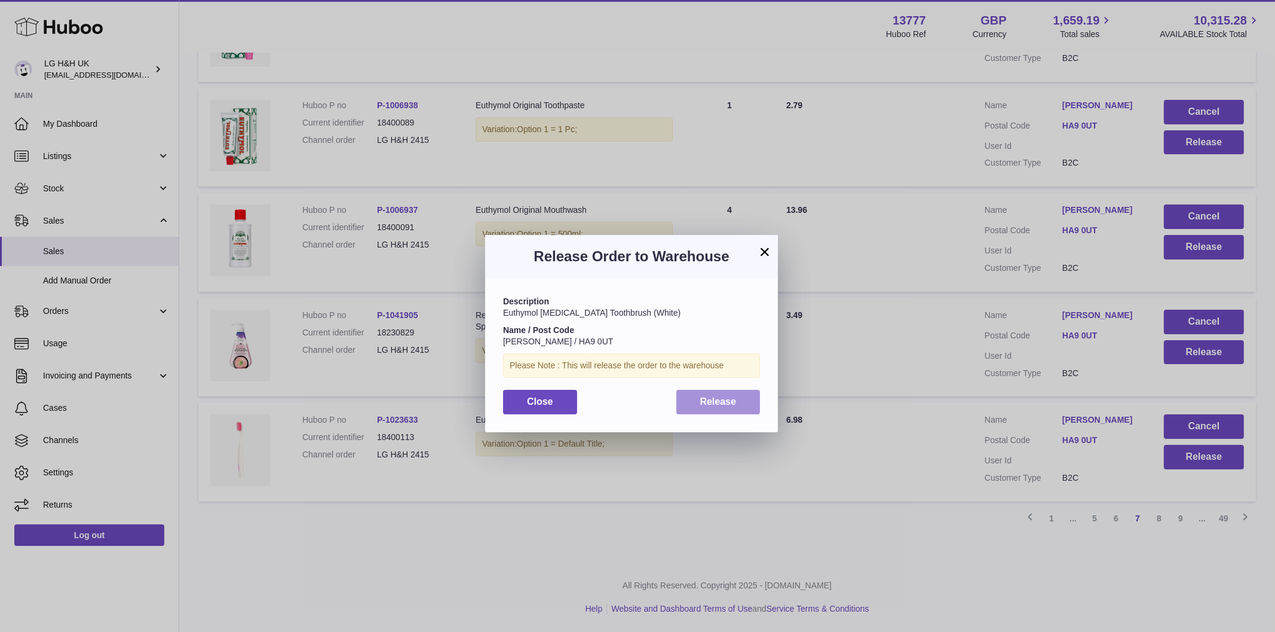
click at [727, 391] on button "Release" at bounding box center [719, 402] width 84 height 25
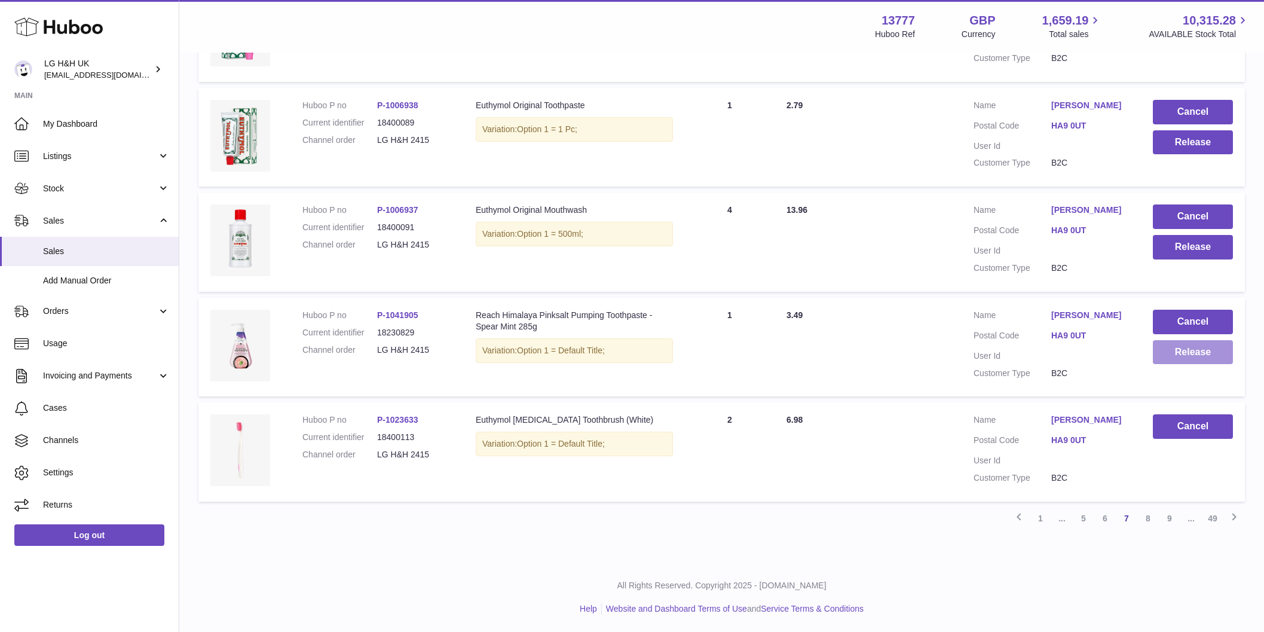
click at [1207, 357] on button "Release" at bounding box center [1193, 352] width 80 height 25
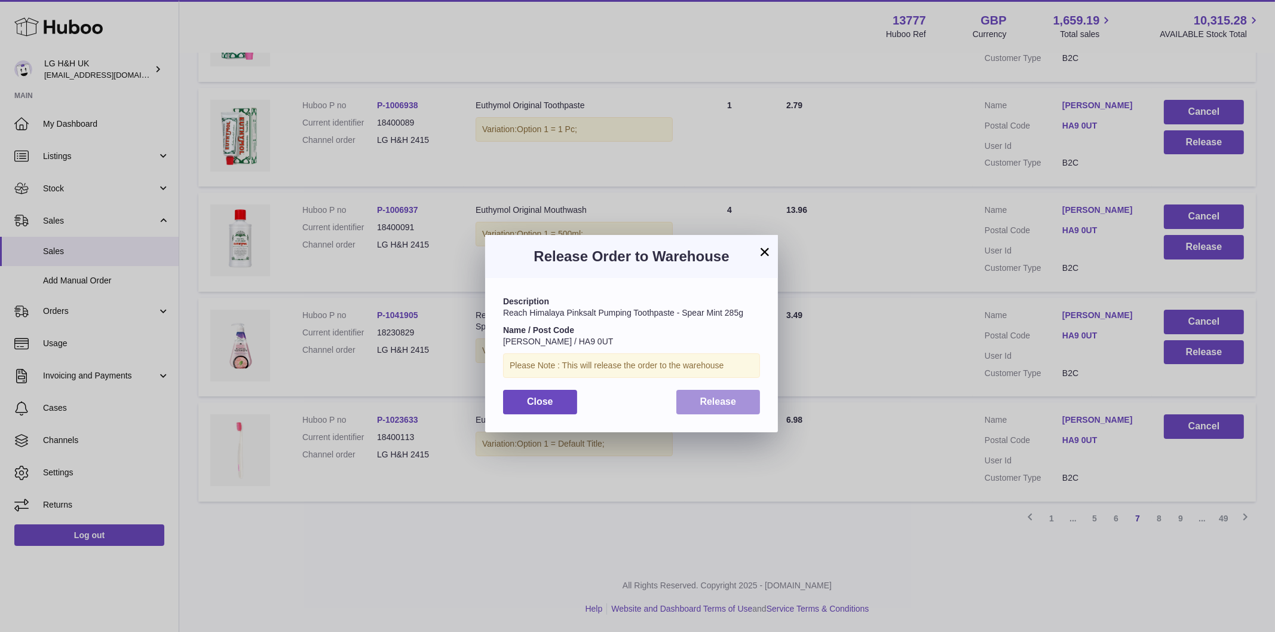
click at [712, 401] on span "Release" at bounding box center [718, 401] width 36 height 10
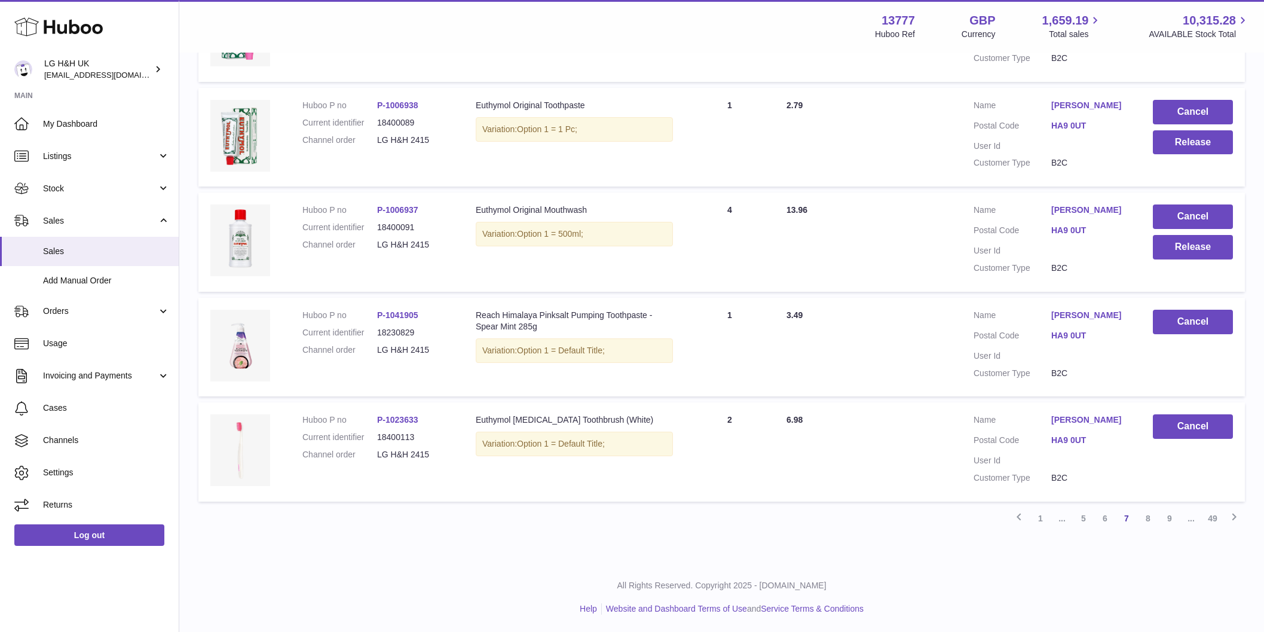
scroll to position [618, 0]
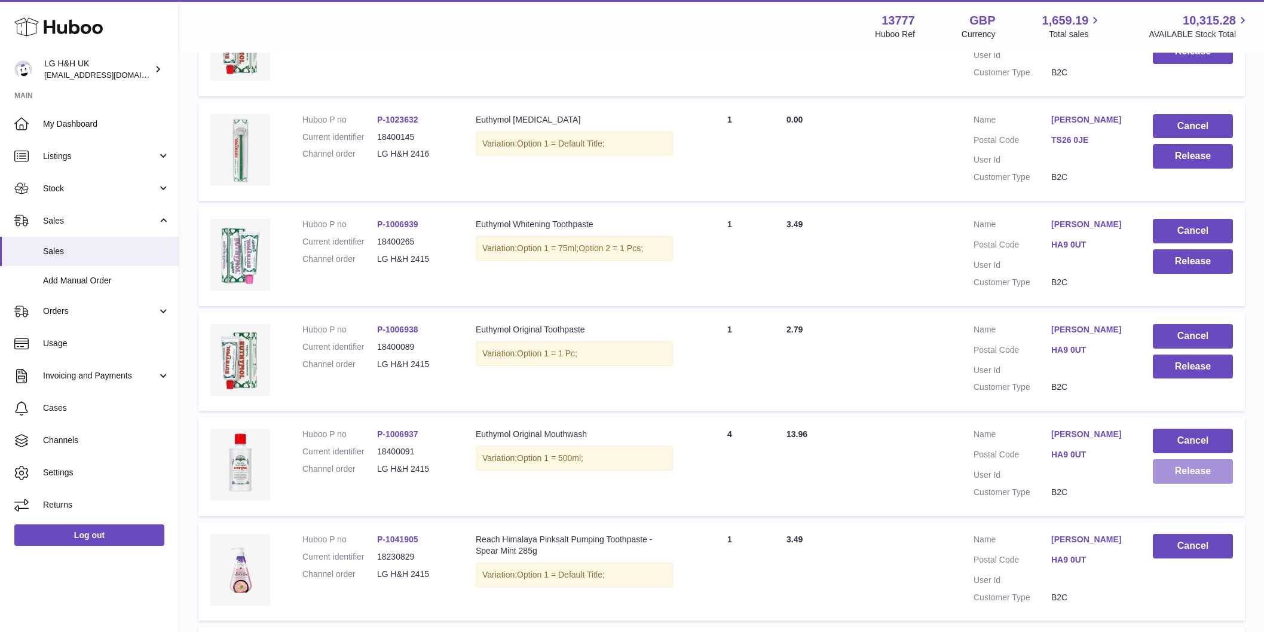
click at [1208, 474] on button "Release" at bounding box center [1193, 471] width 80 height 25
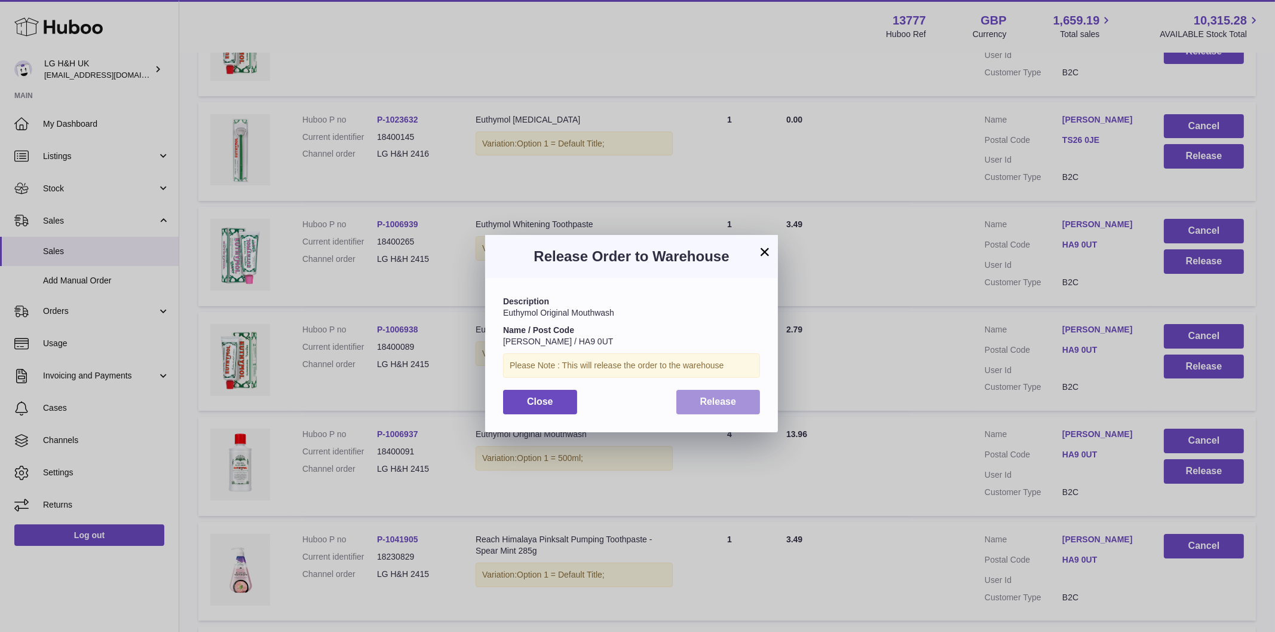
click at [712, 410] on button "Release" at bounding box center [719, 402] width 84 height 25
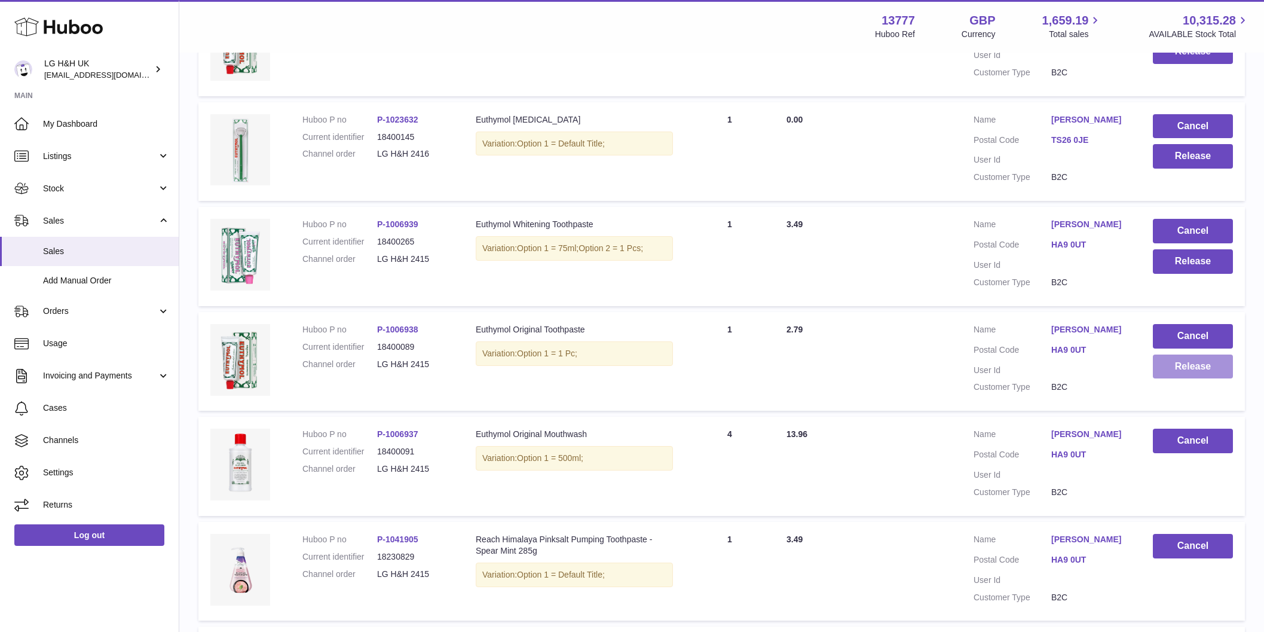
click at [1203, 370] on button "Release" at bounding box center [1193, 366] width 80 height 25
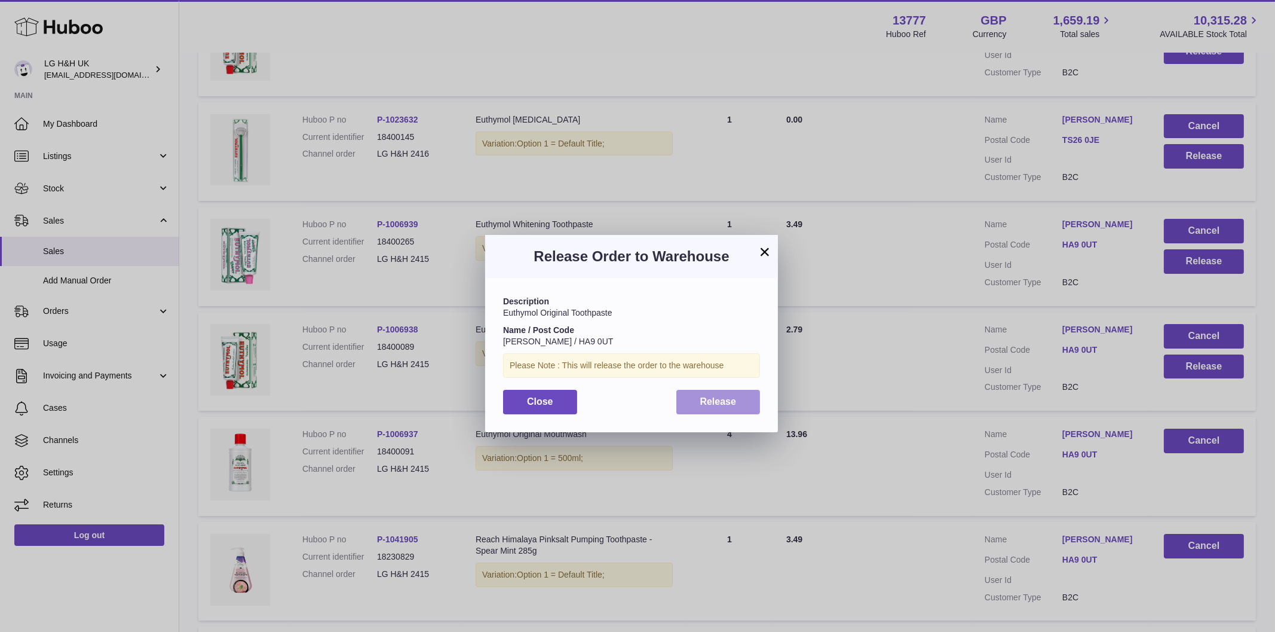
click at [711, 404] on span "Release" at bounding box center [718, 401] width 36 height 10
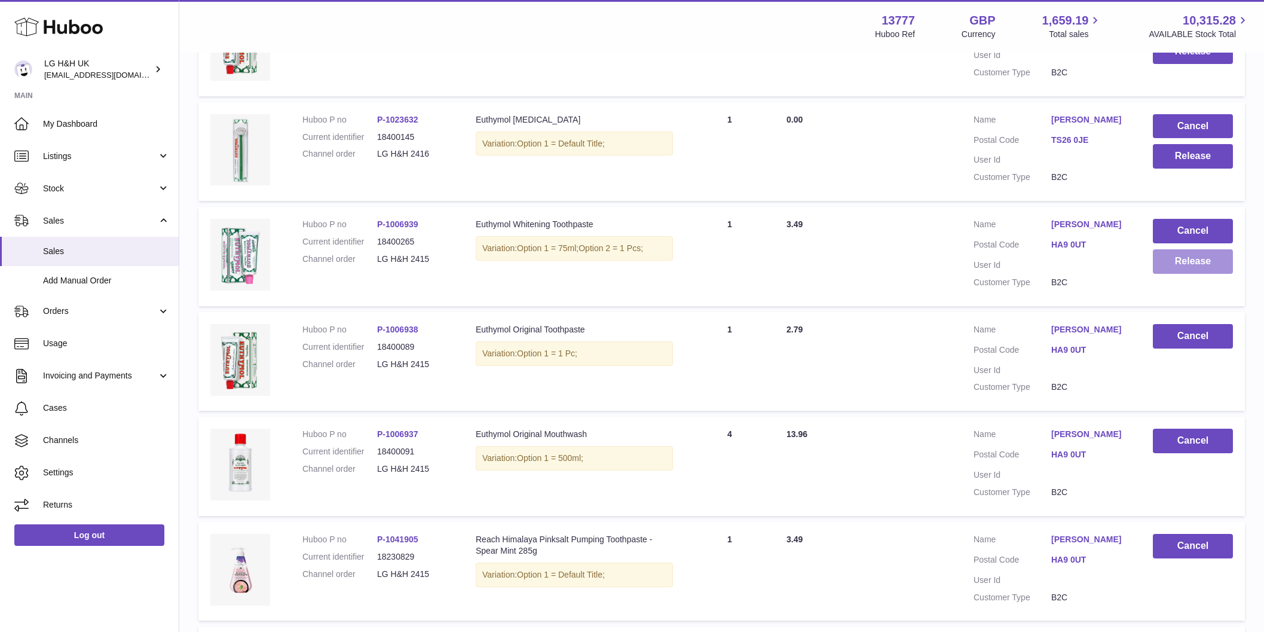
click at [1192, 267] on button "Release" at bounding box center [1193, 261] width 80 height 25
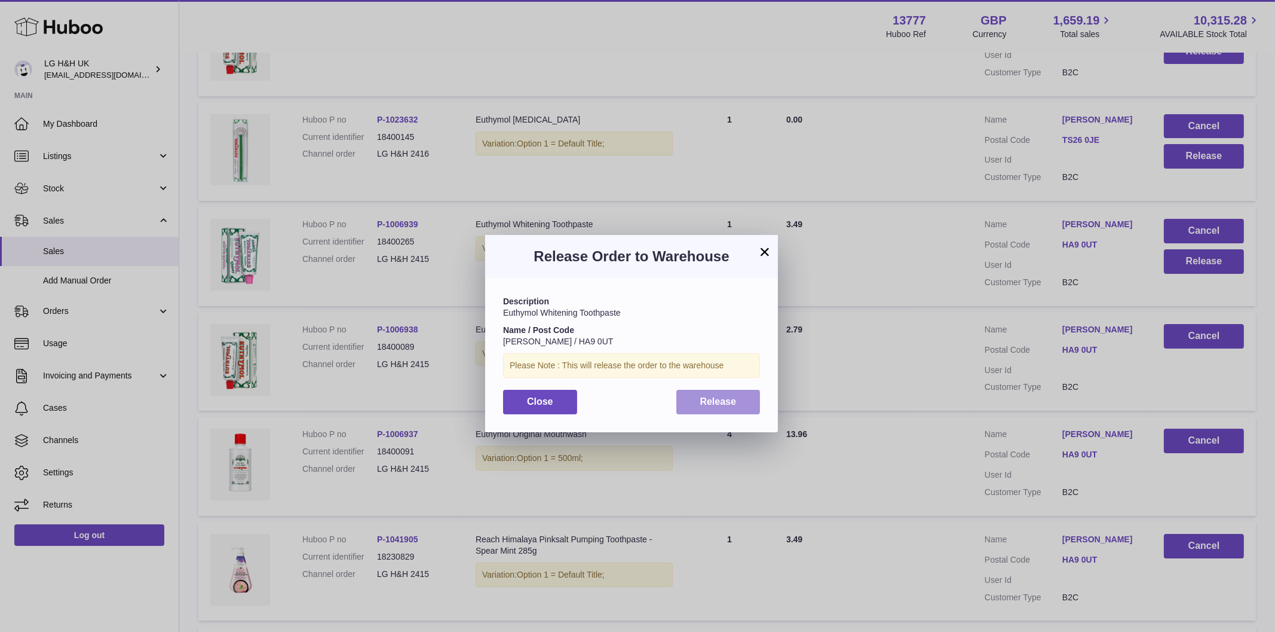
click at [722, 406] on button "Release" at bounding box center [719, 402] width 84 height 25
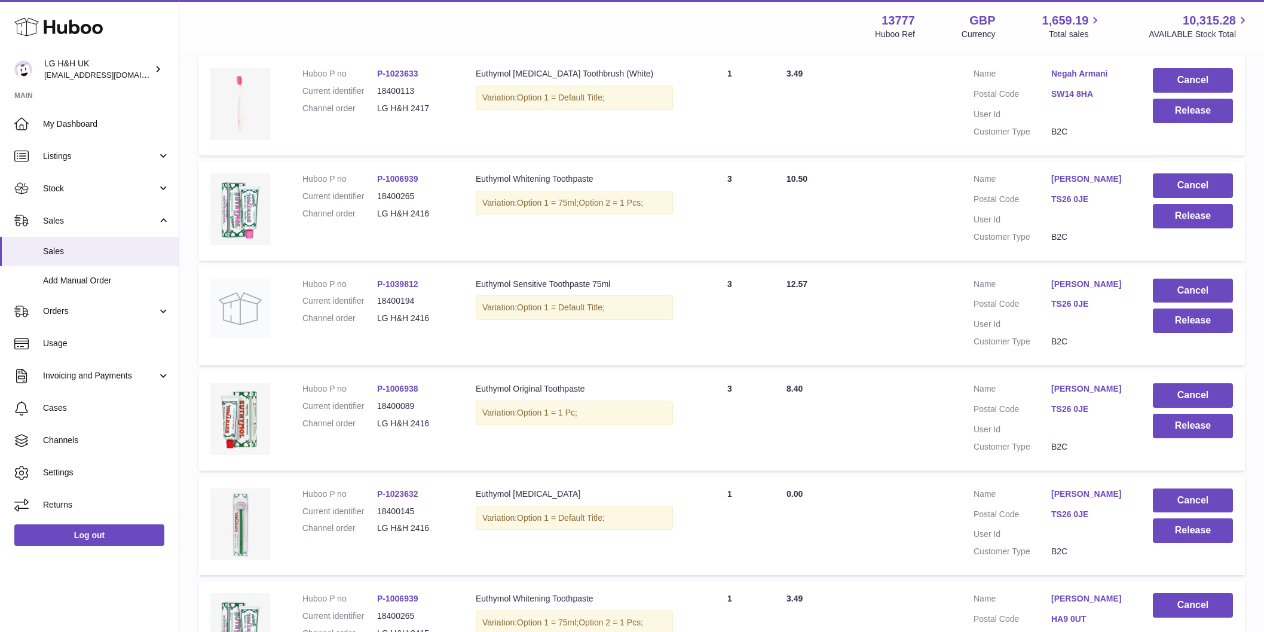
scroll to position [319, 0]
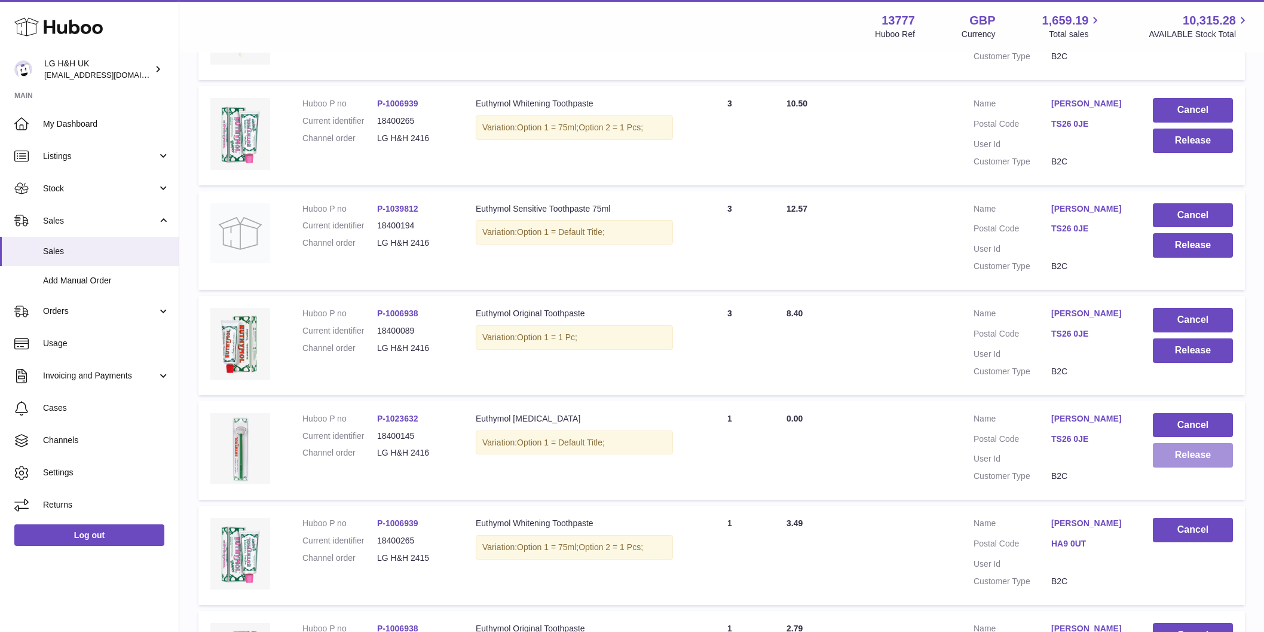
click at [1198, 451] on button "Release" at bounding box center [1193, 455] width 80 height 25
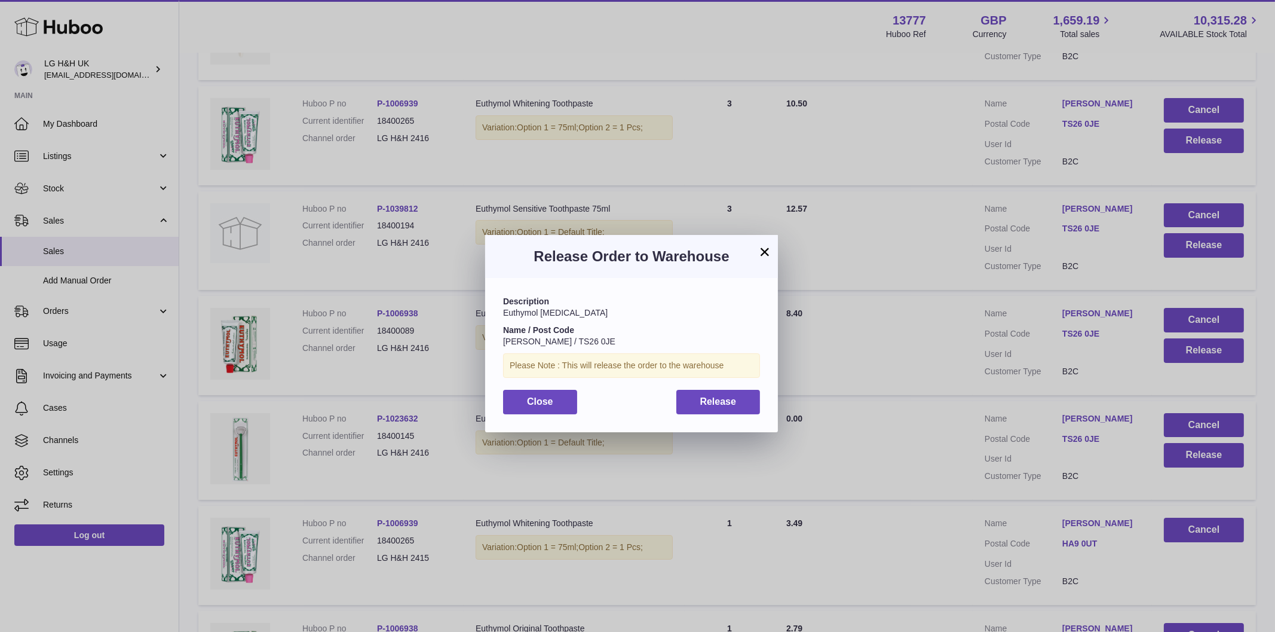
click at [714, 387] on div "Description Euthymol Tongue Cleaner Name / Post Code Michael Walker / TS26 0JE …" at bounding box center [631, 355] width 293 height 154
click at [718, 402] on span "Release" at bounding box center [718, 401] width 36 height 10
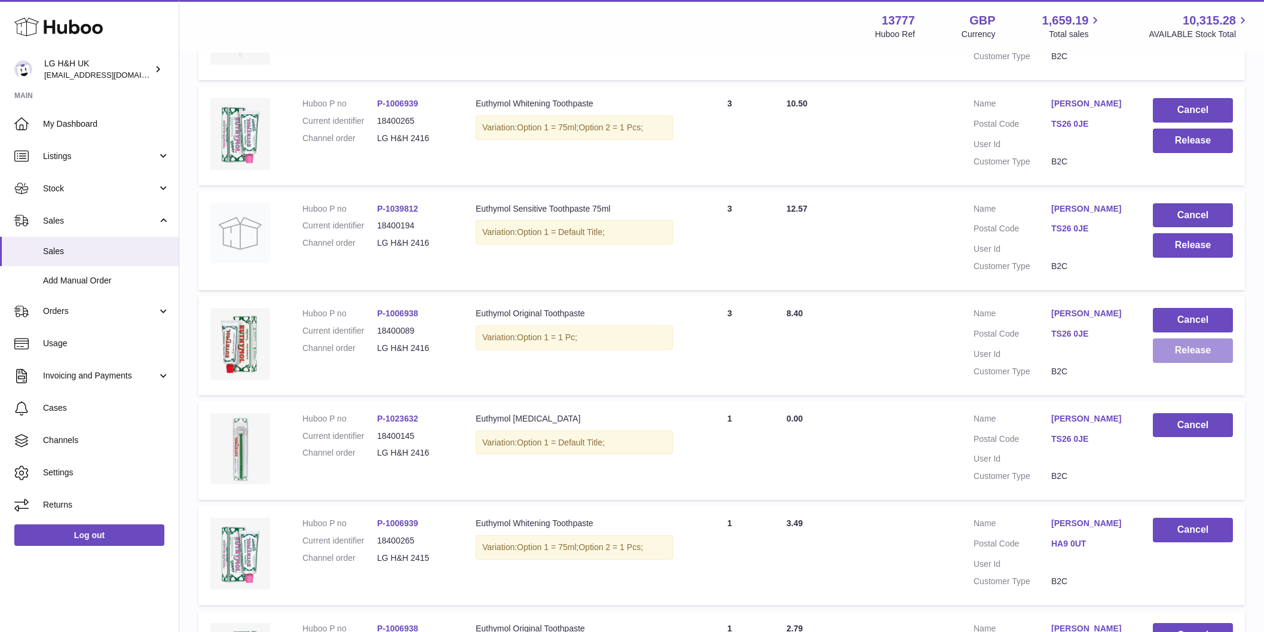
click at [1168, 359] on button "Release" at bounding box center [1193, 350] width 80 height 25
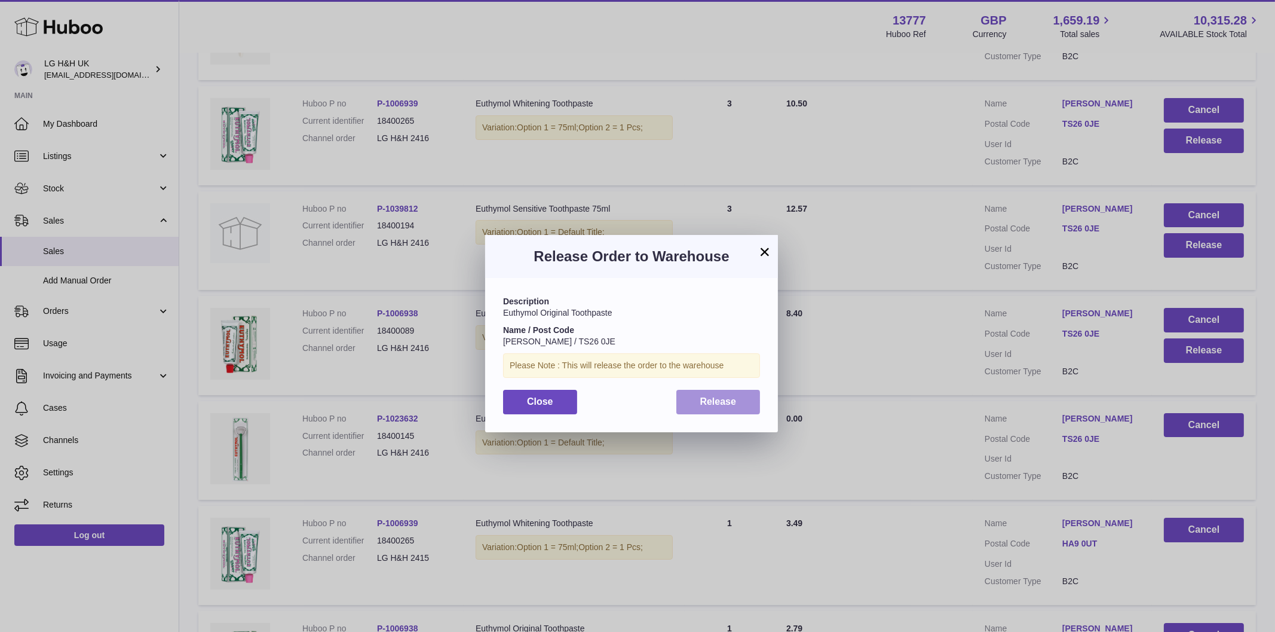
click at [741, 409] on button "Release" at bounding box center [719, 402] width 84 height 25
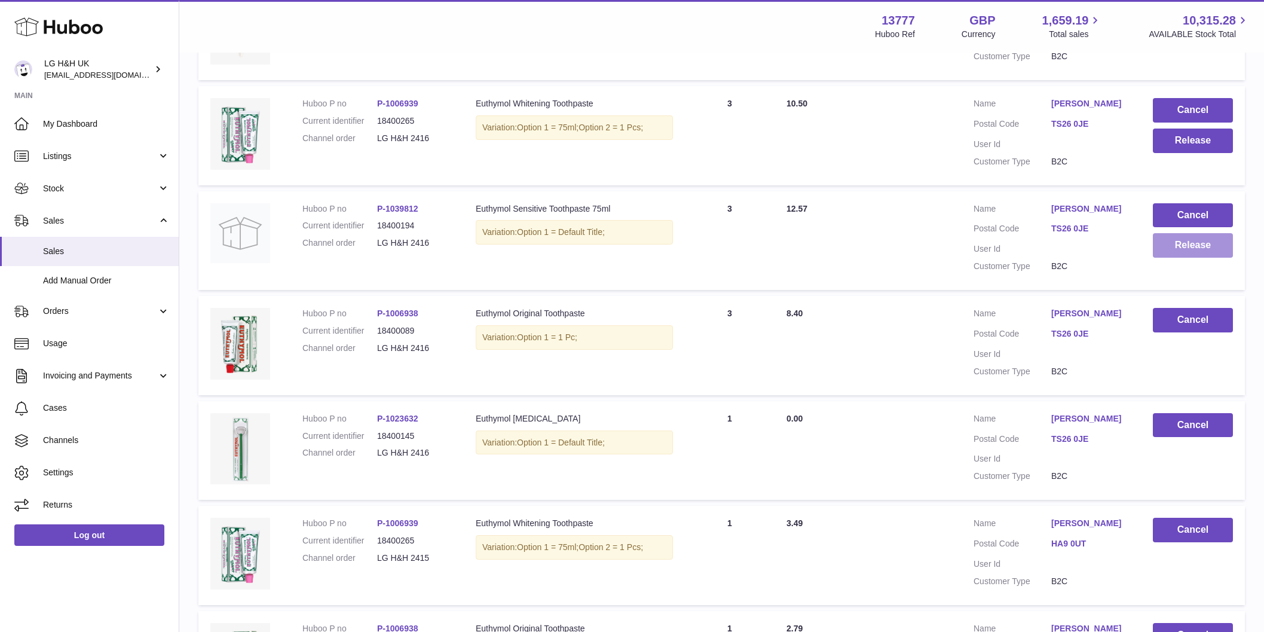
click at [1176, 256] on button "Release" at bounding box center [1193, 245] width 80 height 25
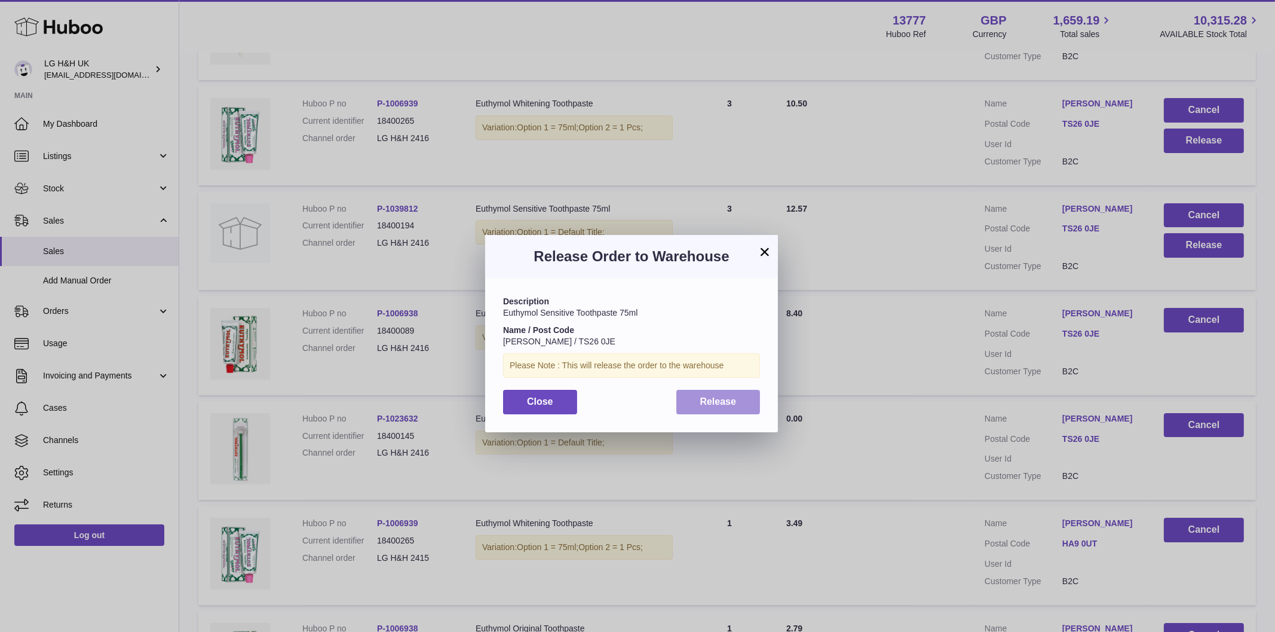
click at [709, 401] on span "Release" at bounding box center [718, 401] width 36 height 10
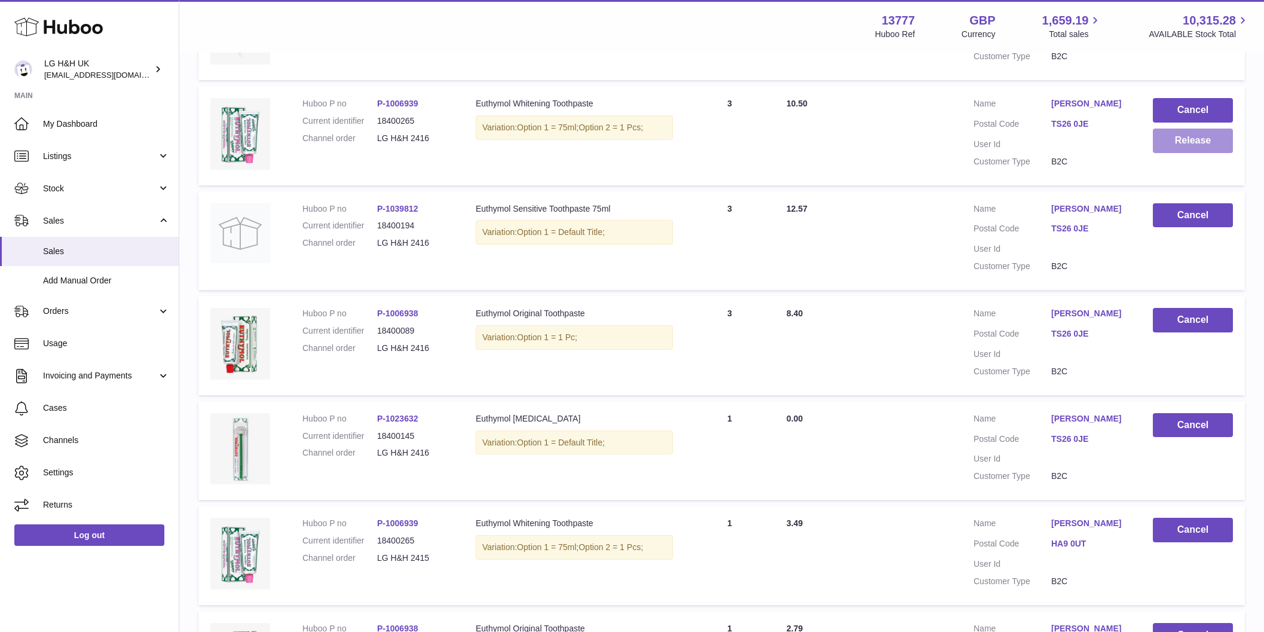
click at [1162, 142] on button "Release" at bounding box center [1193, 140] width 80 height 25
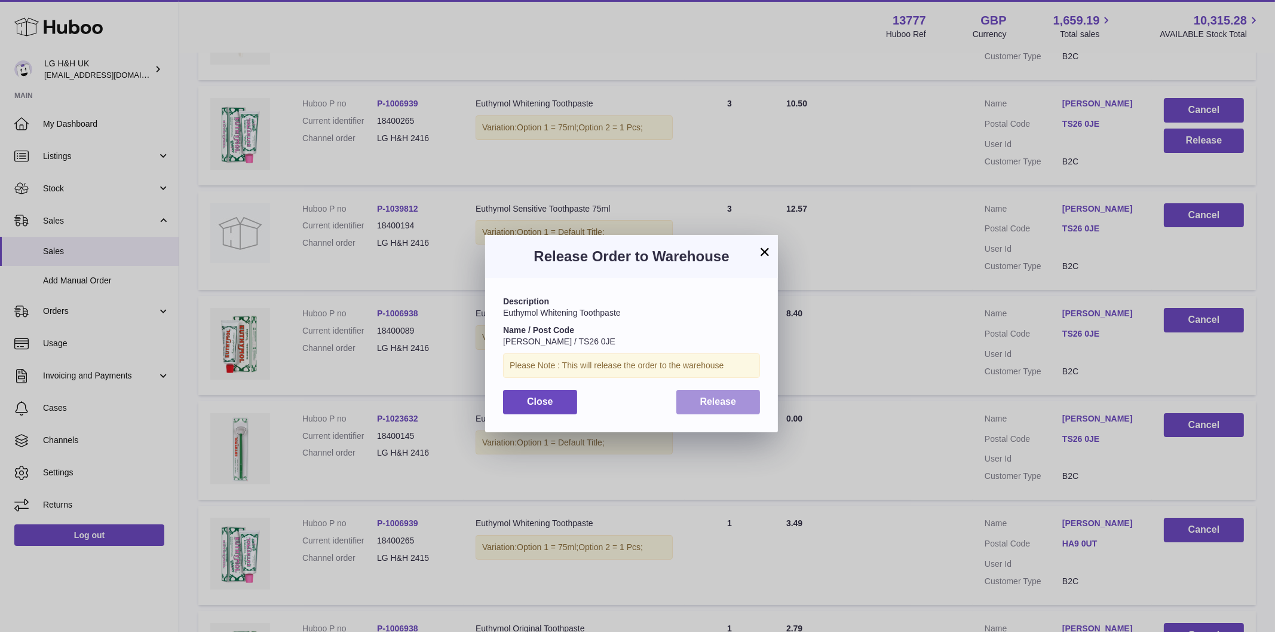
click at [731, 408] on button "Release" at bounding box center [719, 402] width 84 height 25
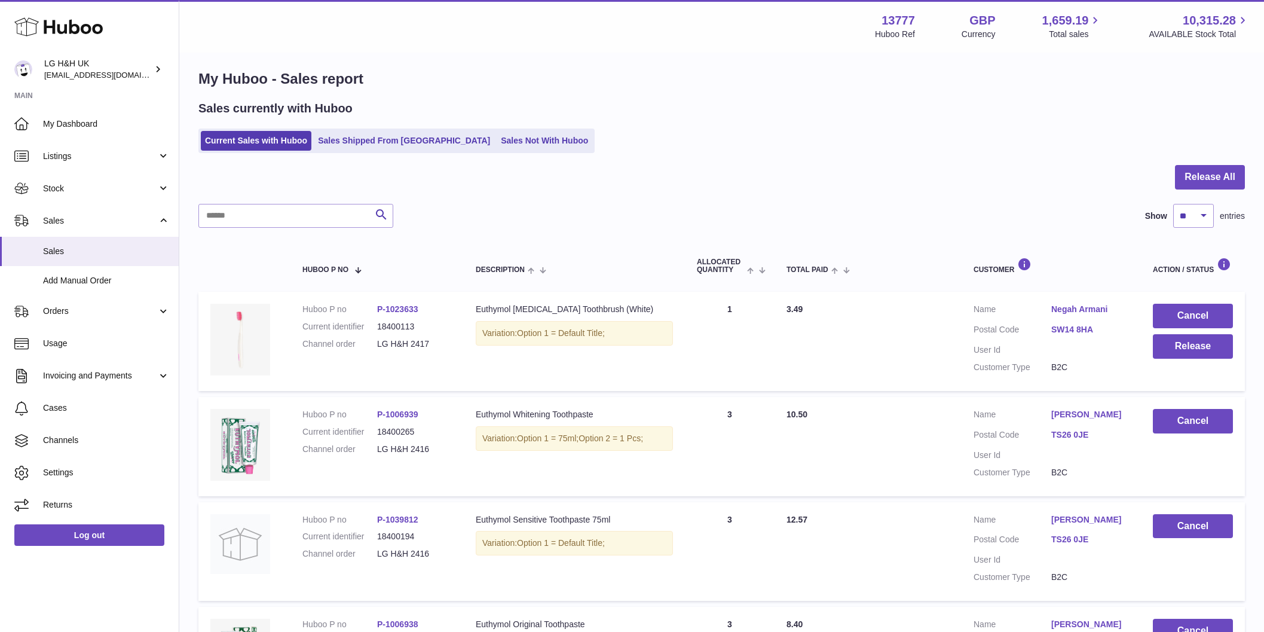
scroll to position [0, 0]
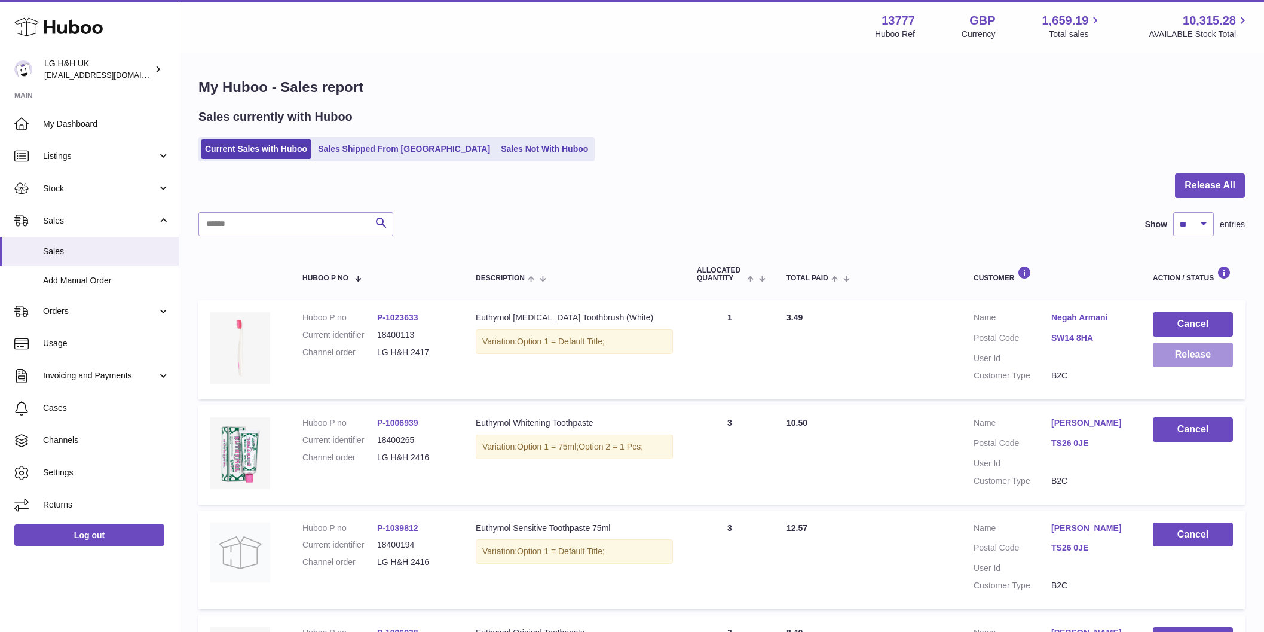
click at [1175, 348] on button "Release" at bounding box center [1193, 354] width 80 height 25
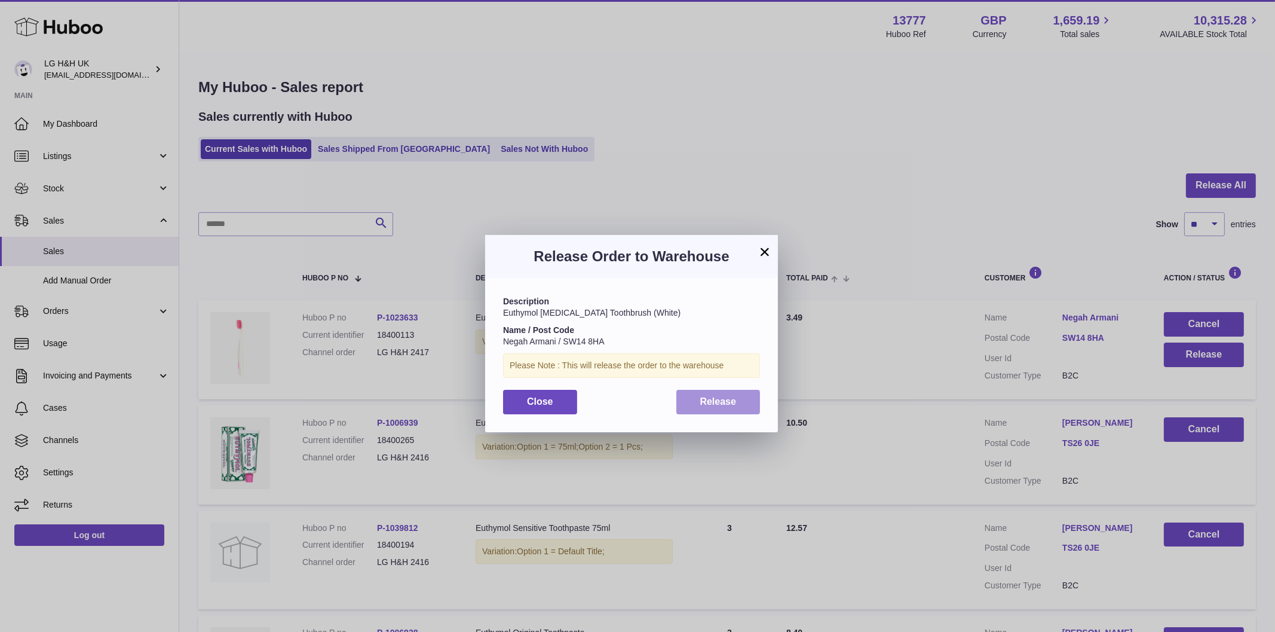
click at [697, 395] on button "Release" at bounding box center [719, 402] width 84 height 25
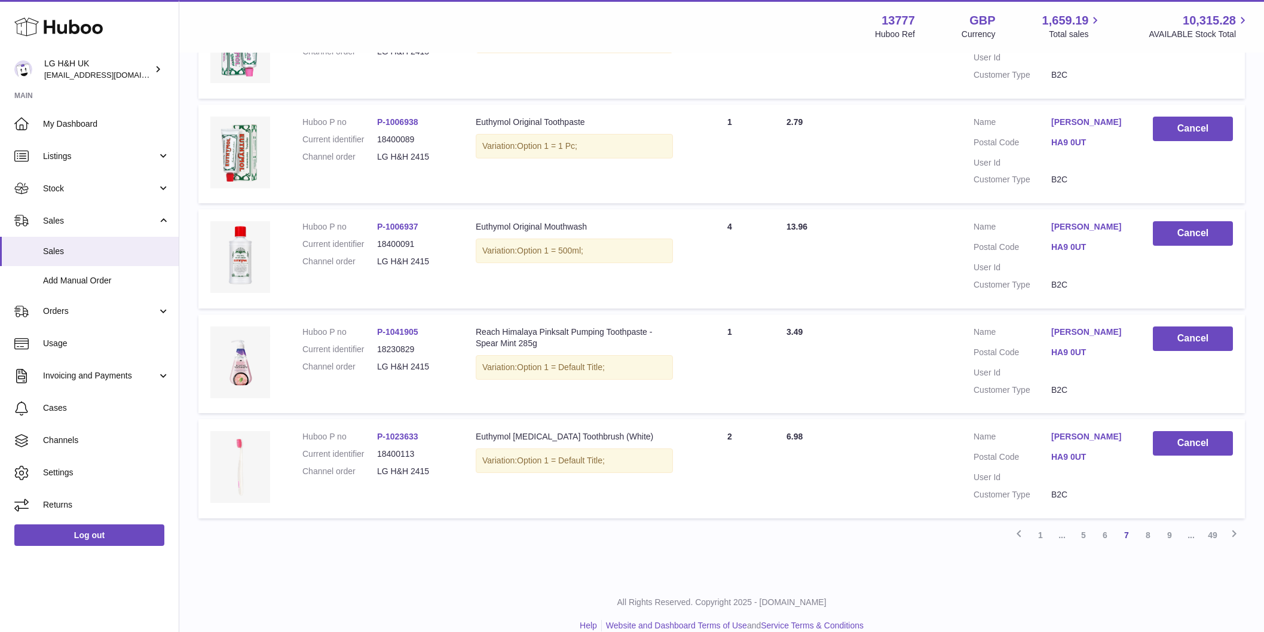
scroll to position [842, 0]
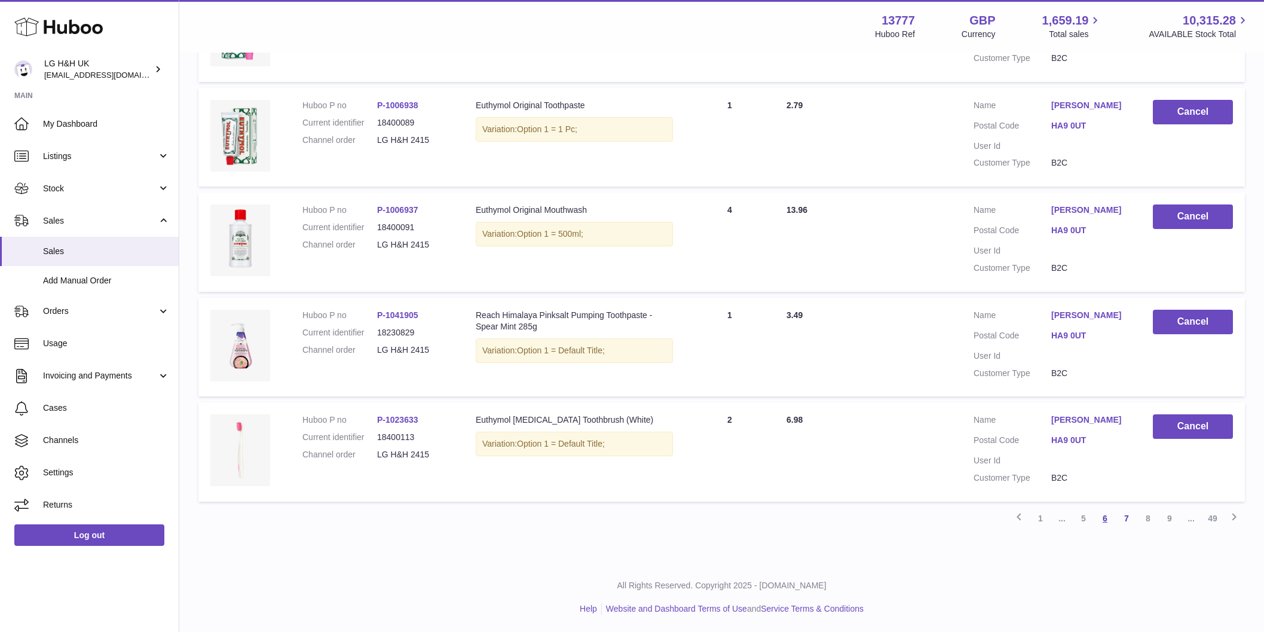
click at [1103, 515] on link "6" at bounding box center [1105, 518] width 22 height 22
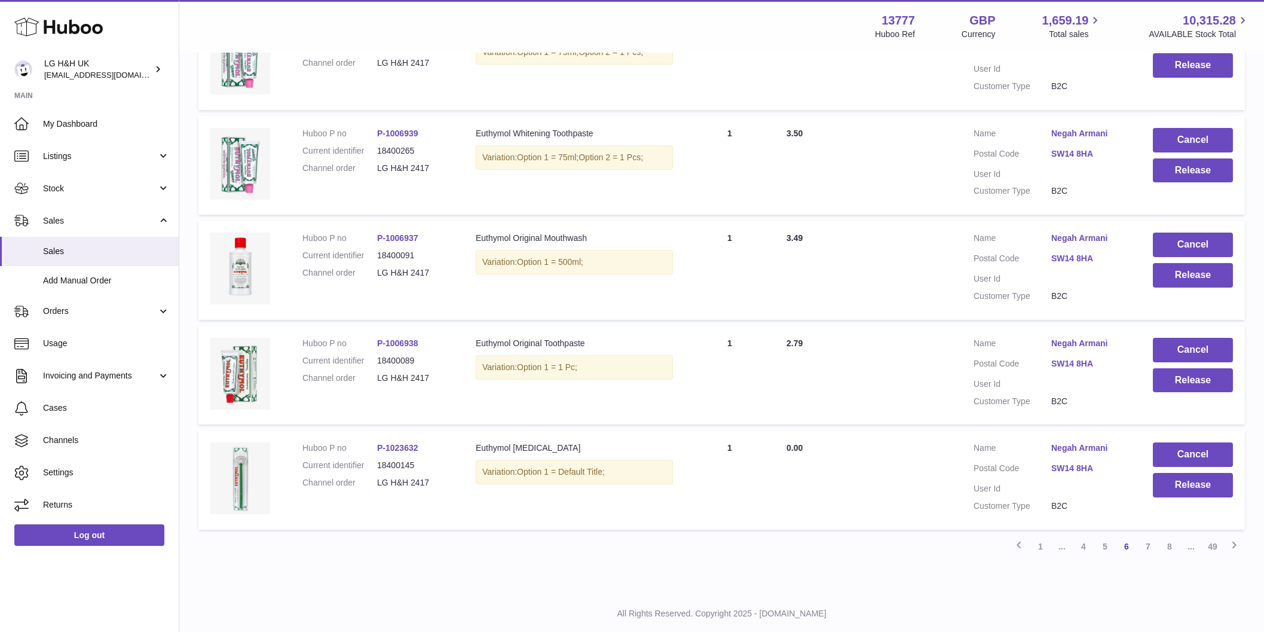
scroll to position [842, 0]
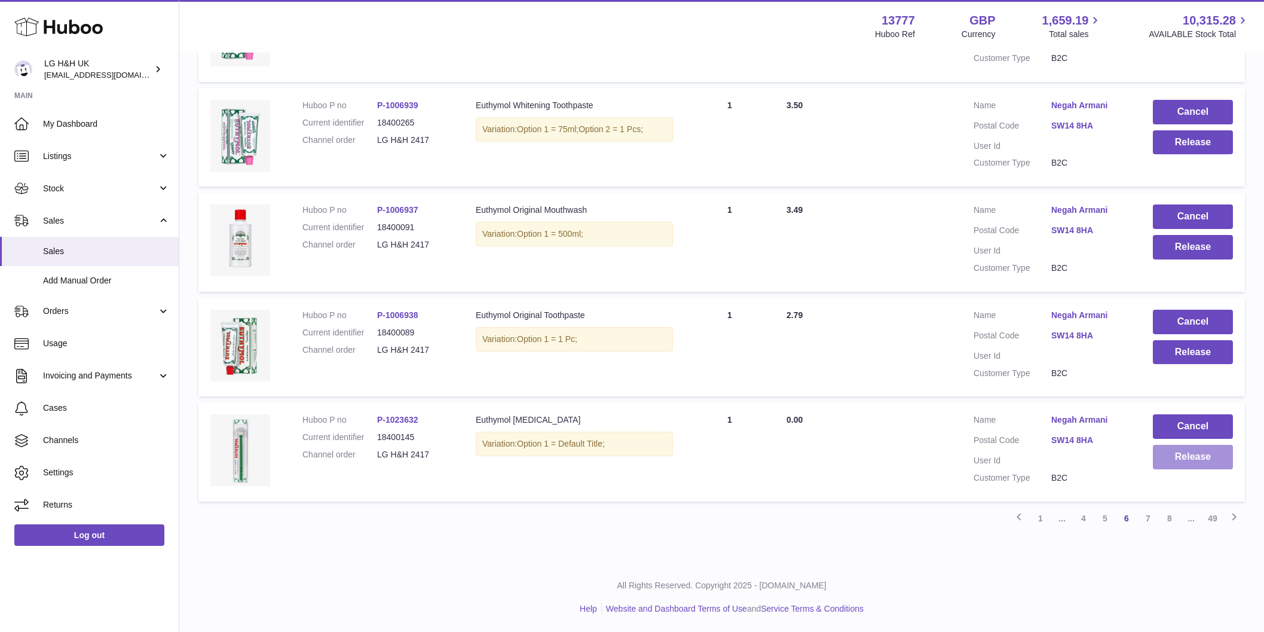
click at [1171, 452] on button "Release" at bounding box center [1193, 457] width 80 height 25
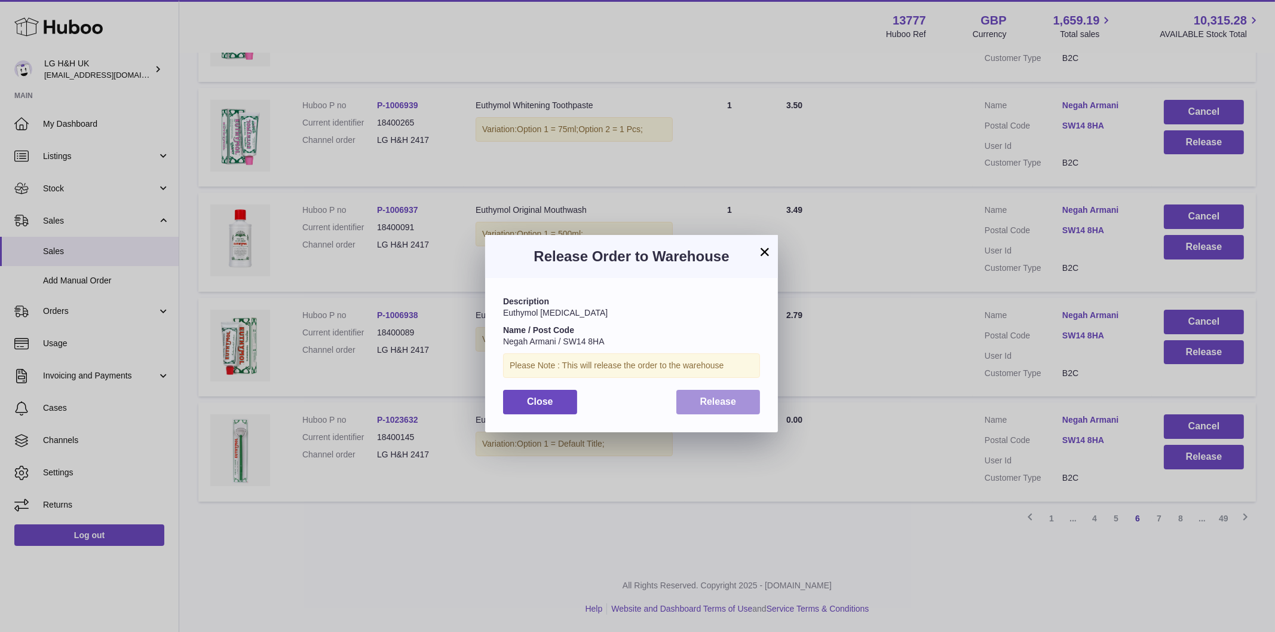
click at [700, 412] on button "Release" at bounding box center [719, 402] width 84 height 25
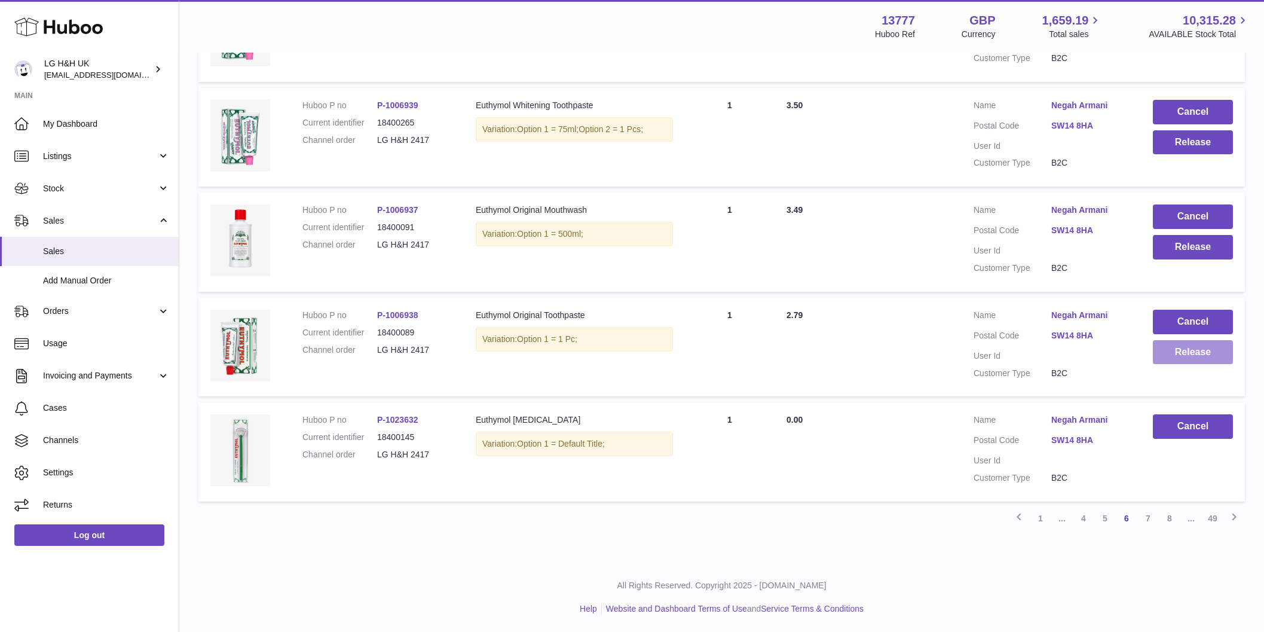
click at [1174, 356] on button "Release" at bounding box center [1193, 352] width 80 height 25
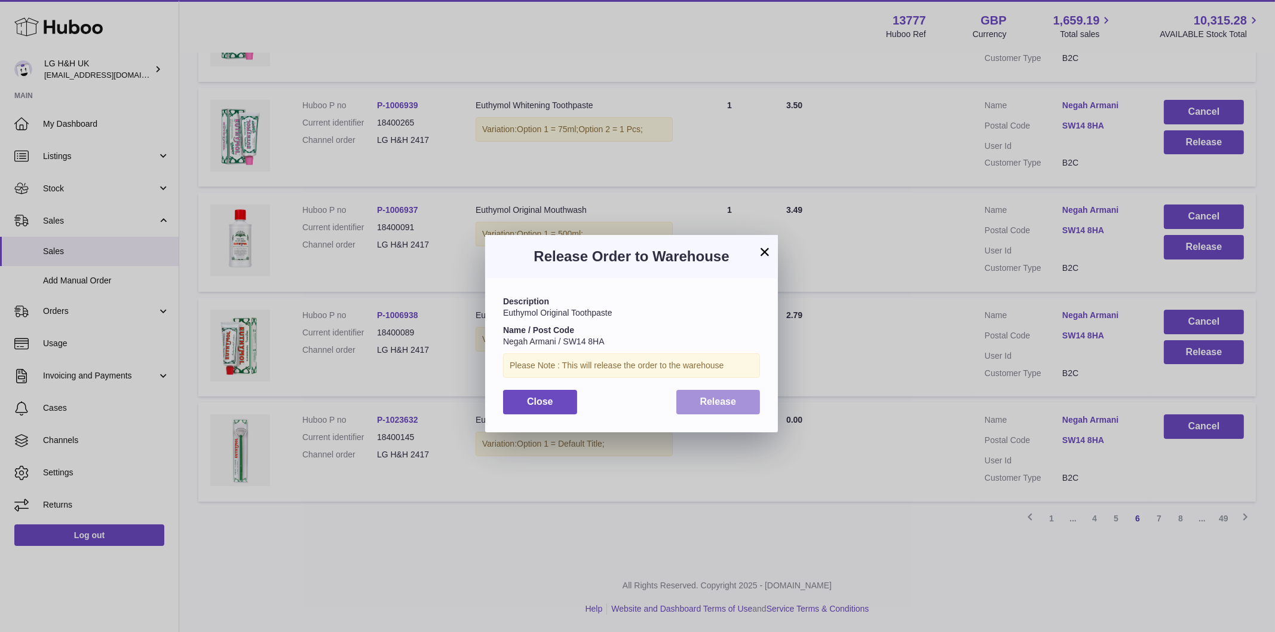
click at [736, 409] on button "Release" at bounding box center [719, 402] width 84 height 25
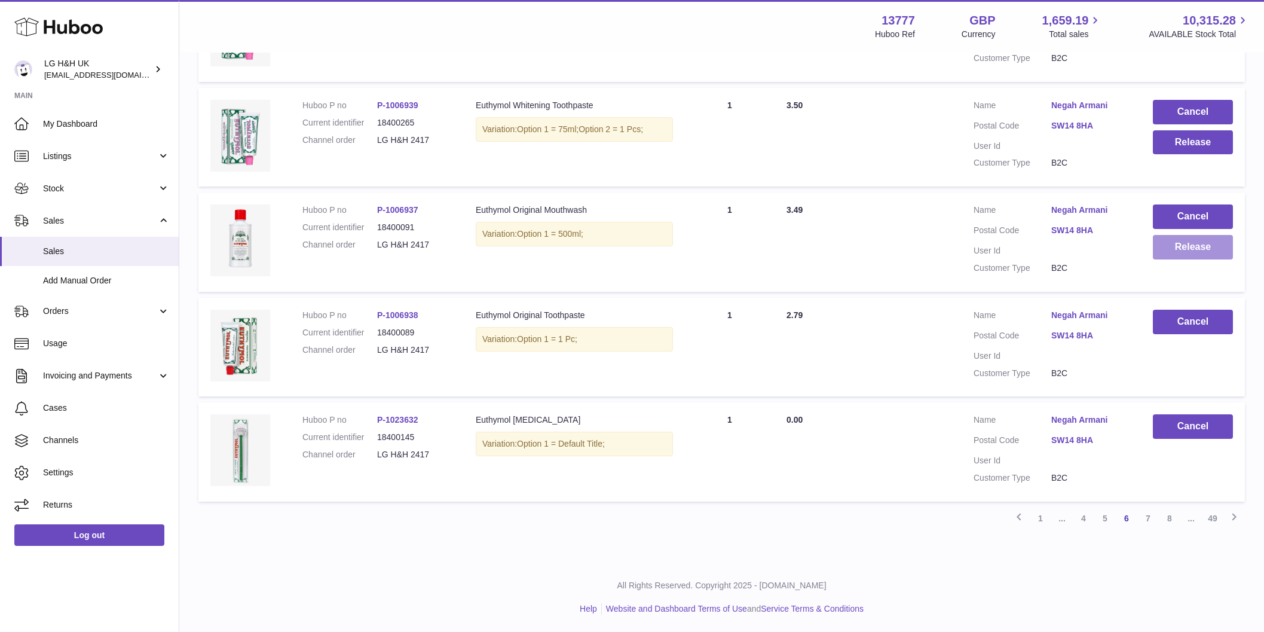
click at [1171, 250] on button "Release" at bounding box center [1193, 247] width 80 height 25
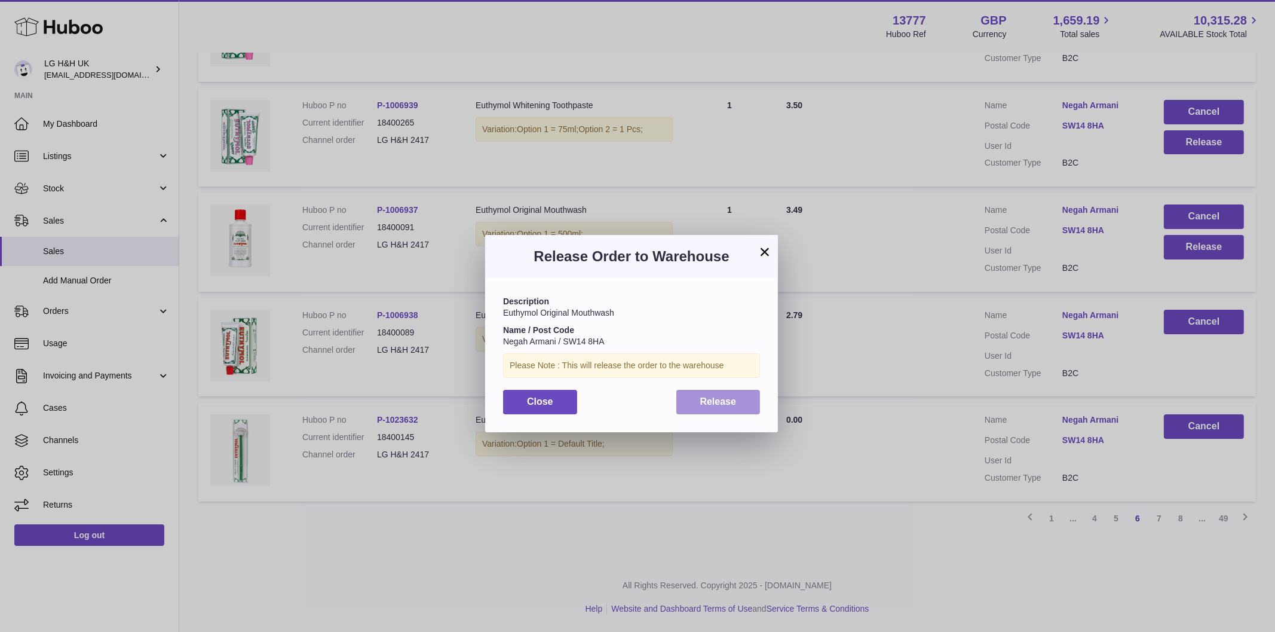
click at [737, 402] on button "Release" at bounding box center [719, 402] width 84 height 25
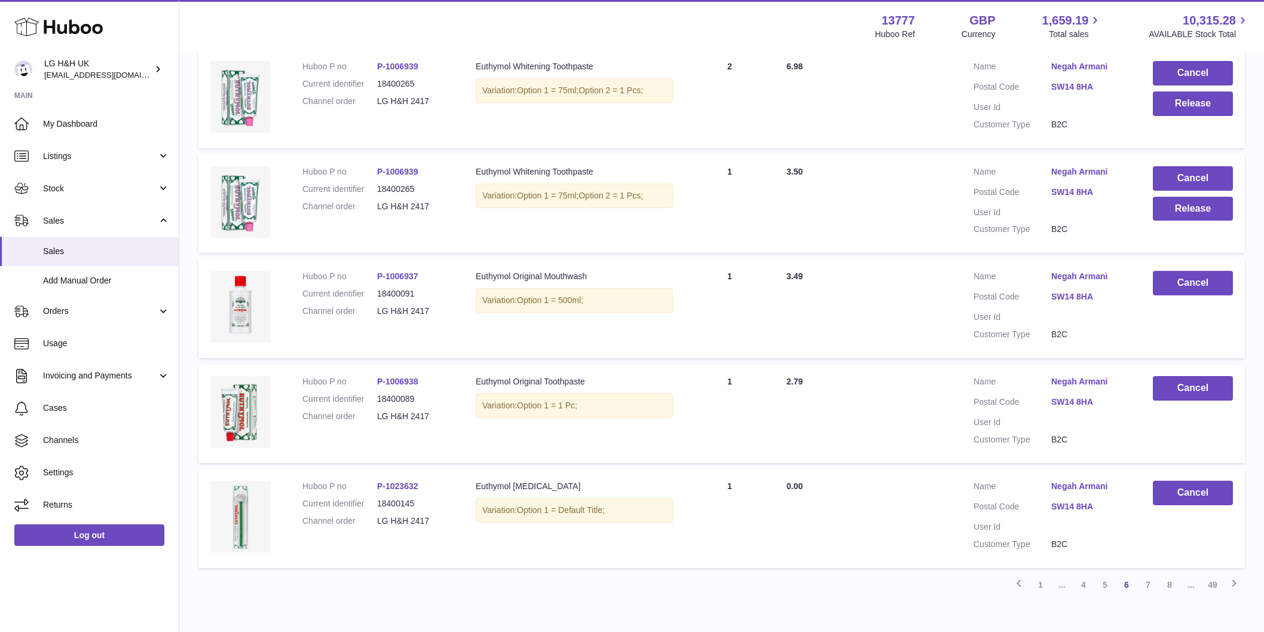
scroll to position [693, 0]
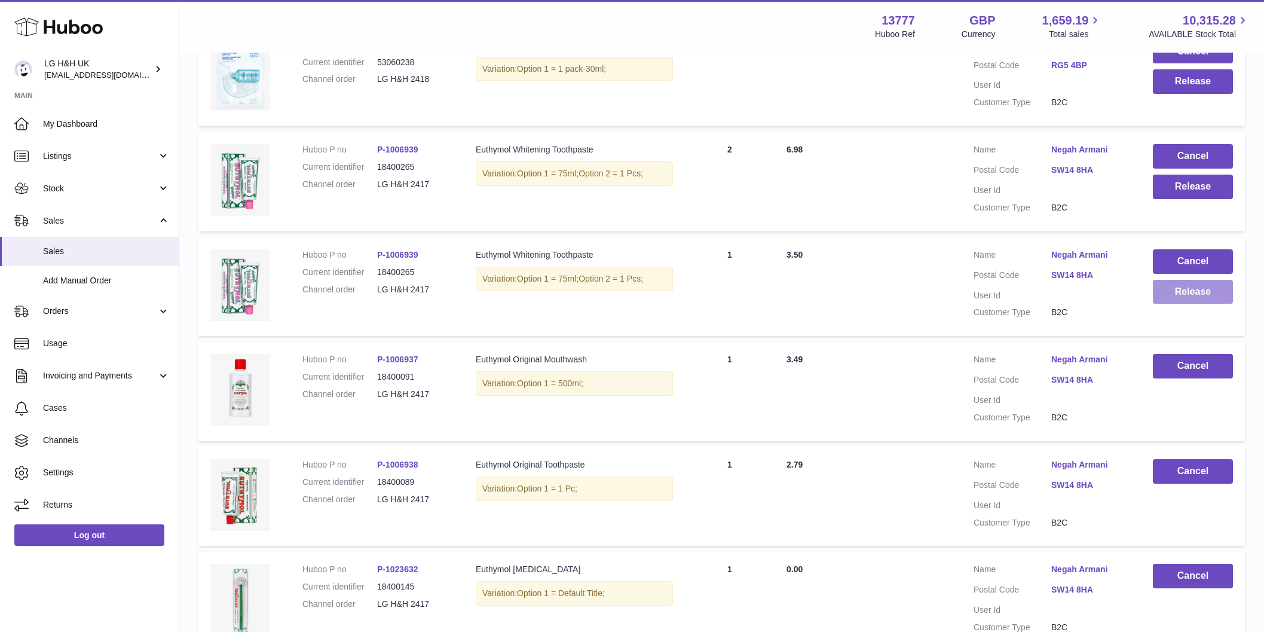
click at [1163, 287] on button "Release" at bounding box center [1193, 292] width 80 height 25
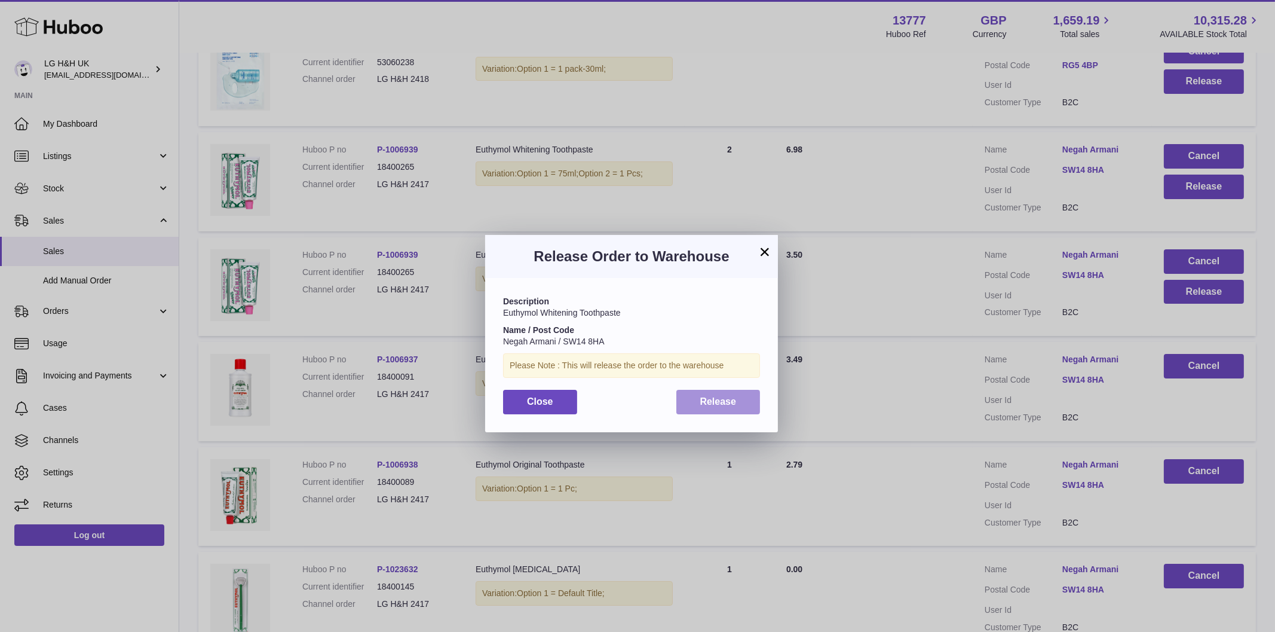
click at [739, 398] on button "Release" at bounding box center [719, 402] width 84 height 25
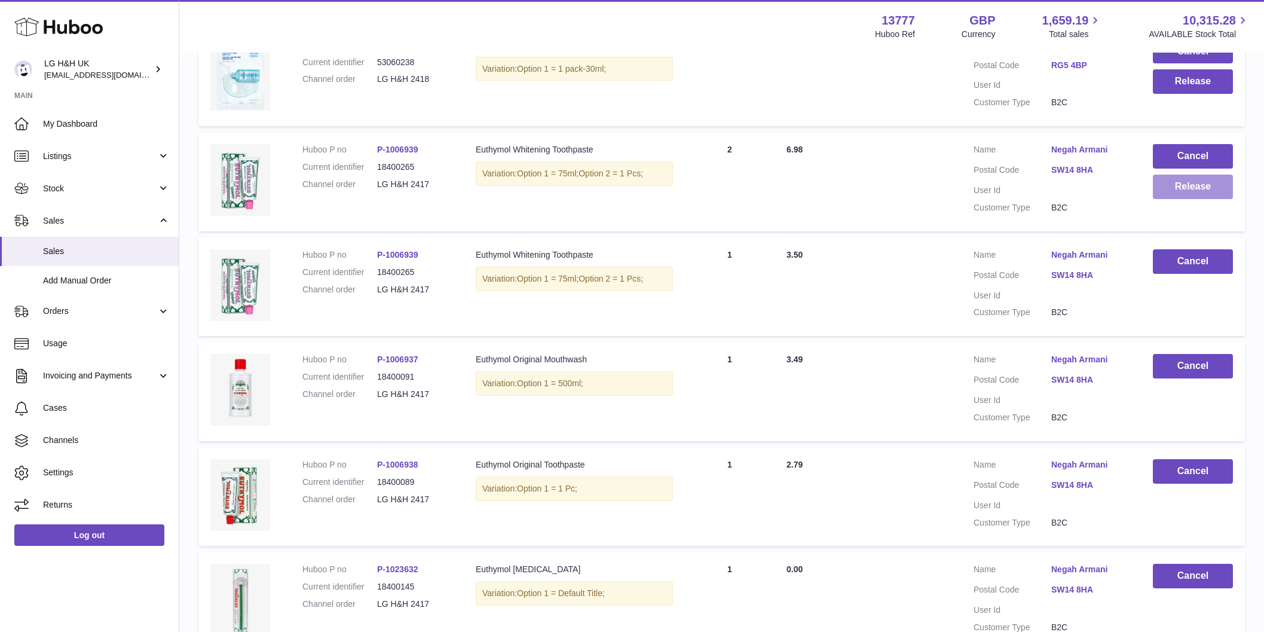
click at [1173, 189] on button "Release" at bounding box center [1193, 187] width 80 height 25
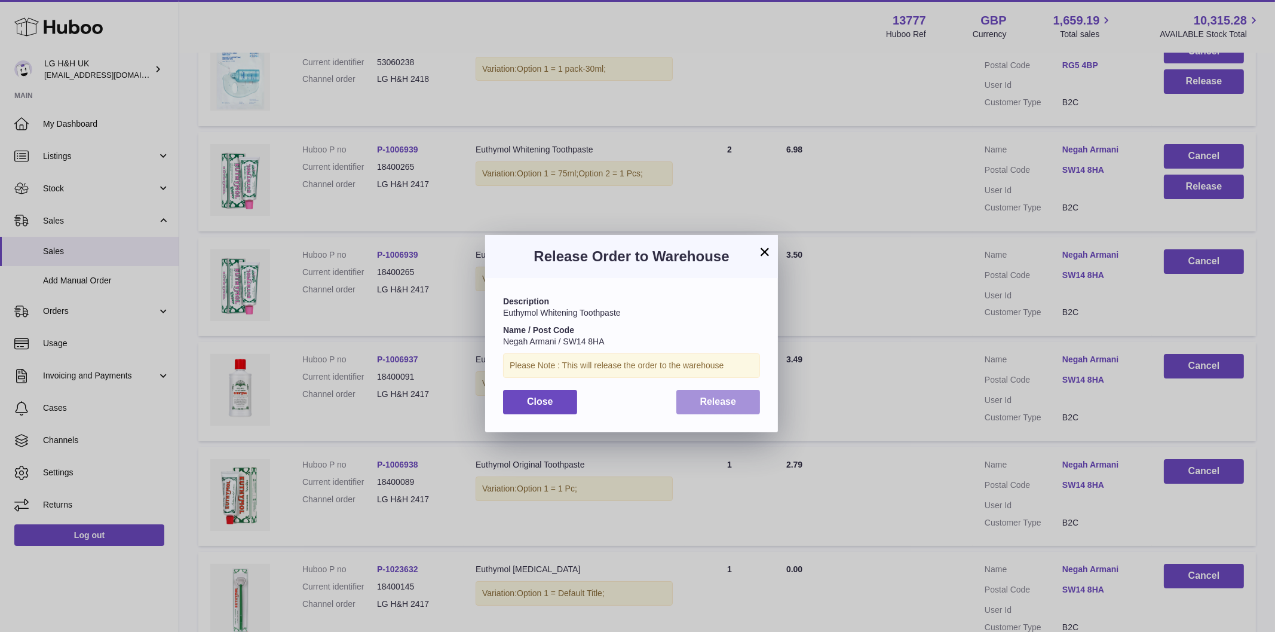
click at [730, 406] on button "Release" at bounding box center [719, 402] width 84 height 25
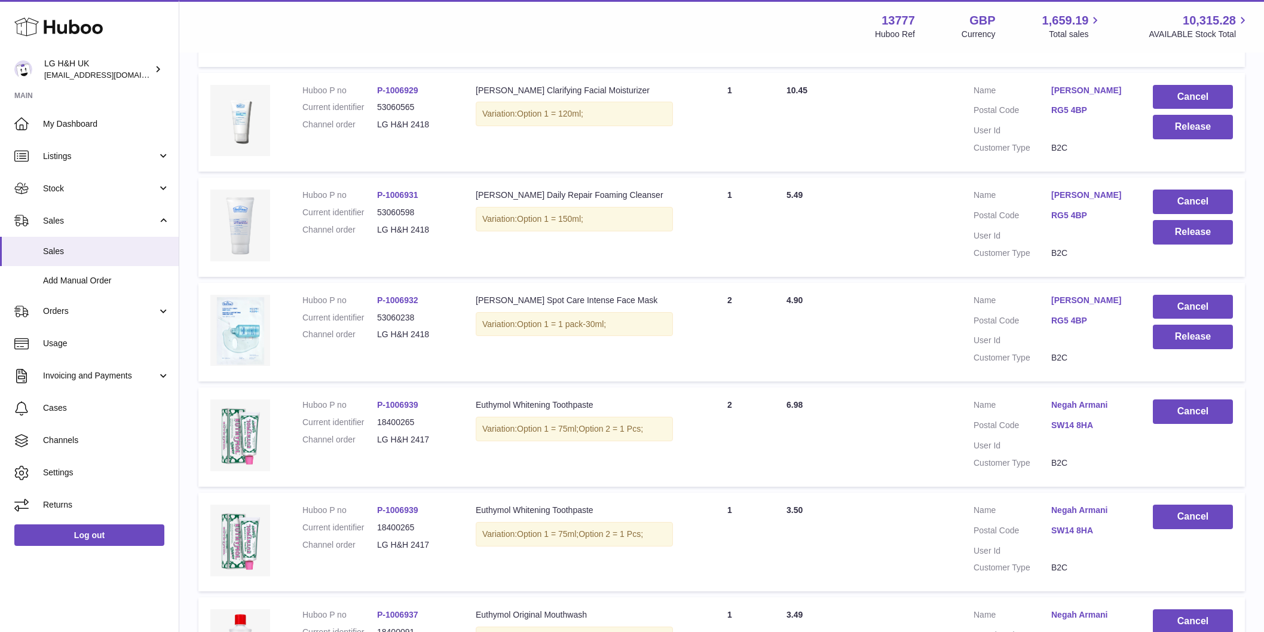
scroll to position [448, 0]
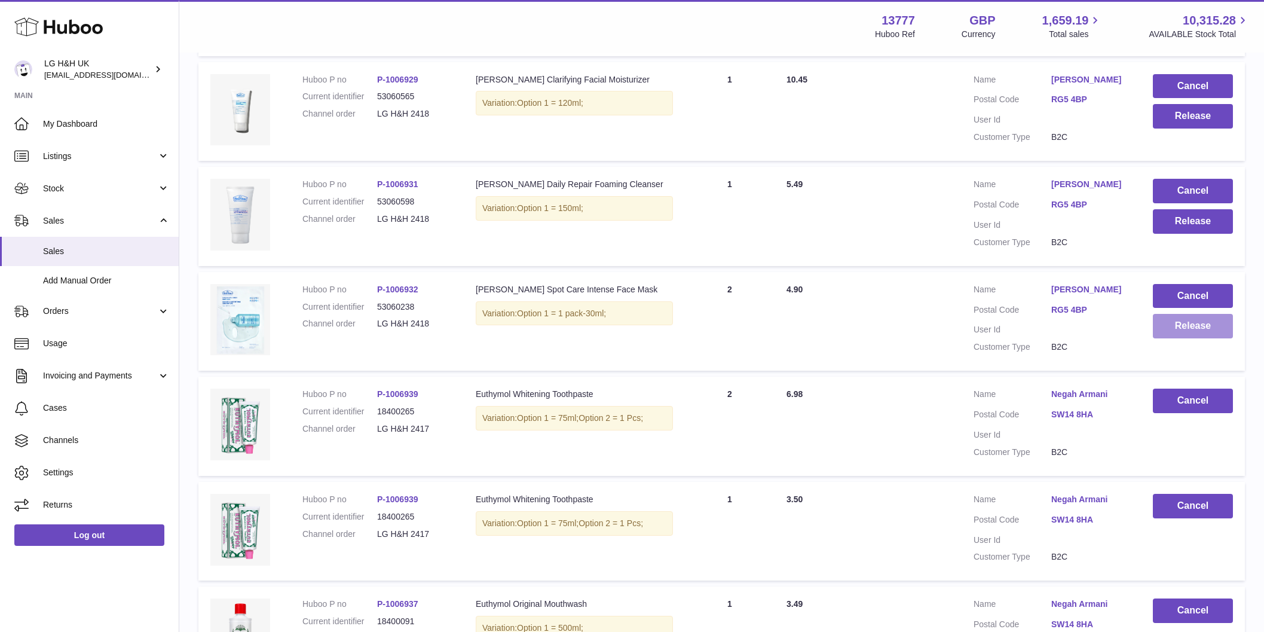
click at [1198, 324] on button "Release" at bounding box center [1193, 326] width 80 height 25
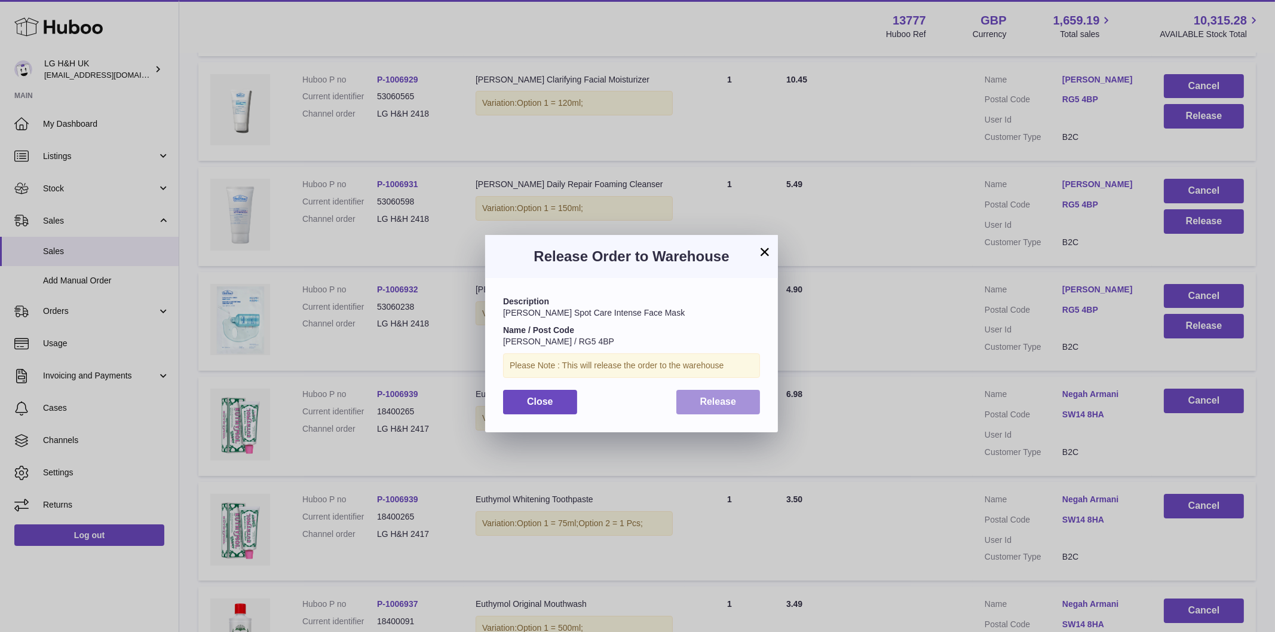
click at [724, 397] on span "Release" at bounding box center [718, 401] width 36 height 10
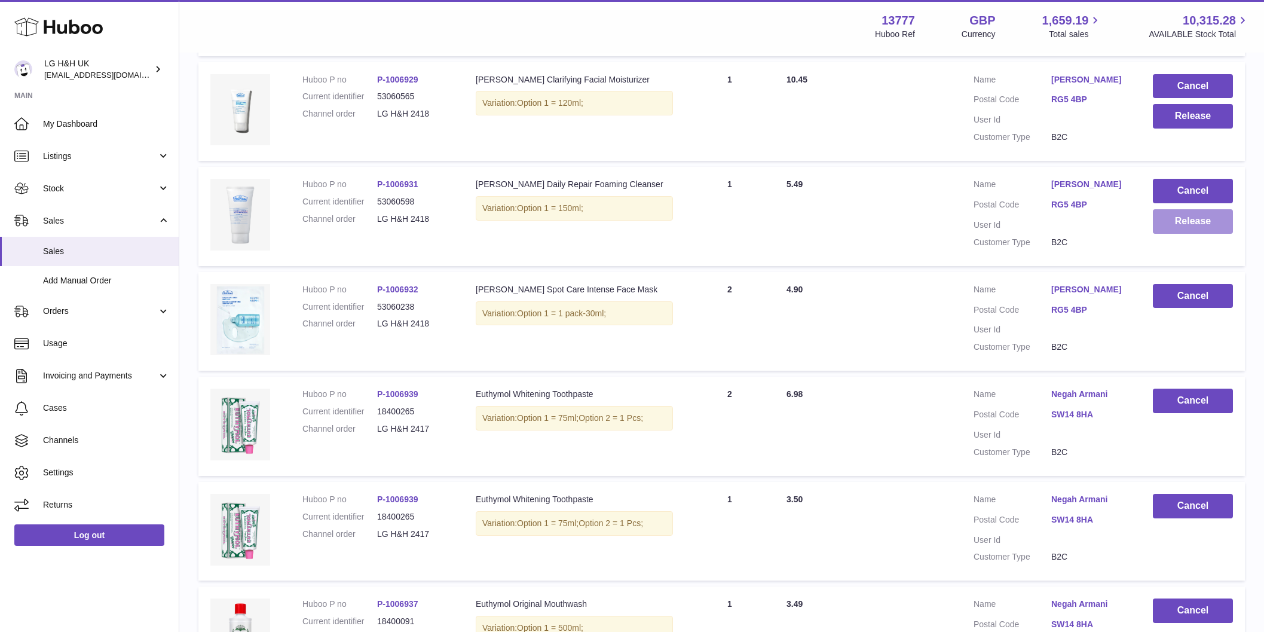
click at [1173, 228] on button "Release" at bounding box center [1193, 221] width 80 height 25
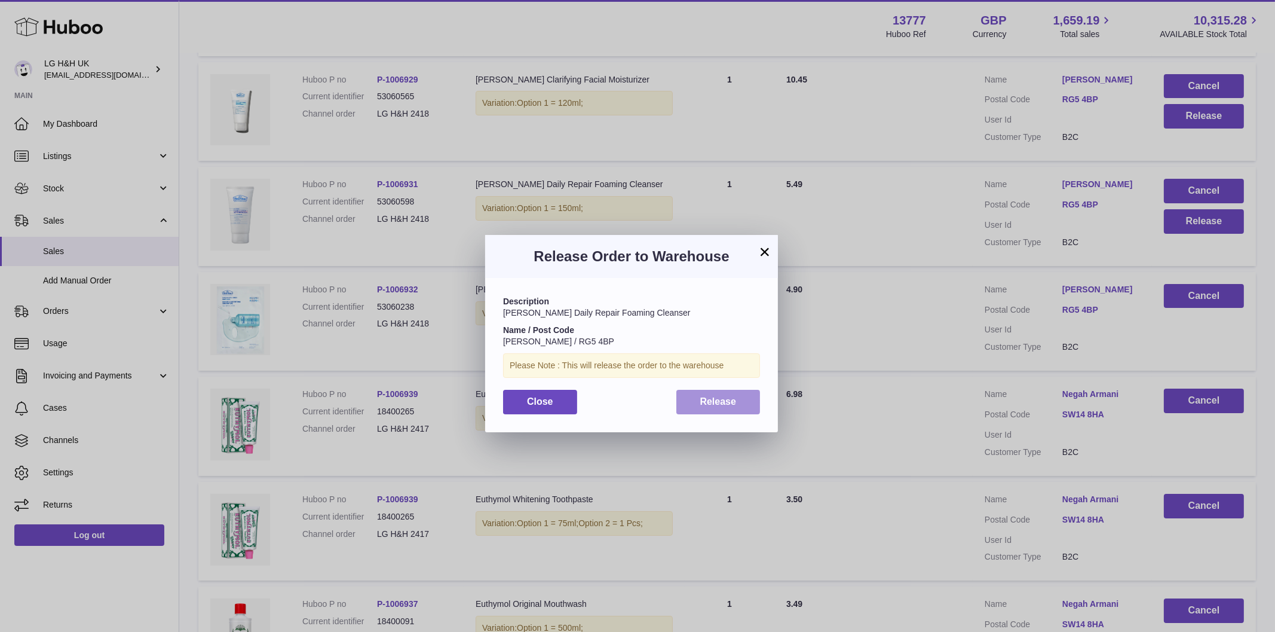
click at [730, 400] on span "Release" at bounding box center [718, 401] width 36 height 10
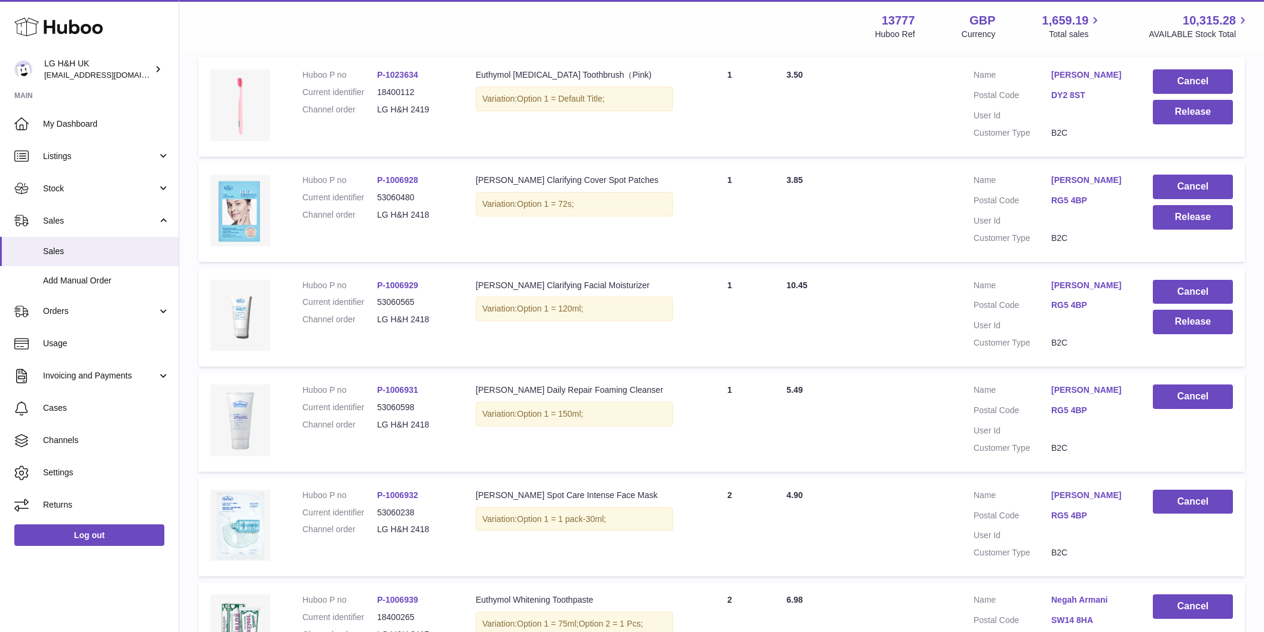
scroll to position [224, 0]
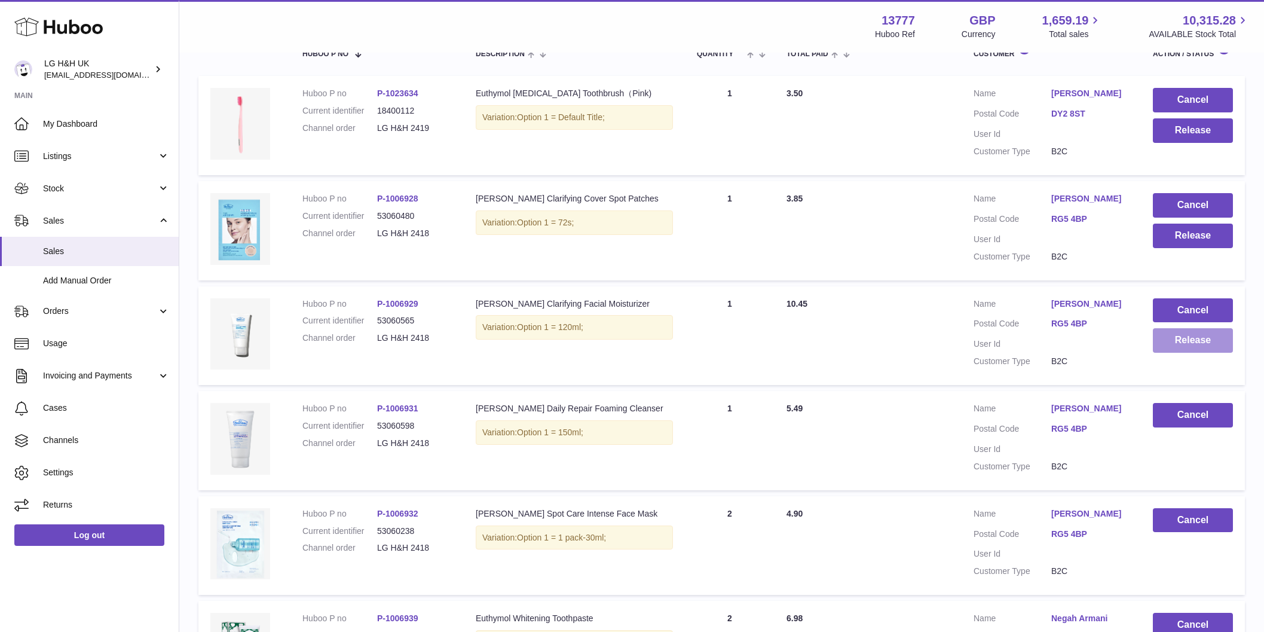
click at [1165, 339] on button "Release" at bounding box center [1193, 340] width 80 height 25
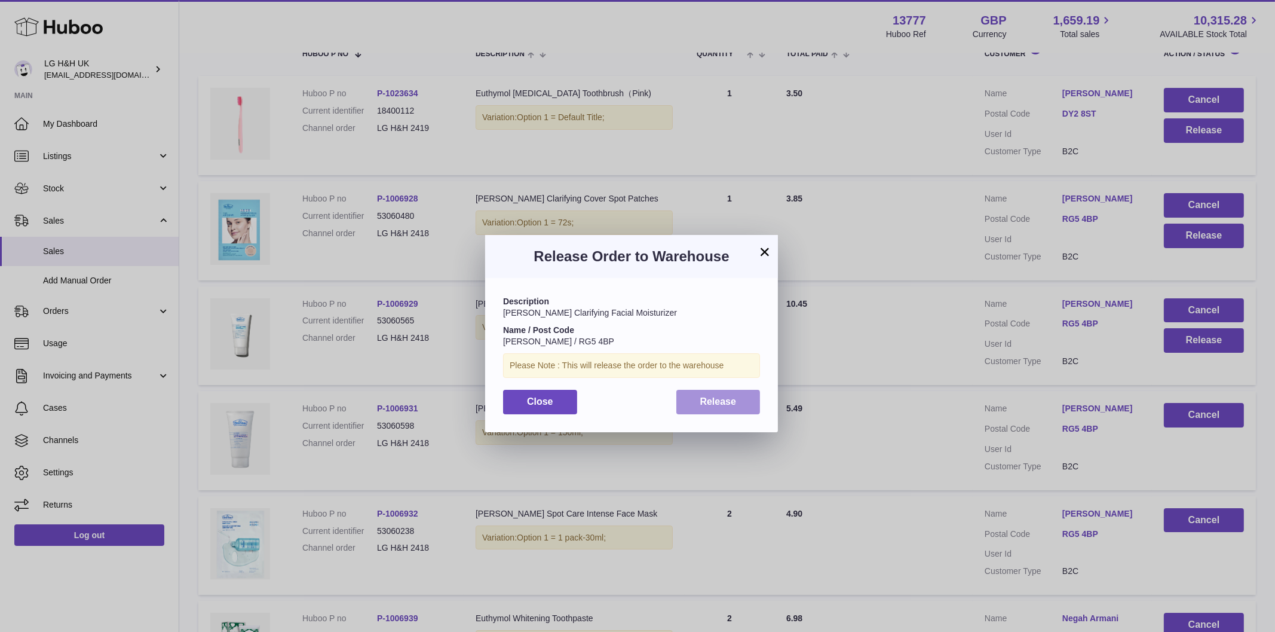
click at [711, 396] on span "Release" at bounding box center [718, 401] width 36 height 10
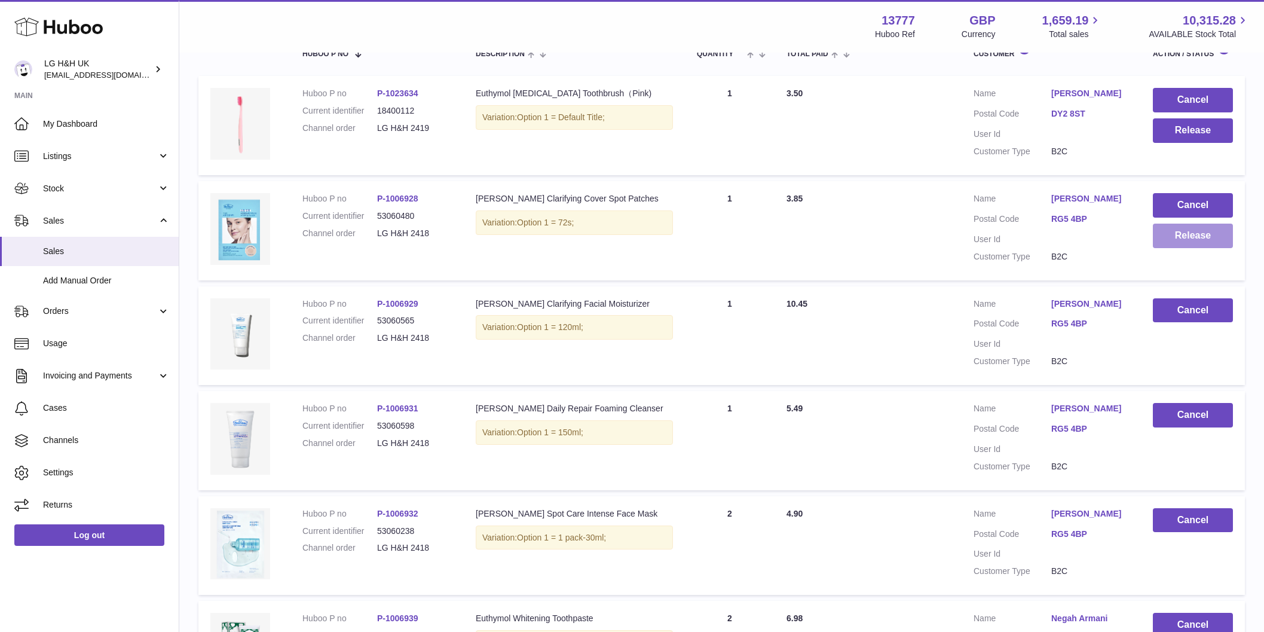
click at [1220, 237] on button "Release" at bounding box center [1193, 236] width 80 height 25
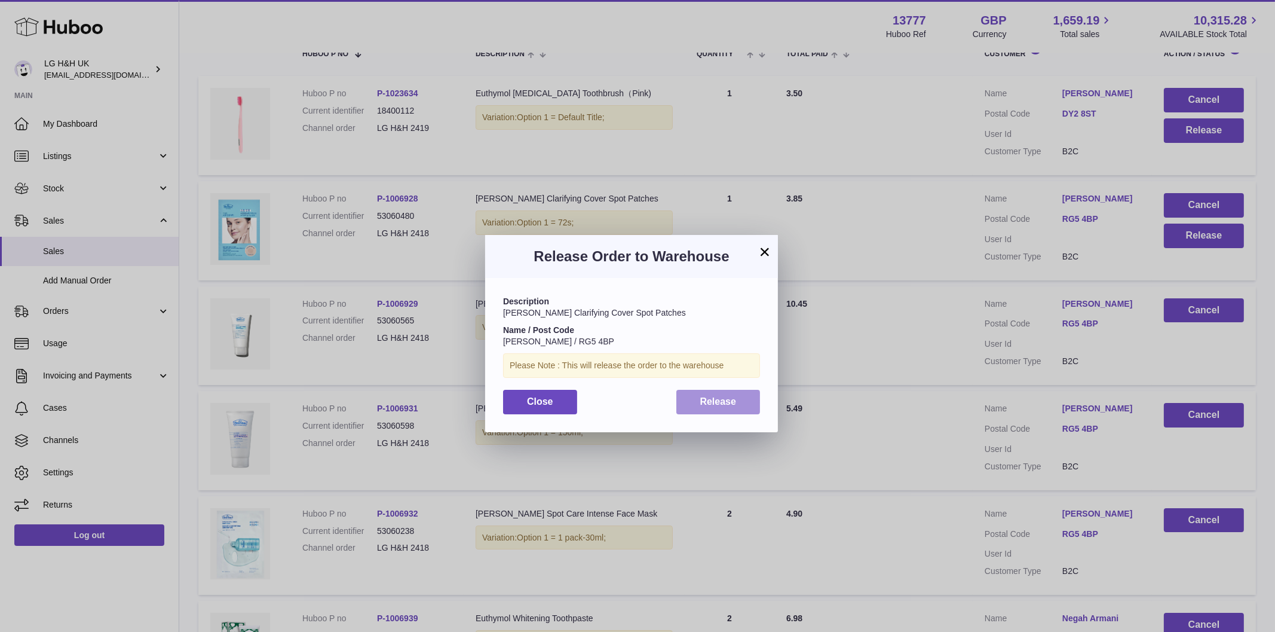
click at [719, 400] on span "Release" at bounding box center [718, 401] width 36 height 10
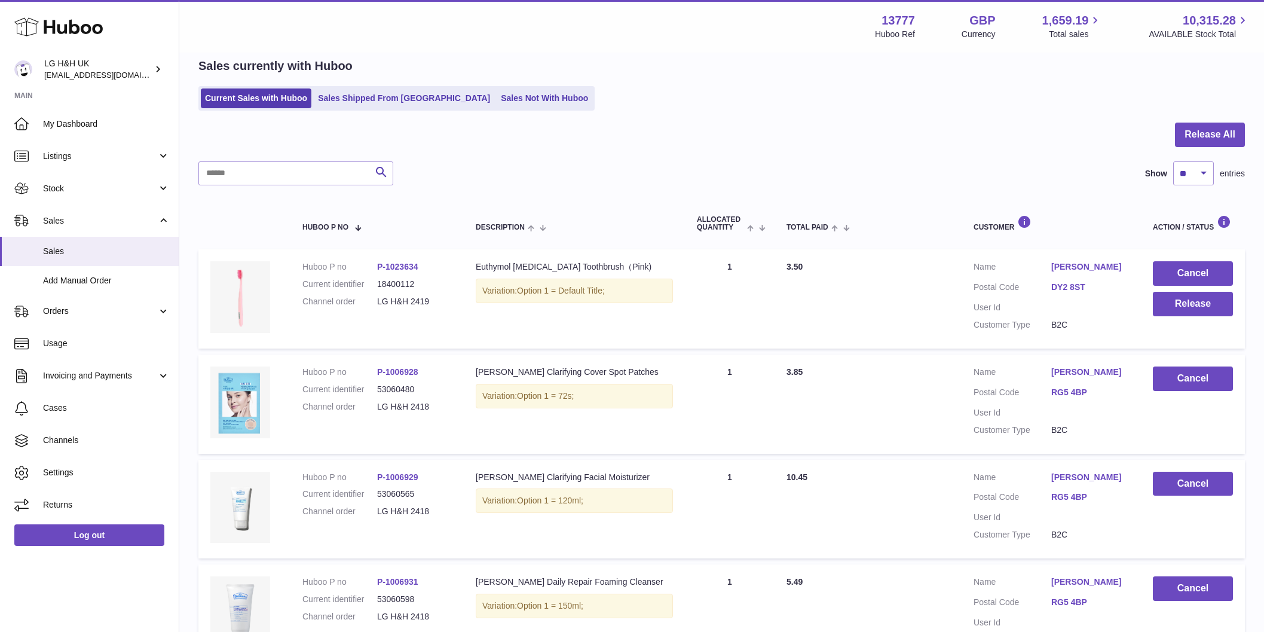
scroll to position [0, 0]
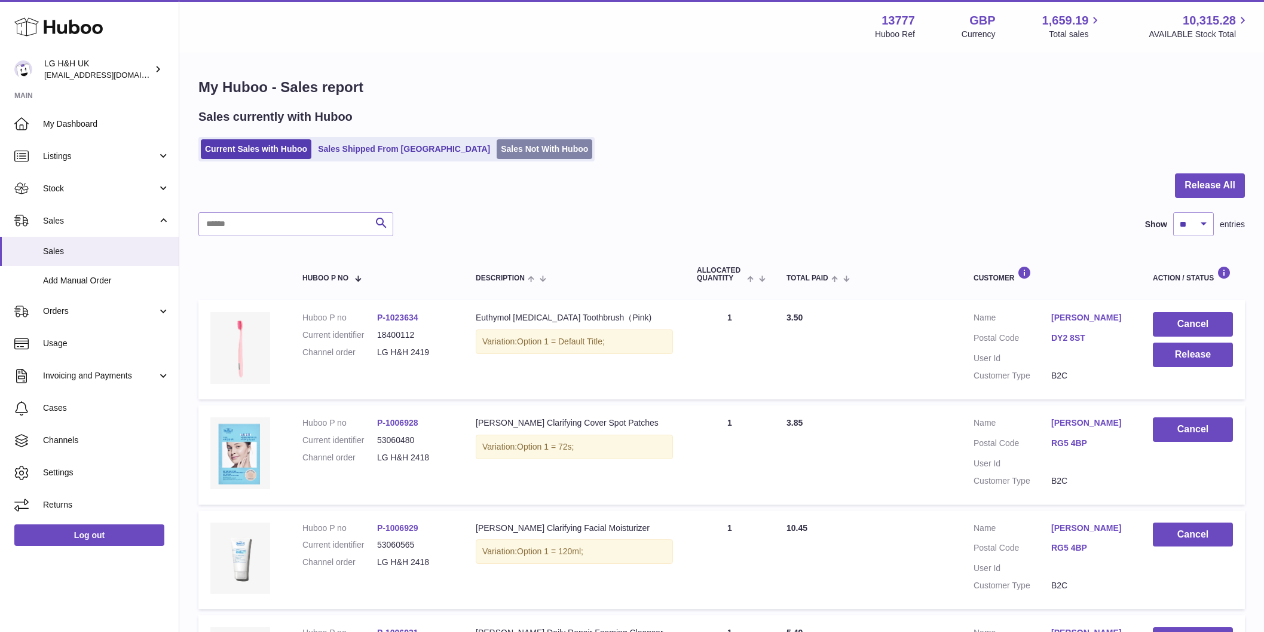
click at [497, 155] on link "Sales Not With Huboo" at bounding box center [545, 149] width 96 height 20
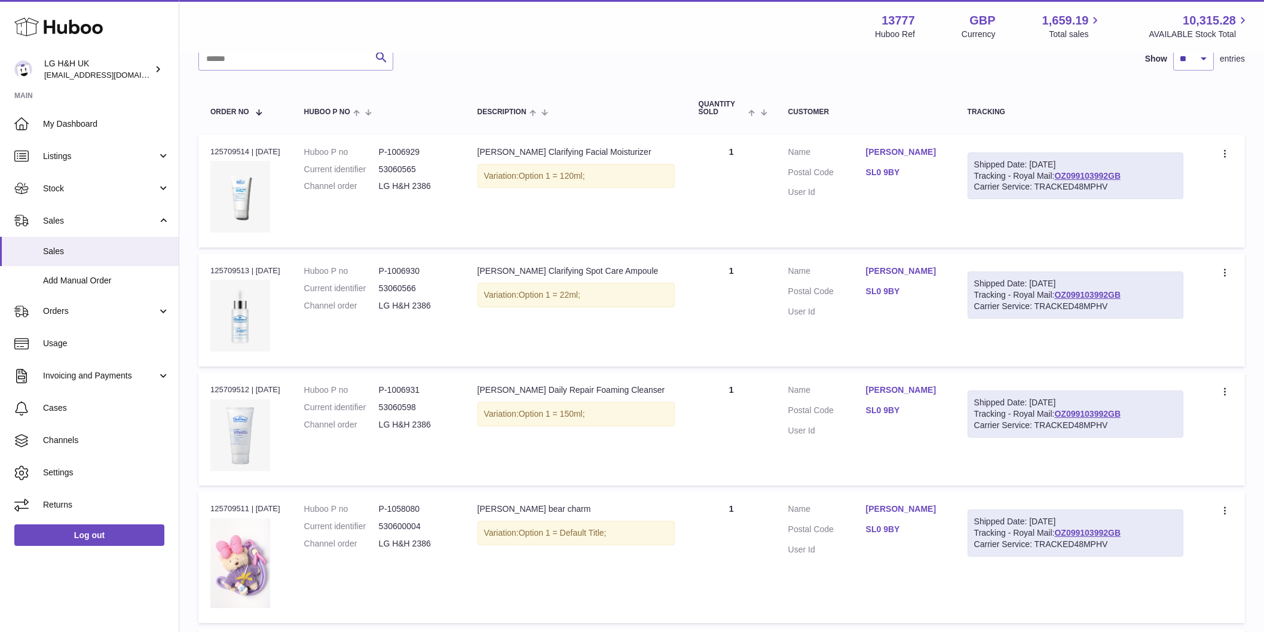
scroll to position [224, 0]
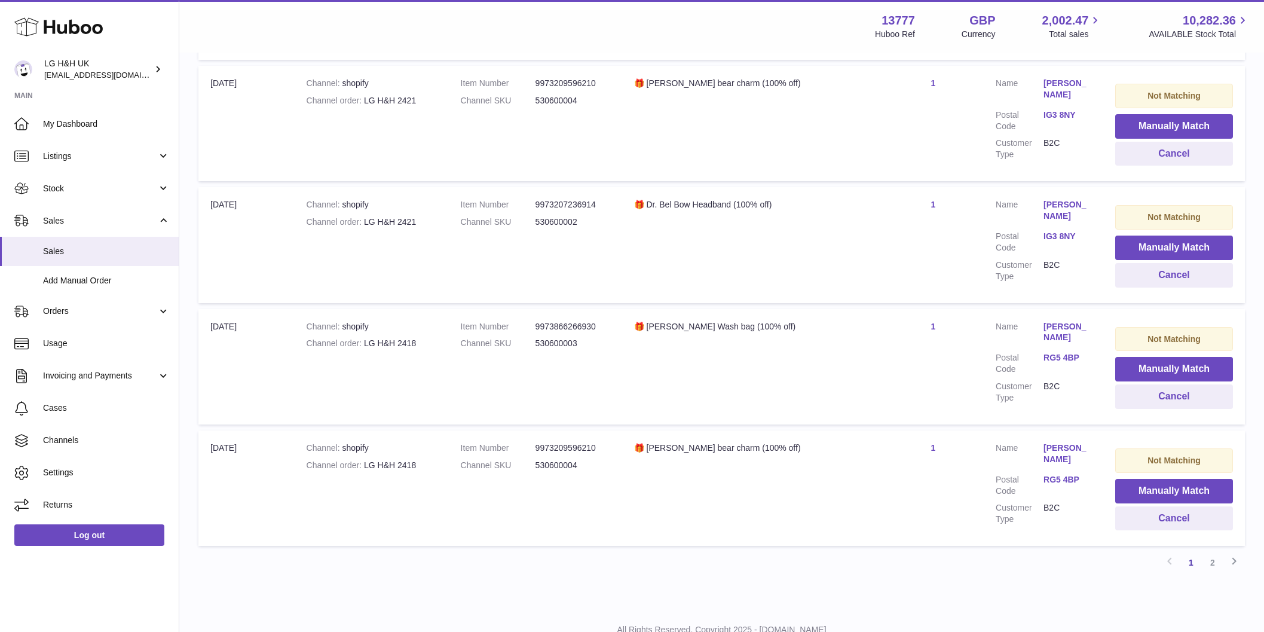
scroll to position [1008, 0]
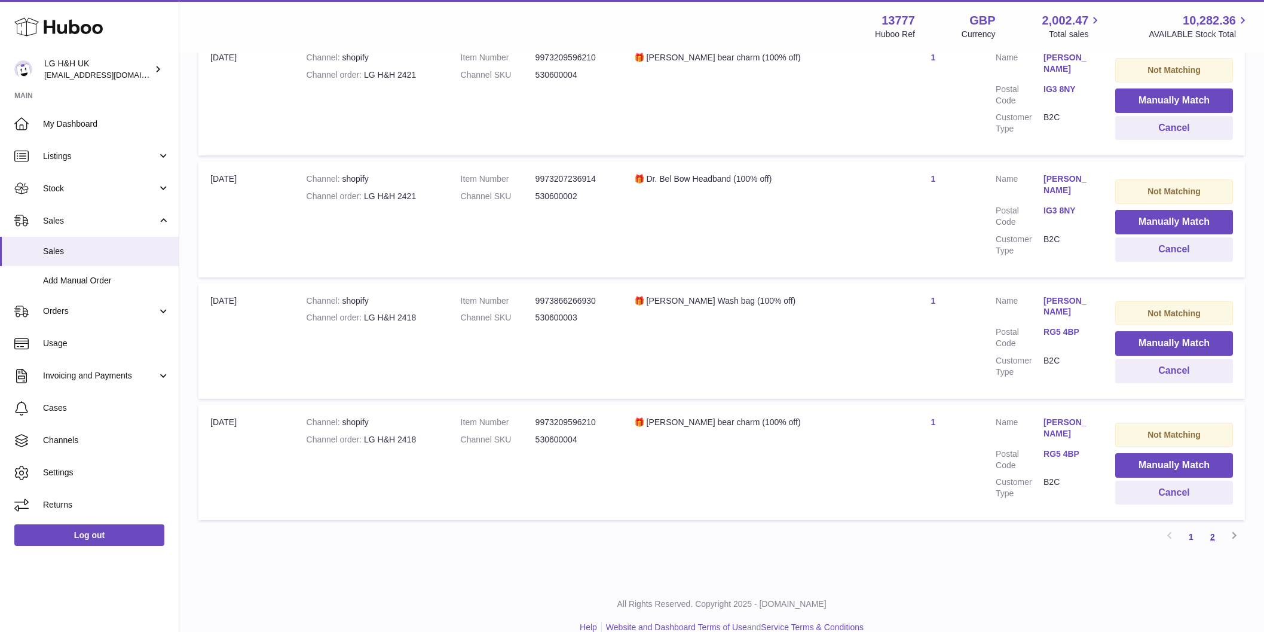
click at [1210, 526] on link "2" at bounding box center [1213, 537] width 22 height 22
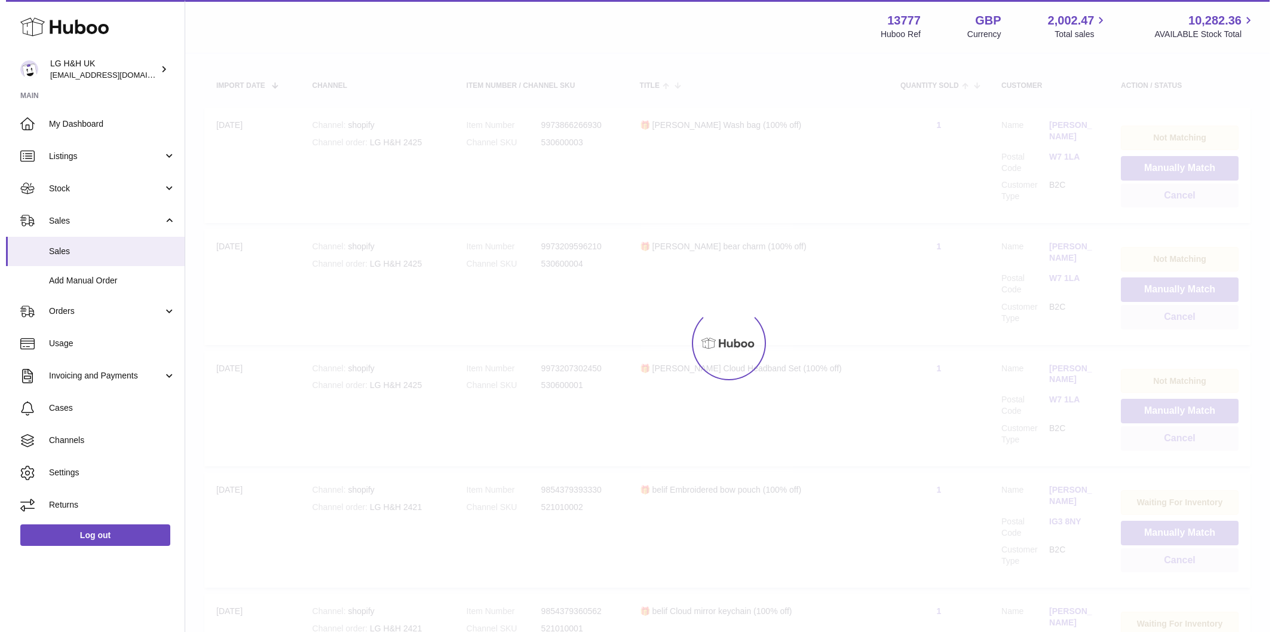
scroll to position [54, 0]
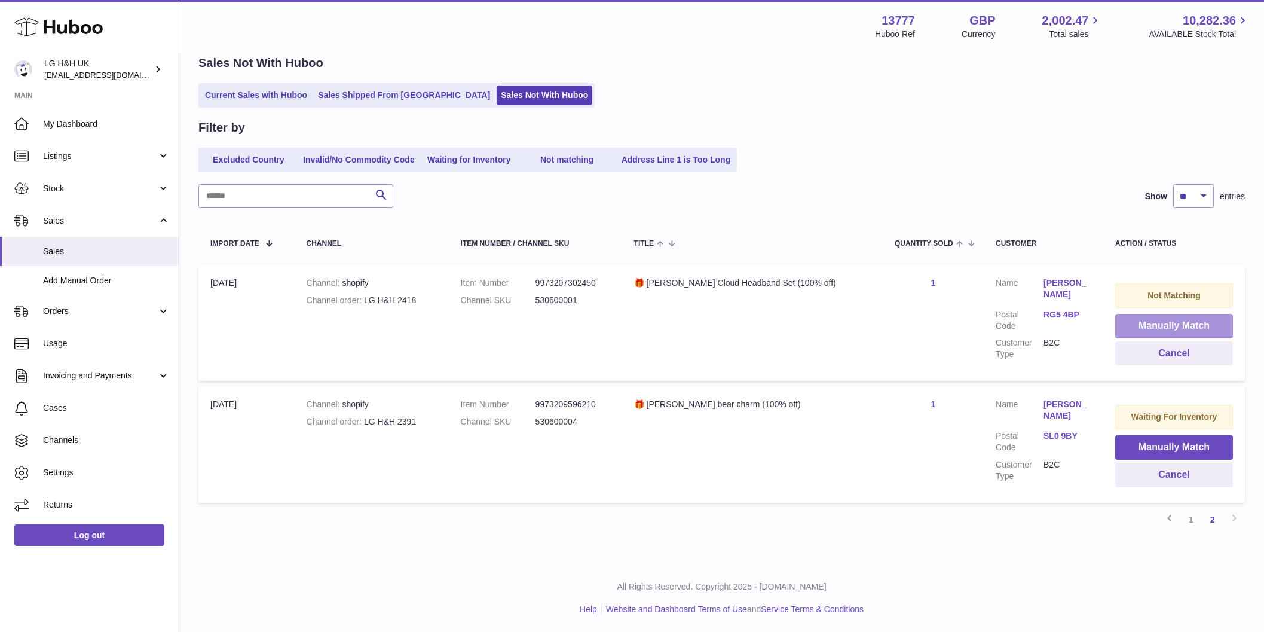
click at [1162, 329] on button "Manually Match" at bounding box center [1174, 326] width 118 height 25
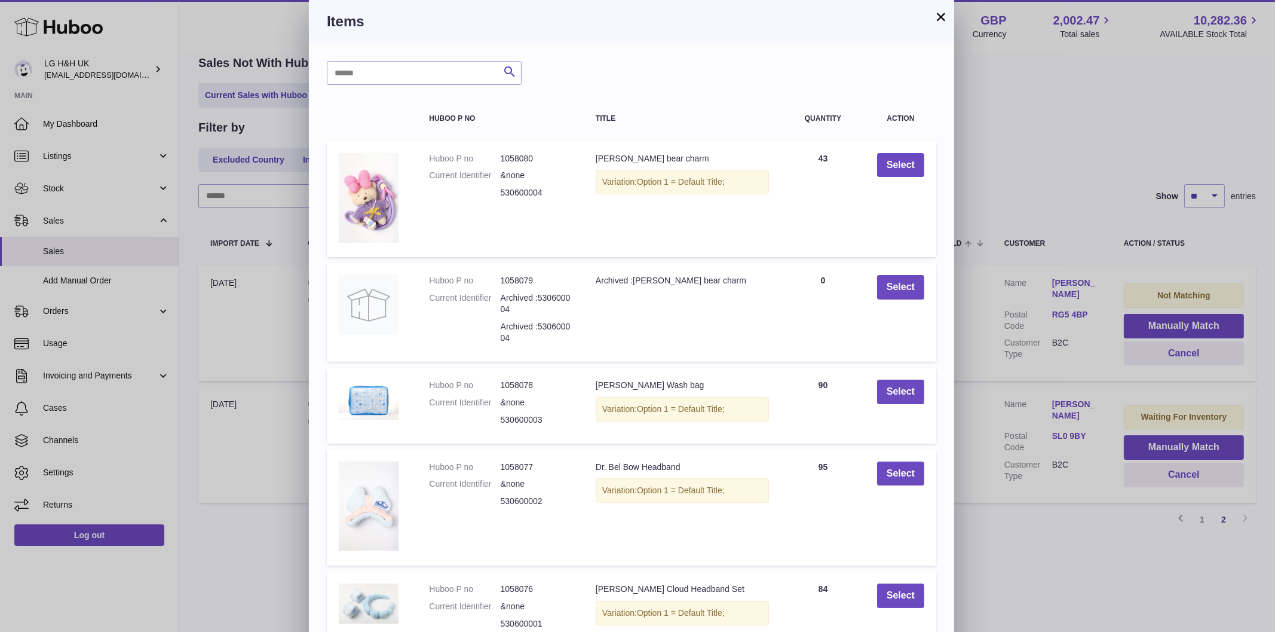
click at [943, 17] on button "×" at bounding box center [941, 17] width 14 height 14
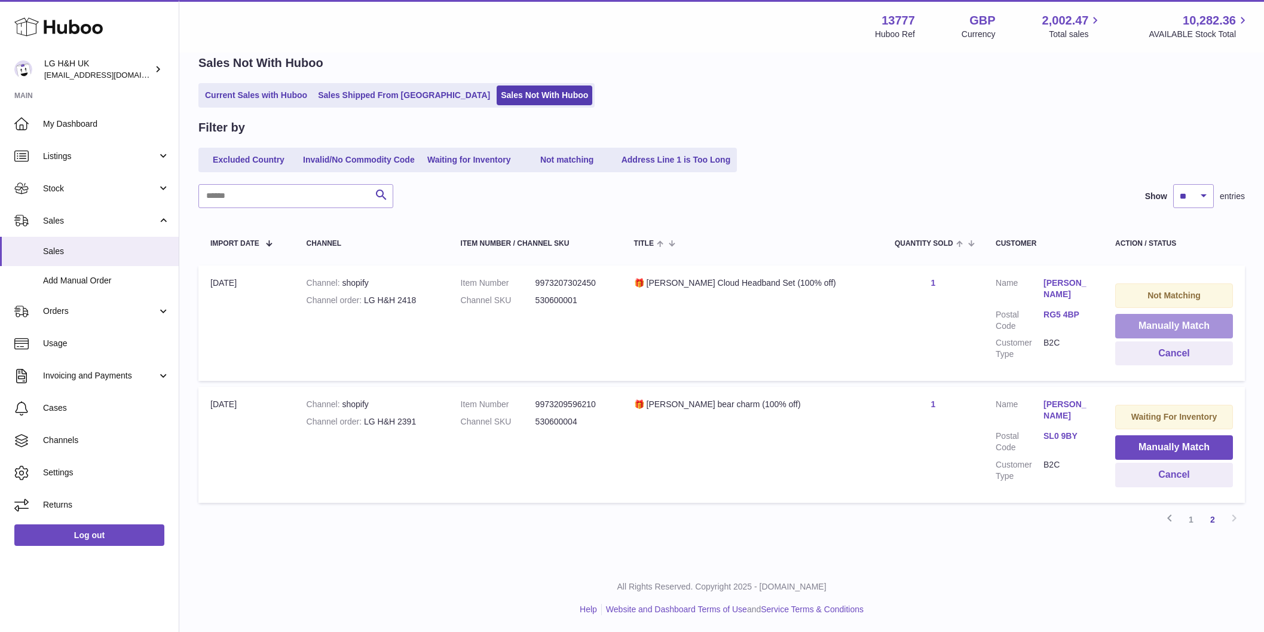
click at [1171, 321] on button "Manually Match" at bounding box center [1174, 326] width 118 height 25
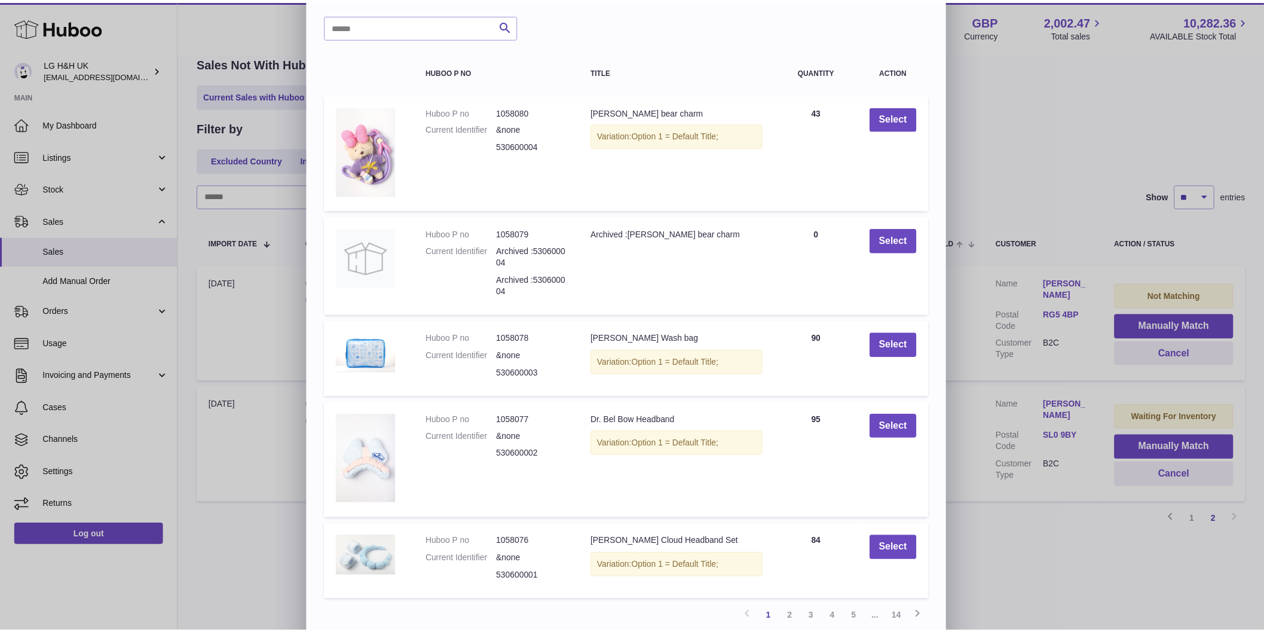
scroll to position [69, 0]
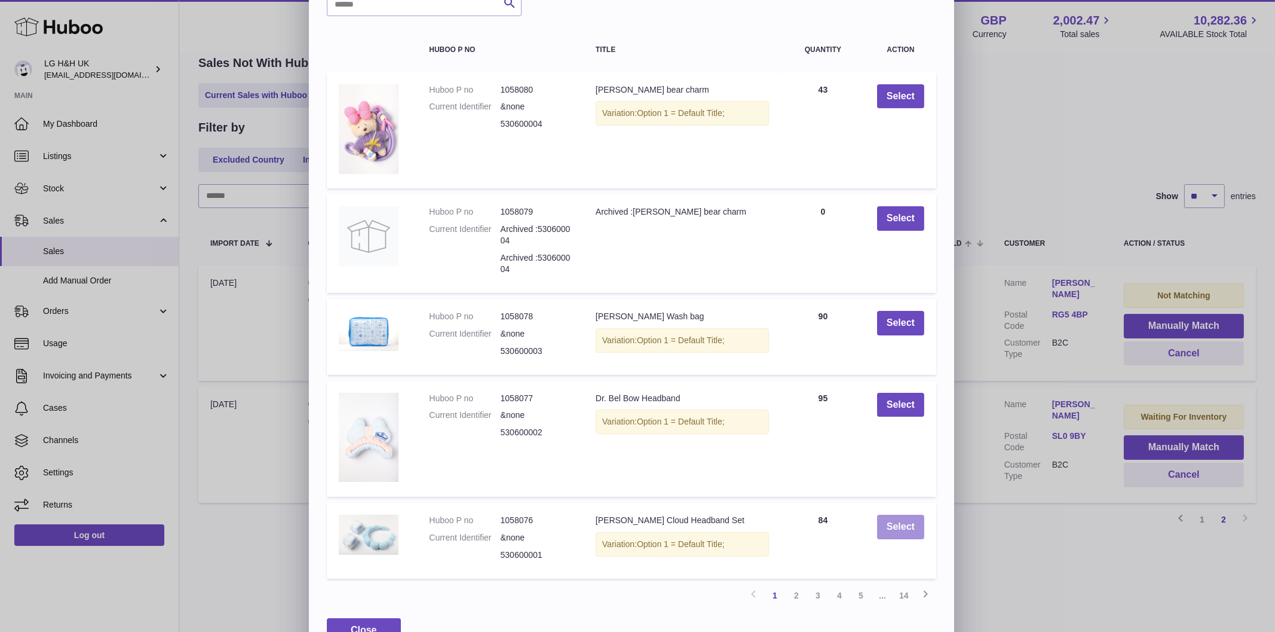
click at [904, 515] on button "Select" at bounding box center [900, 527] width 47 height 25
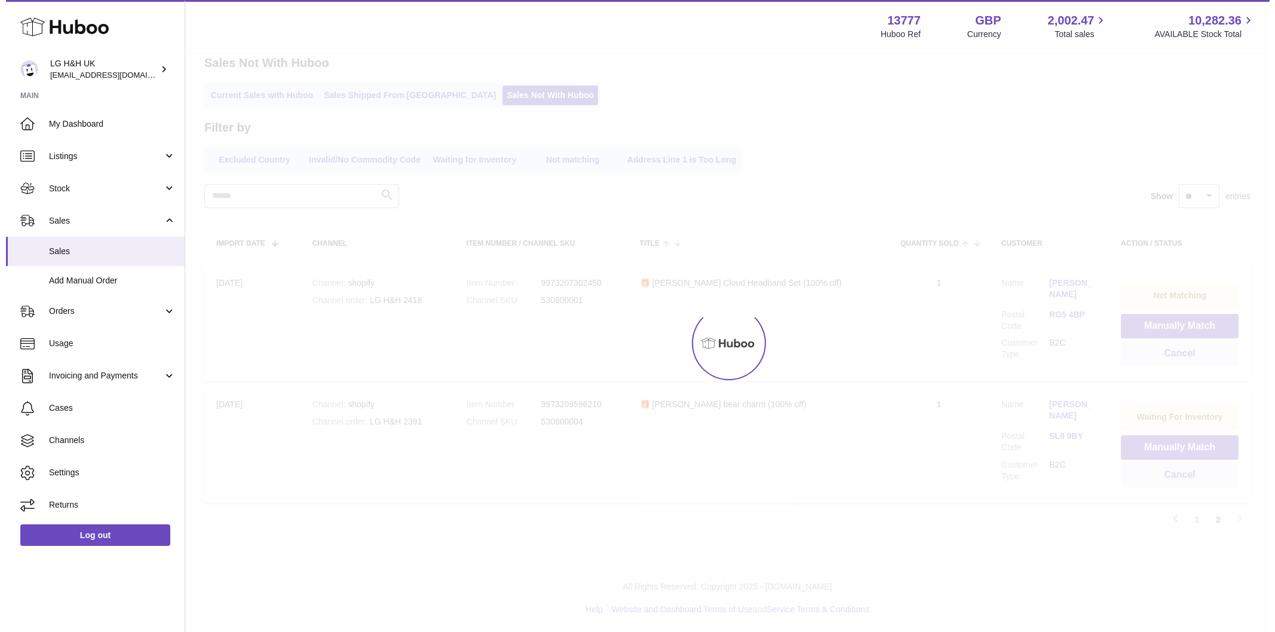
scroll to position [0, 0]
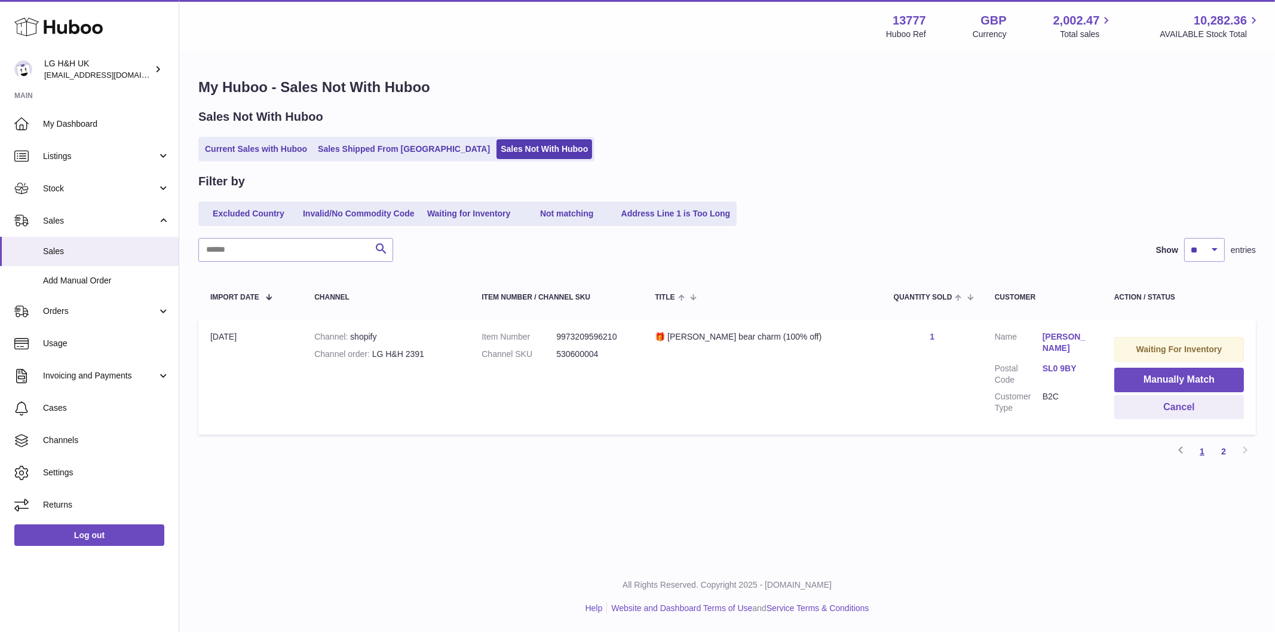
click at [1196, 452] on link "1" at bounding box center [1203, 451] width 22 height 22
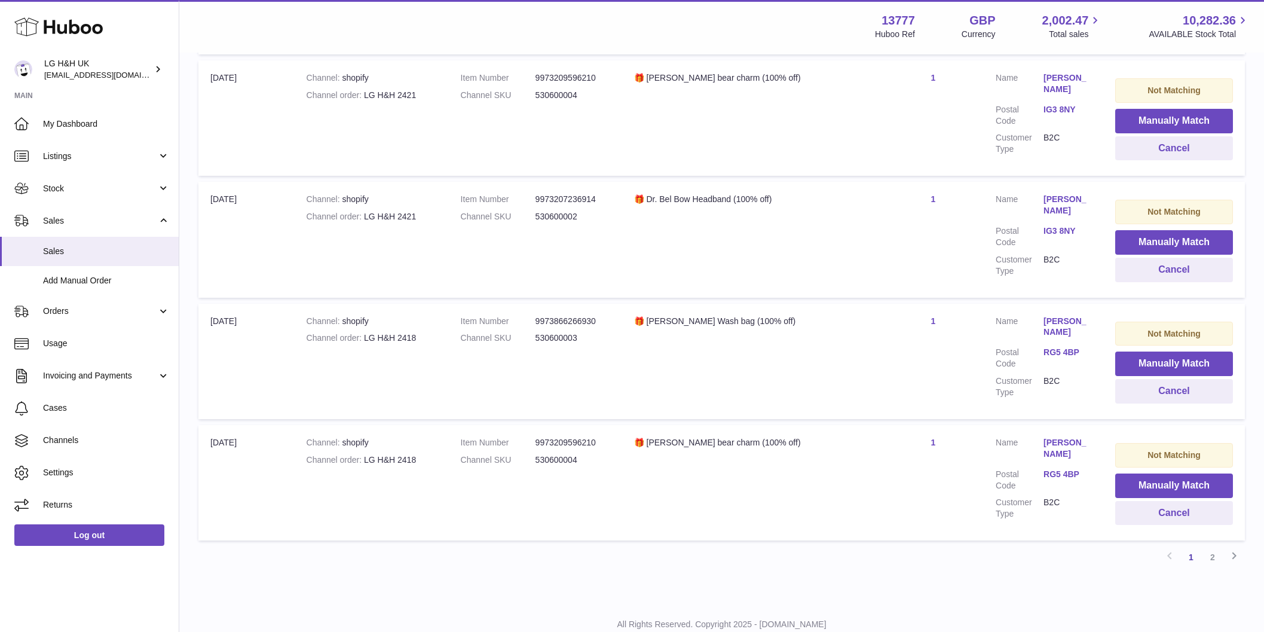
scroll to position [1008, 0]
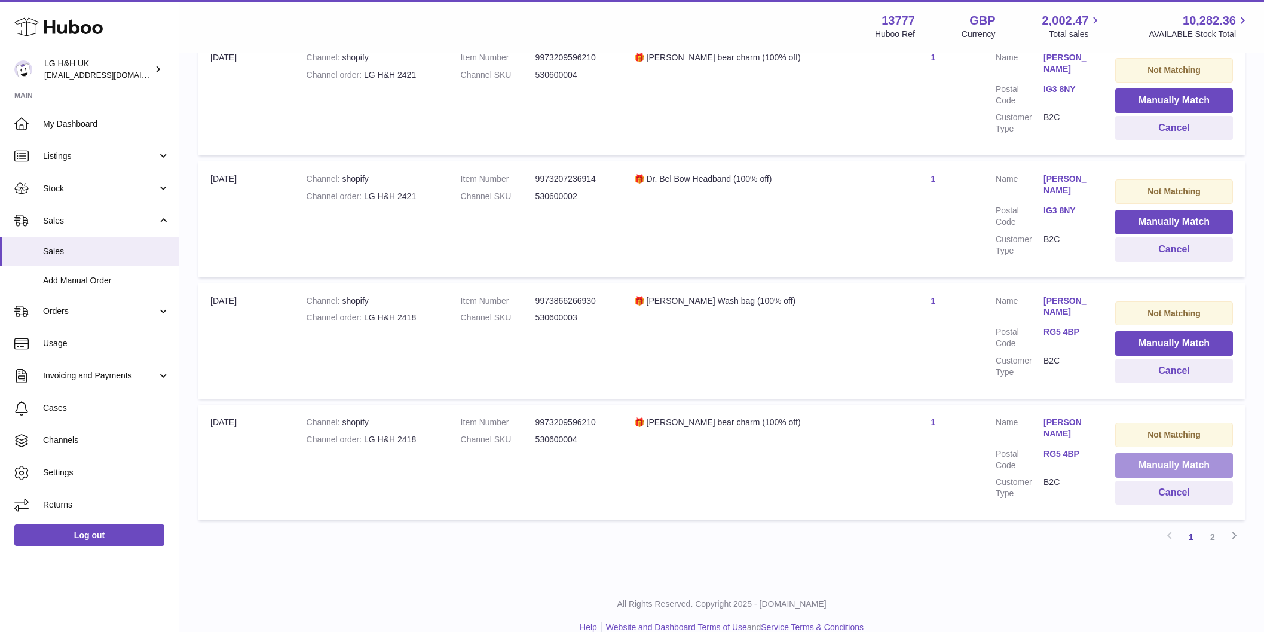
click at [1124, 453] on button "Manually Match" at bounding box center [1174, 465] width 118 height 25
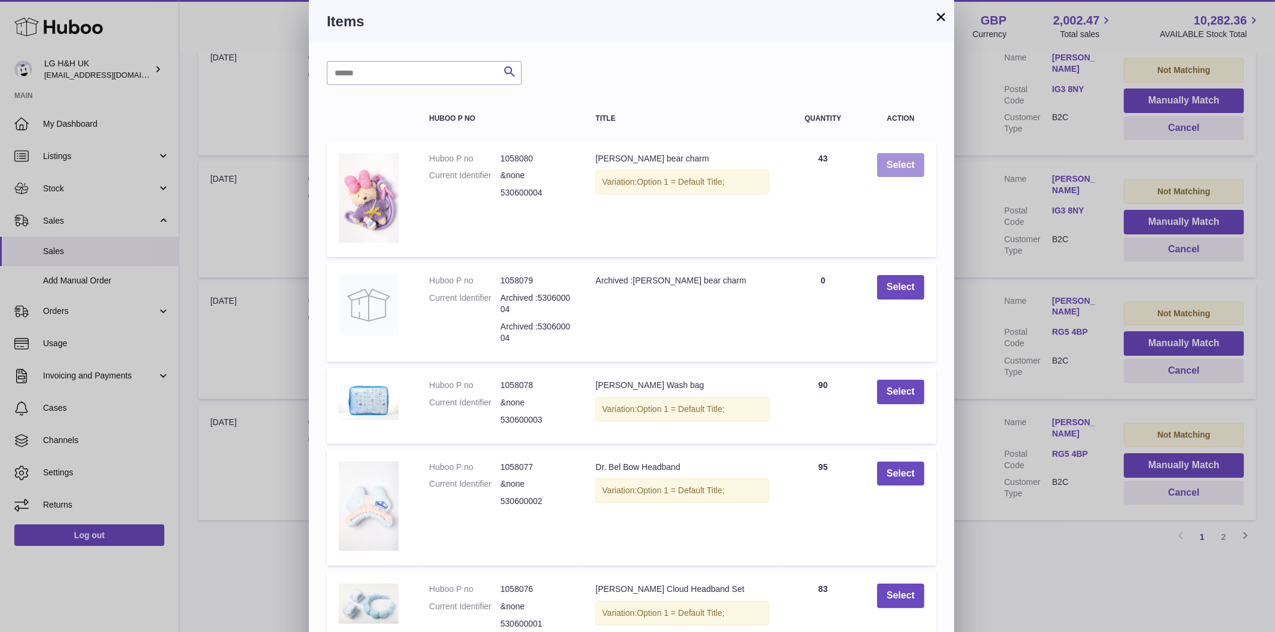
click at [912, 172] on button "Select" at bounding box center [900, 165] width 47 height 25
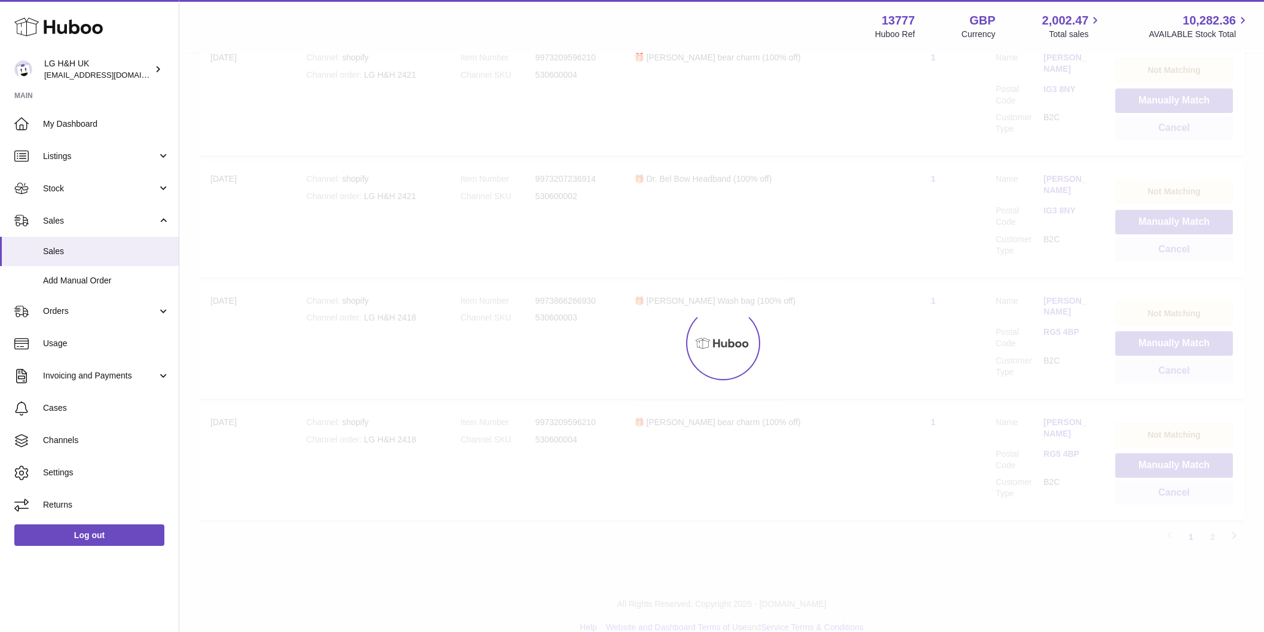
scroll to position [978, 0]
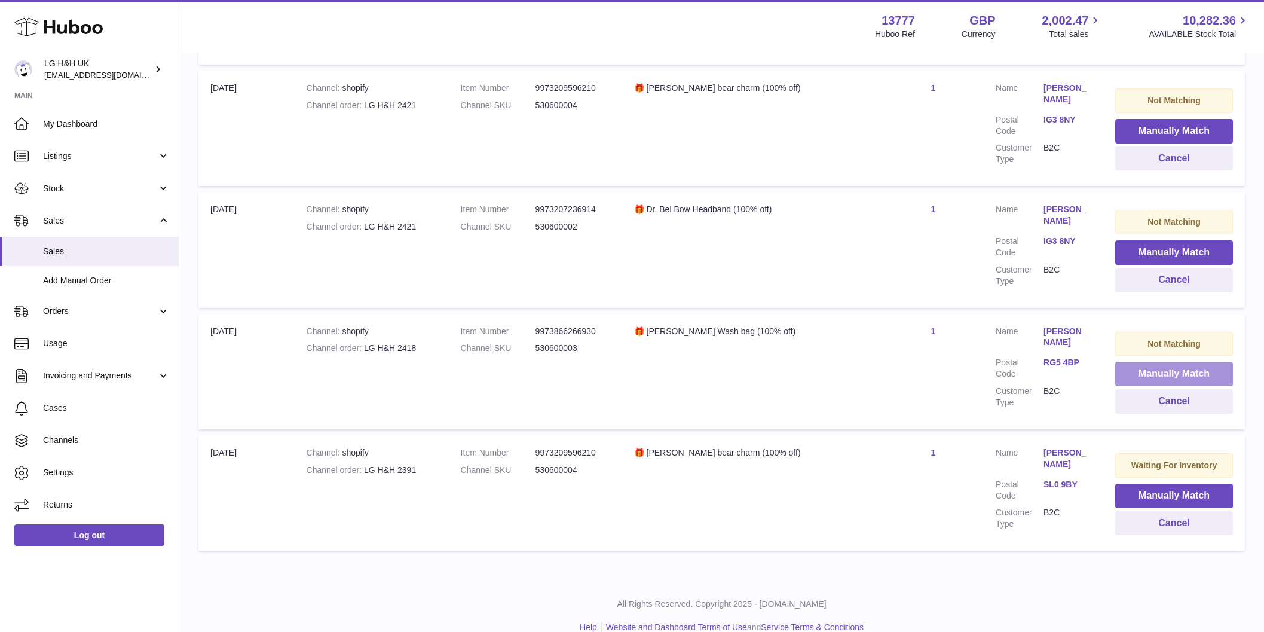
click at [1135, 362] on button "Manually Match" at bounding box center [1174, 374] width 118 height 25
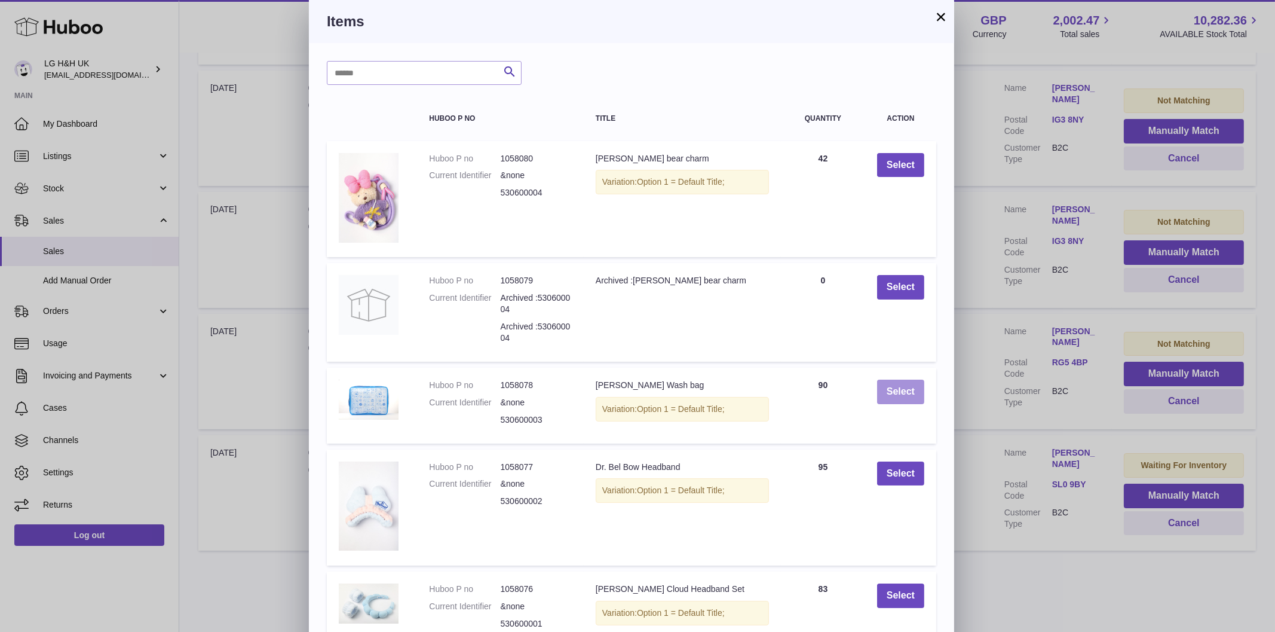
click at [909, 390] on button "Select" at bounding box center [900, 391] width 47 height 25
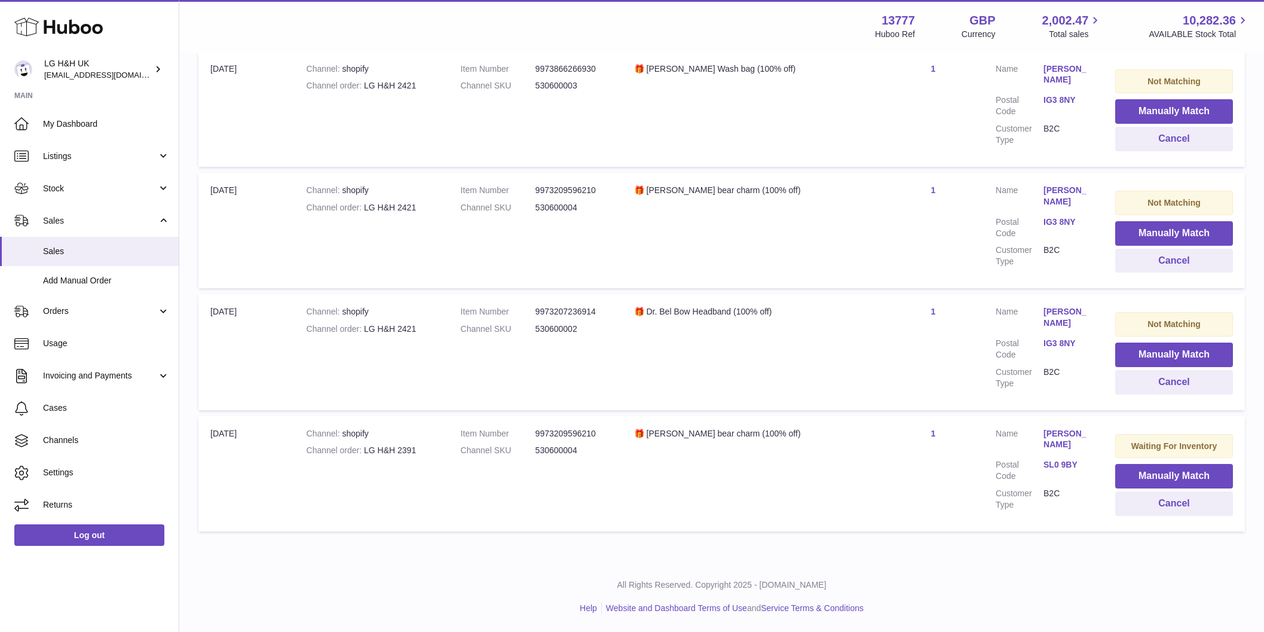
scroll to position [856, 0]
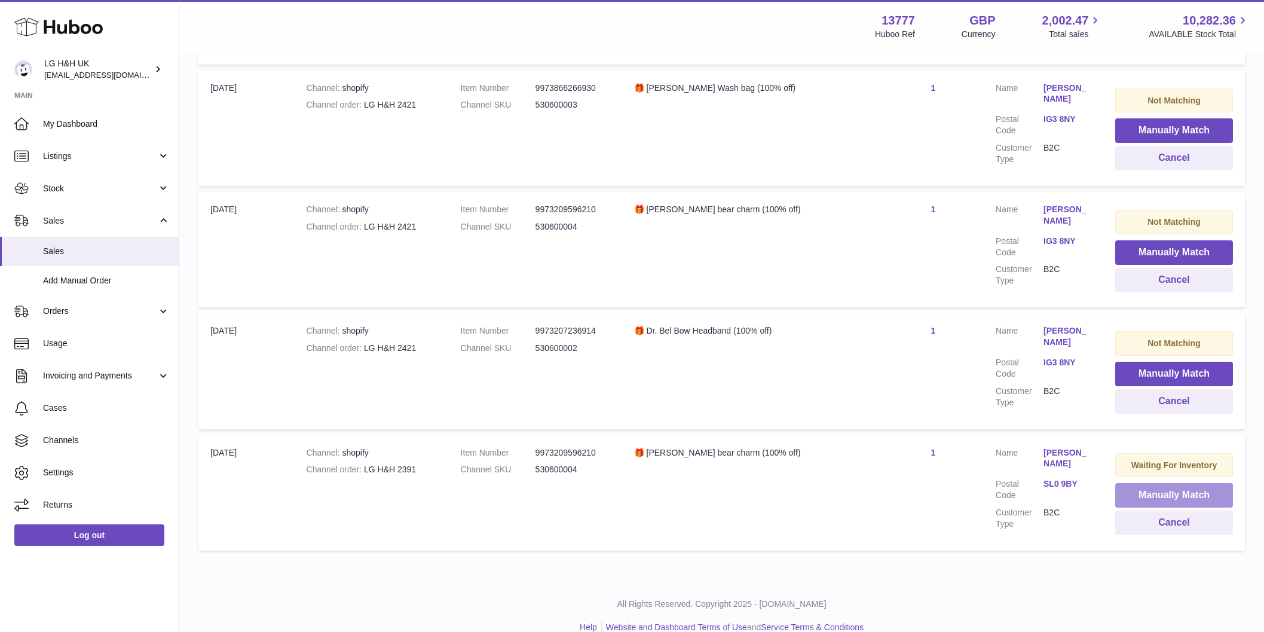
click at [1124, 483] on button "Manually Match" at bounding box center [1174, 495] width 118 height 25
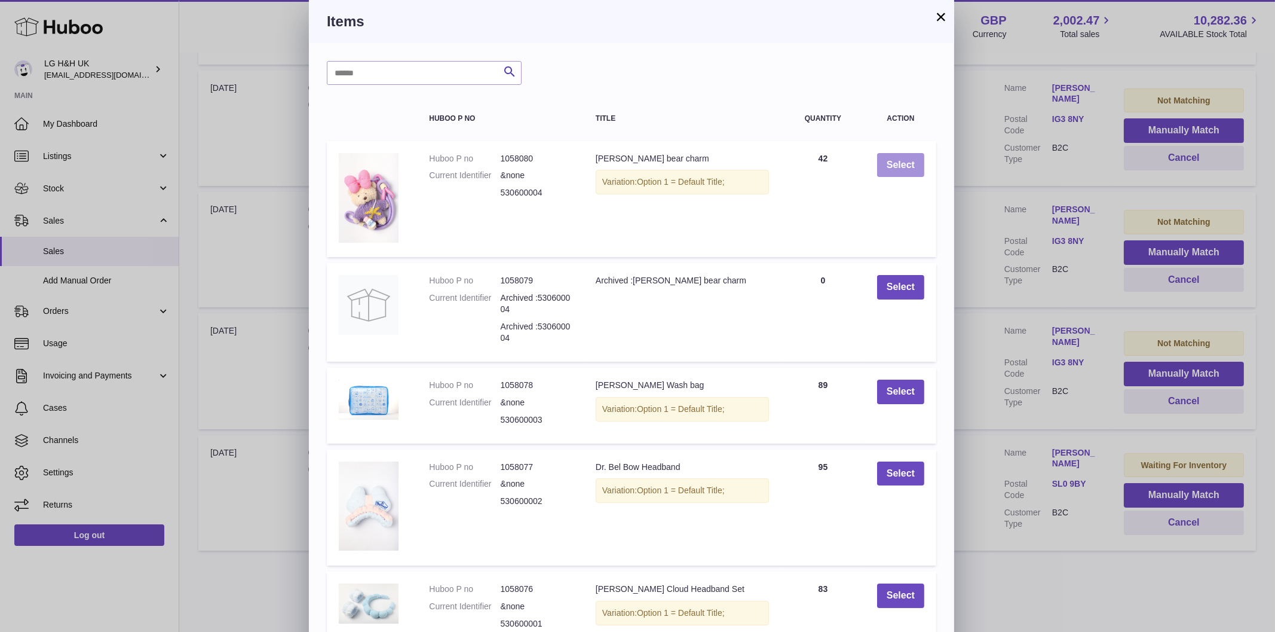
click at [906, 170] on button "Select" at bounding box center [900, 165] width 47 height 25
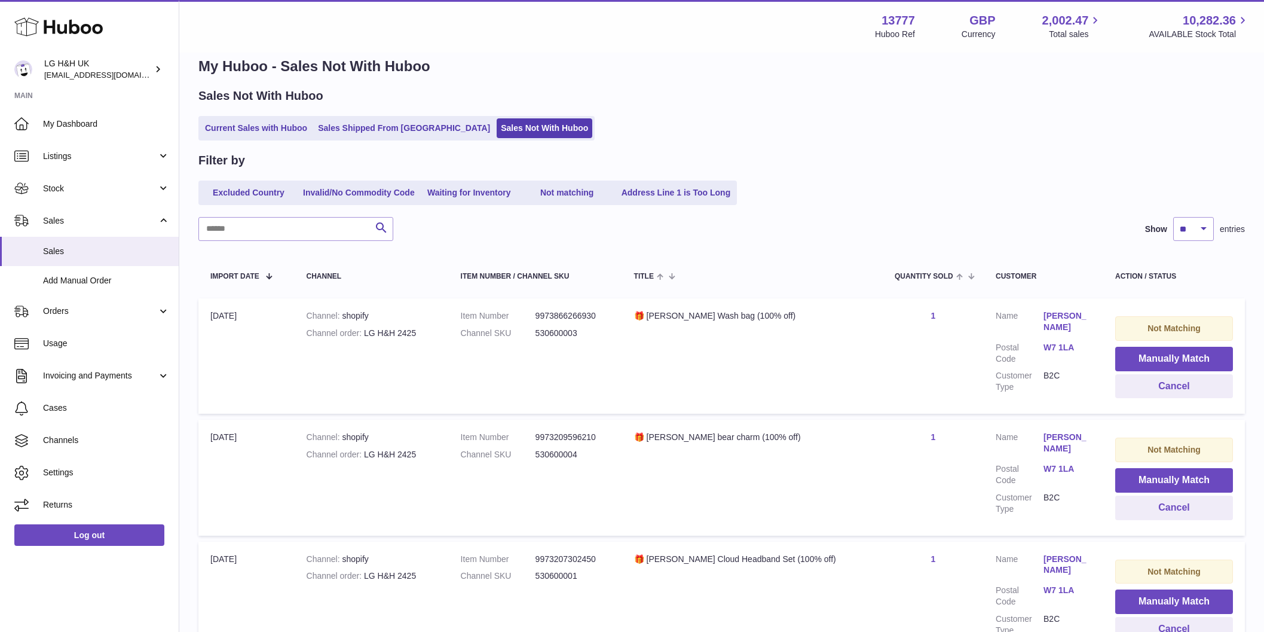
scroll to position [0, 0]
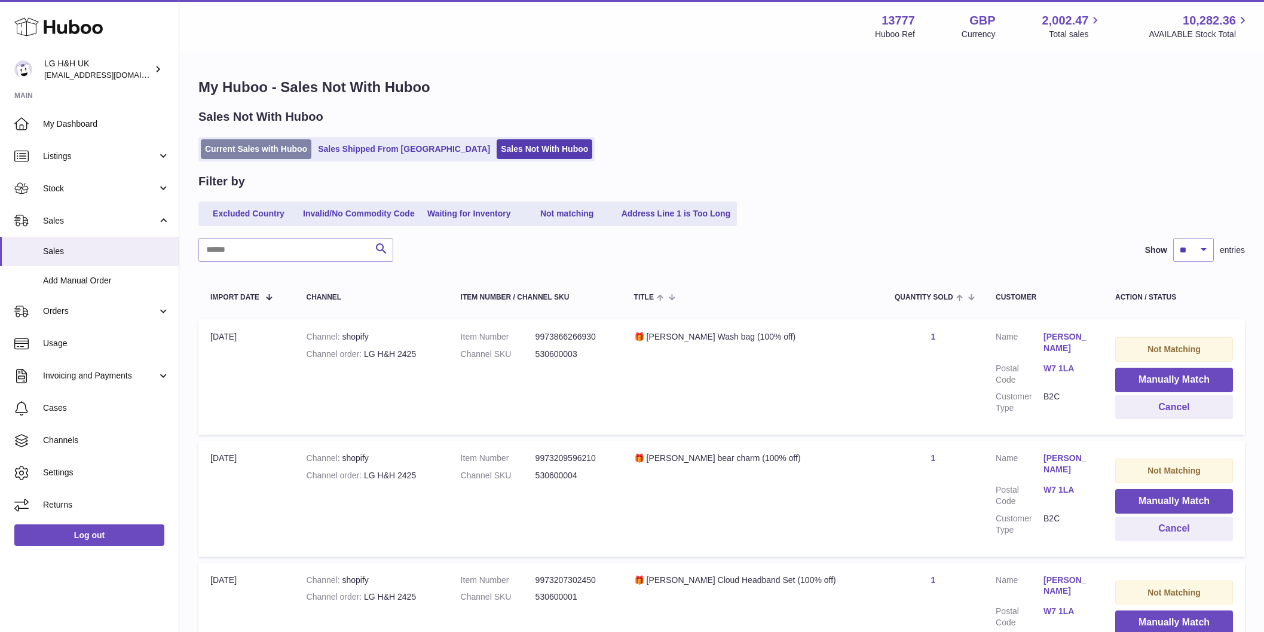
click at [299, 153] on link "Current Sales with Huboo" at bounding box center [256, 149] width 111 height 20
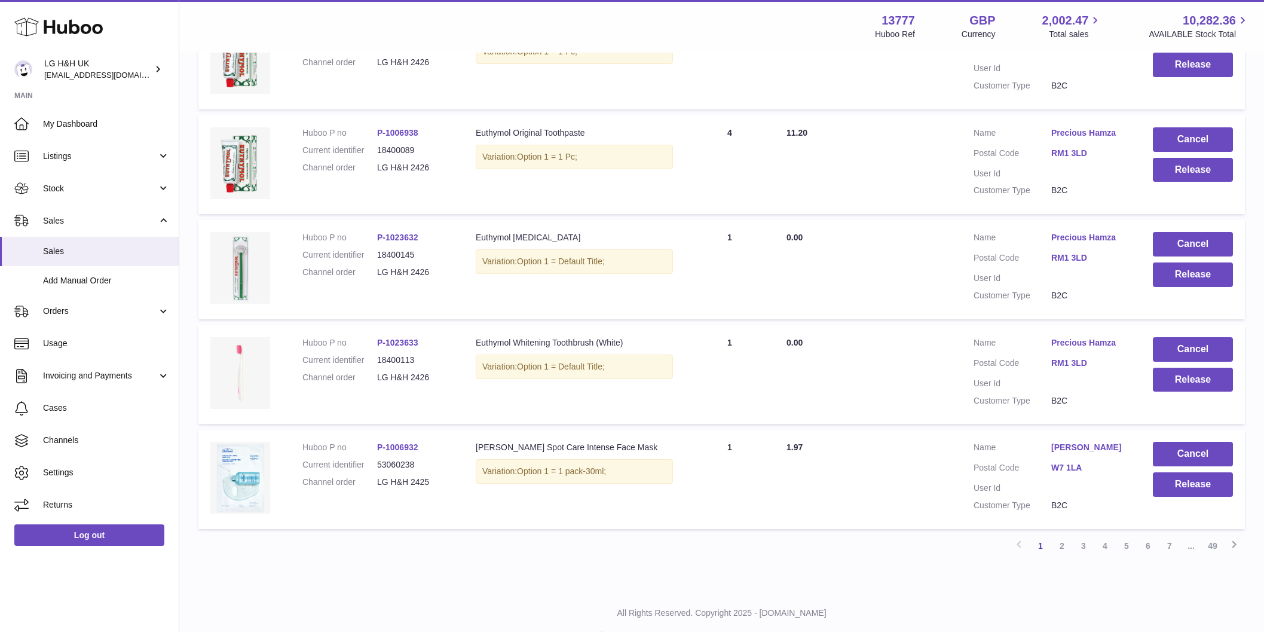
scroll to position [842, 0]
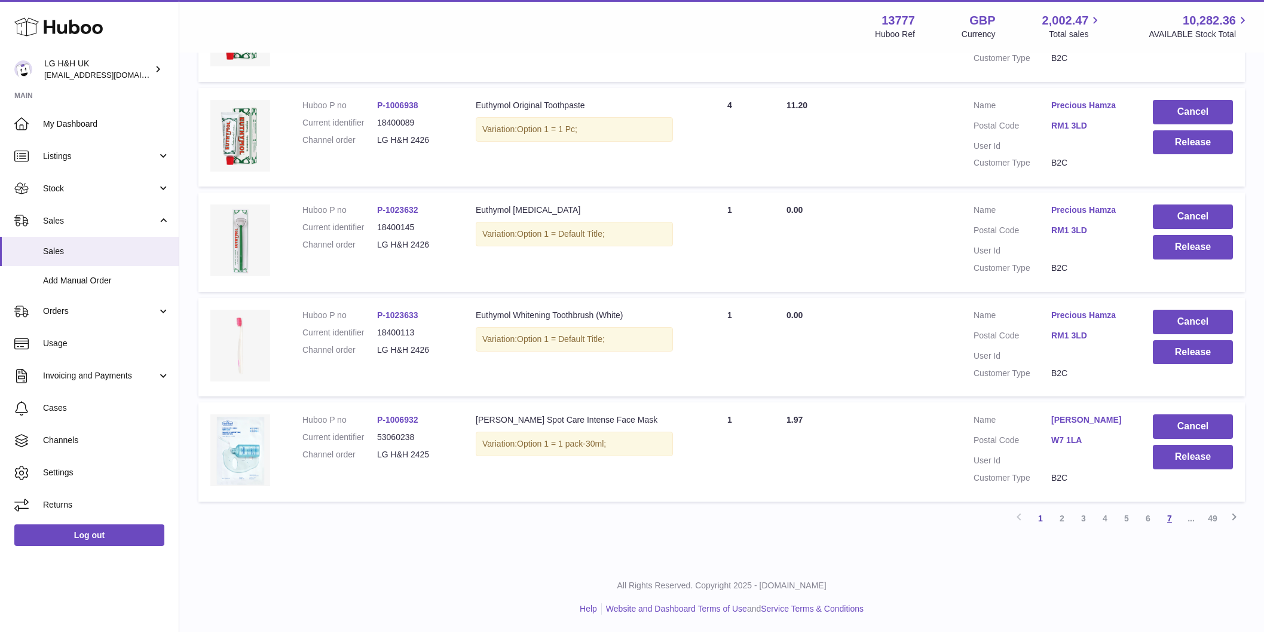
click at [1167, 515] on link "7" at bounding box center [1170, 518] width 22 height 22
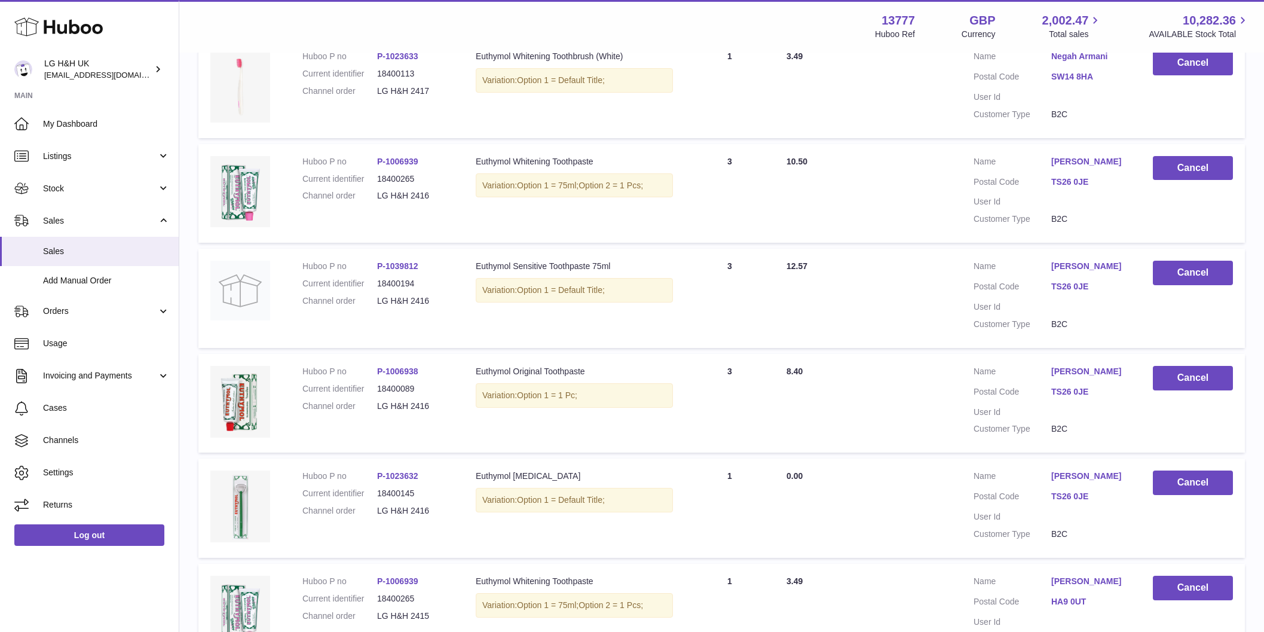
scroll to position [842, 0]
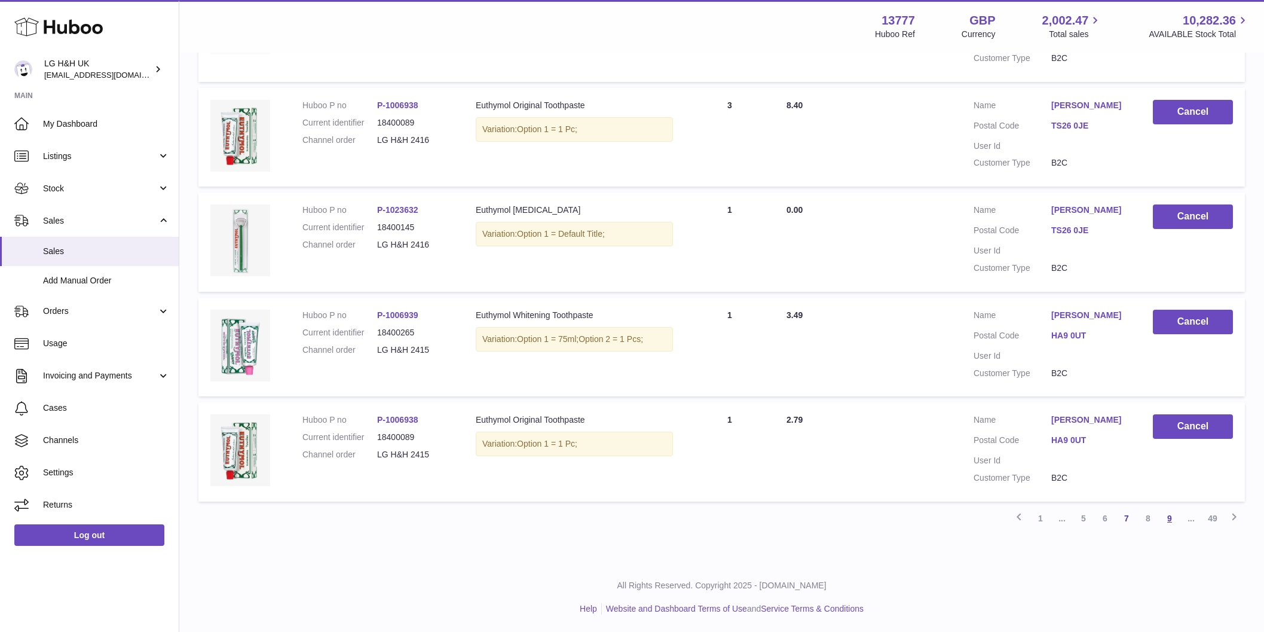
click at [1165, 519] on link "9" at bounding box center [1170, 518] width 22 height 22
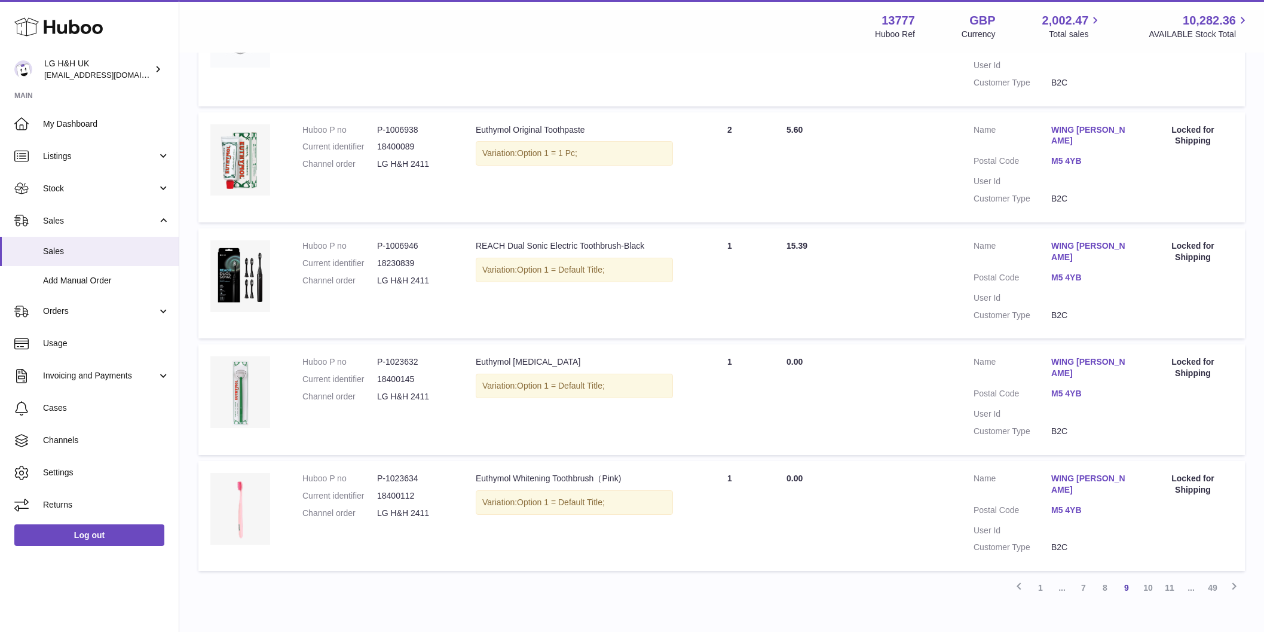
scroll to position [842, 0]
click at [1163, 575] on link "11" at bounding box center [1170, 586] width 22 height 22
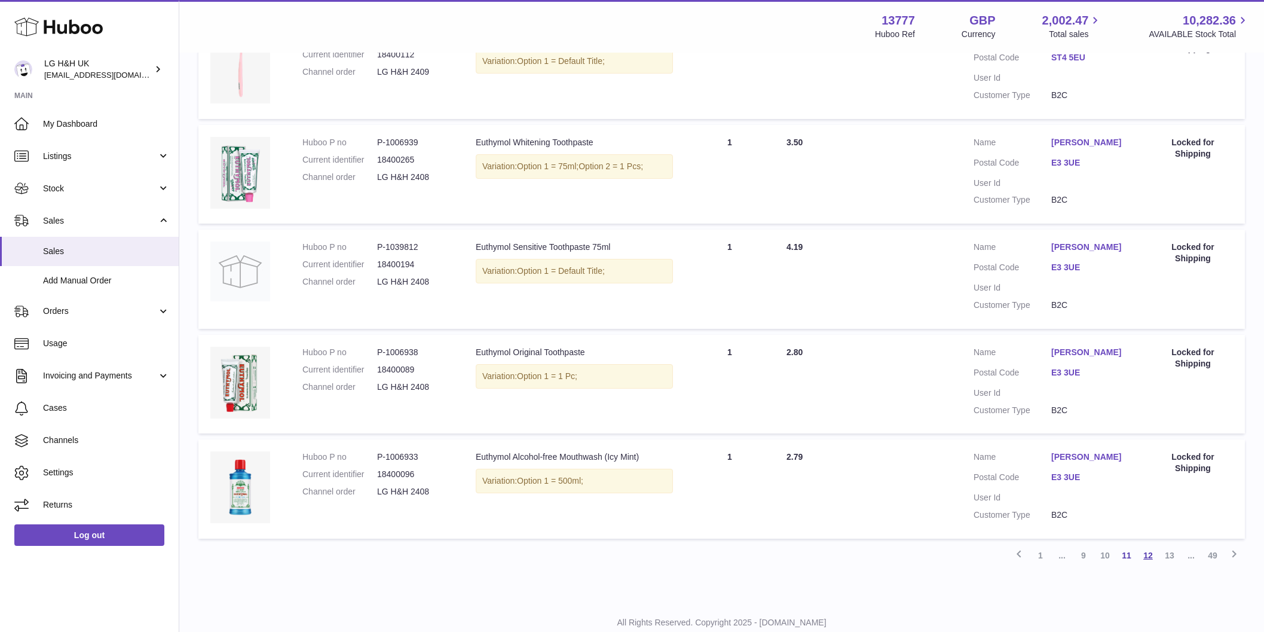
scroll to position [842, 0]
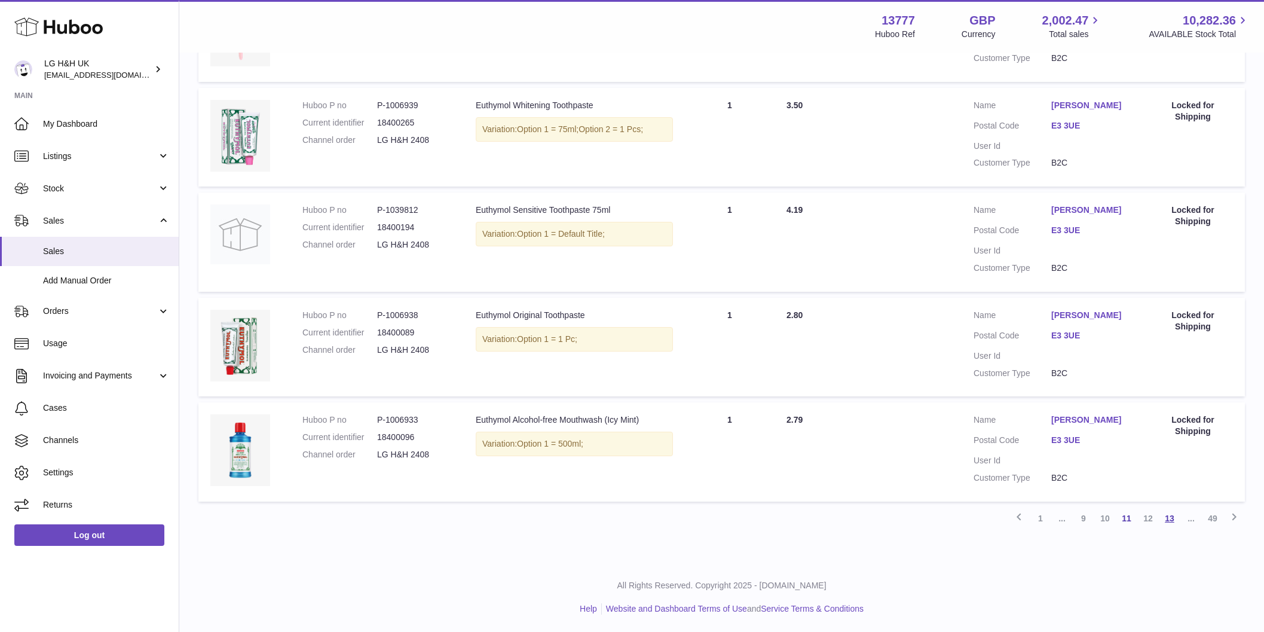
click at [1165, 518] on link "13" at bounding box center [1170, 518] width 22 height 22
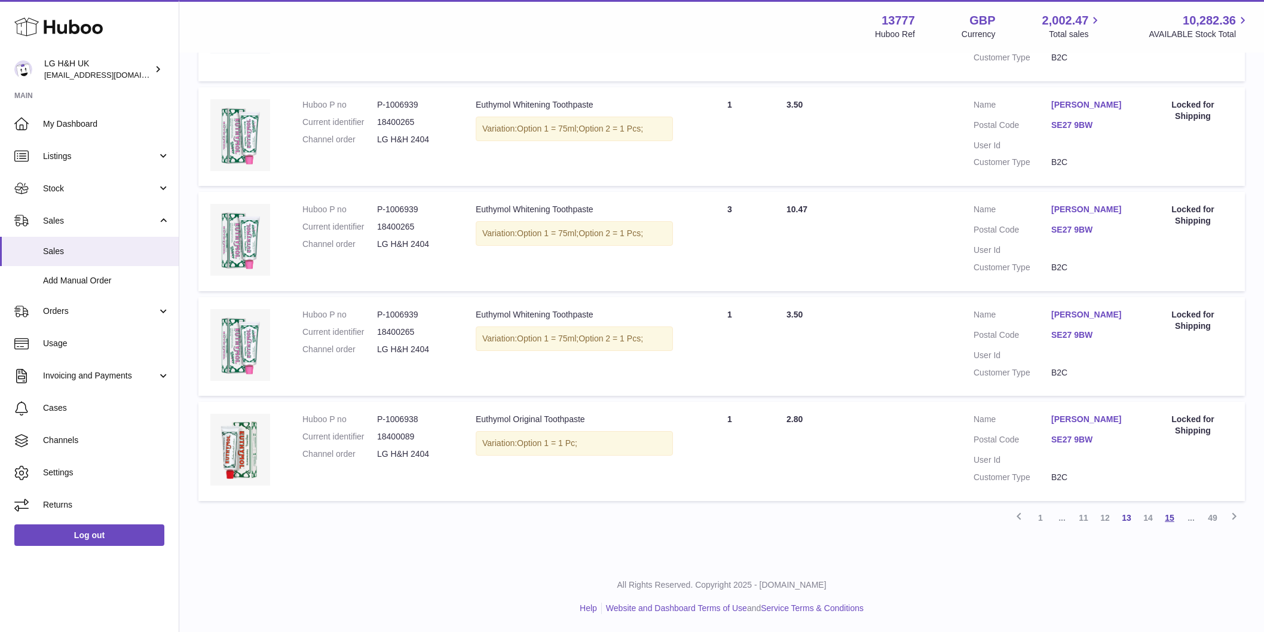
click at [1165, 518] on link "15" at bounding box center [1170, 518] width 22 height 22
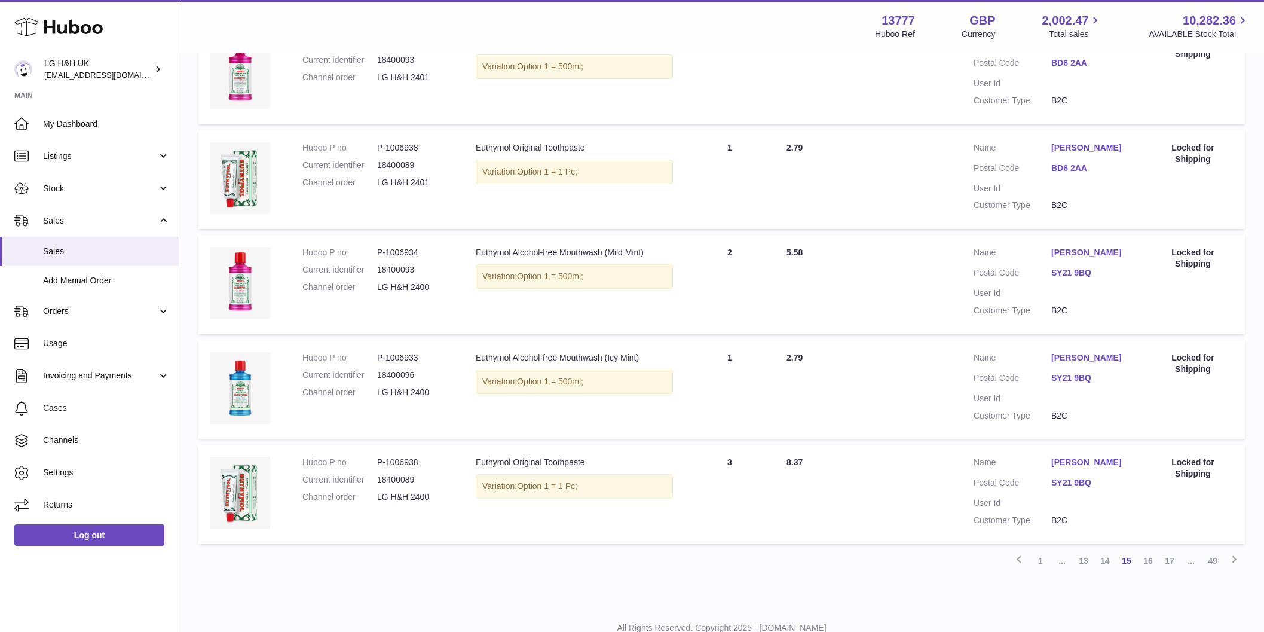
scroll to position [842, 0]
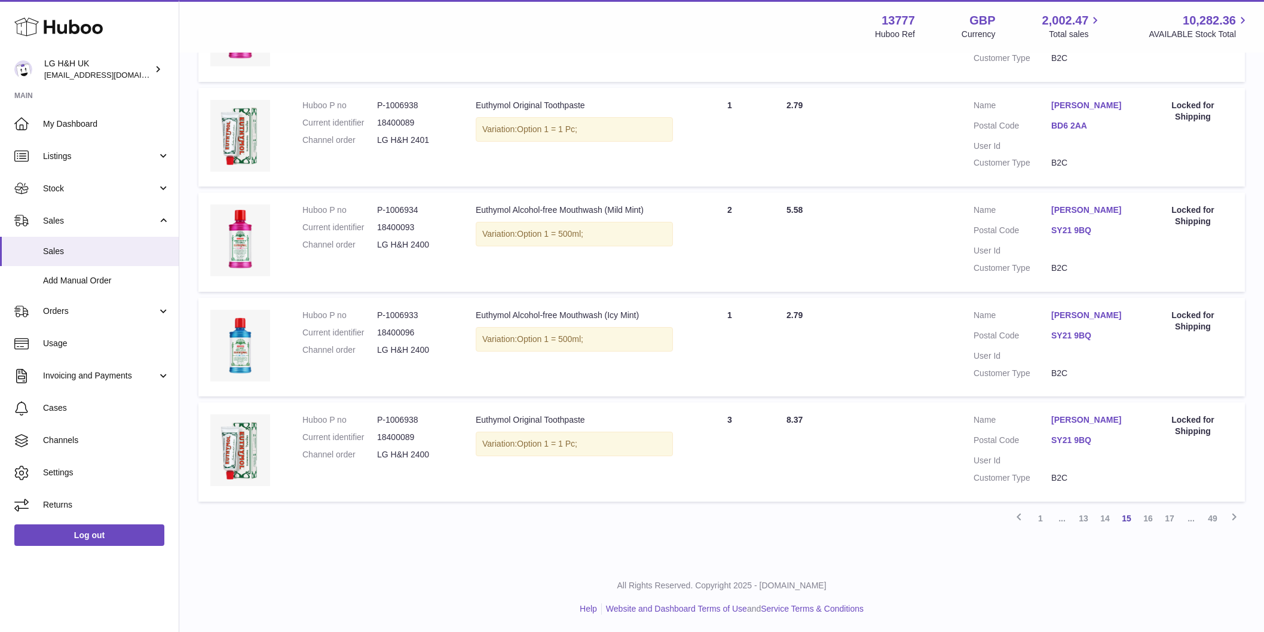
click at [1163, 516] on link "17" at bounding box center [1170, 518] width 22 height 22
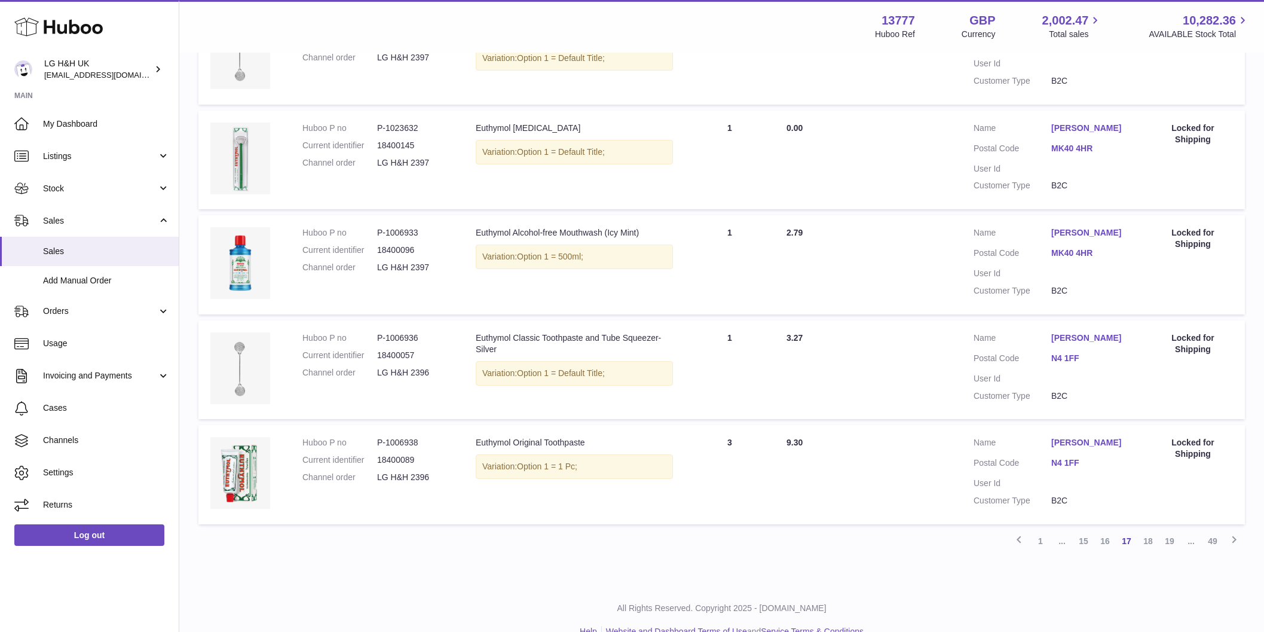
scroll to position [876, 0]
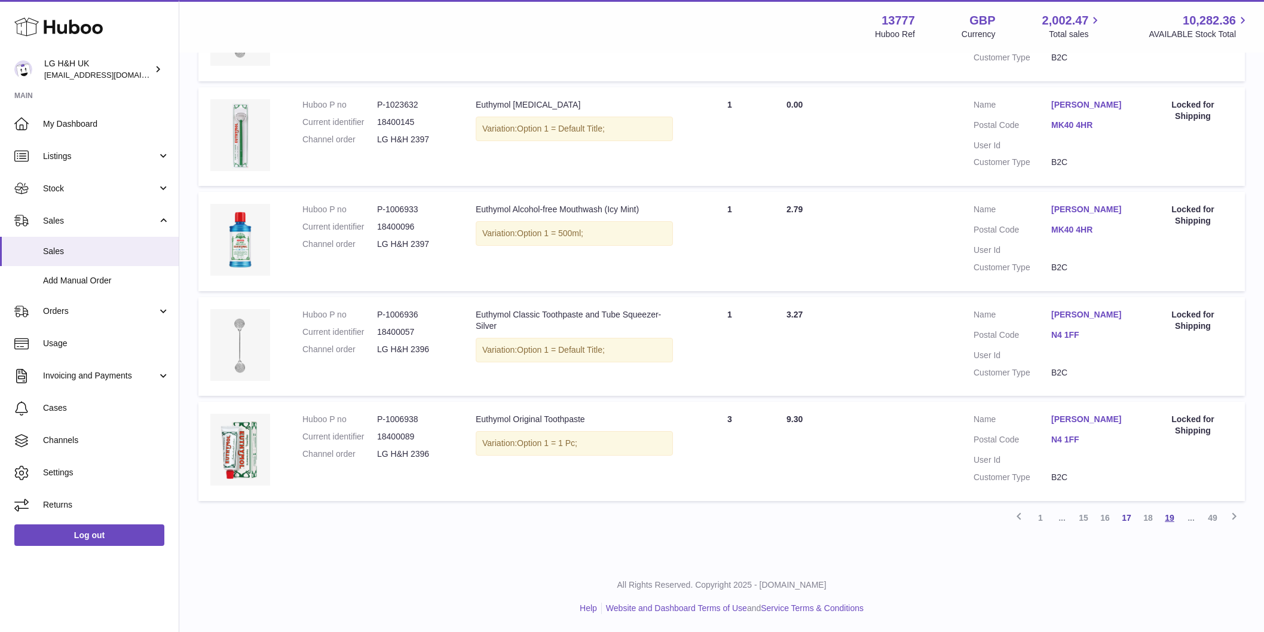
click at [1165, 518] on link "19" at bounding box center [1170, 518] width 22 height 22
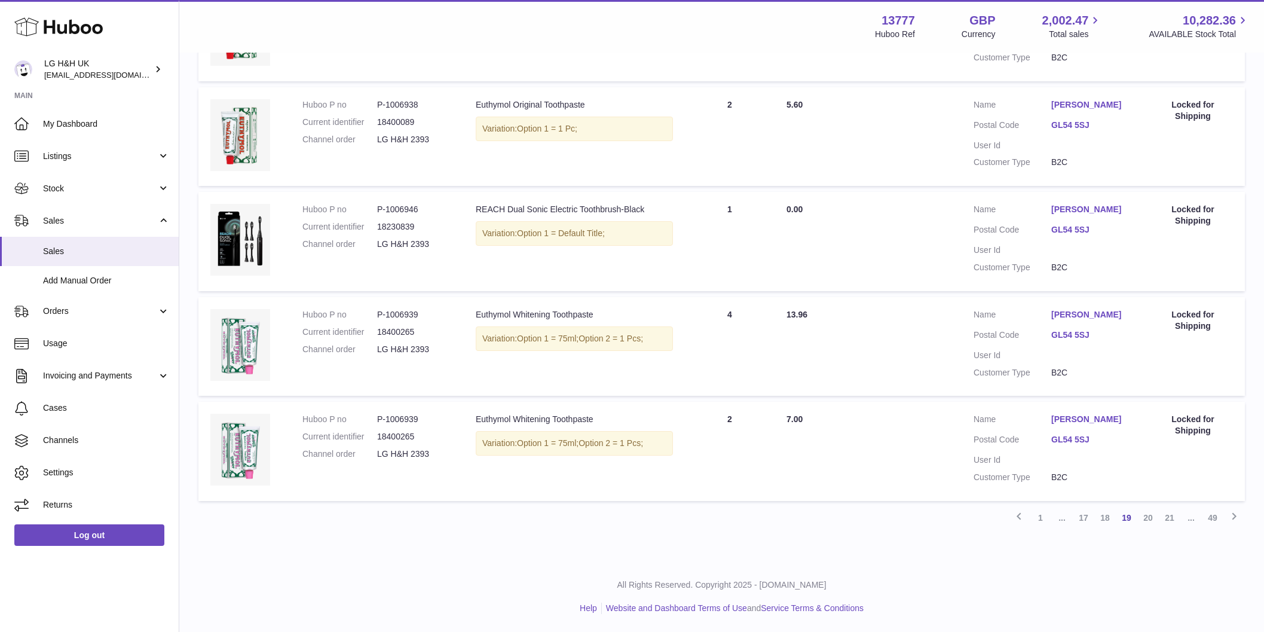
scroll to position [944, 0]
click at [1164, 517] on link "21" at bounding box center [1170, 518] width 22 height 22
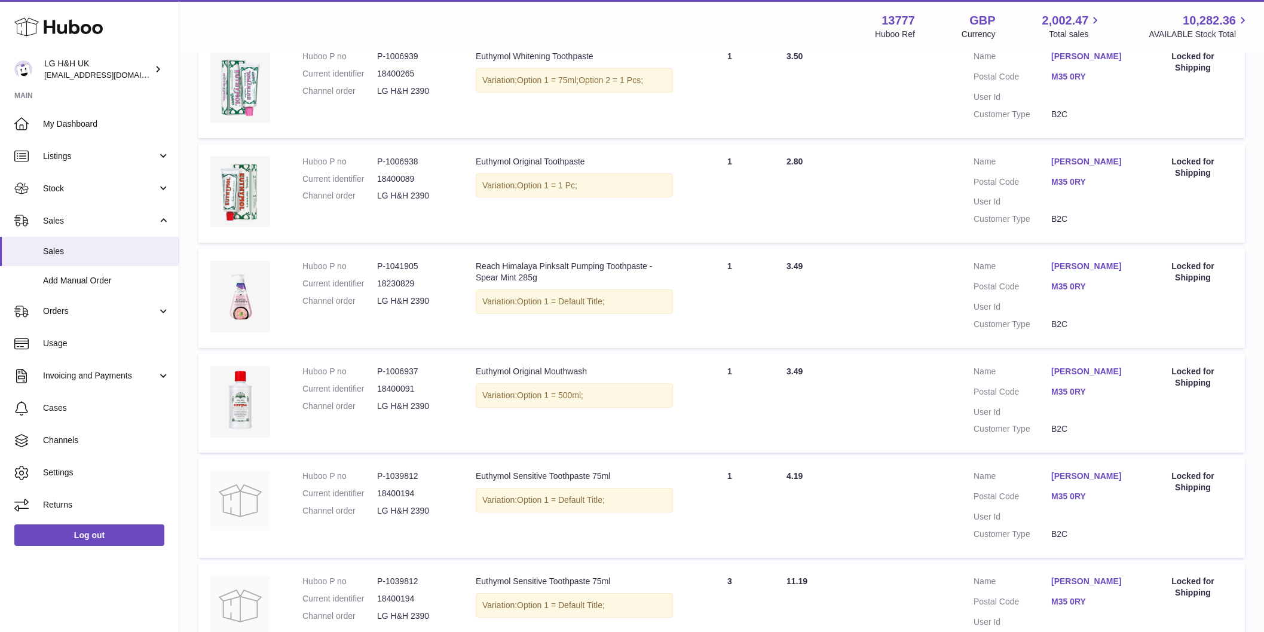
scroll to position [842, 0]
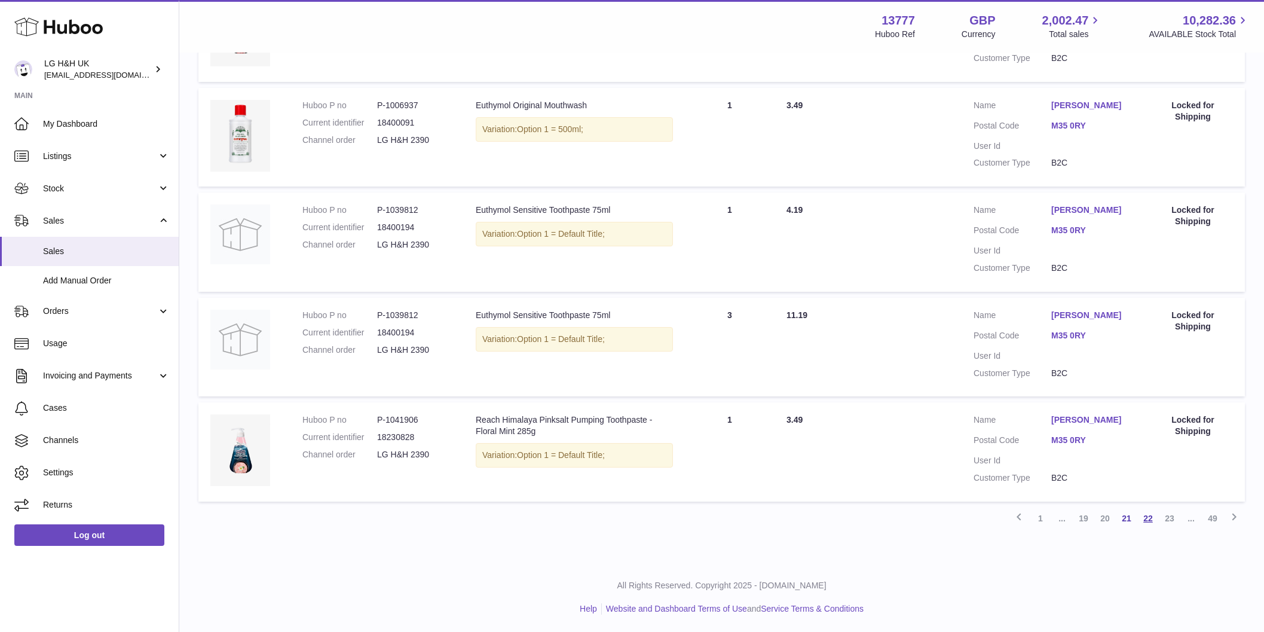
click at [1149, 519] on link "22" at bounding box center [1148, 518] width 22 height 22
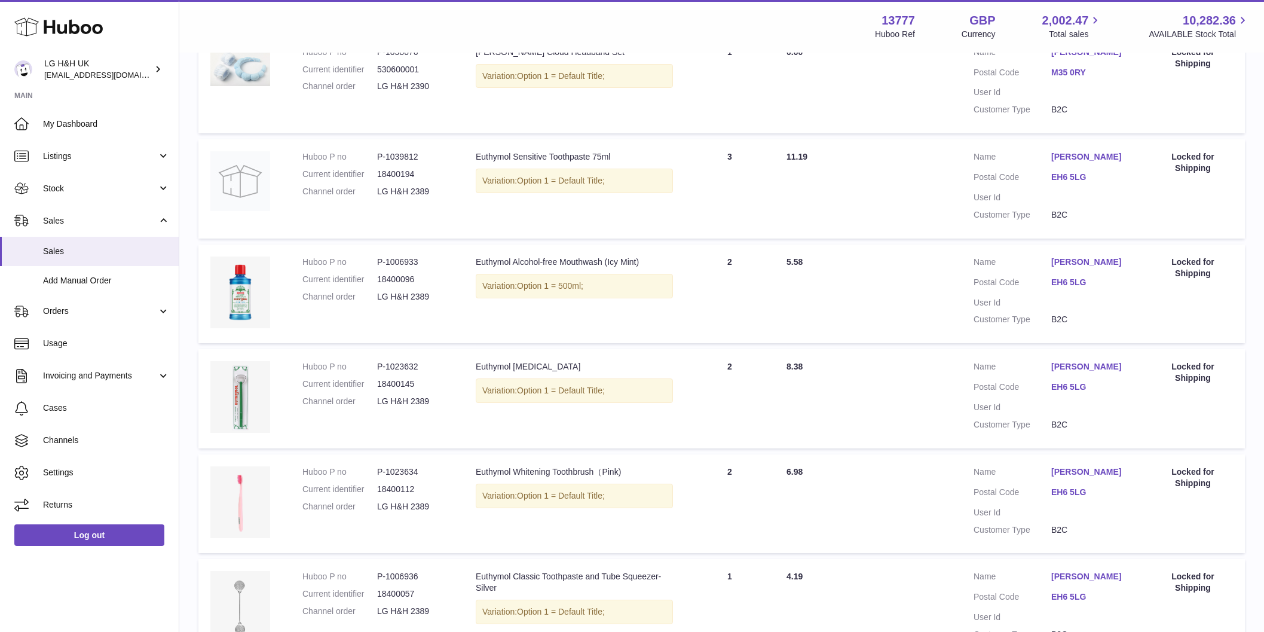
scroll to position [842, 0]
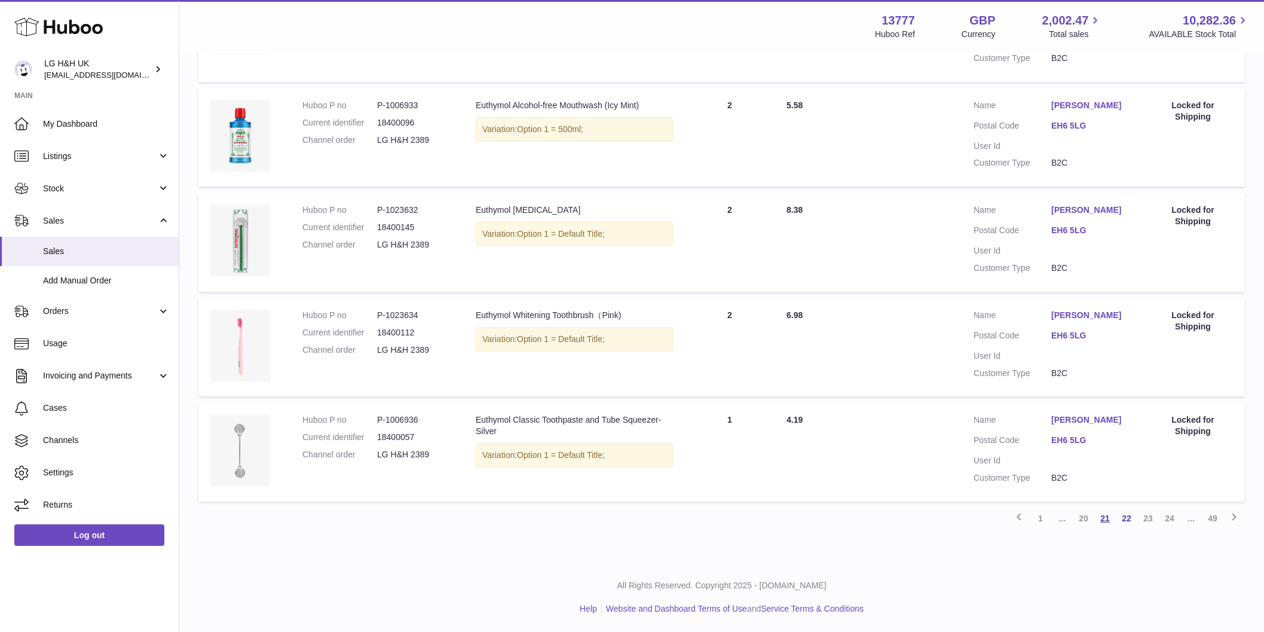
click at [1100, 514] on link "21" at bounding box center [1105, 518] width 22 height 22
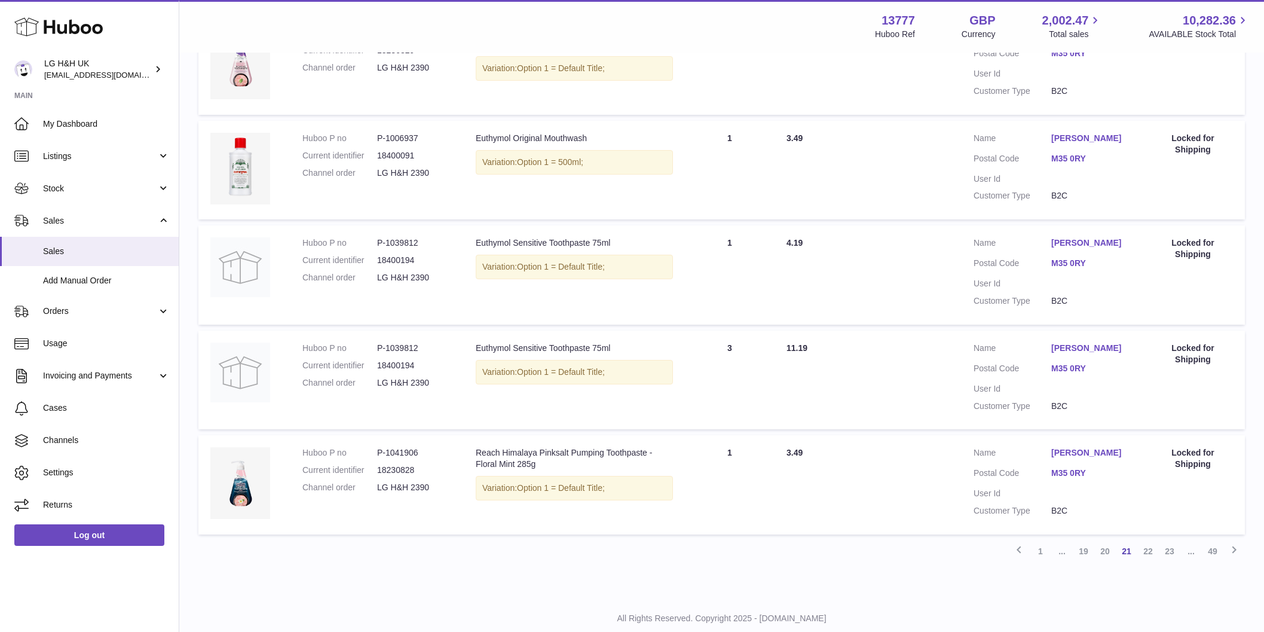
scroll to position [842, 0]
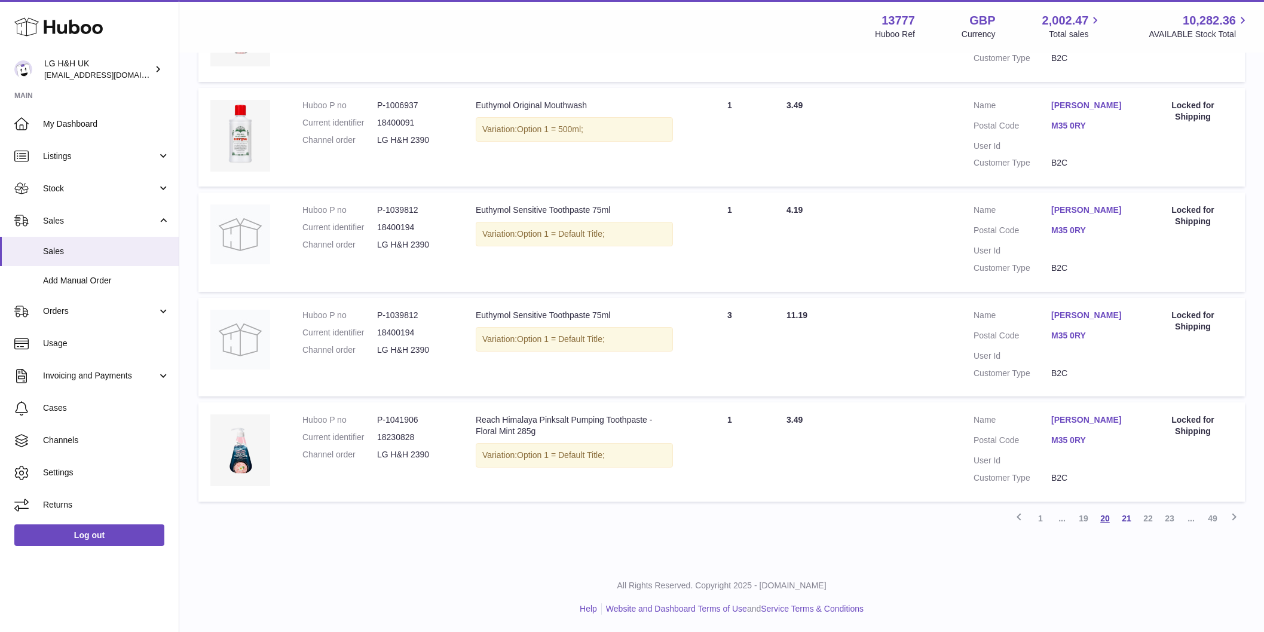
click at [1107, 514] on link "20" at bounding box center [1105, 518] width 22 height 22
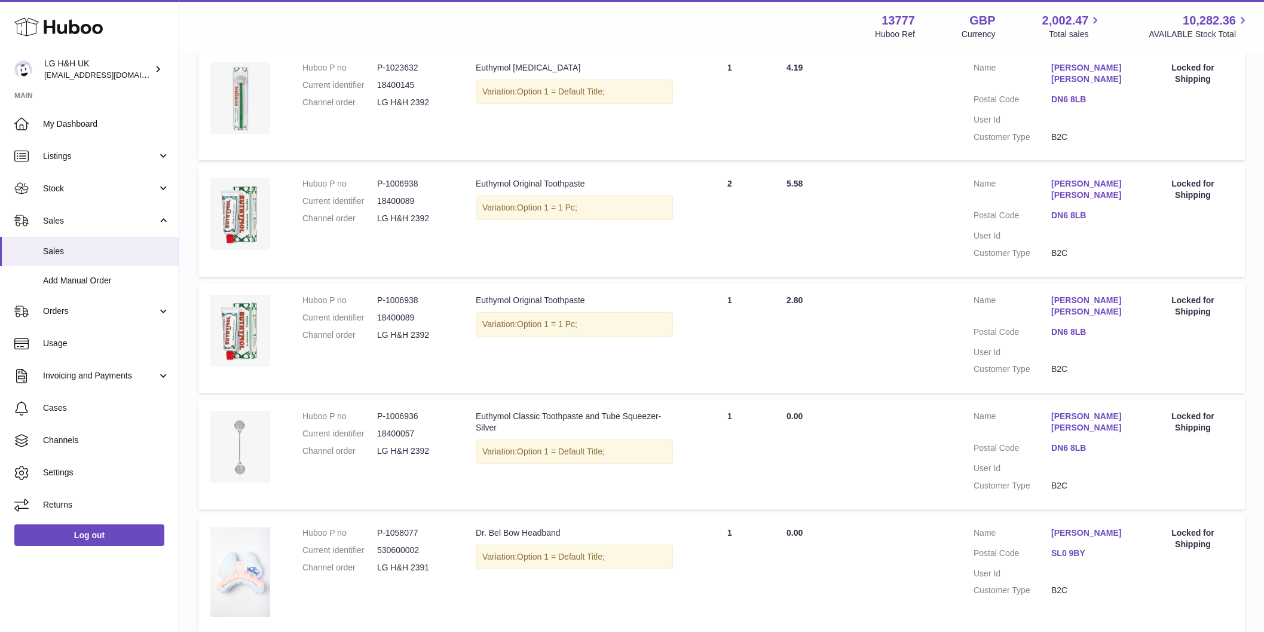
scroll to position [882, 0]
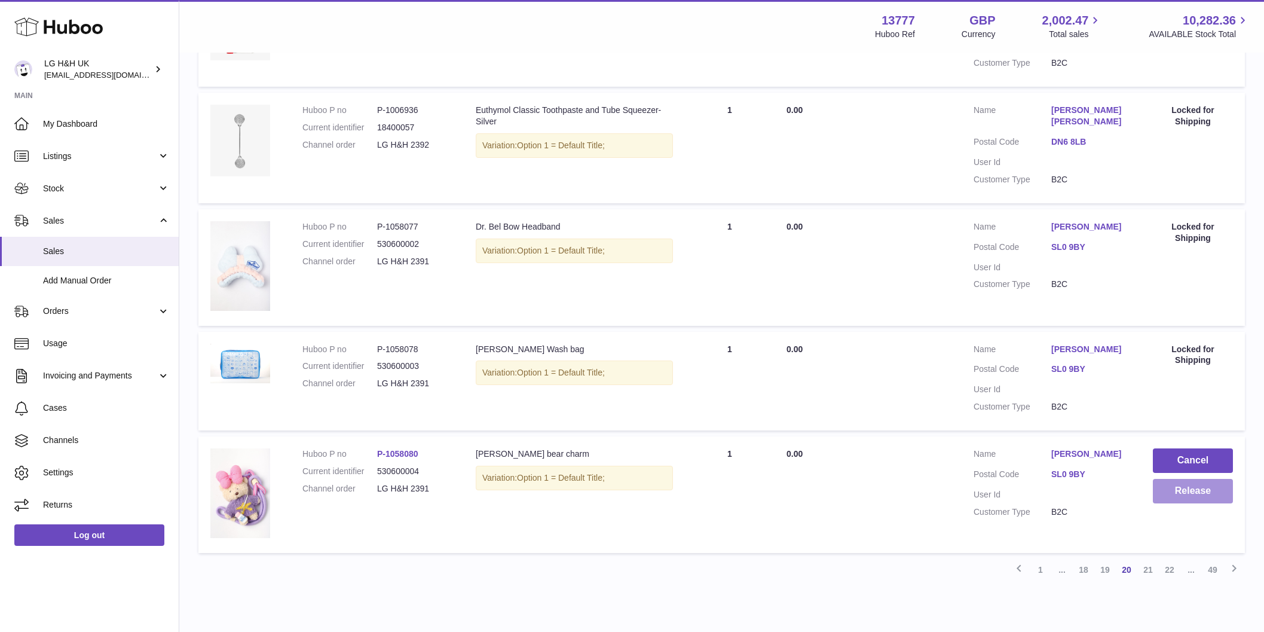
click at [1214, 479] on button "Release" at bounding box center [1193, 491] width 80 height 25
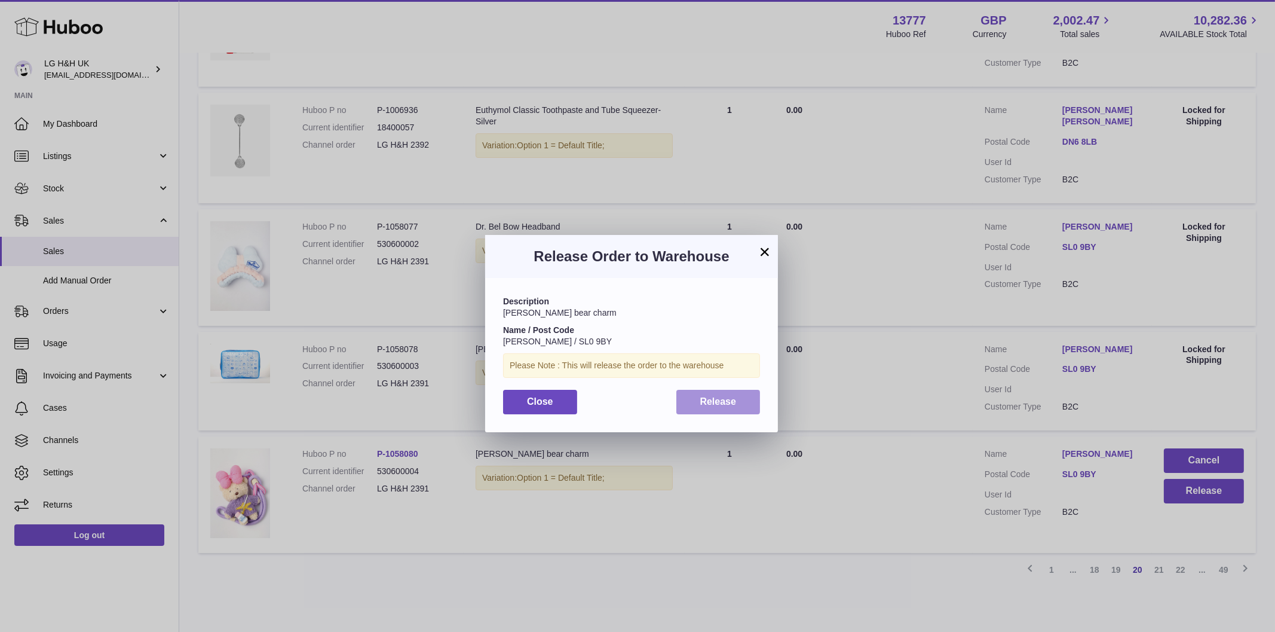
click at [707, 410] on button "Release" at bounding box center [719, 402] width 84 height 25
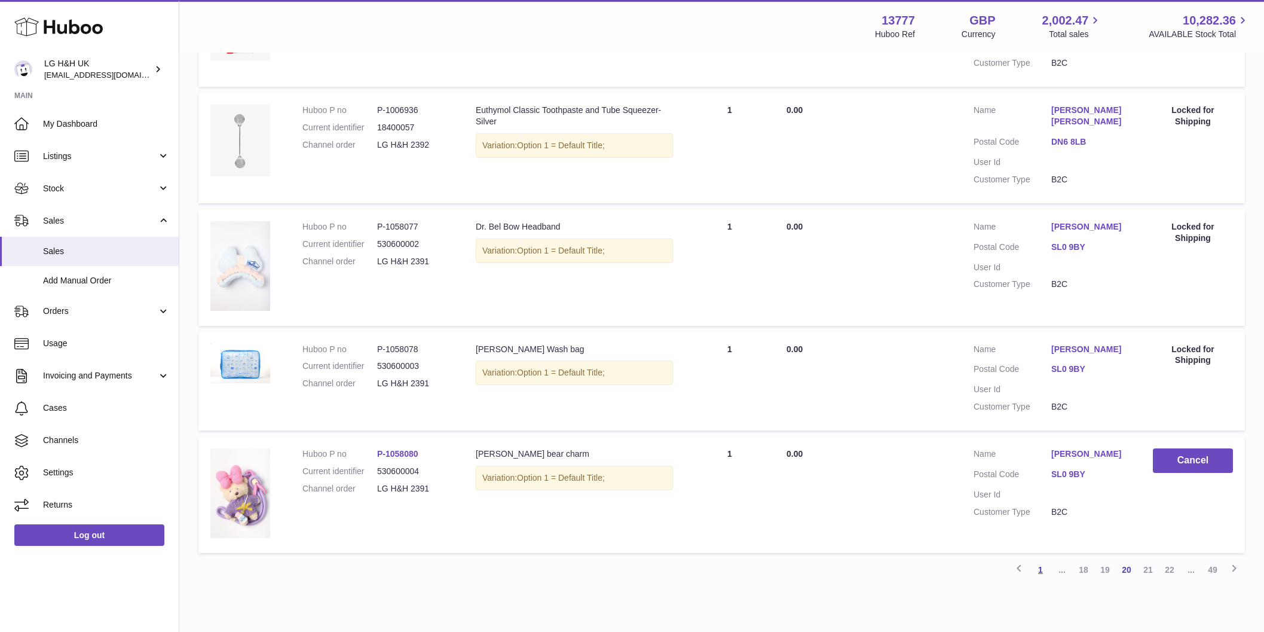
click at [1039, 559] on link "1" at bounding box center [1041, 570] width 22 height 22
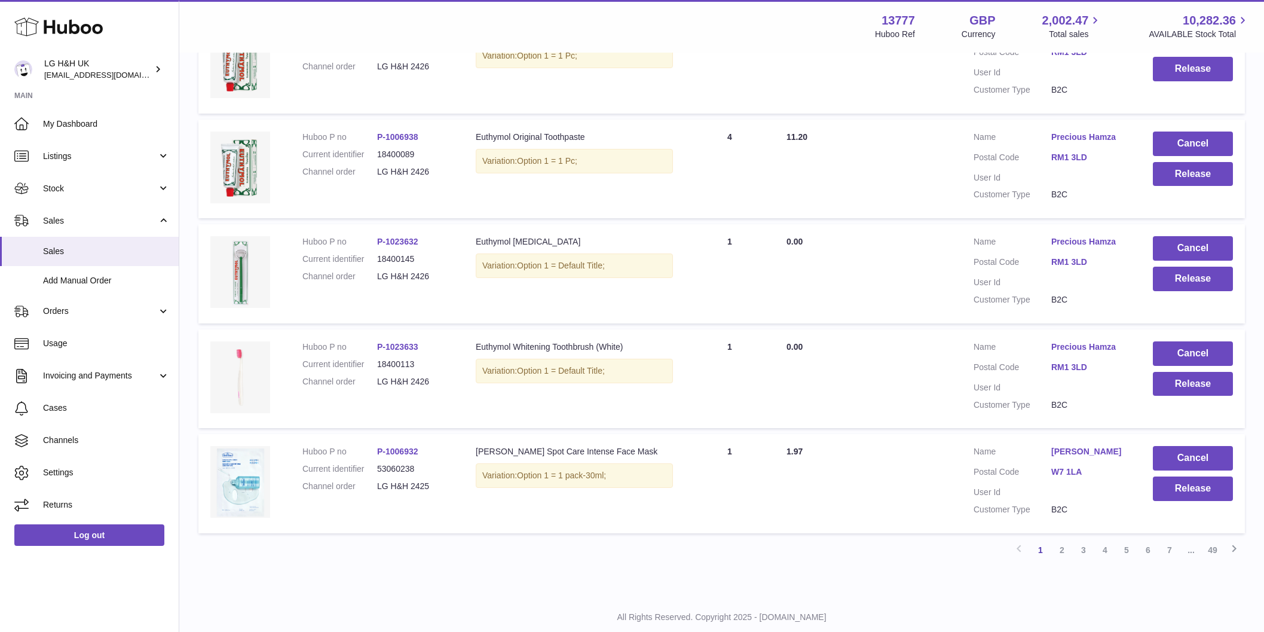
scroll to position [842, 0]
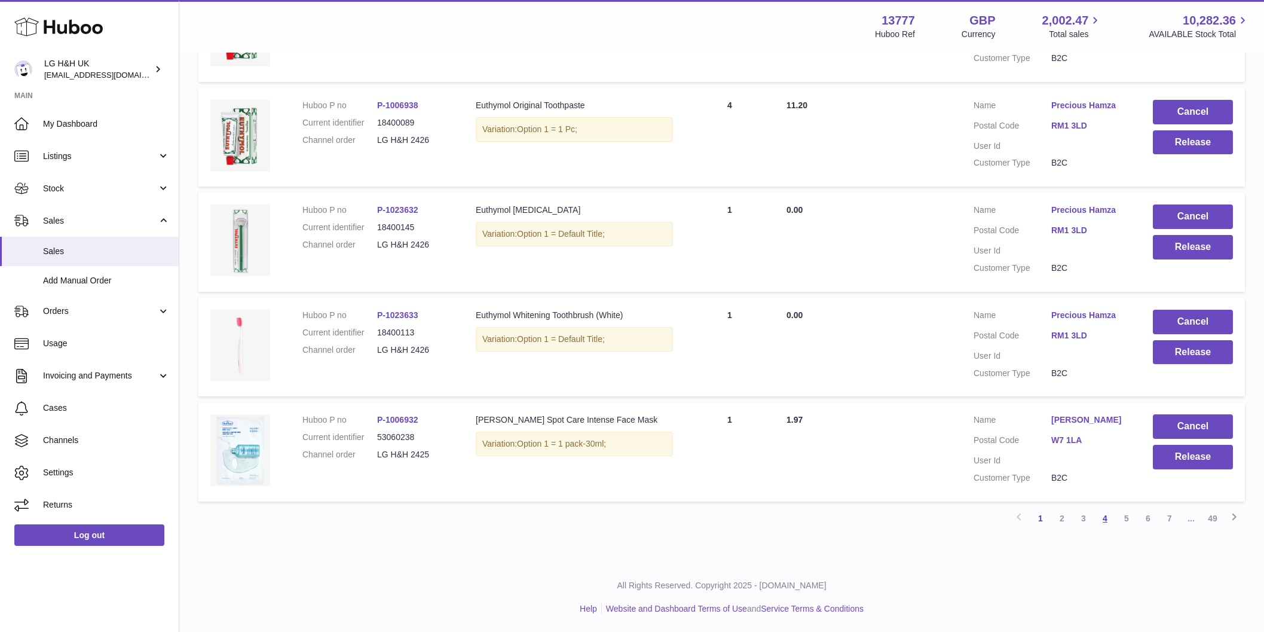
click at [1108, 519] on link "4" at bounding box center [1105, 518] width 22 height 22
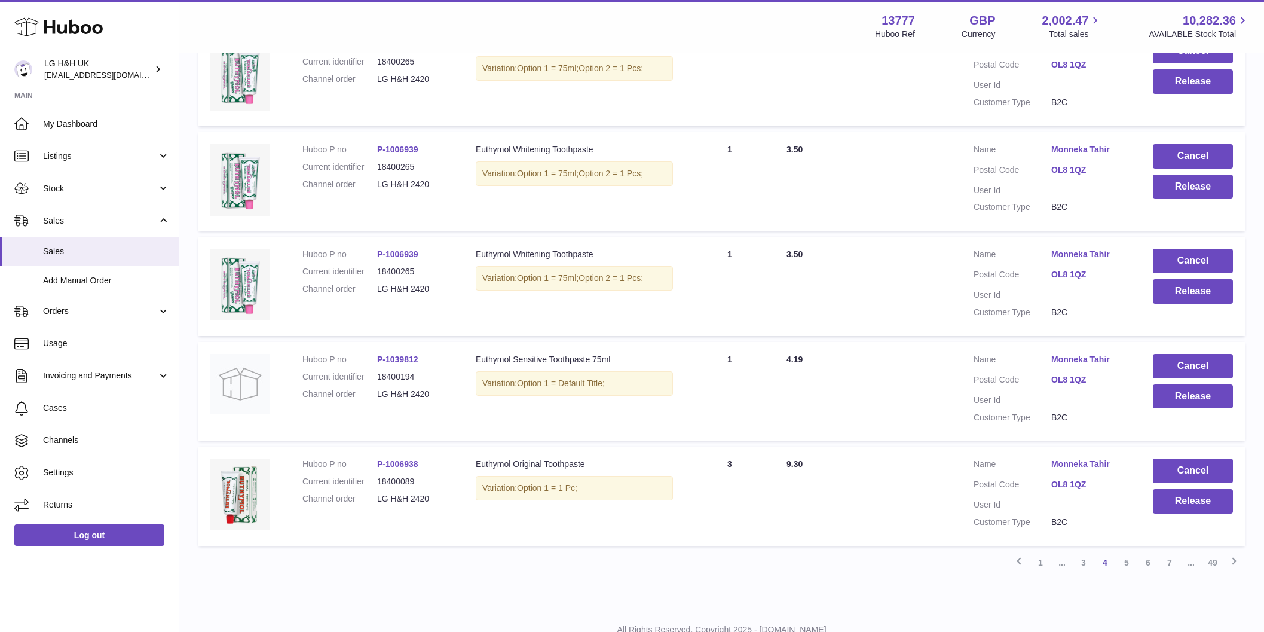
scroll to position [842, 0]
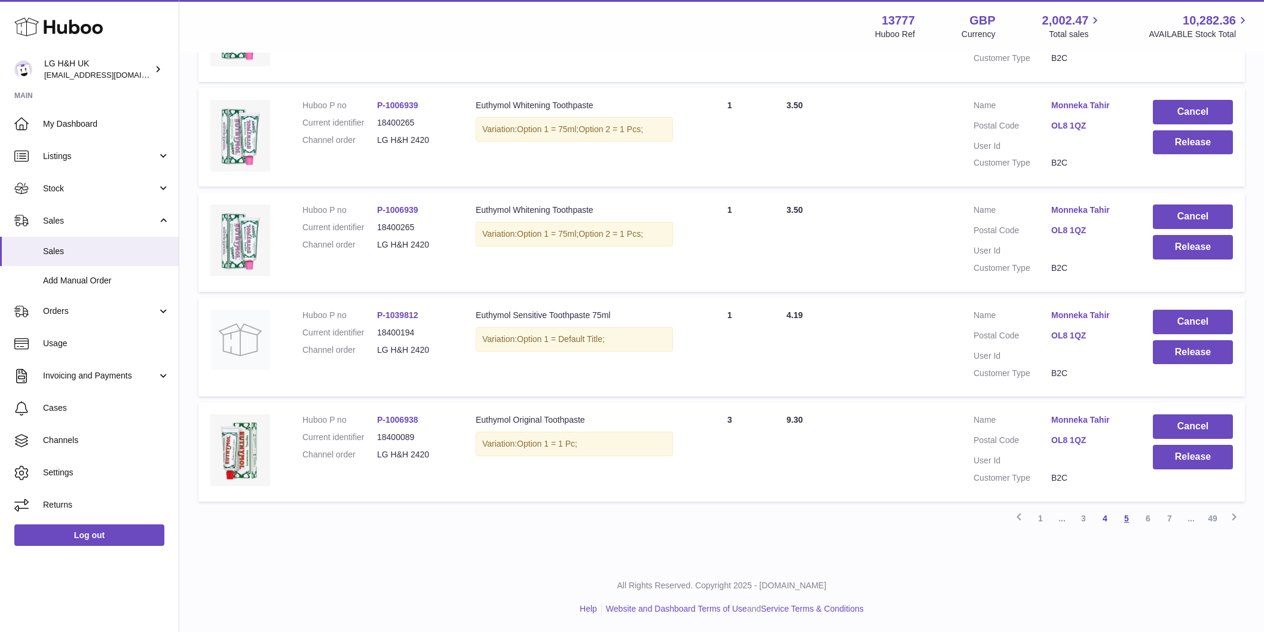
click at [1124, 518] on link "5" at bounding box center [1127, 518] width 22 height 22
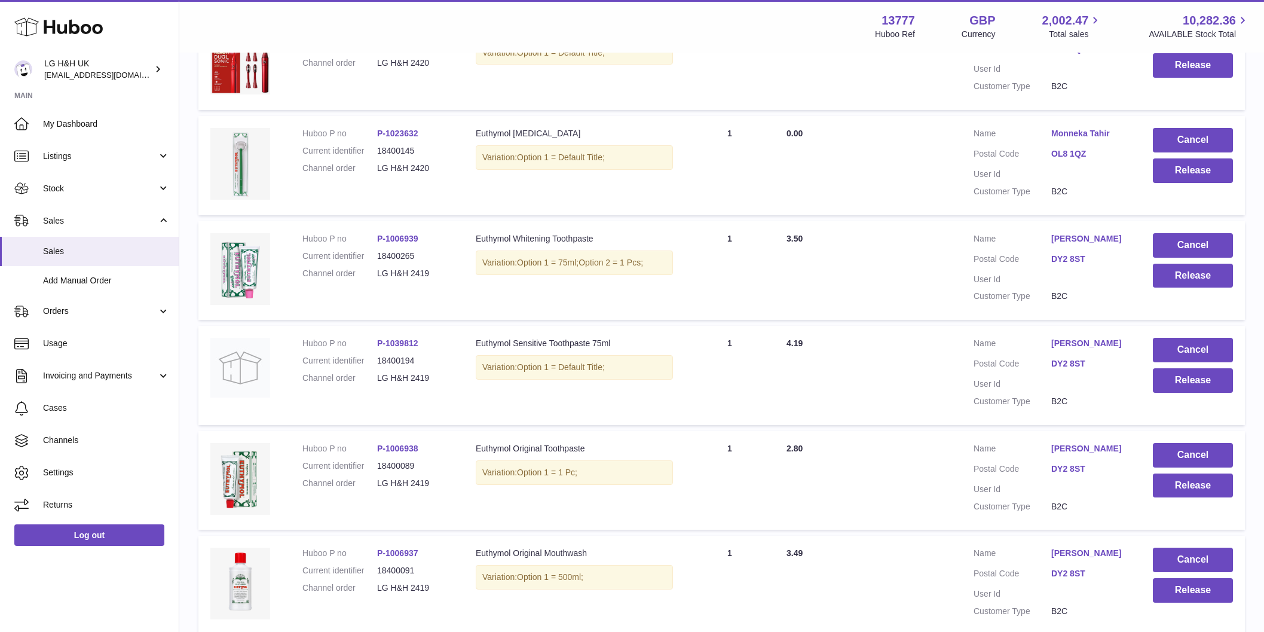
scroll to position [842, 0]
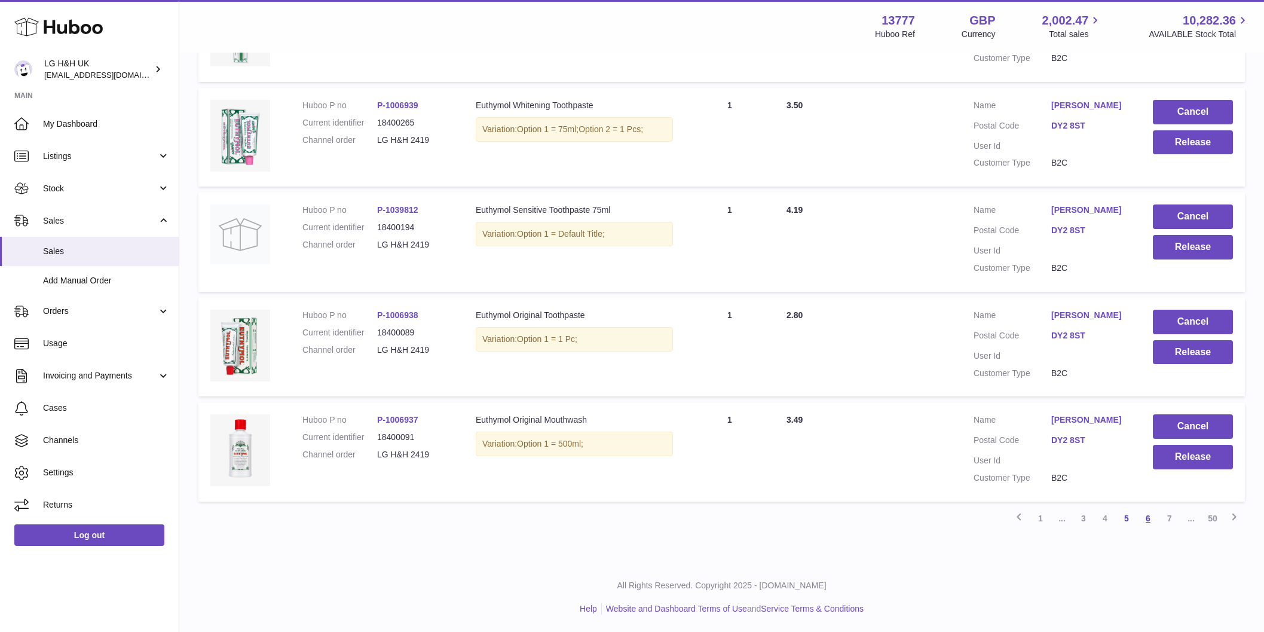
click at [1149, 519] on link "6" at bounding box center [1148, 518] width 22 height 22
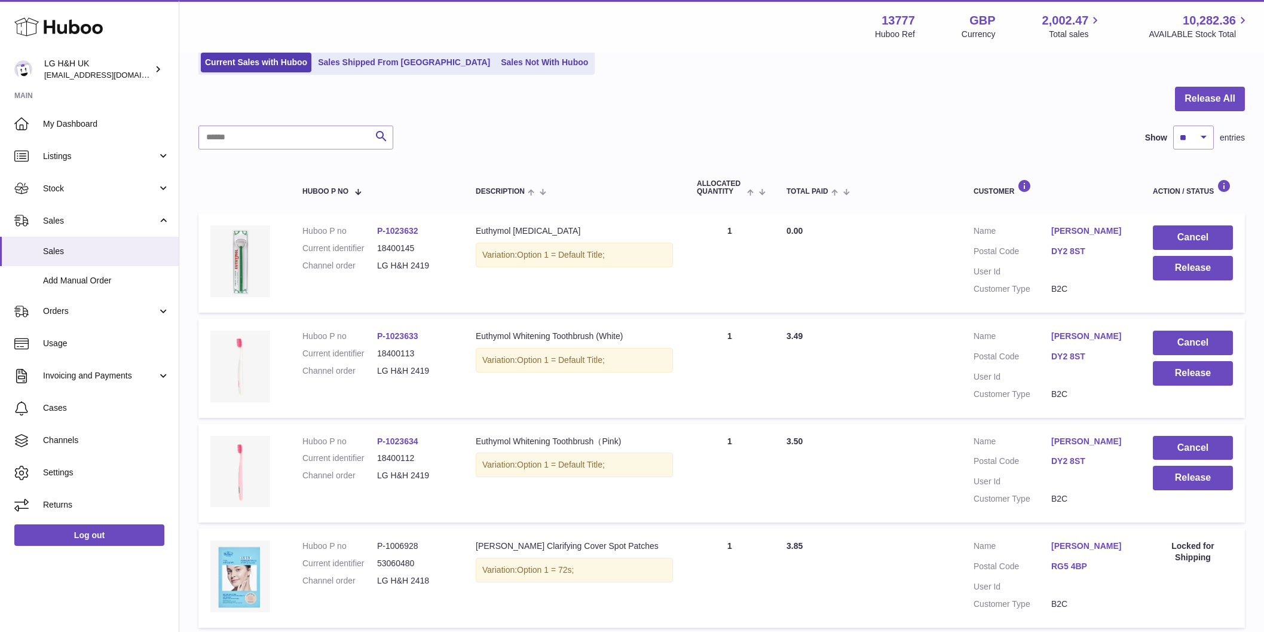
scroll to position [54, 0]
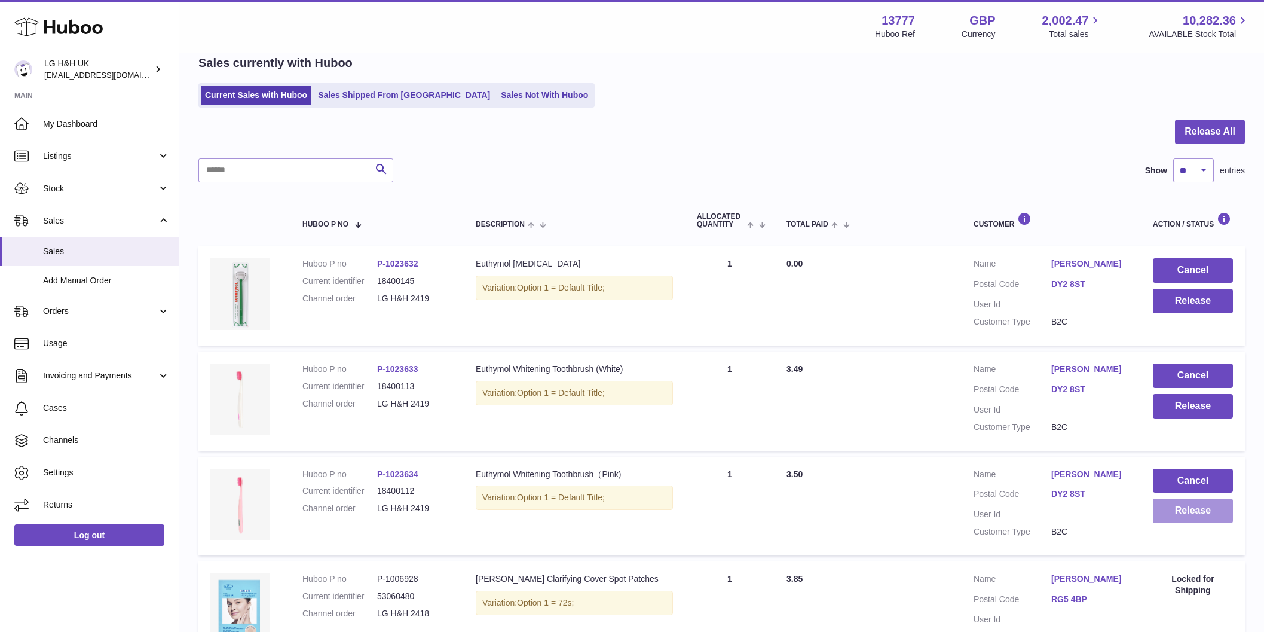
click at [1174, 518] on button "Release" at bounding box center [1193, 510] width 80 height 25
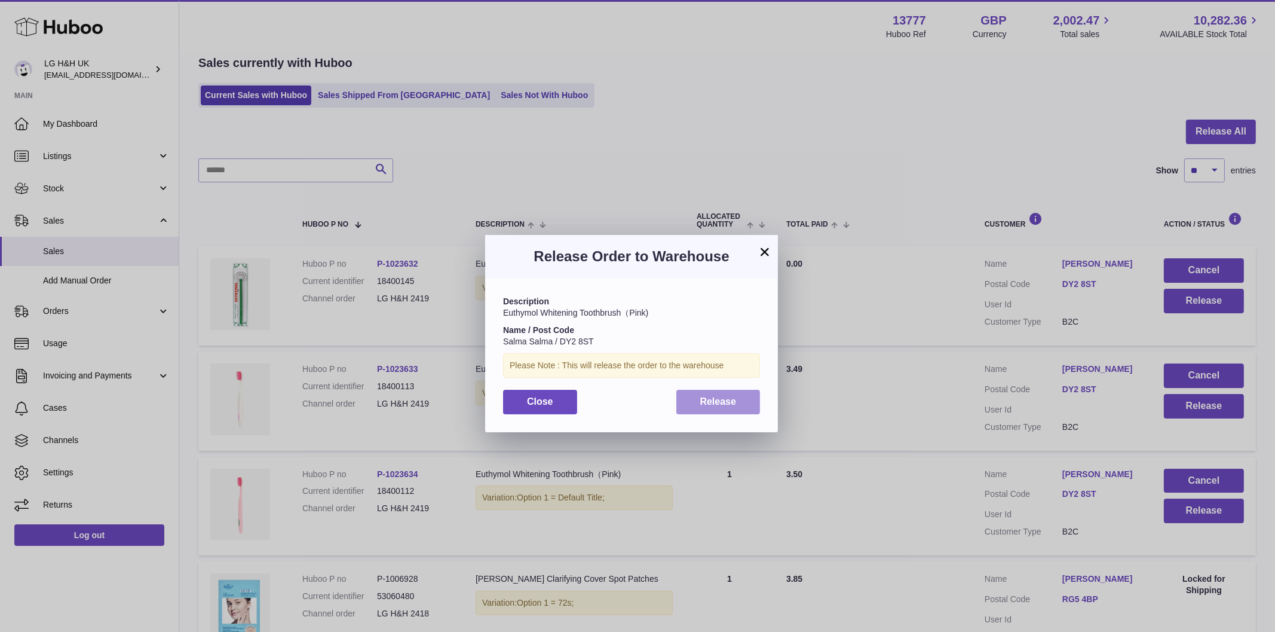
click at [722, 393] on button "Release" at bounding box center [719, 402] width 84 height 25
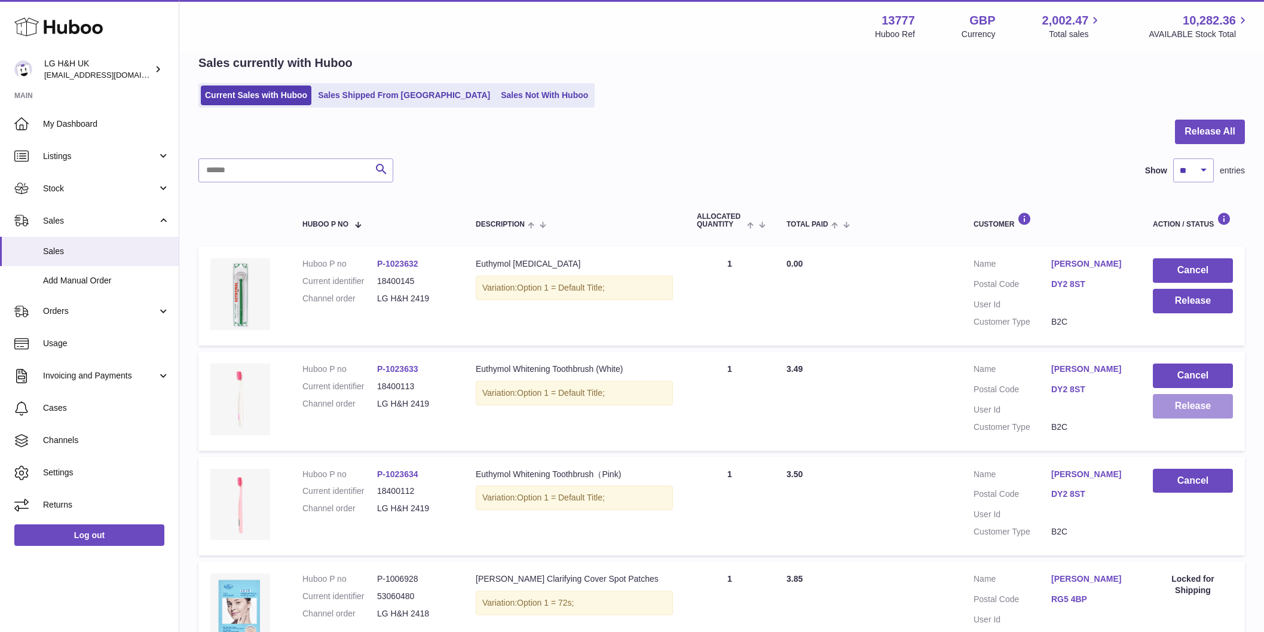
click at [1207, 406] on button "Release" at bounding box center [1193, 406] width 80 height 25
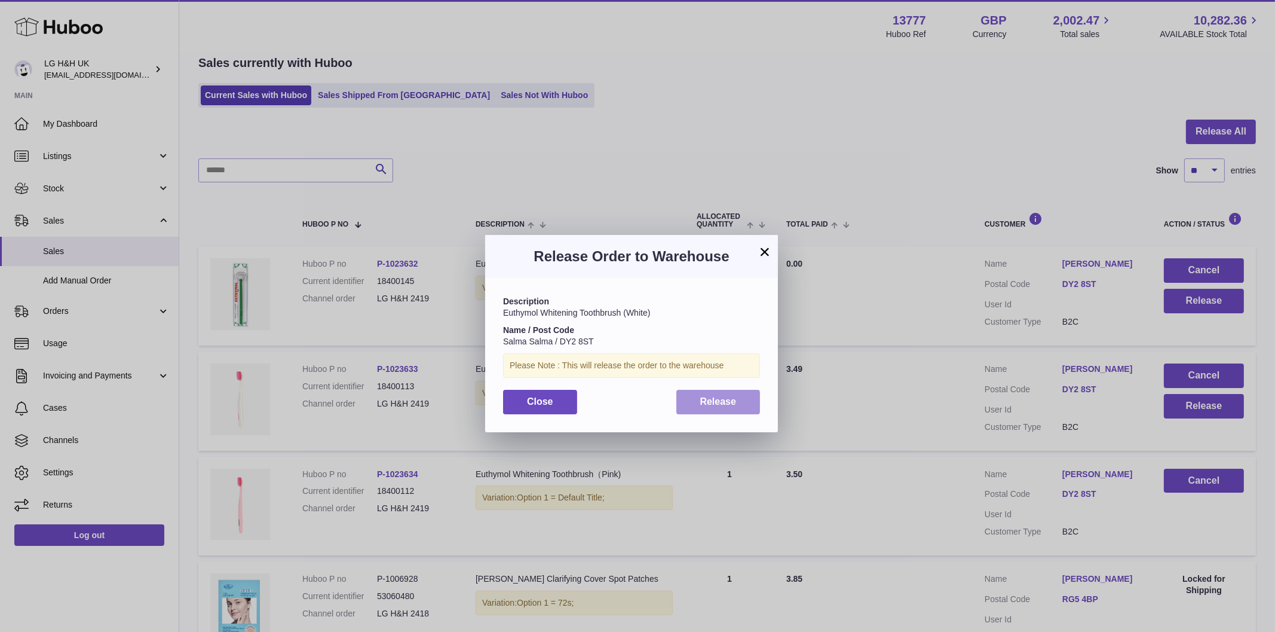
click at [723, 393] on button "Release" at bounding box center [719, 402] width 84 height 25
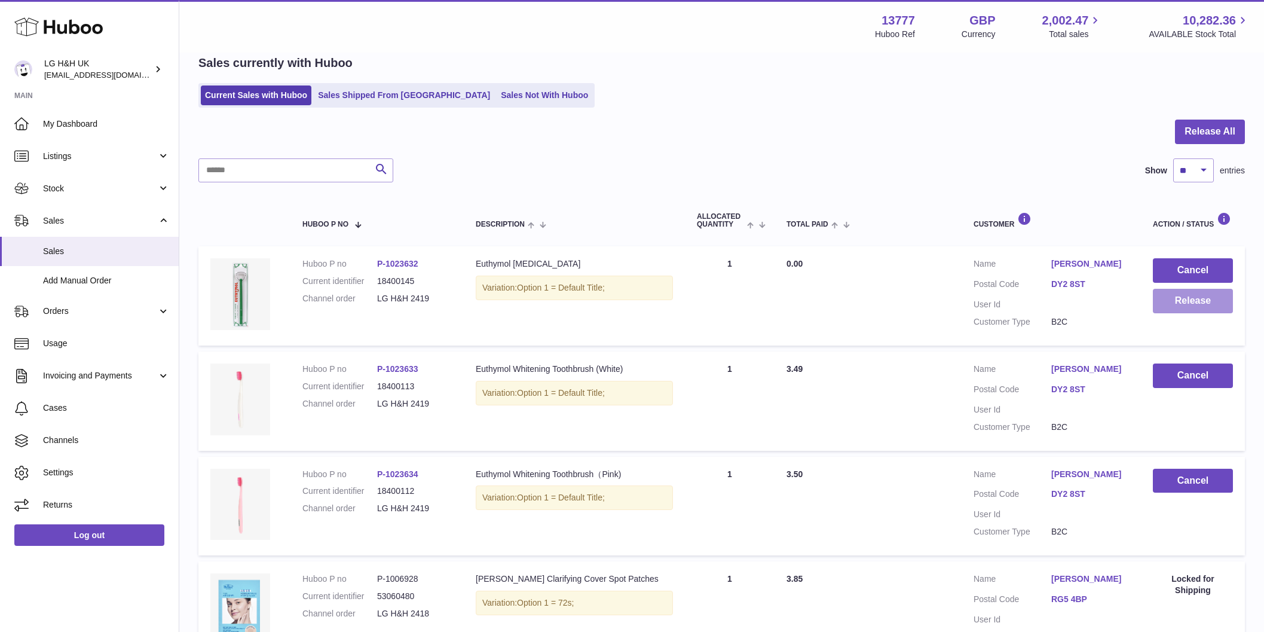
click at [1194, 296] on button "Release" at bounding box center [1193, 301] width 80 height 25
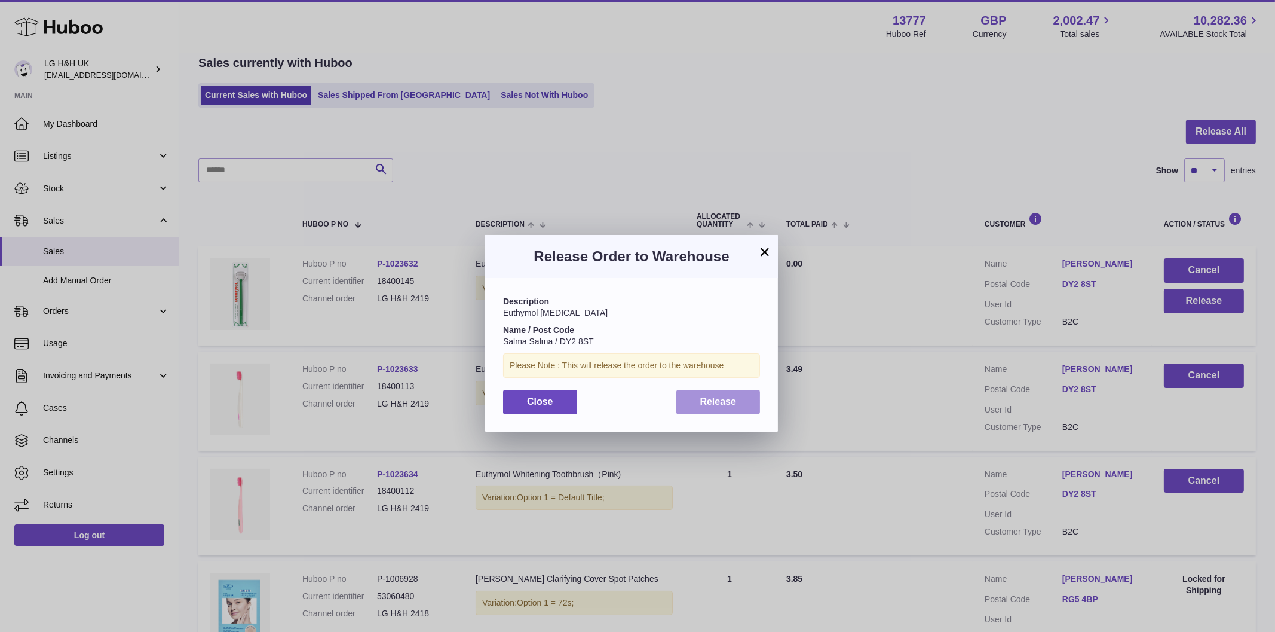
click at [726, 392] on button "Release" at bounding box center [719, 402] width 84 height 25
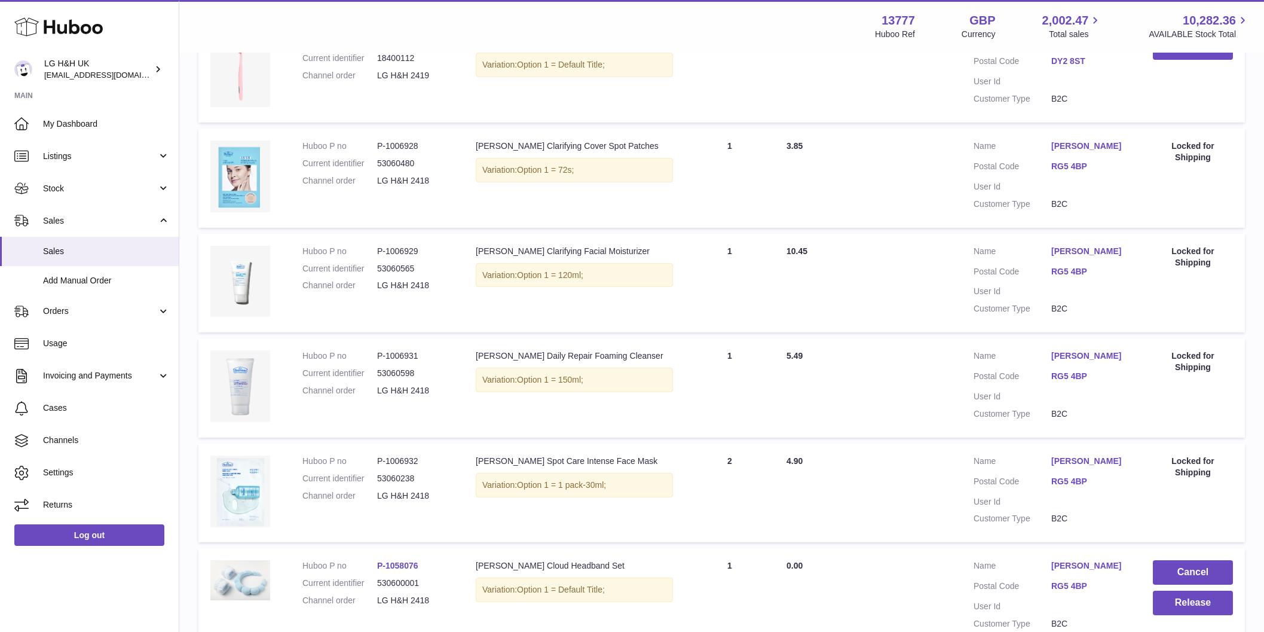
scroll to position [860, 0]
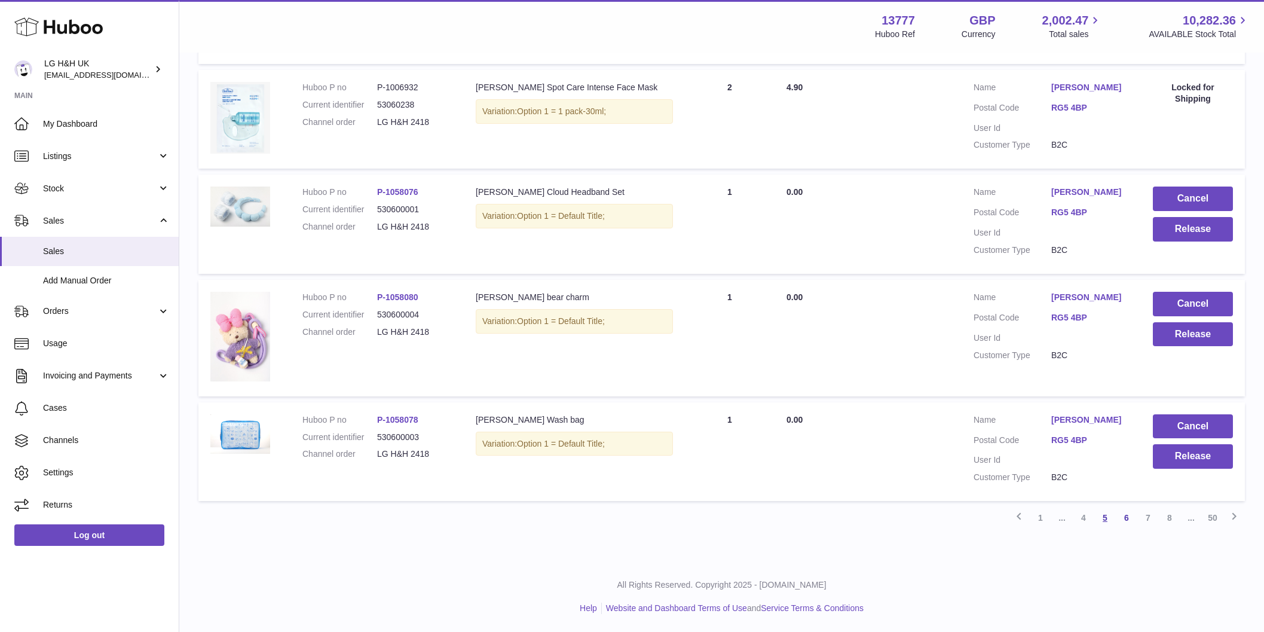
click at [1109, 514] on link "5" at bounding box center [1105, 518] width 22 height 22
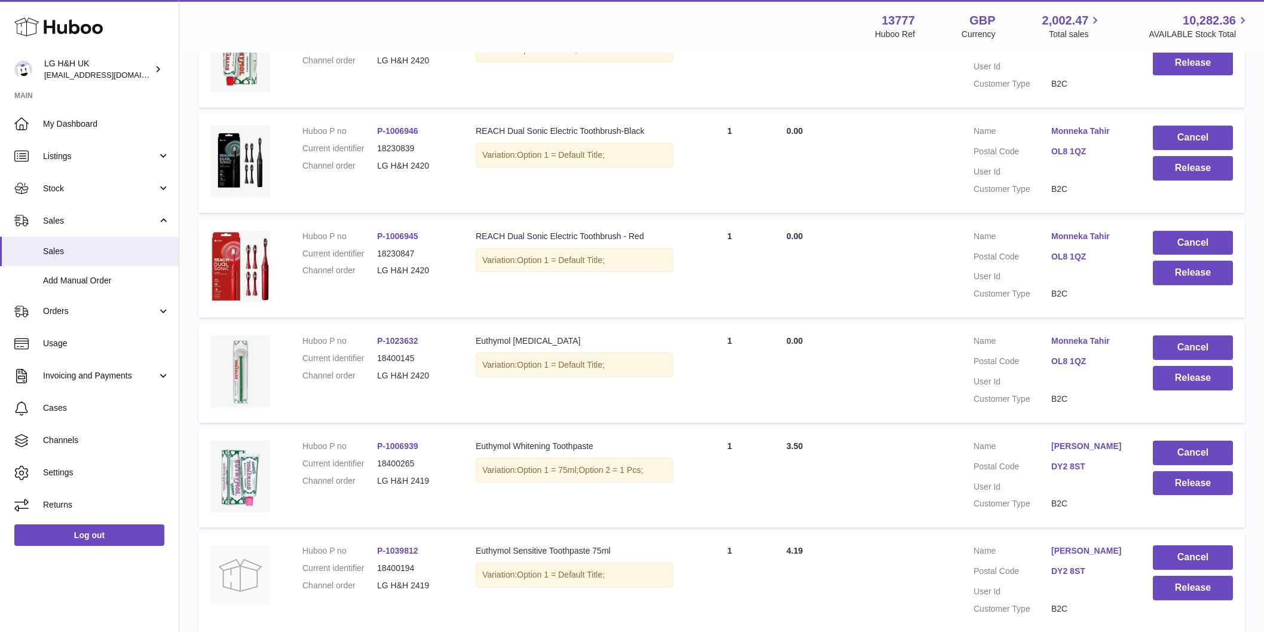
scroll to position [842, 0]
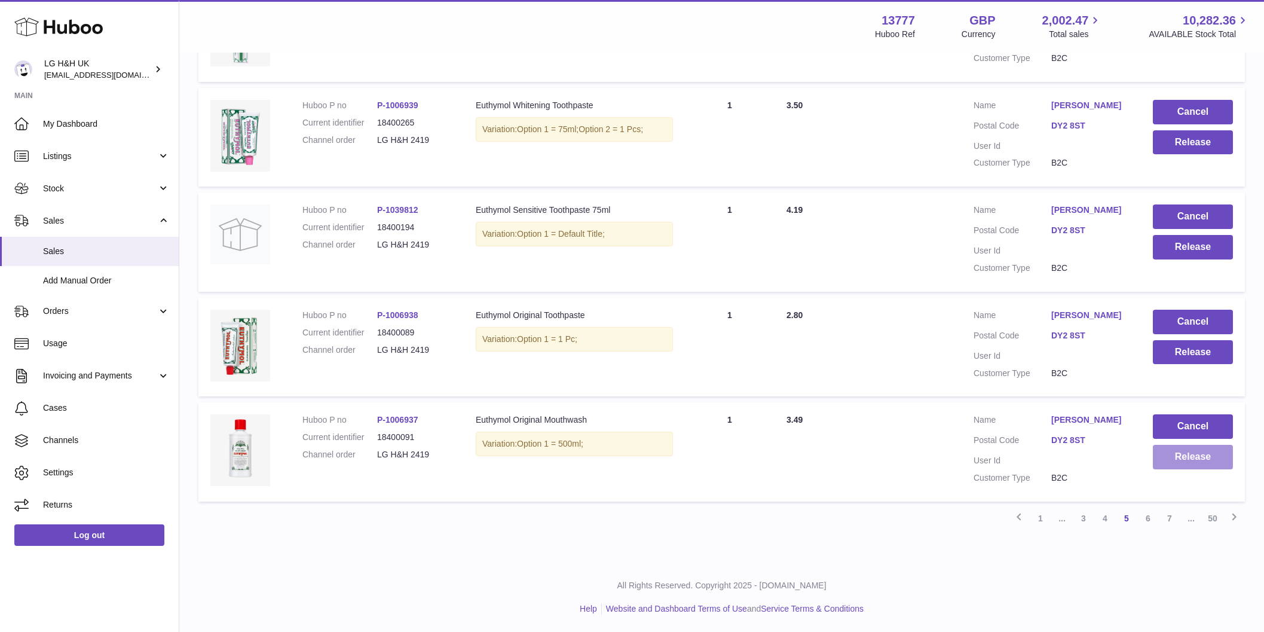
click at [1180, 460] on button "Release" at bounding box center [1193, 457] width 80 height 25
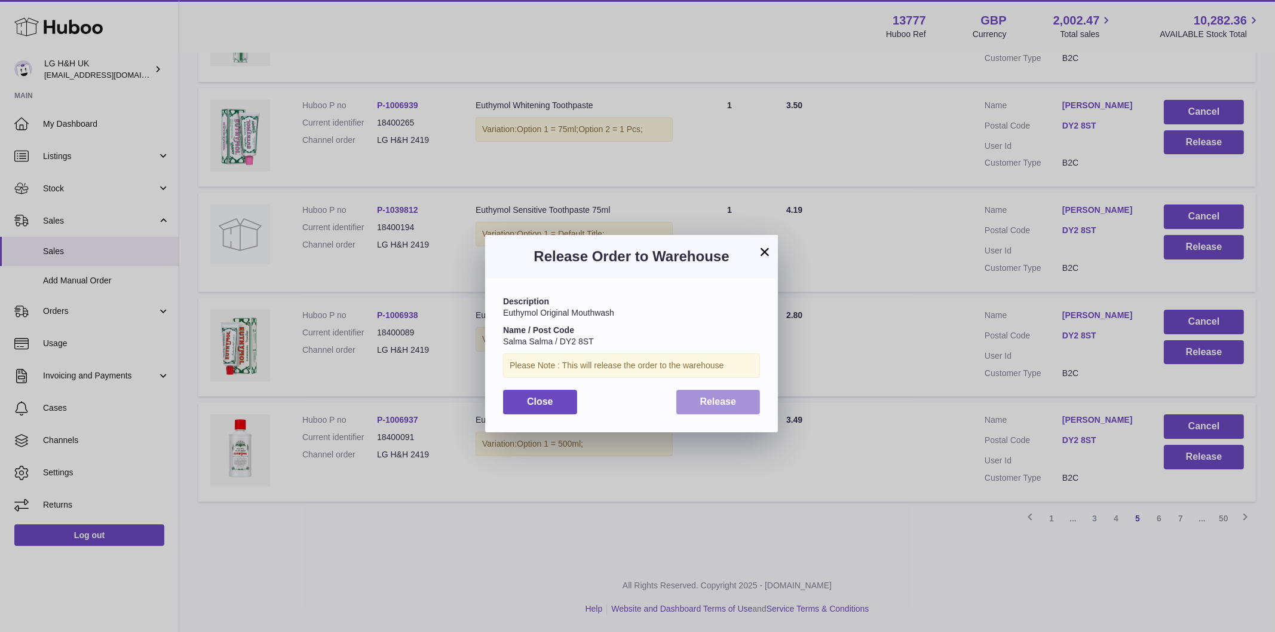
click at [708, 408] on button "Release" at bounding box center [719, 402] width 84 height 25
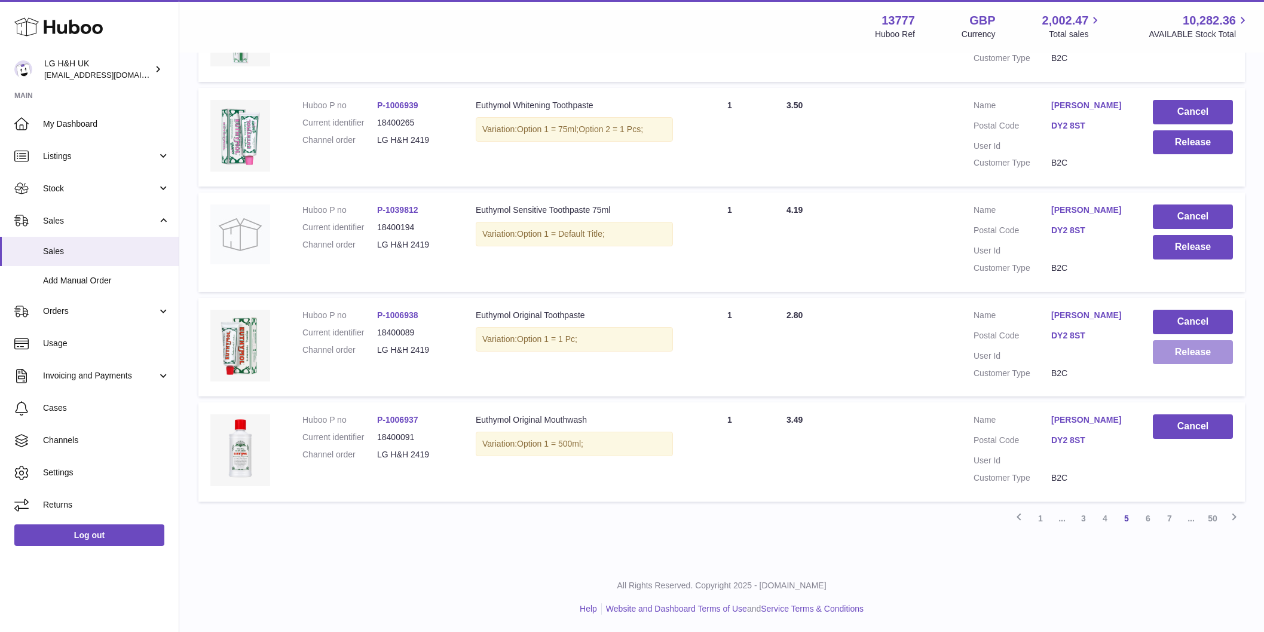
click at [1210, 362] on button "Release" at bounding box center [1193, 352] width 80 height 25
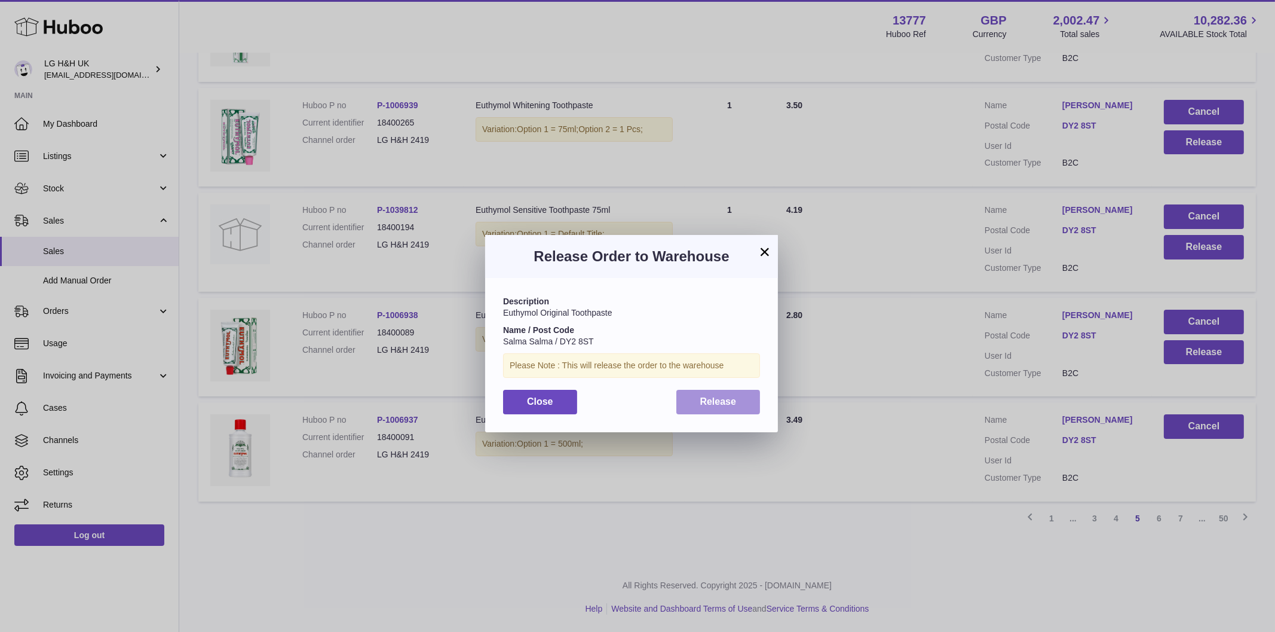
click at [716, 395] on button "Release" at bounding box center [719, 402] width 84 height 25
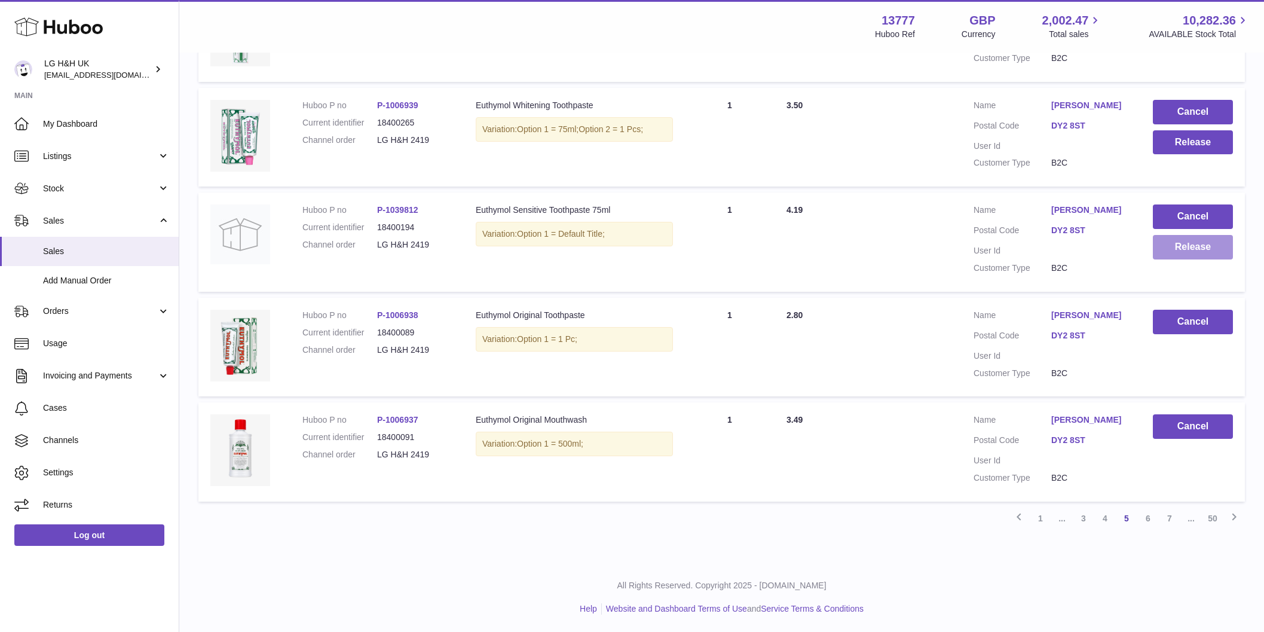
click at [1195, 249] on button "Release" at bounding box center [1193, 247] width 80 height 25
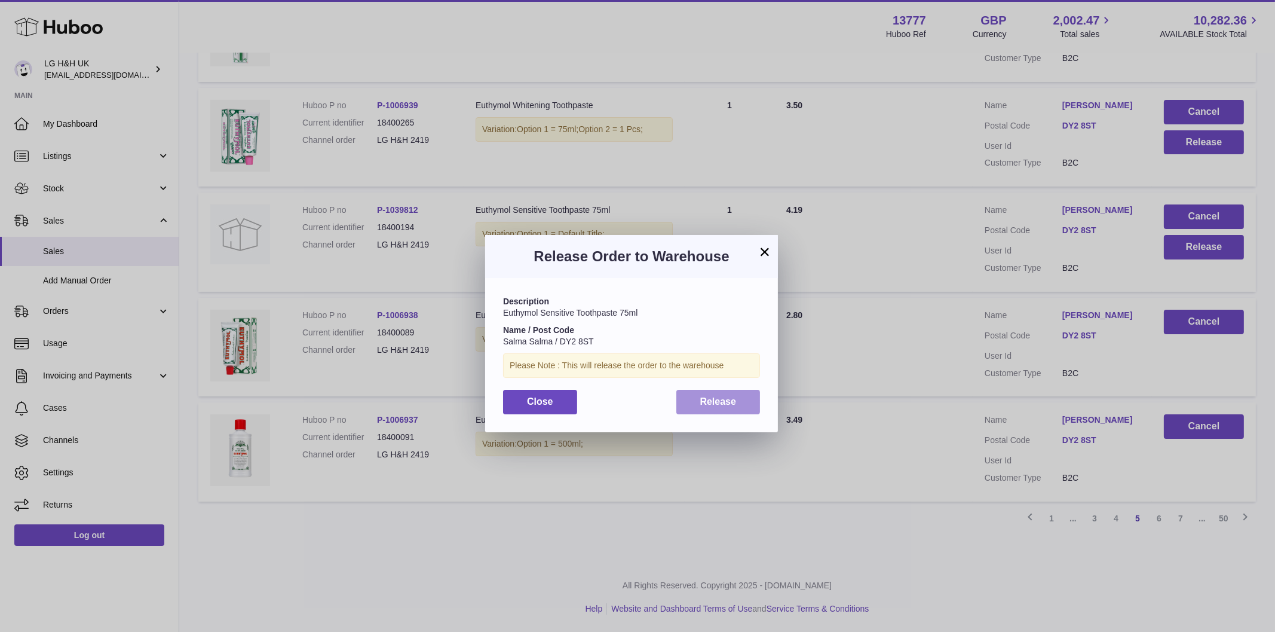
click at [696, 391] on button "Release" at bounding box center [719, 402] width 84 height 25
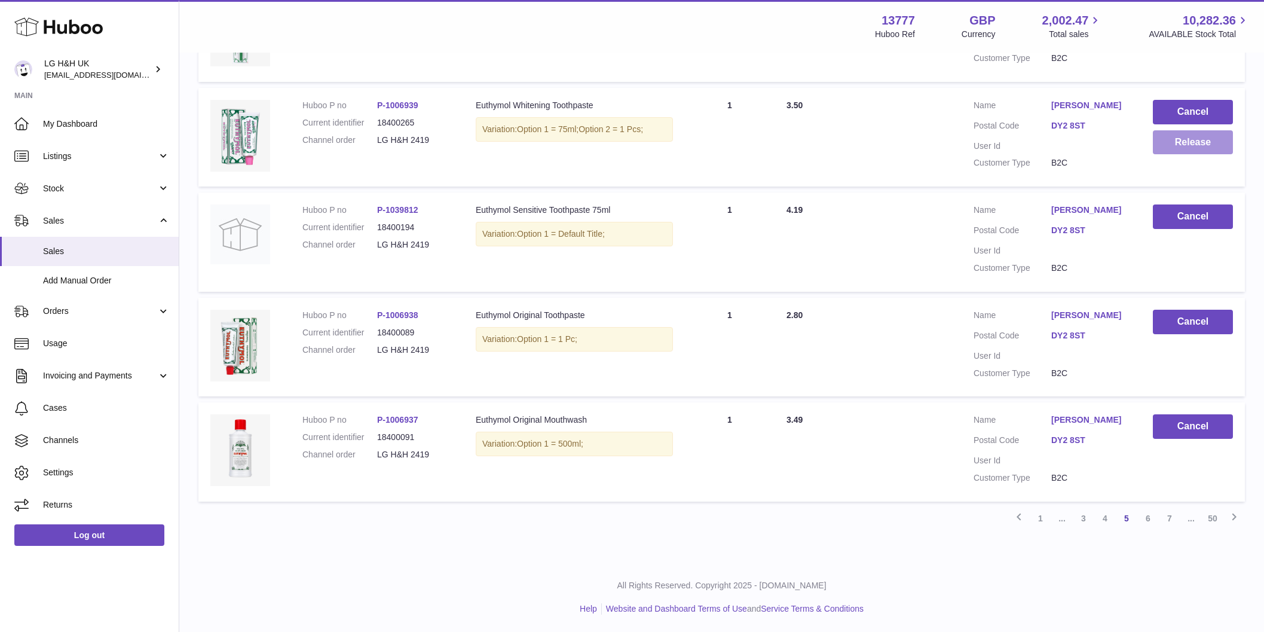
click at [1190, 152] on button "Release" at bounding box center [1193, 142] width 80 height 25
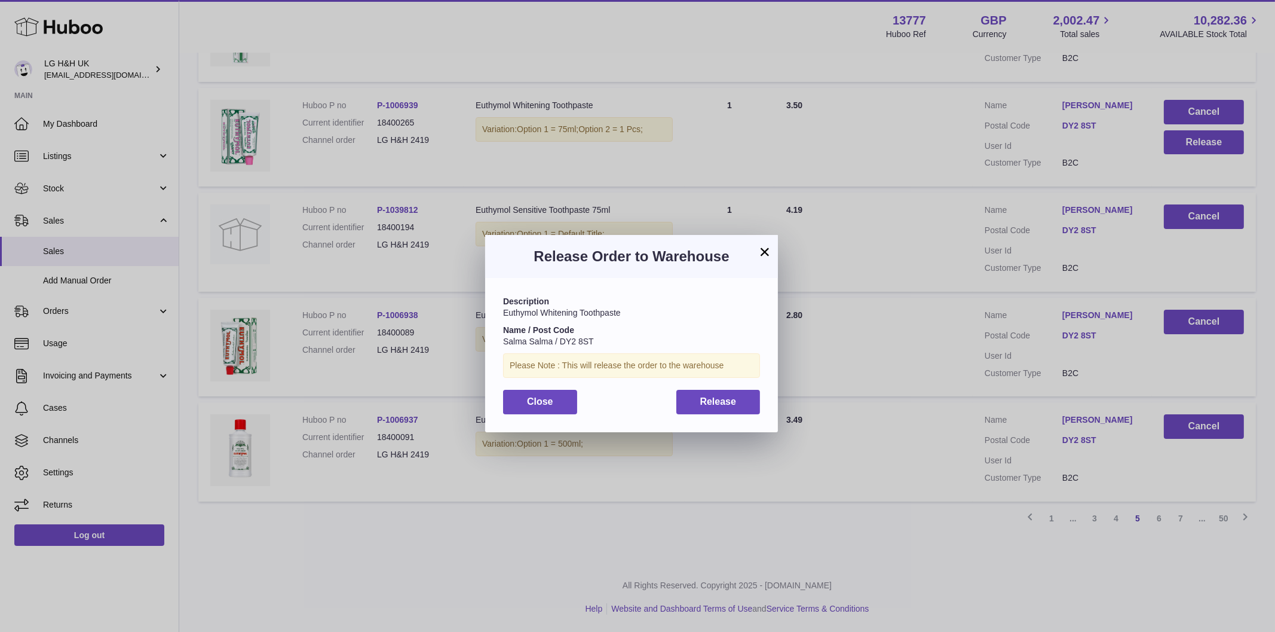
click at [721, 387] on div "Description Euthymol [MEDICAL_DATA] Toothpaste Name / Post Code Salma Salma / D…" at bounding box center [631, 355] width 293 height 154
click at [723, 406] on button "Release" at bounding box center [719, 402] width 84 height 25
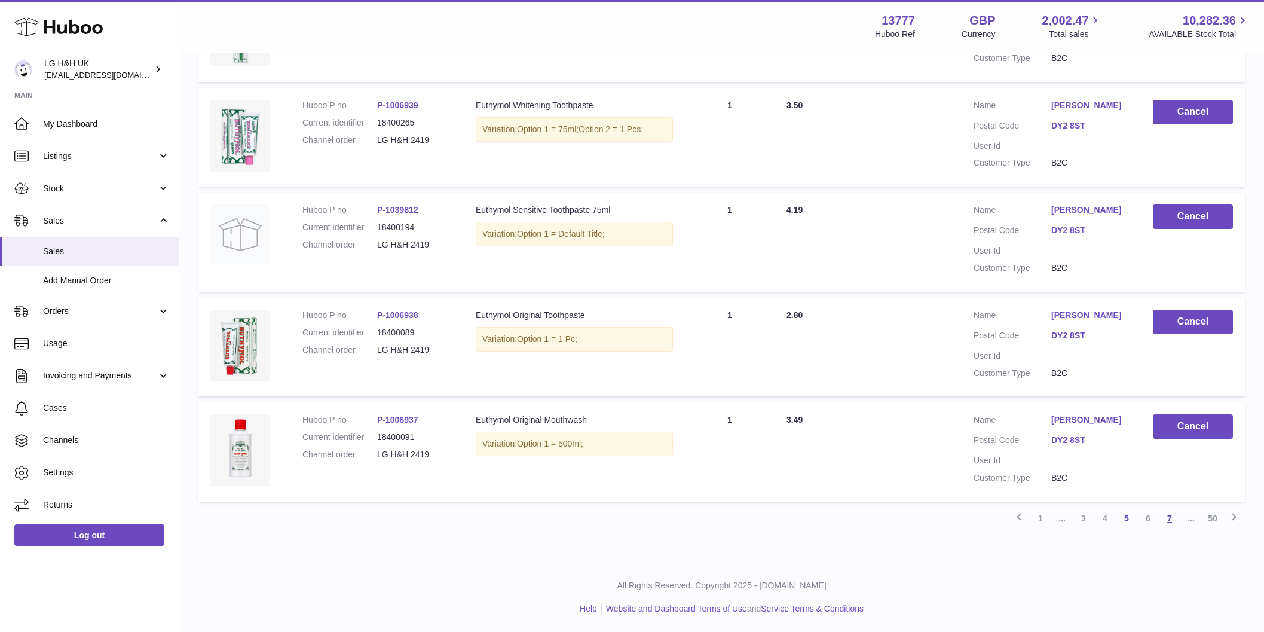
click at [1170, 514] on link "7" at bounding box center [1170, 518] width 22 height 22
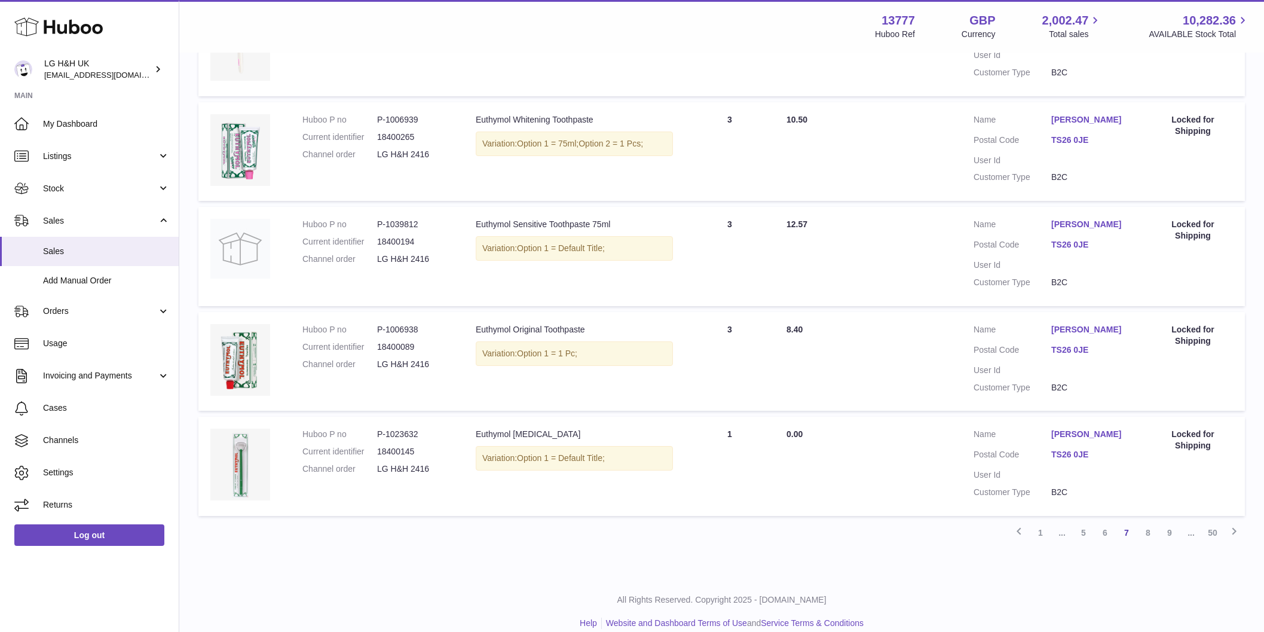
scroll to position [842, 0]
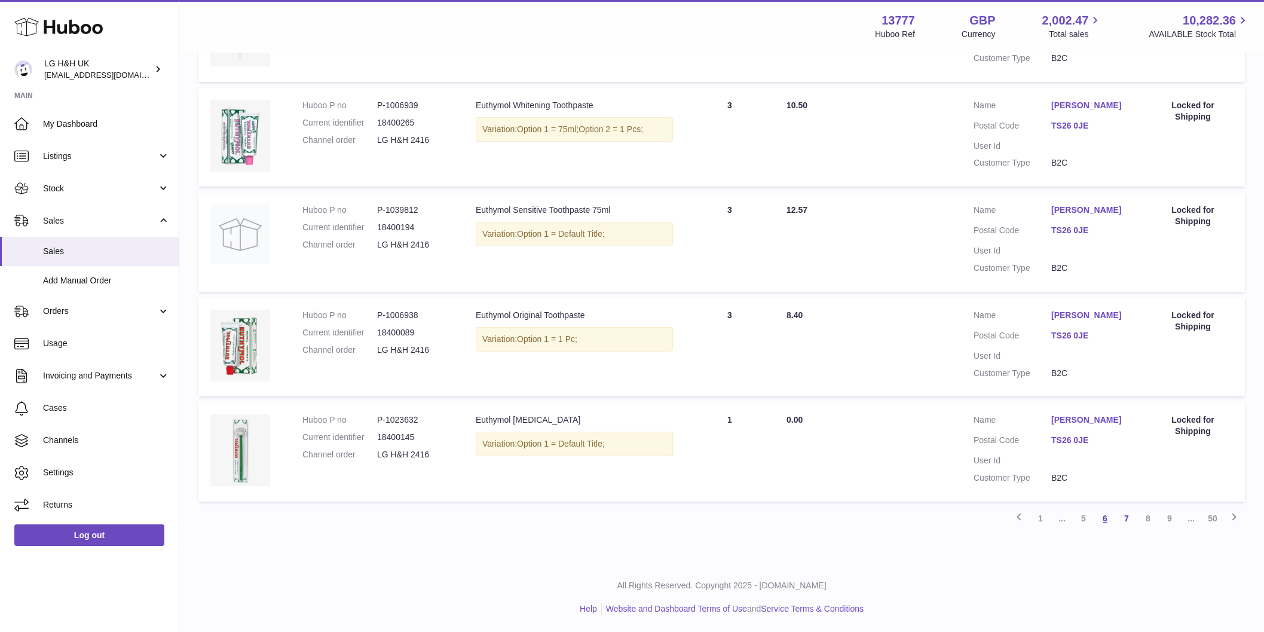
click at [1103, 512] on link "6" at bounding box center [1105, 518] width 22 height 22
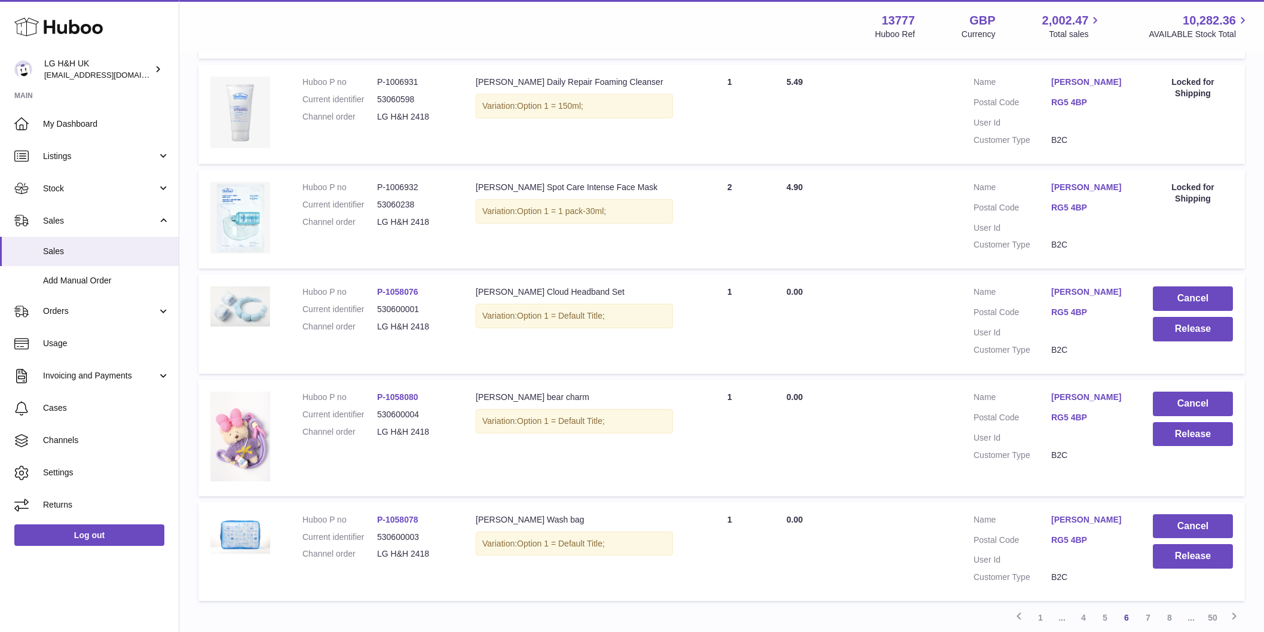
scroll to position [860, 0]
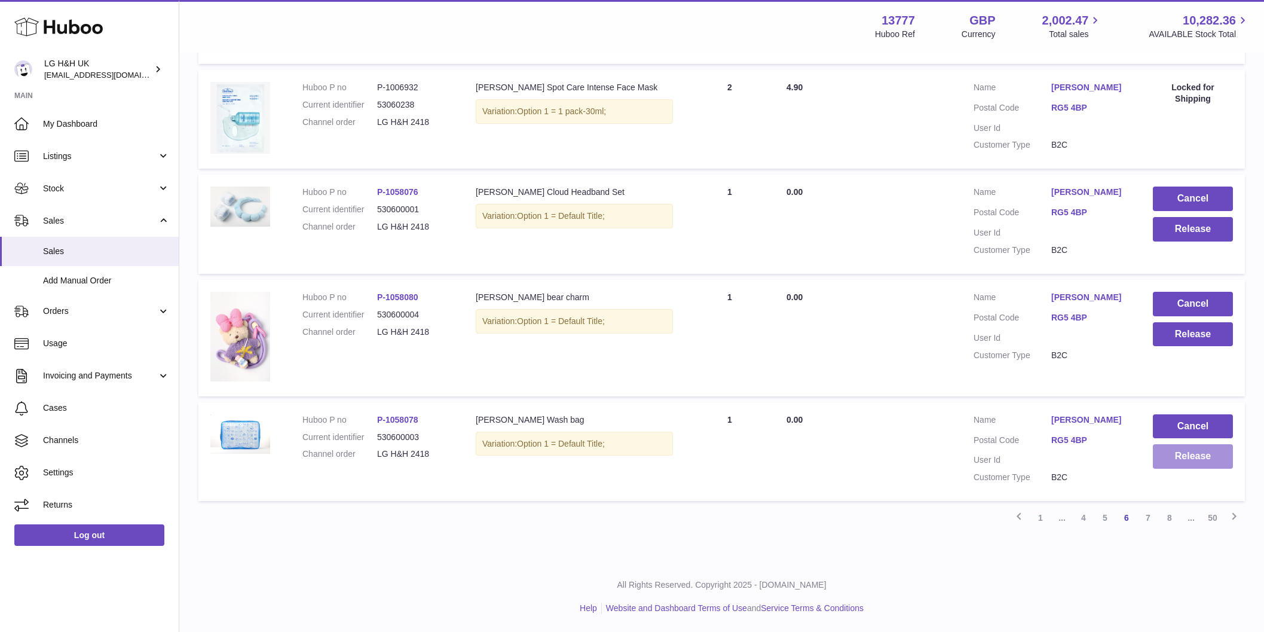
click at [1201, 459] on button "Release" at bounding box center [1193, 456] width 80 height 25
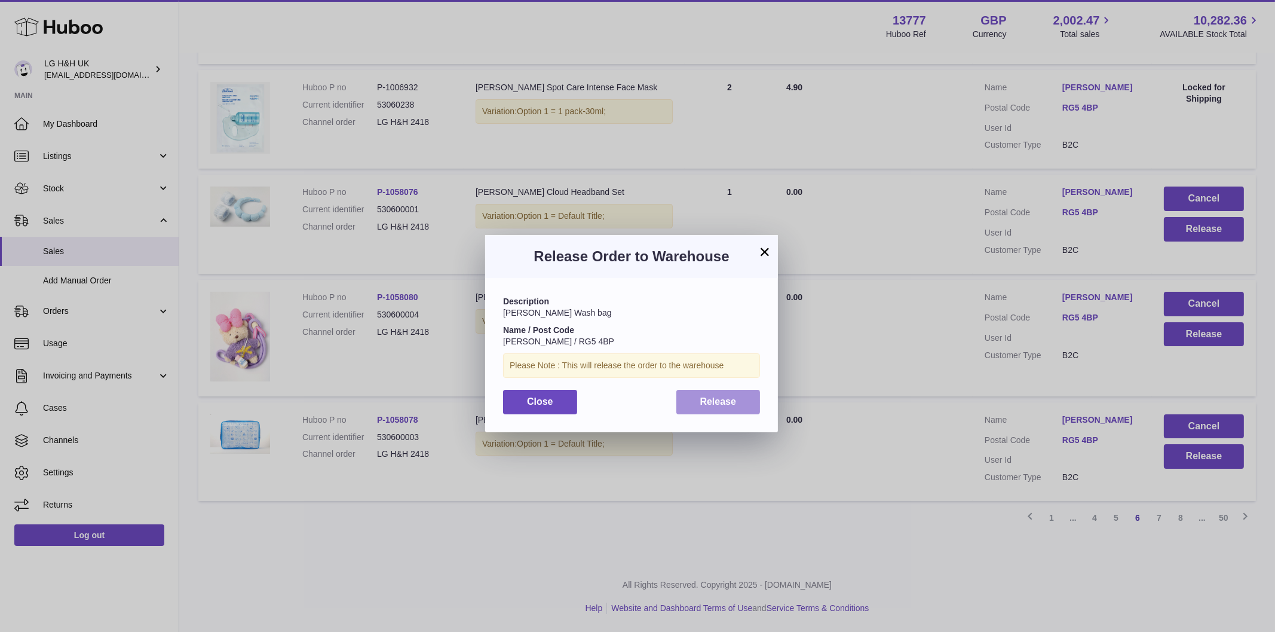
click at [709, 406] on span "Release" at bounding box center [718, 401] width 36 height 10
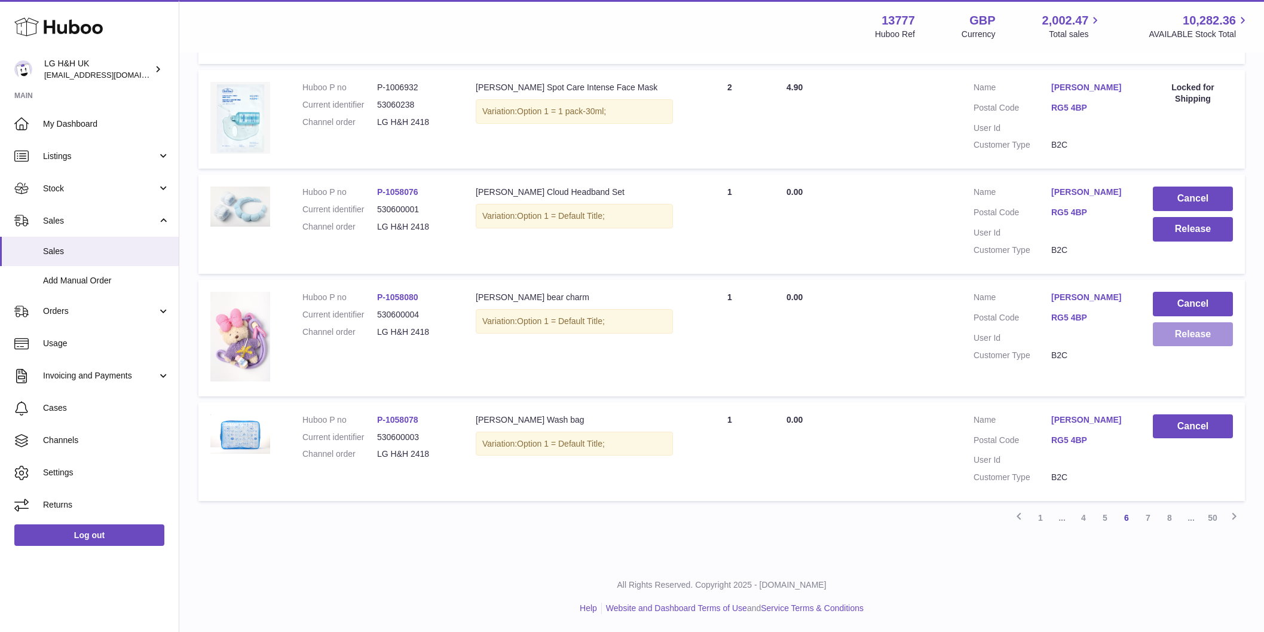
click at [1171, 338] on button "Release" at bounding box center [1193, 334] width 80 height 25
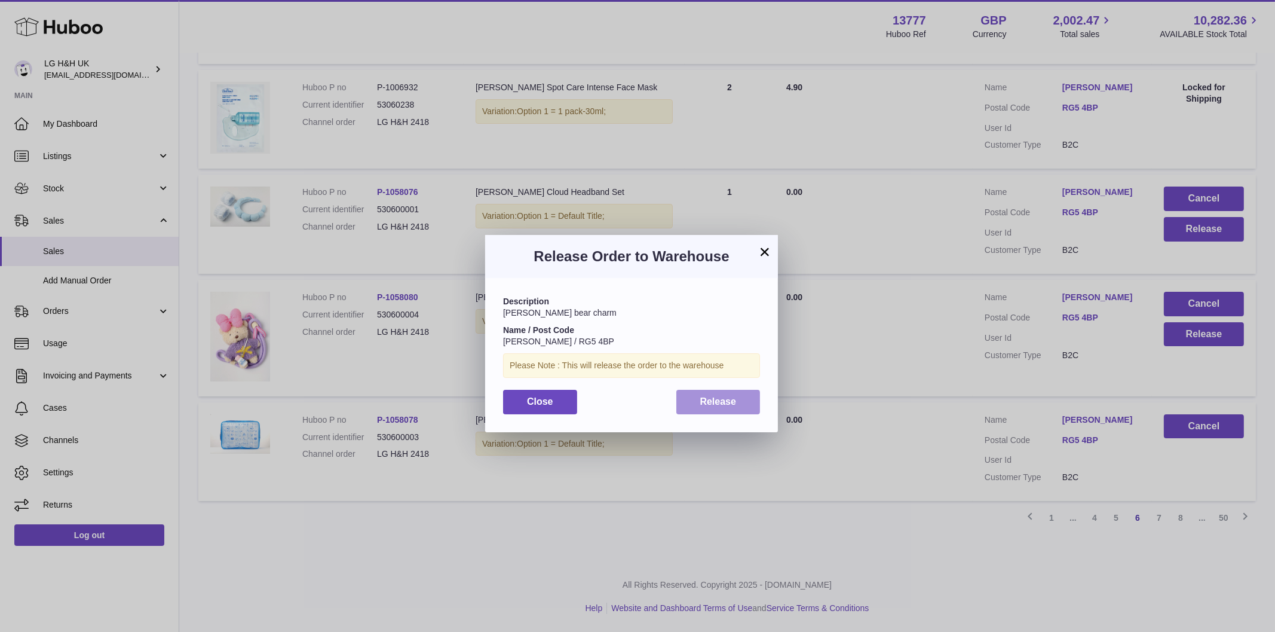
click at [713, 405] on span "Release" at bounding box center [718, 401] width 36 height 10
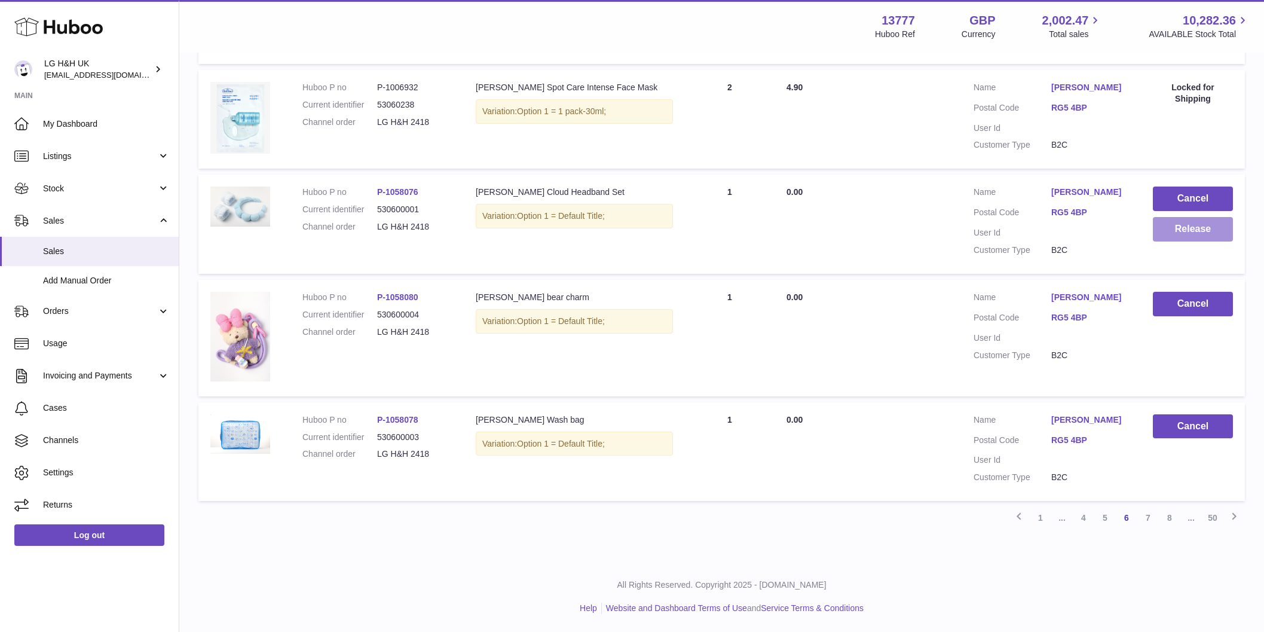
click at [1195, 236] on button "Release" at bounding box center [1193, 229] width 80 height 25
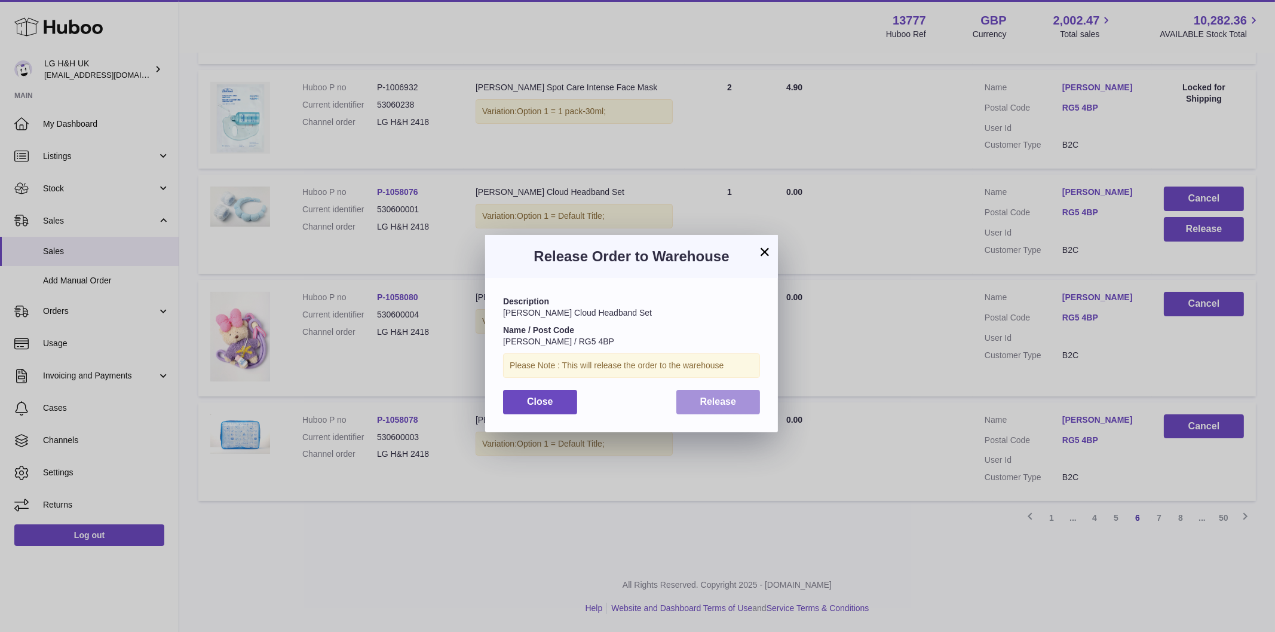
click at [742, 394] on button "Release" at bounding box center [719, 402] width 84 height 25
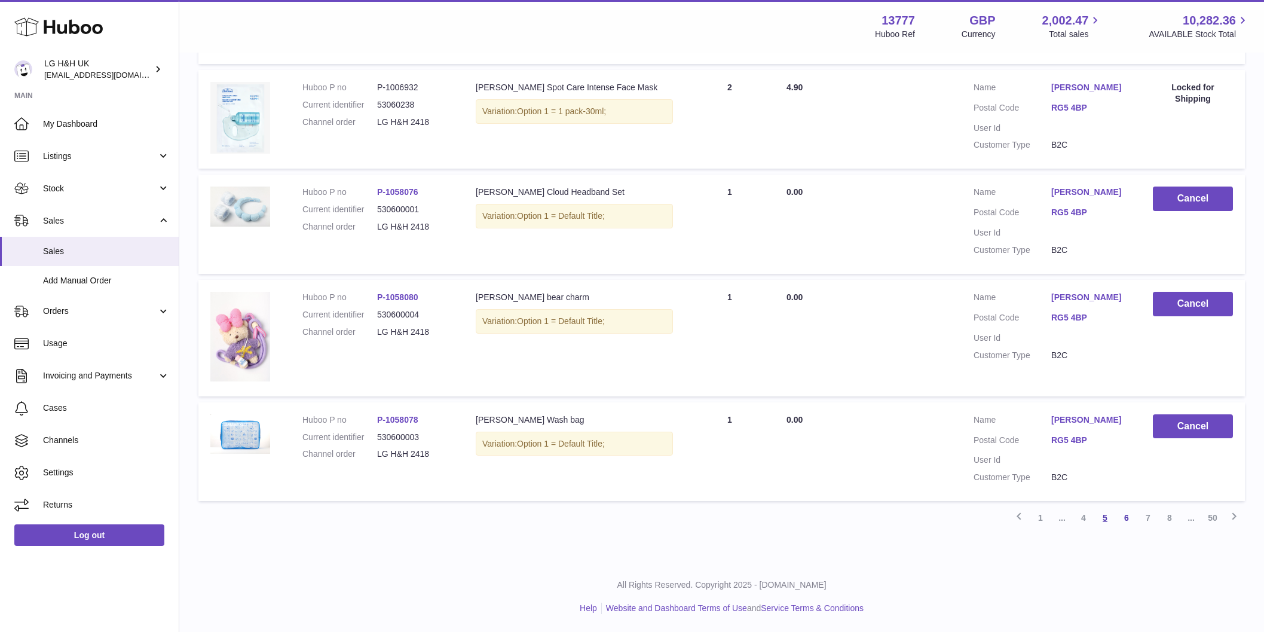
click at [1103, 515] on link "5" at bounding box center [1105, 518] width 22 height 22
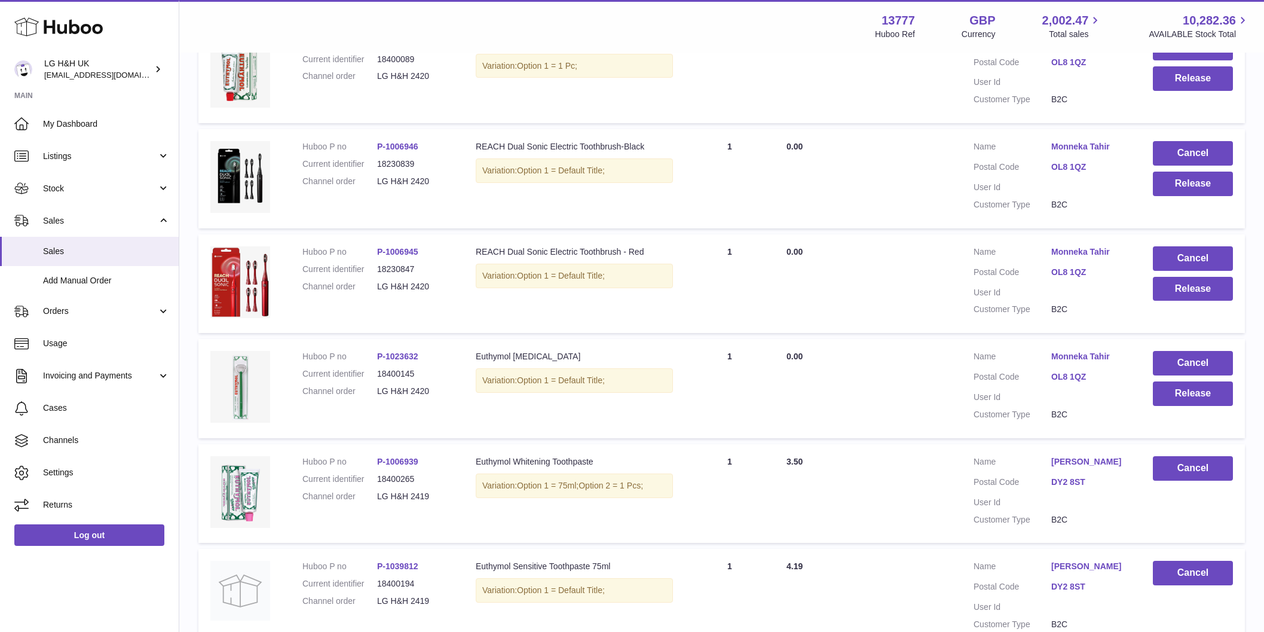
scroll to position [767, 0]
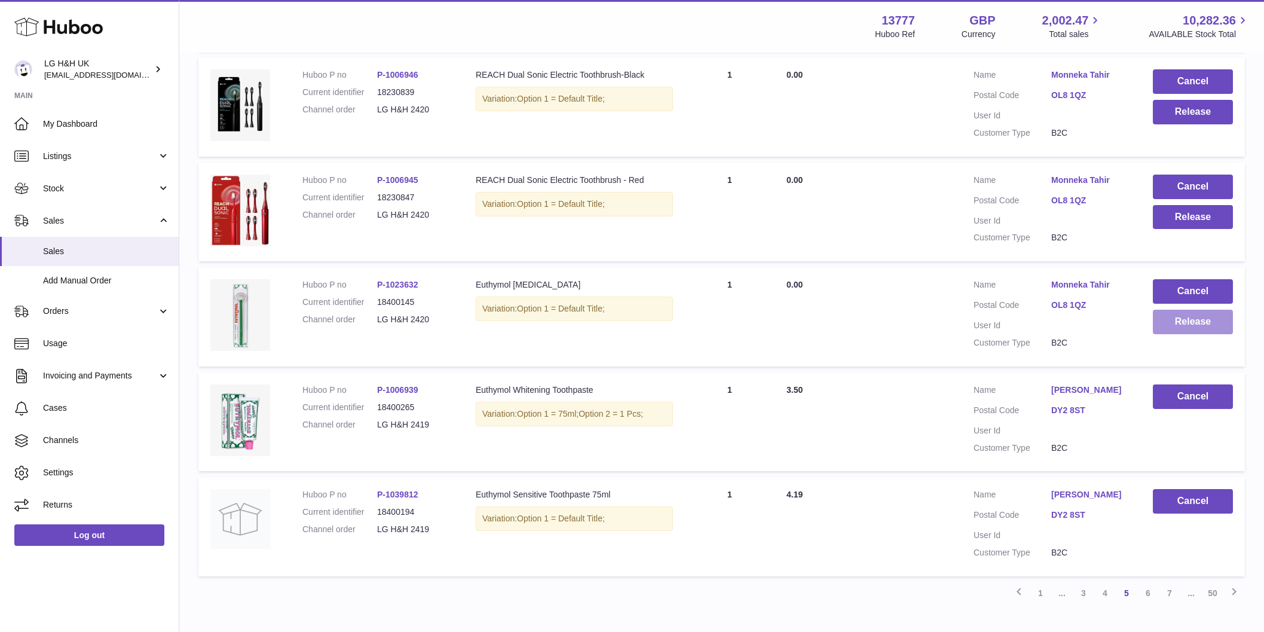
click at [1201, 329] on button "Release" at bounding box center [1193, 322] width 80 height 25
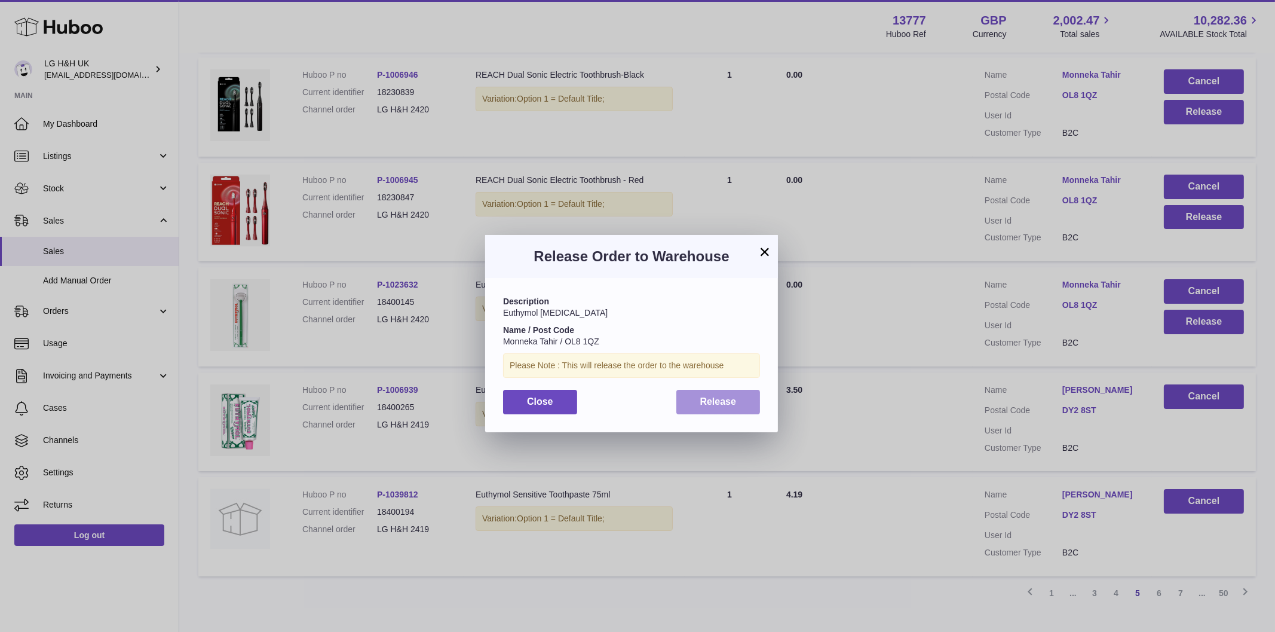
click at [749, 397] on button "Release" at bounding box center [719, 402] width 84 height 25
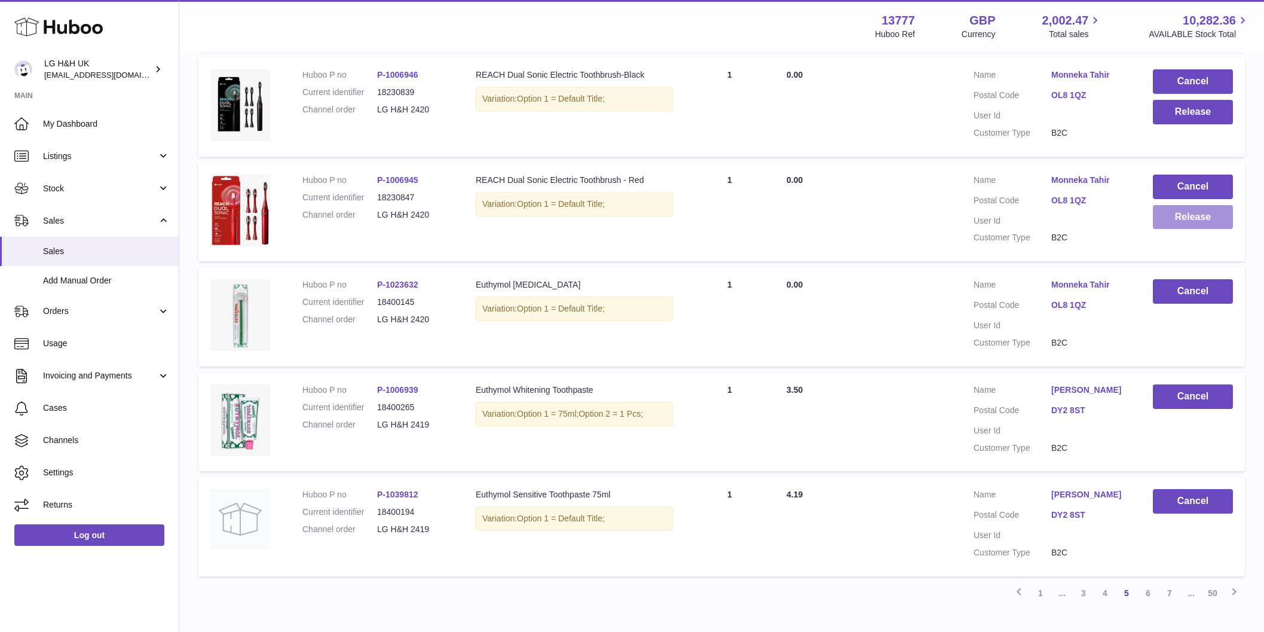
click at [1186, 226] on button "Release" at bounding box center [1193, 217] width 80 height 25
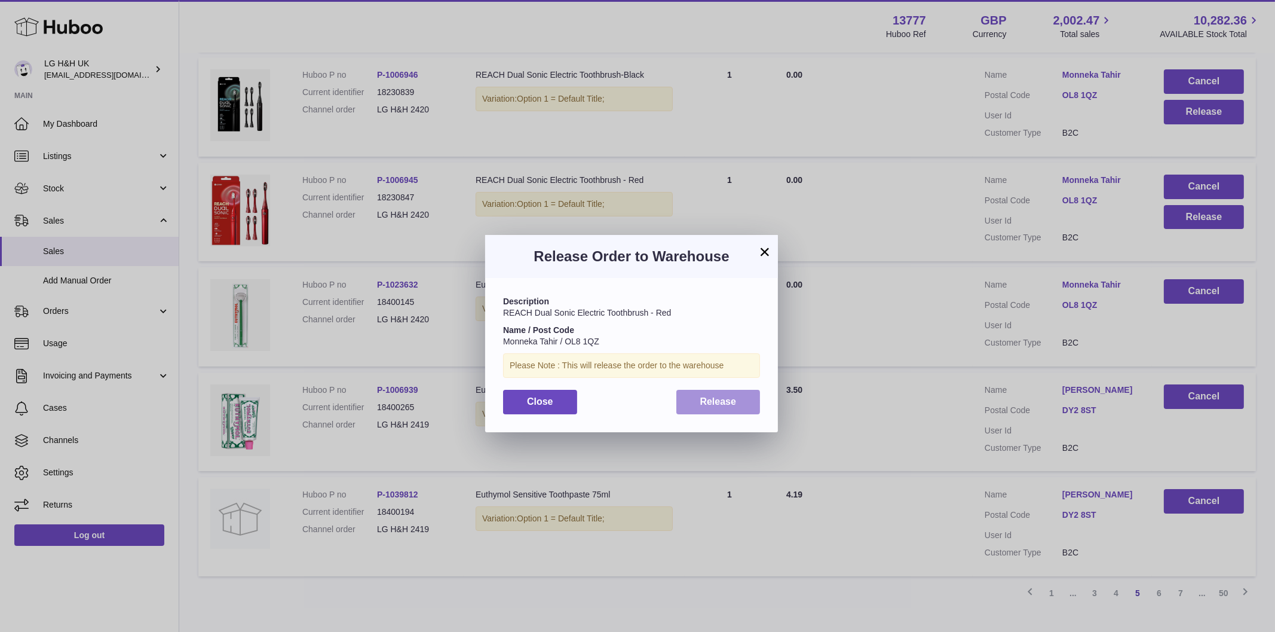
click at [732, 402] on span "Release" at bounding box center [718, 401] width 36 height 10
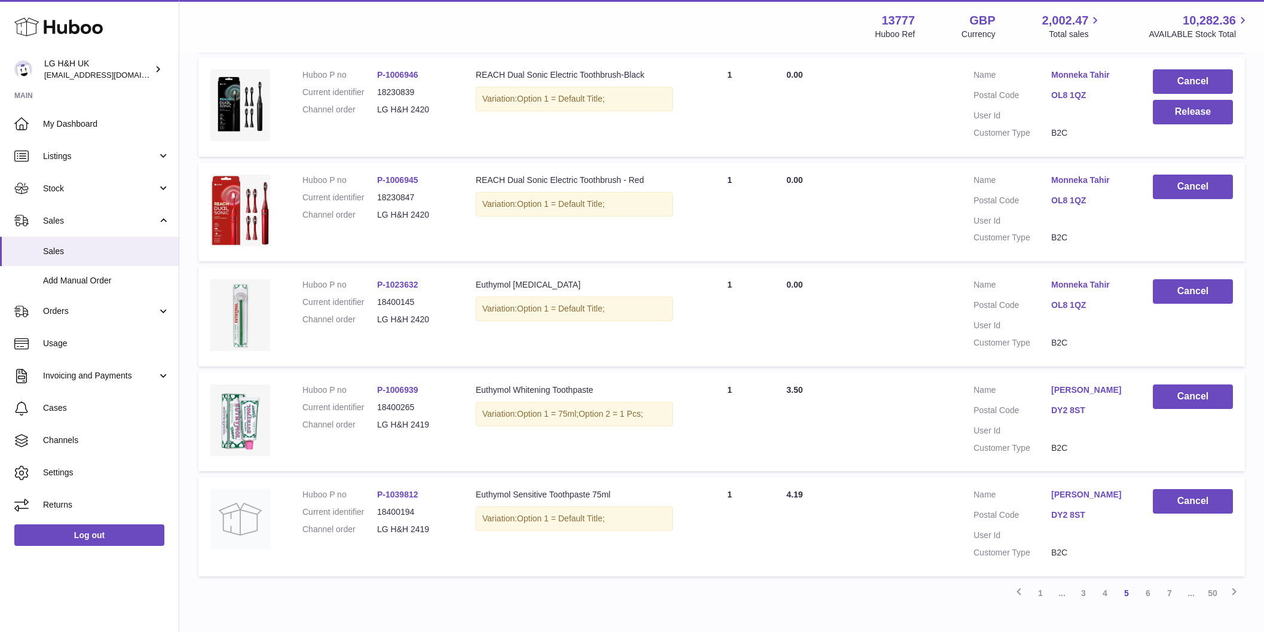
click at [1183, 125] on td "Cancel Release" at bounding box center [1193, 106] width 104 height 99
click at [1180, 120] on button "Release" at bounding box center [1193, 112] width 80 height 25
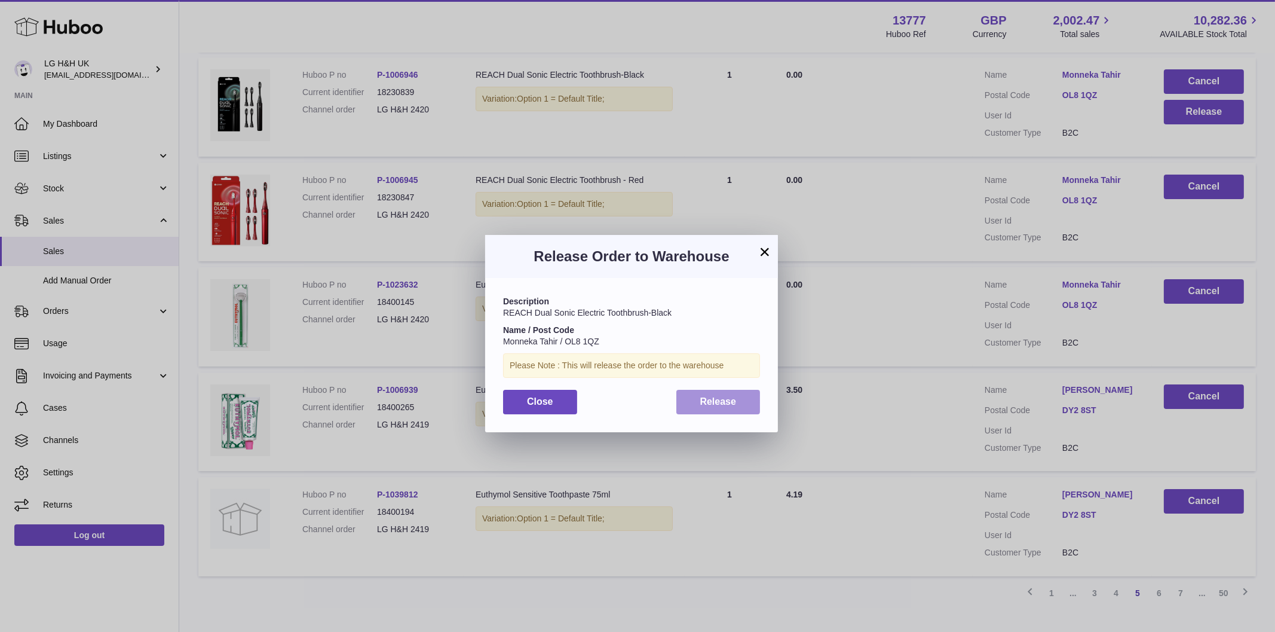
click at [711, 409] on button "Release" at bounding box center [719, 402] width 84 height 25
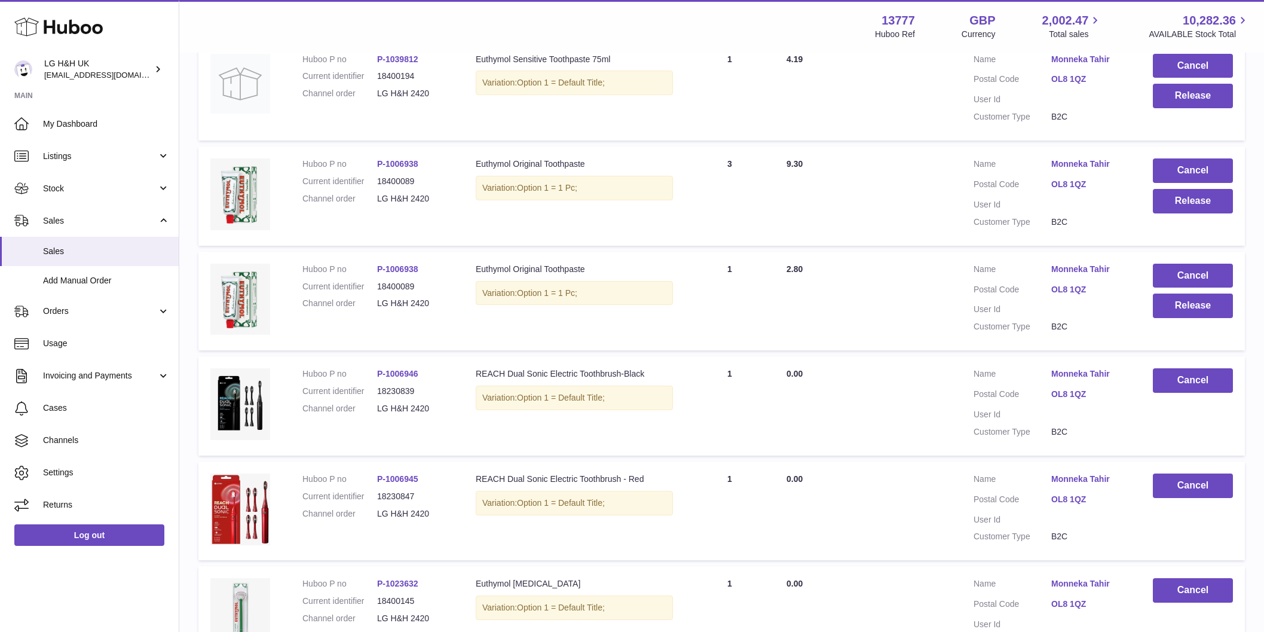
scroll to position [469, 0]
click at [1204, 309] on button "Release" at bounding box center [1193, 305] width 80 height 25
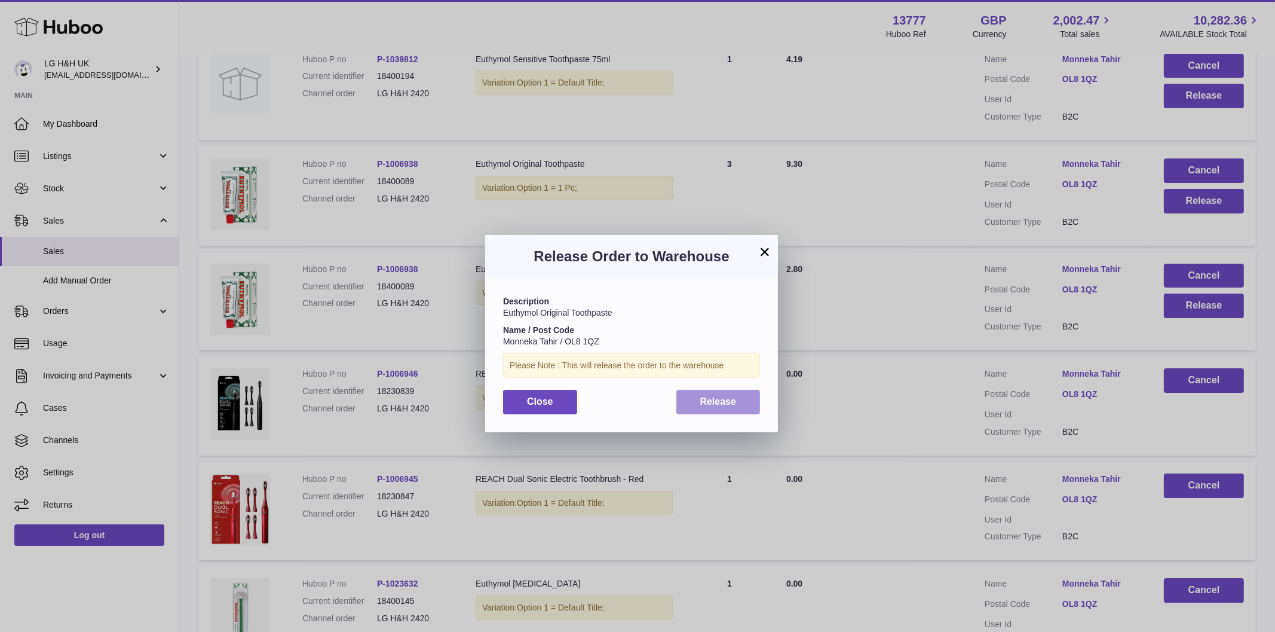
click at [717, 406] on button "Release" at bounding box center [719, 402] width 84 height 25
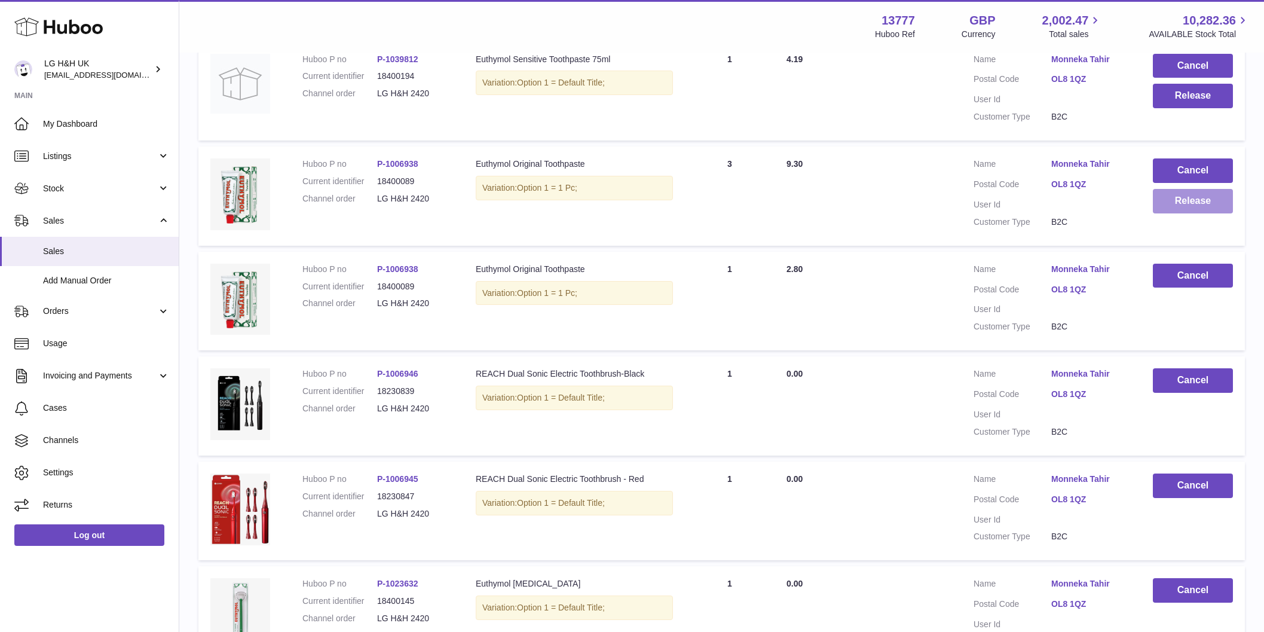
click at [1173, 213] on button "Release" at bounding box center [1193, 201] width 80 height 25
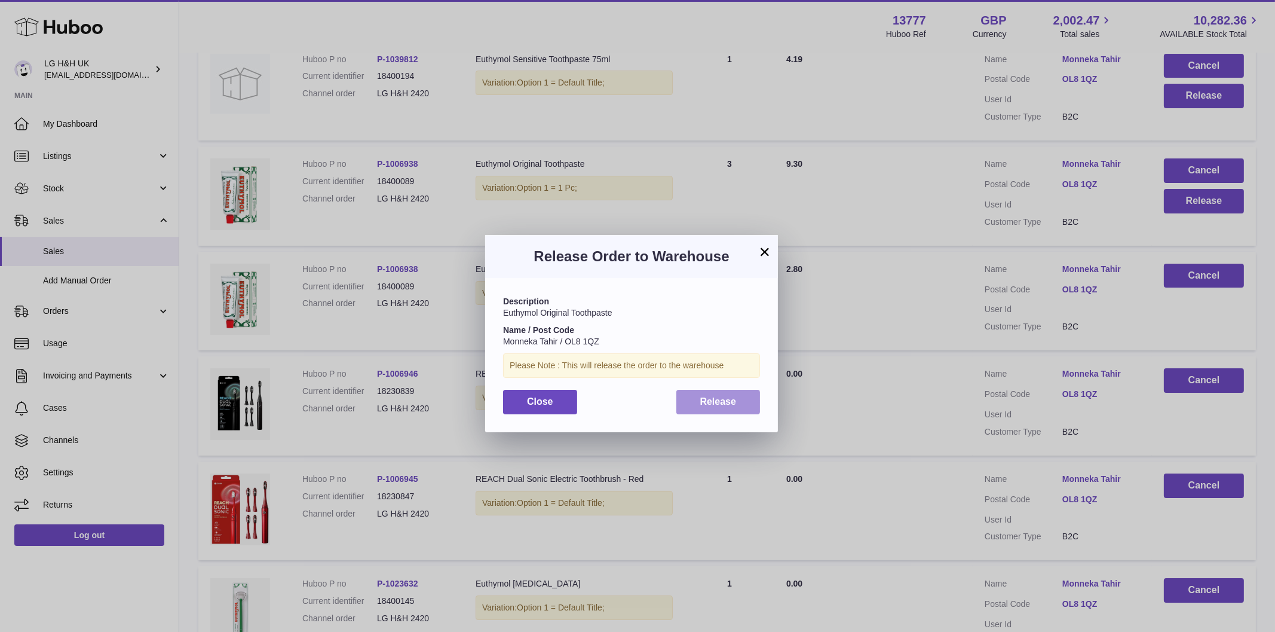
click at [744, 399] on button "Release" at bounding box center [719, 402] width 84 height 25
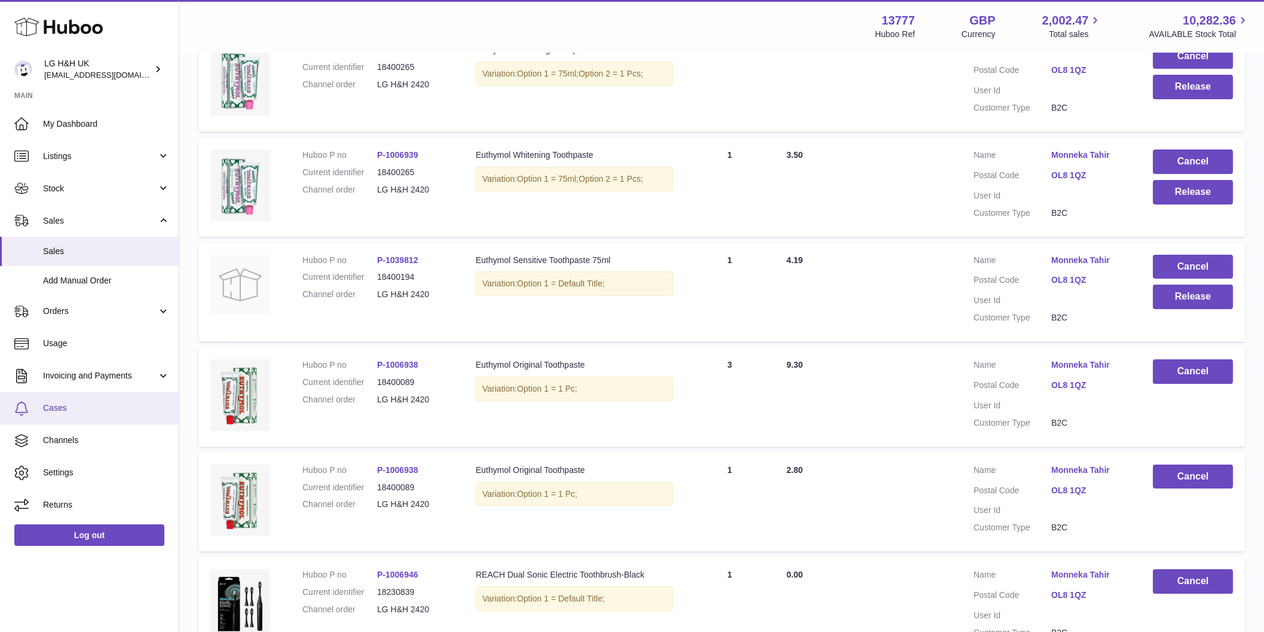
scroll to position [244, 0]
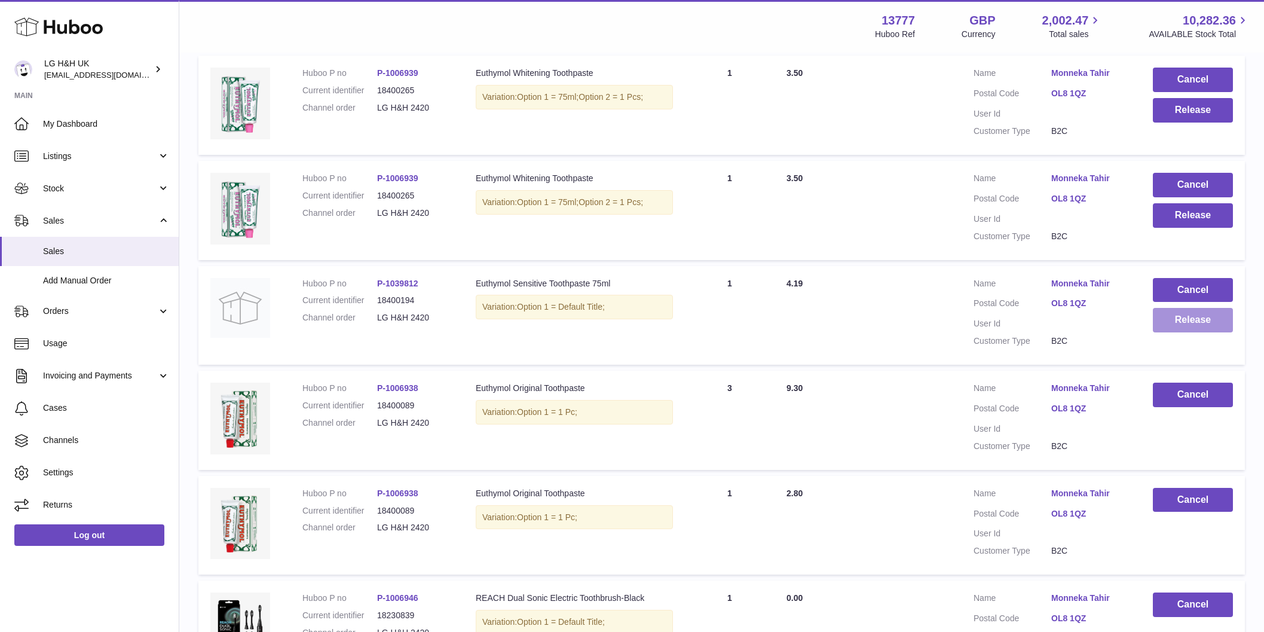
click at [1199, 322] on button "Release" at bounding box center [1193, 320] width 80 height 25
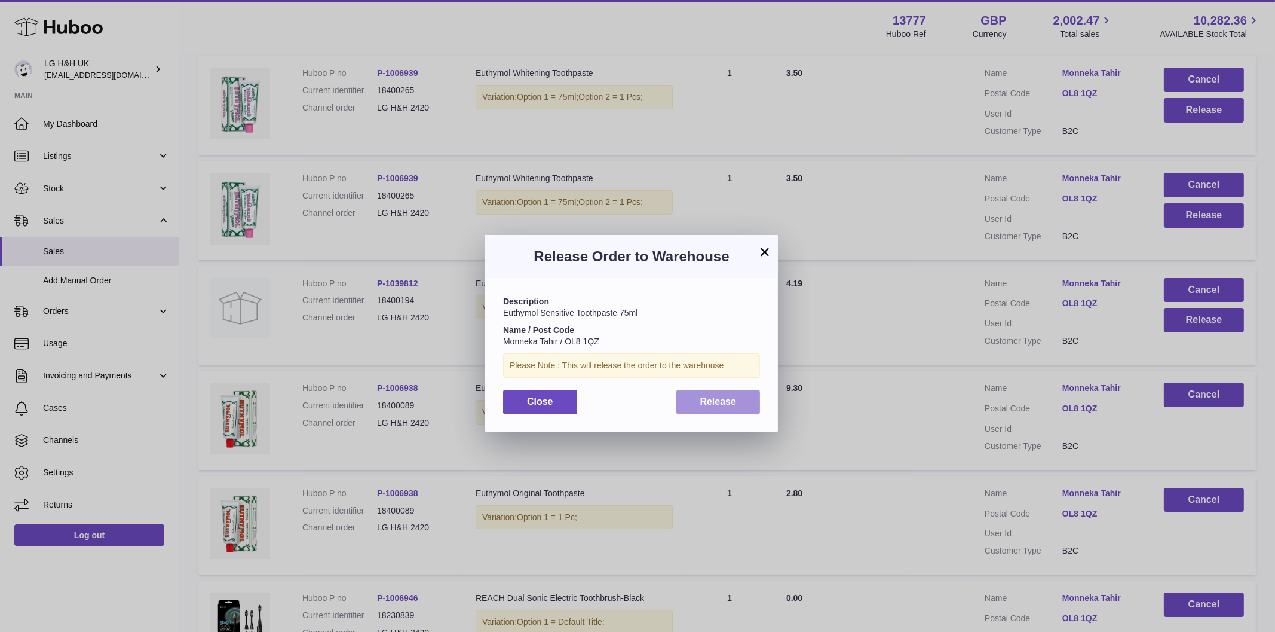
click at [734, 405] on span "Release" at bounding box center [718, 401] width 36 height 10
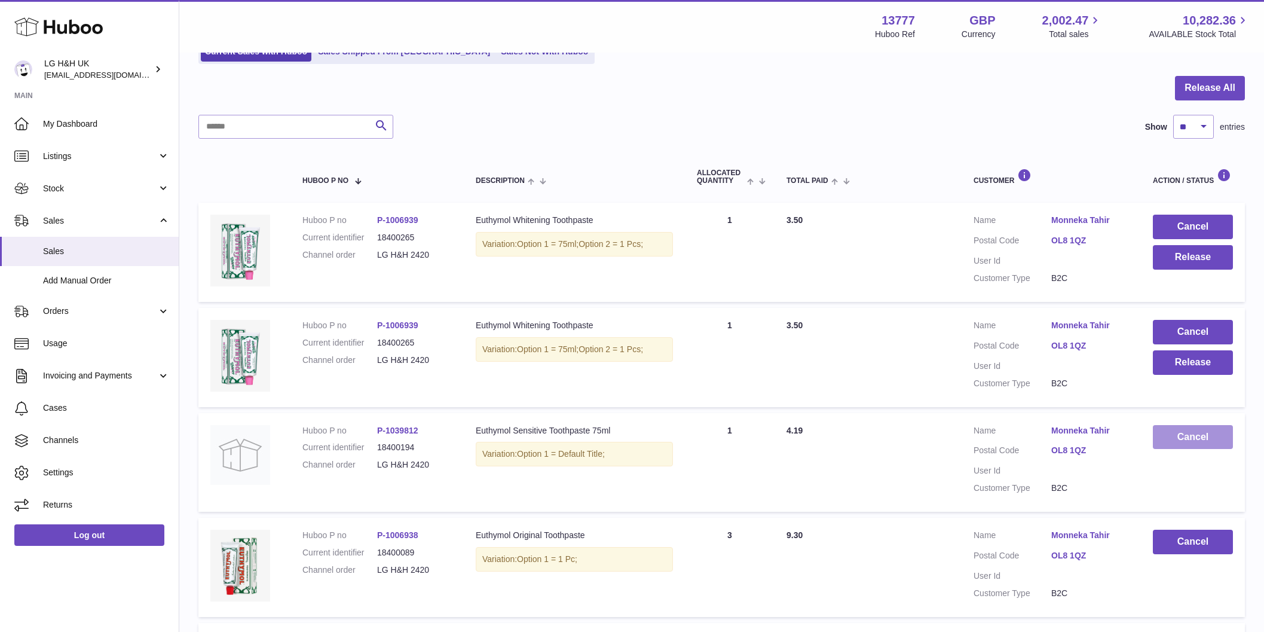
scroll to position [95, 0]
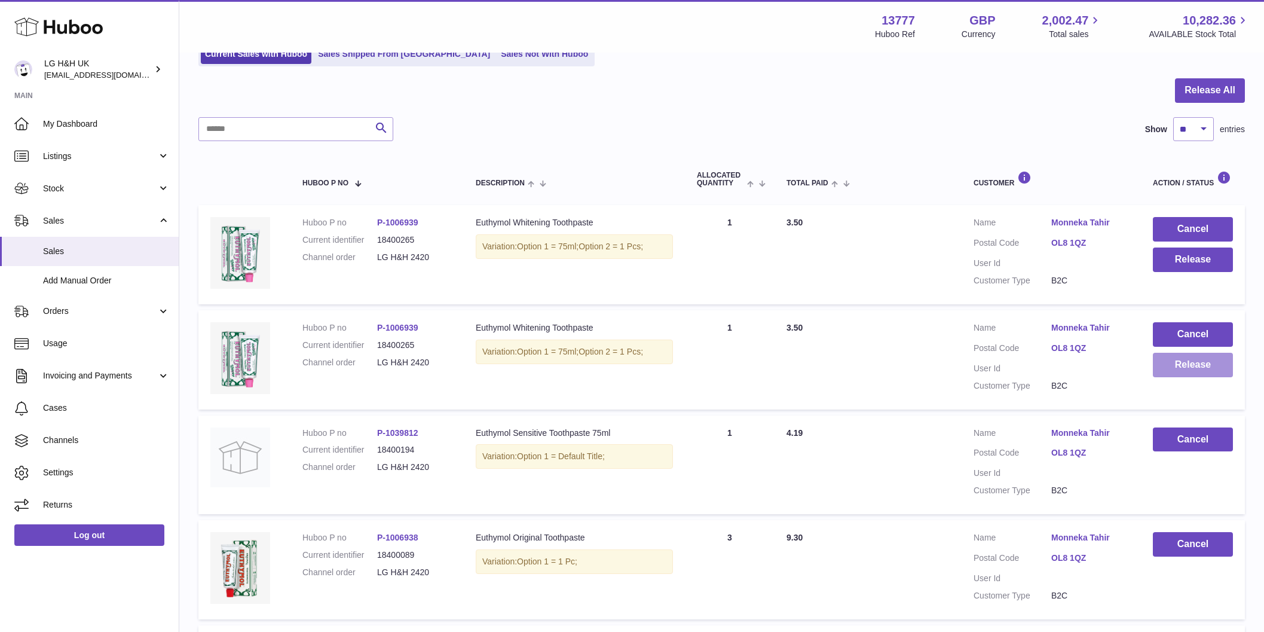
click at [1193, 360] on button "Release" at bounding box center [1193, 365] width 80 height 25
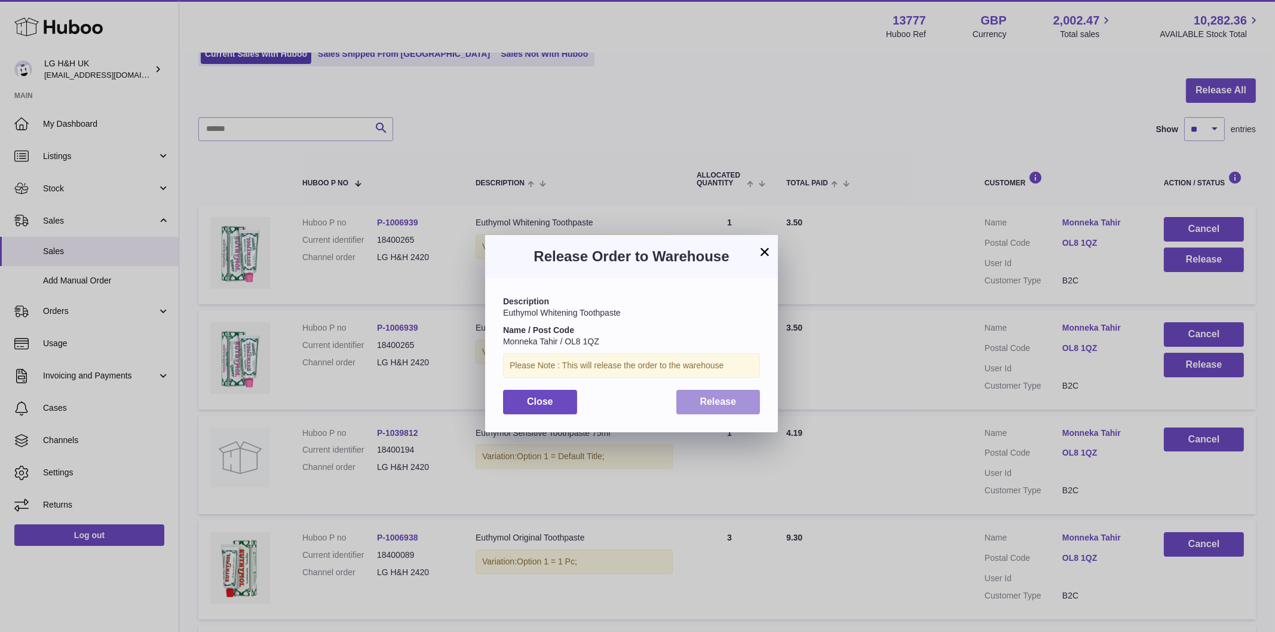
click at [689, 393] on button "Release" at bounding box center [719, 402] width 84 height 25
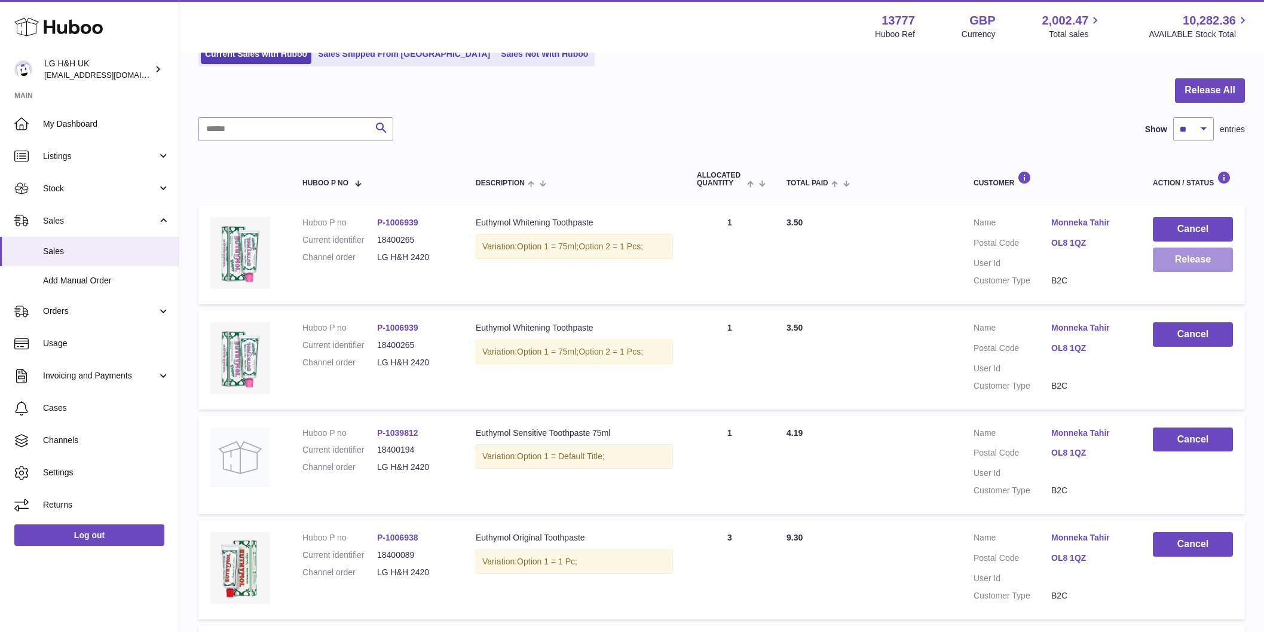
click at [1192, 254] on button "Release" at bounding box center [1193, 259] width 80 height 25
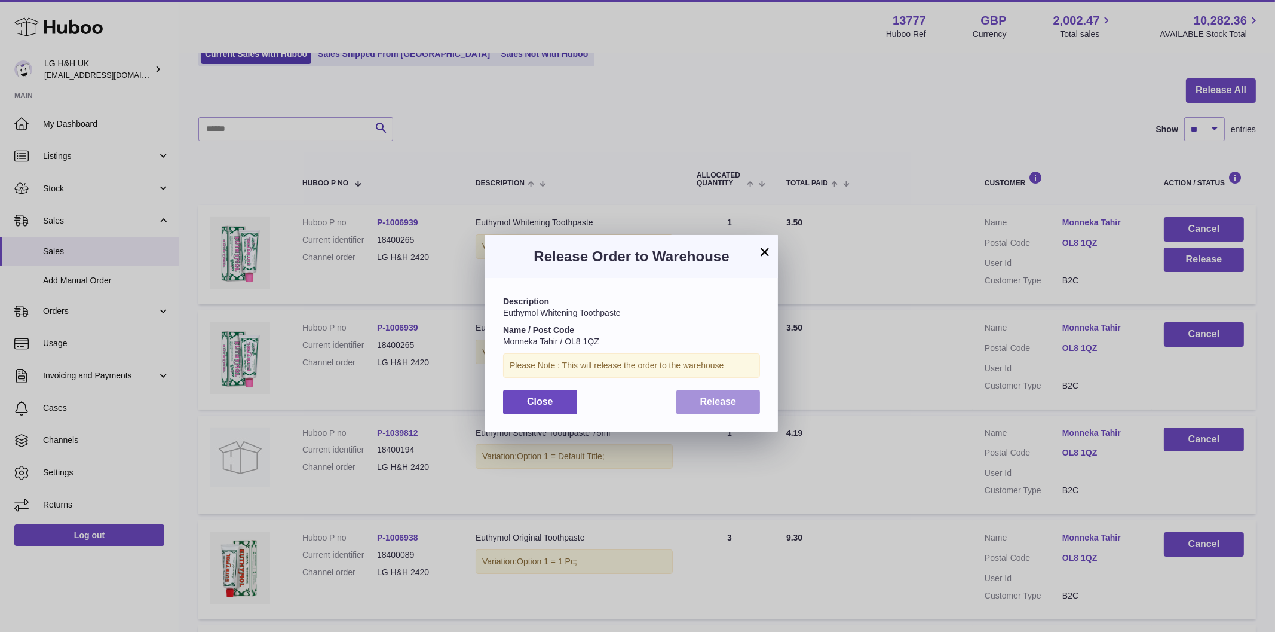
click at [726, 393] on button "Release" at bounding box center [719, 402] width 84 height 25
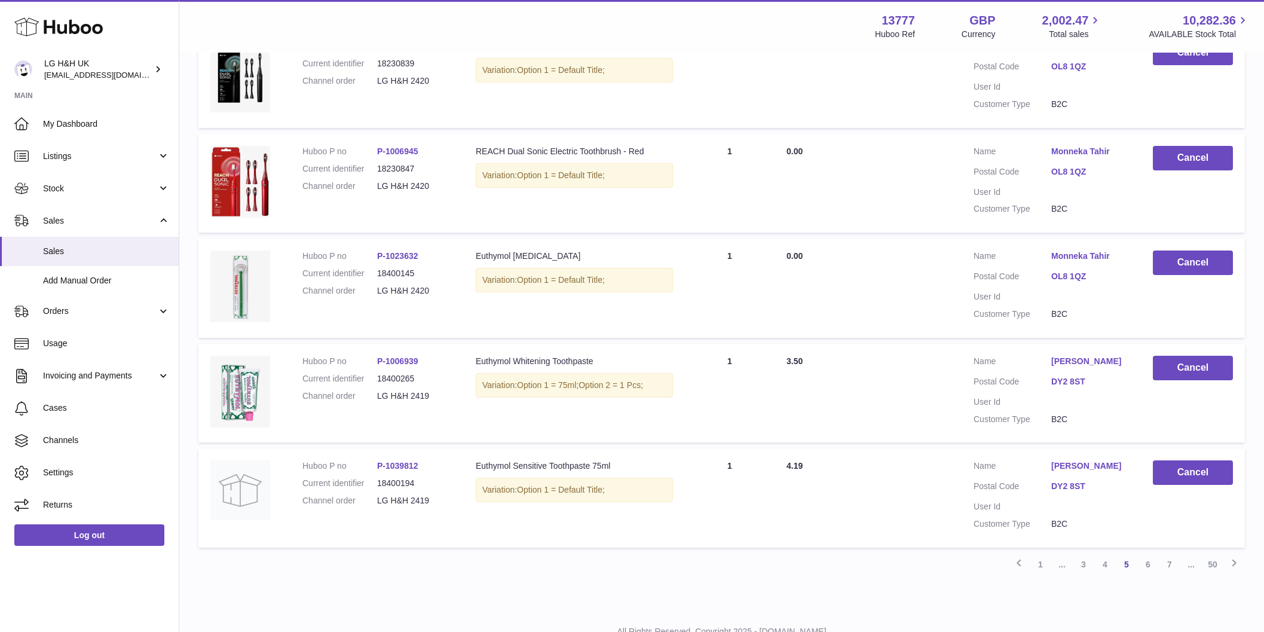
scroll to position [842, 0]
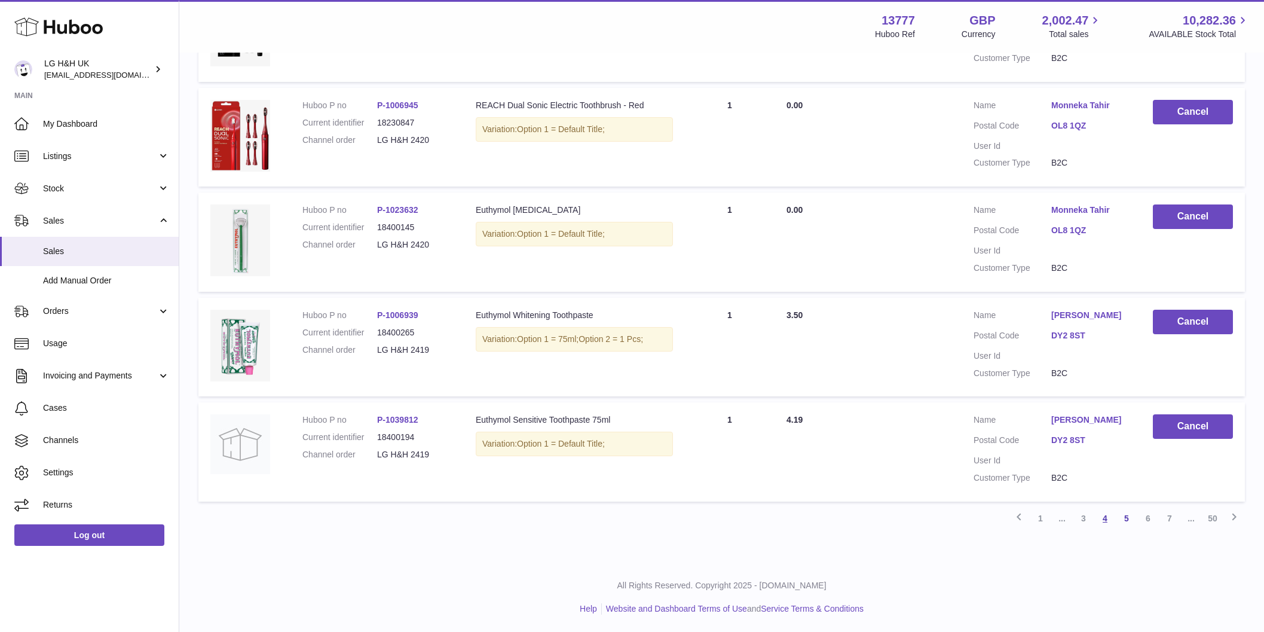
click at [1111, 513] on link "4" at bounding box center [1105, 518] width 22 height 22
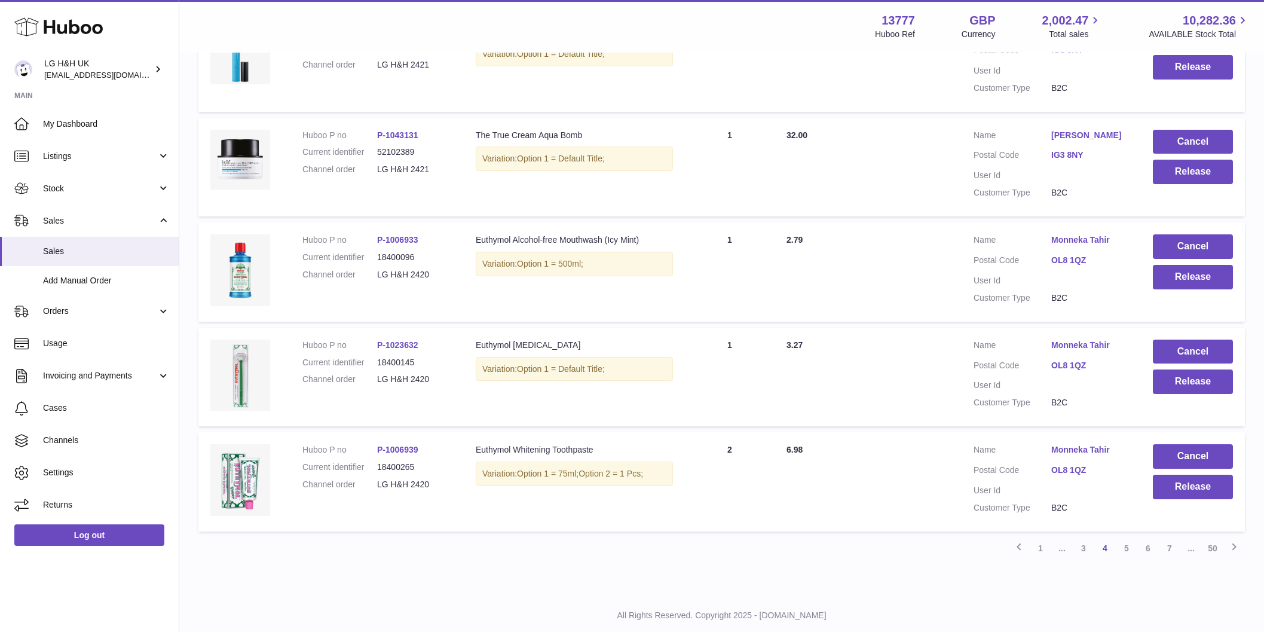
scroll to position [864, 0]
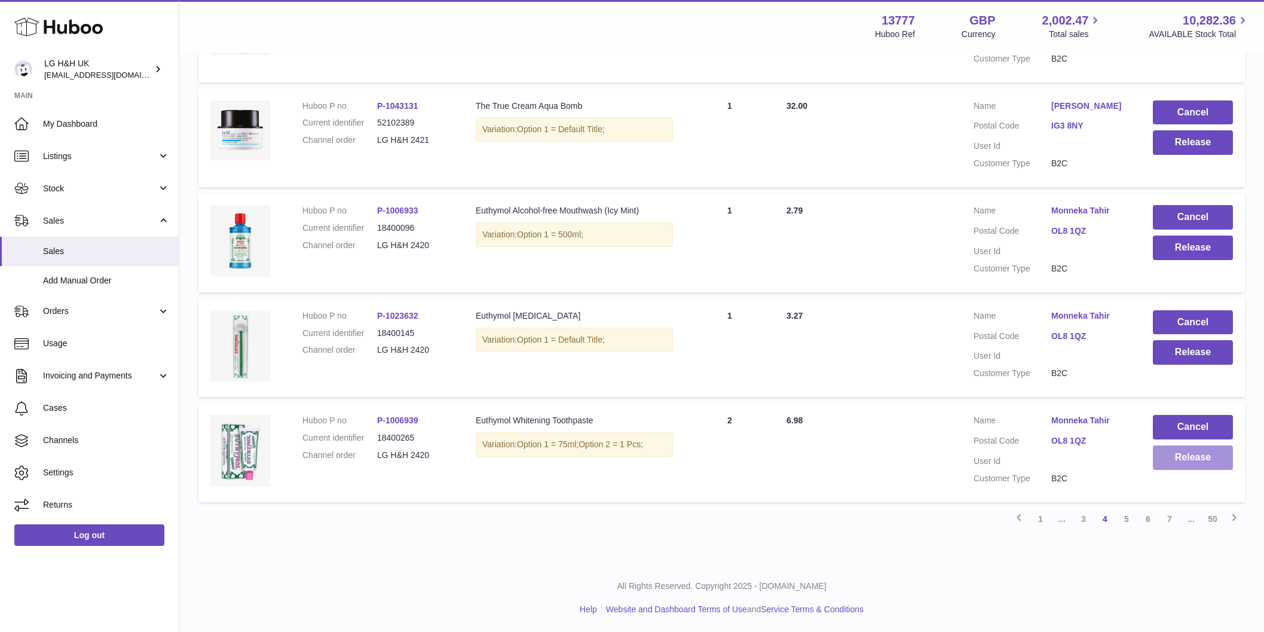
click at [1183, 457] on button "Release" at bounding box center [1193, 457] width 80 height 25
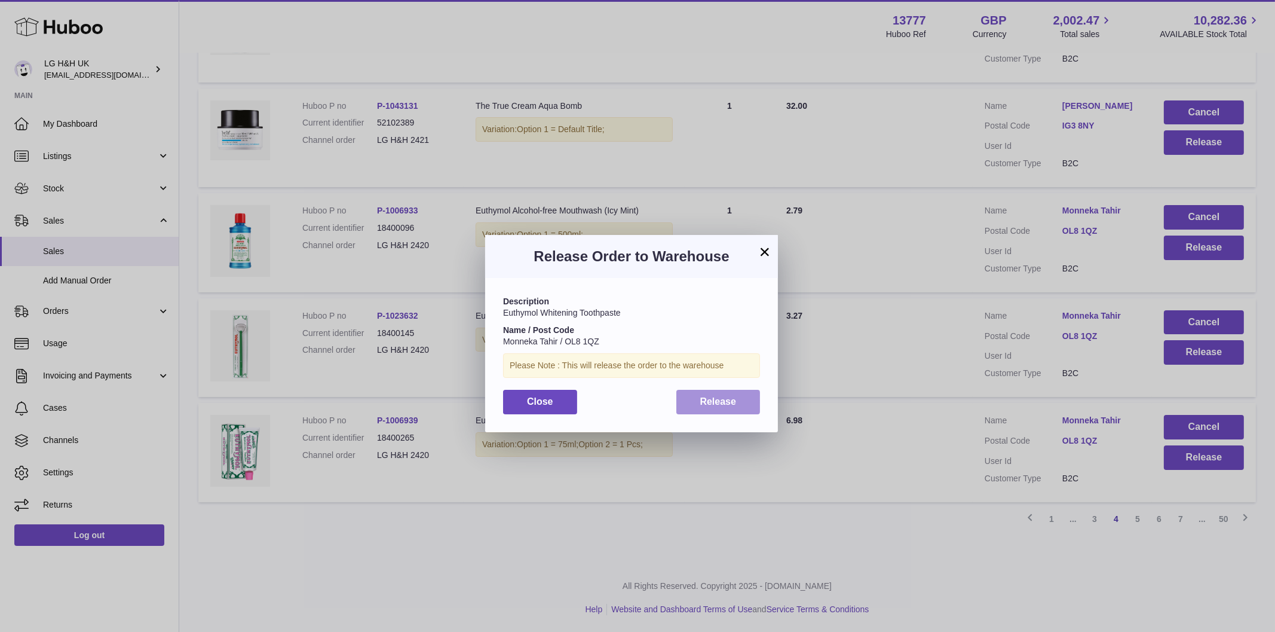
click at [696, 401] on button "Release" at bounding box center [719, 402] width 84 height 25
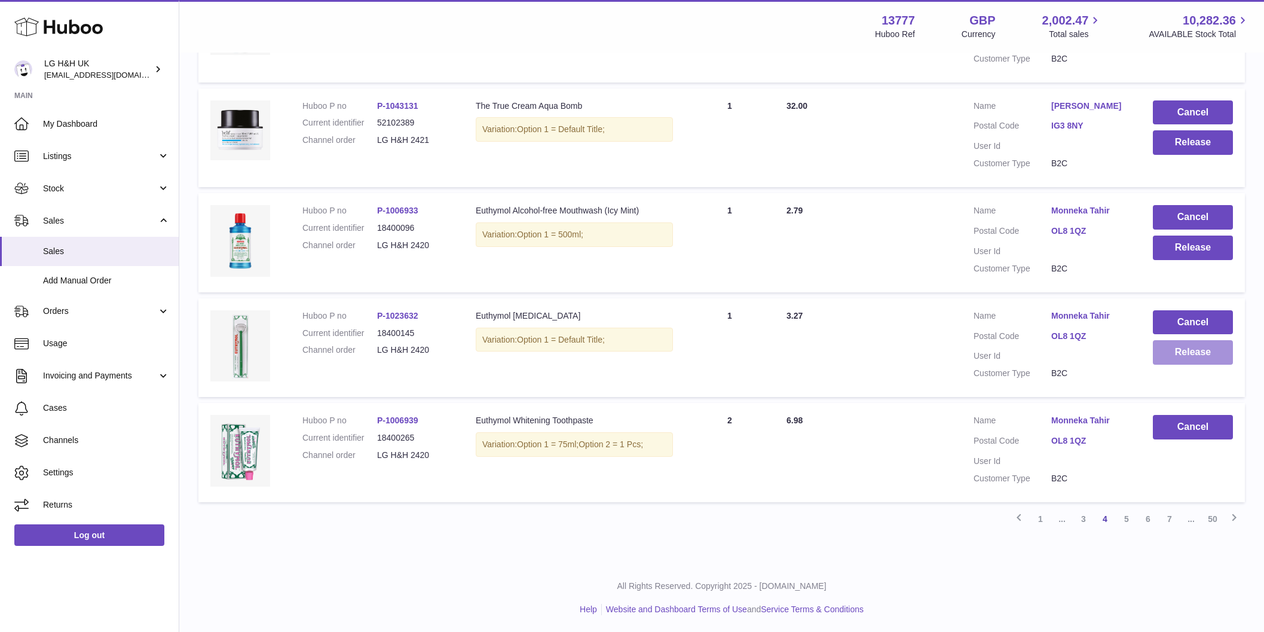
click at [1201, 354] on button "Release" at bounding box center [1193, 352] width 80 height 25
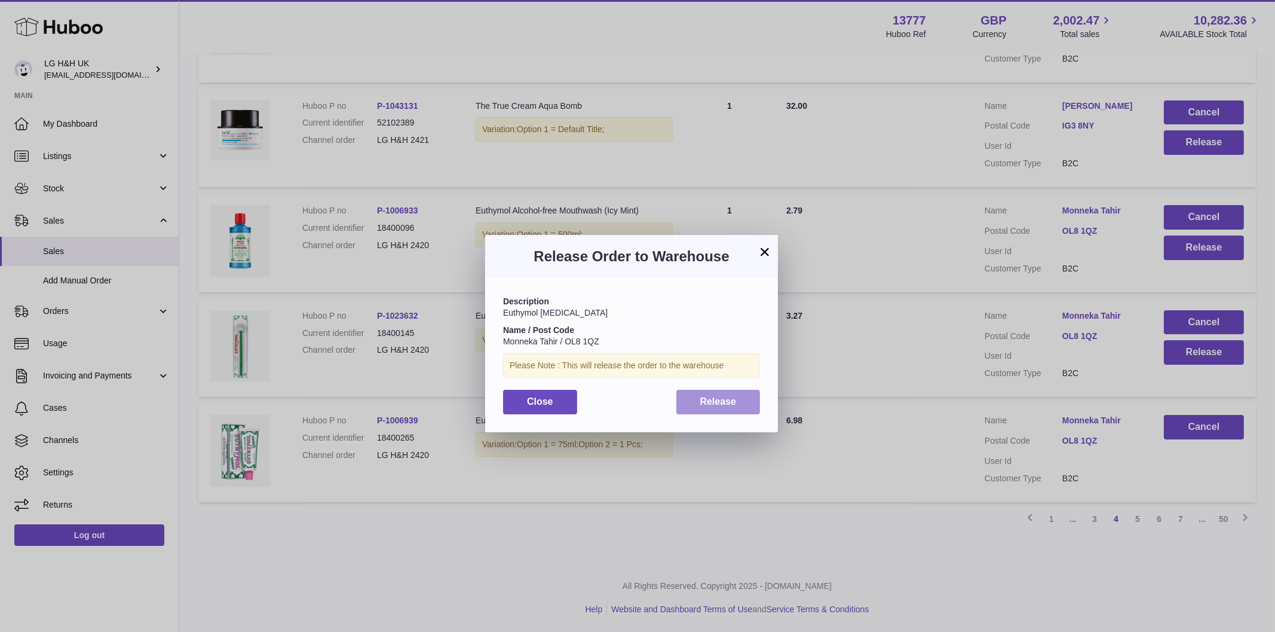
click at [711, 391] on button "Release" at bounding box center [719, 402] width 84 height 25
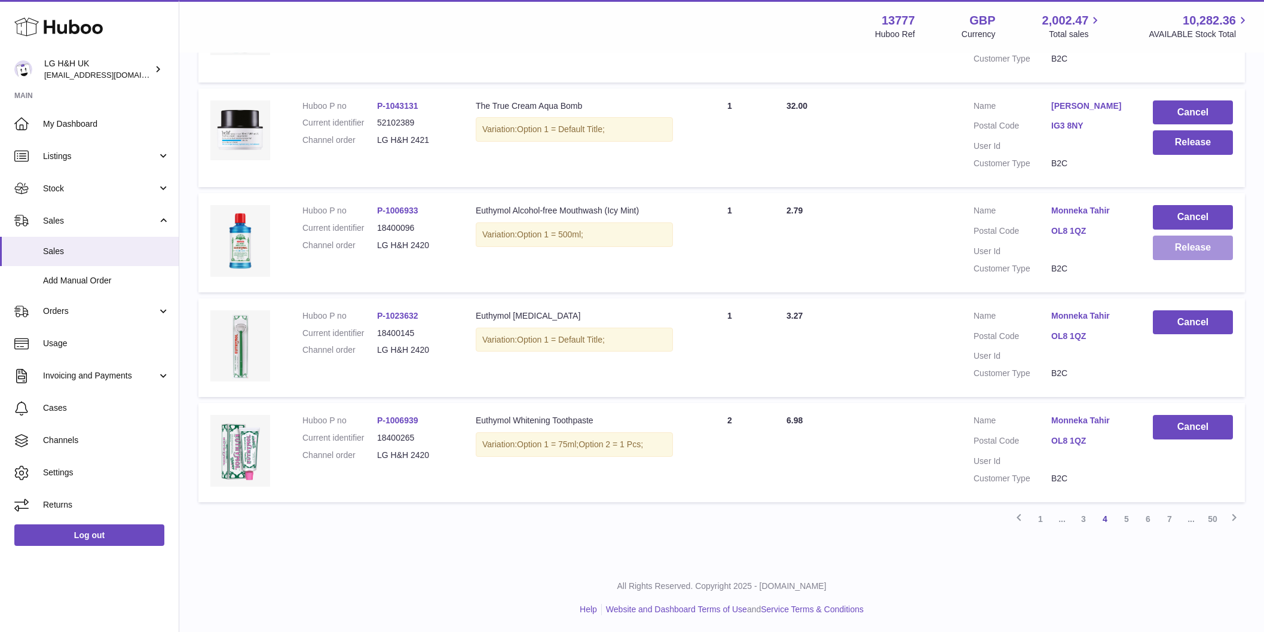
click at [1192, 255] on button "Release" at bounding box center [1193, 247] width 80 height 25
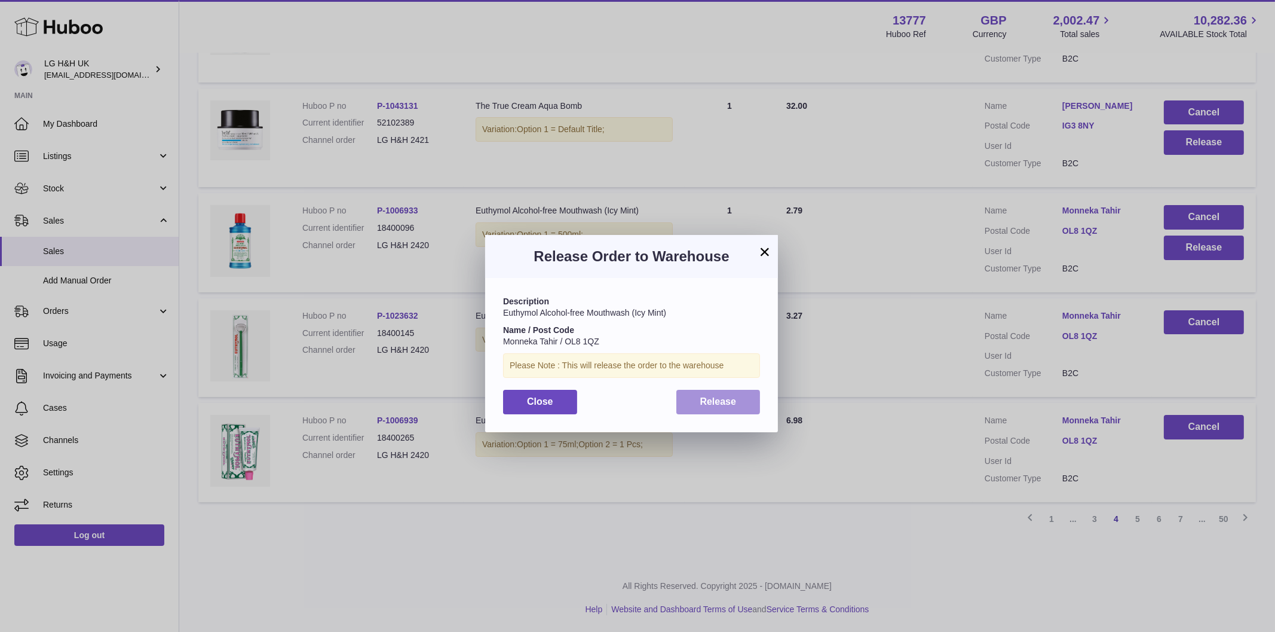
click at [730, 391] on button "Release" at bounding box center [719, 402] width 84 height 25
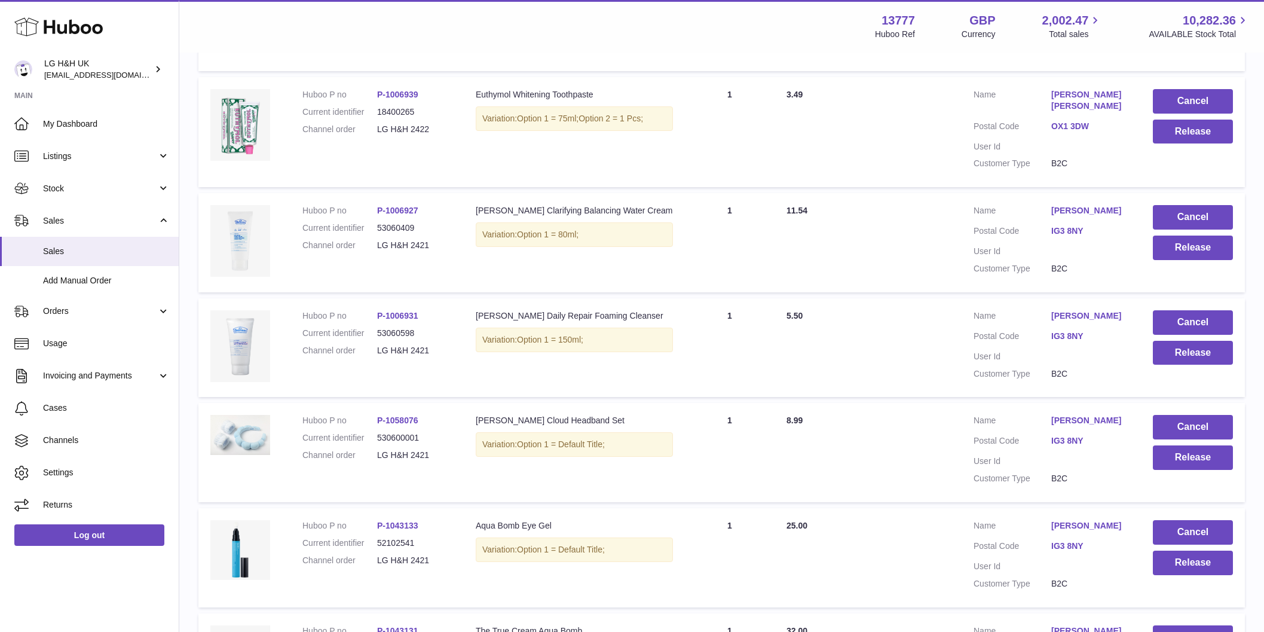
scroll to position [416, 0]
